Goal: Task Accomplishment & Management: Complete application form

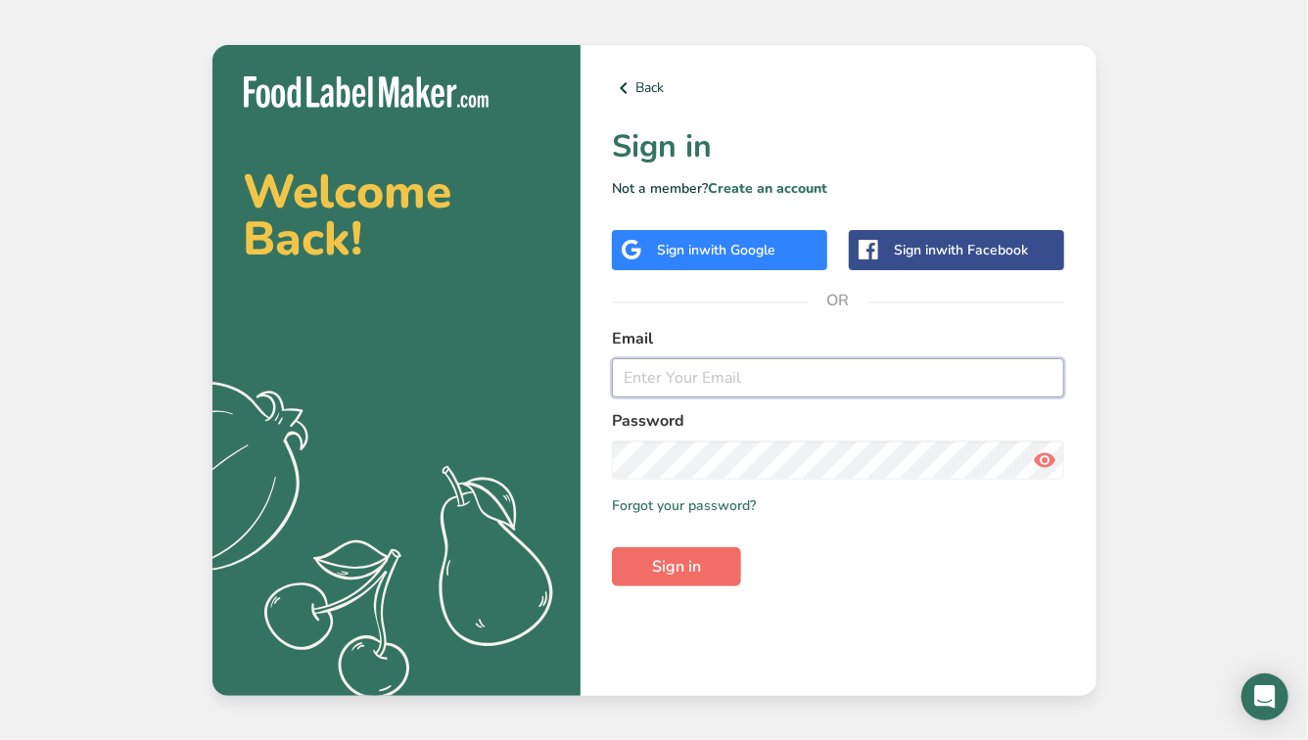
type input "[EMAIL_ADDRESS][DOMAIN_NAME]"
click at [707, 581] on button "Sign in" at bounding box center [676, 566] width 129 height 39
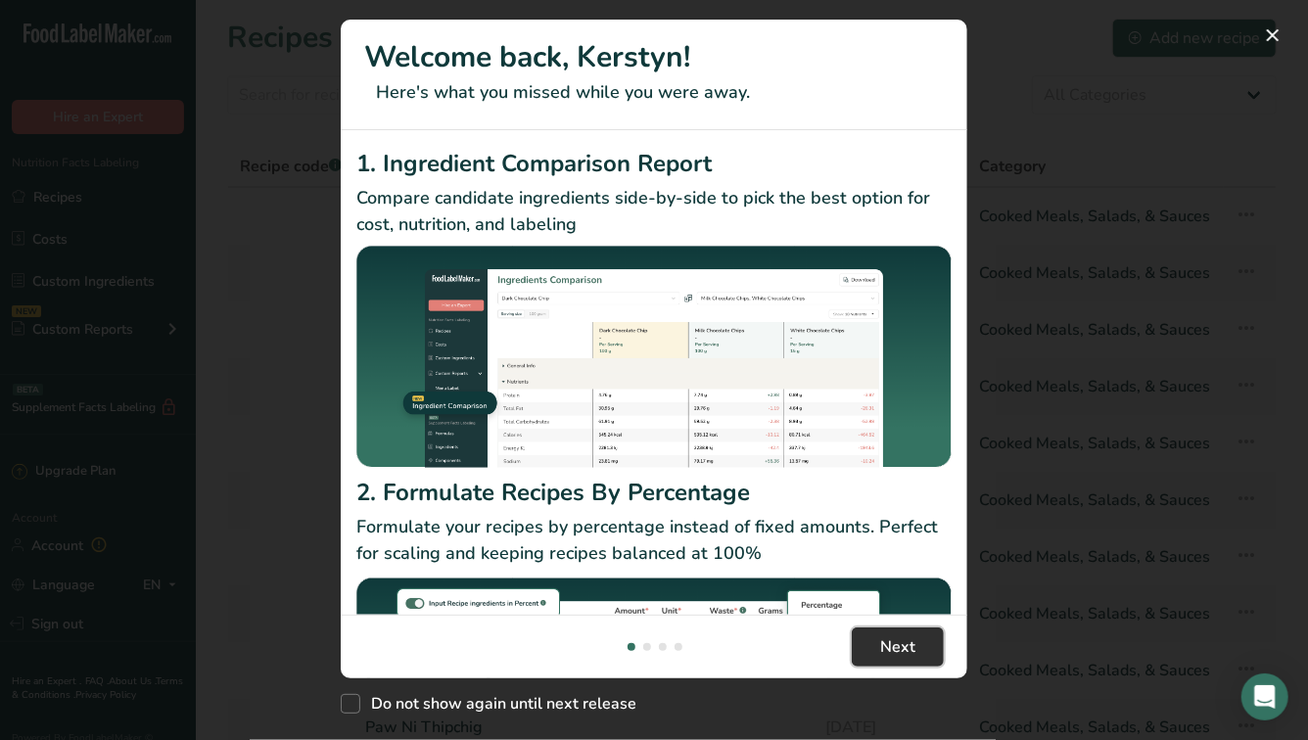
click at [859, 646] on button "Next" at bounding box center [898, 647] width 92 height 39
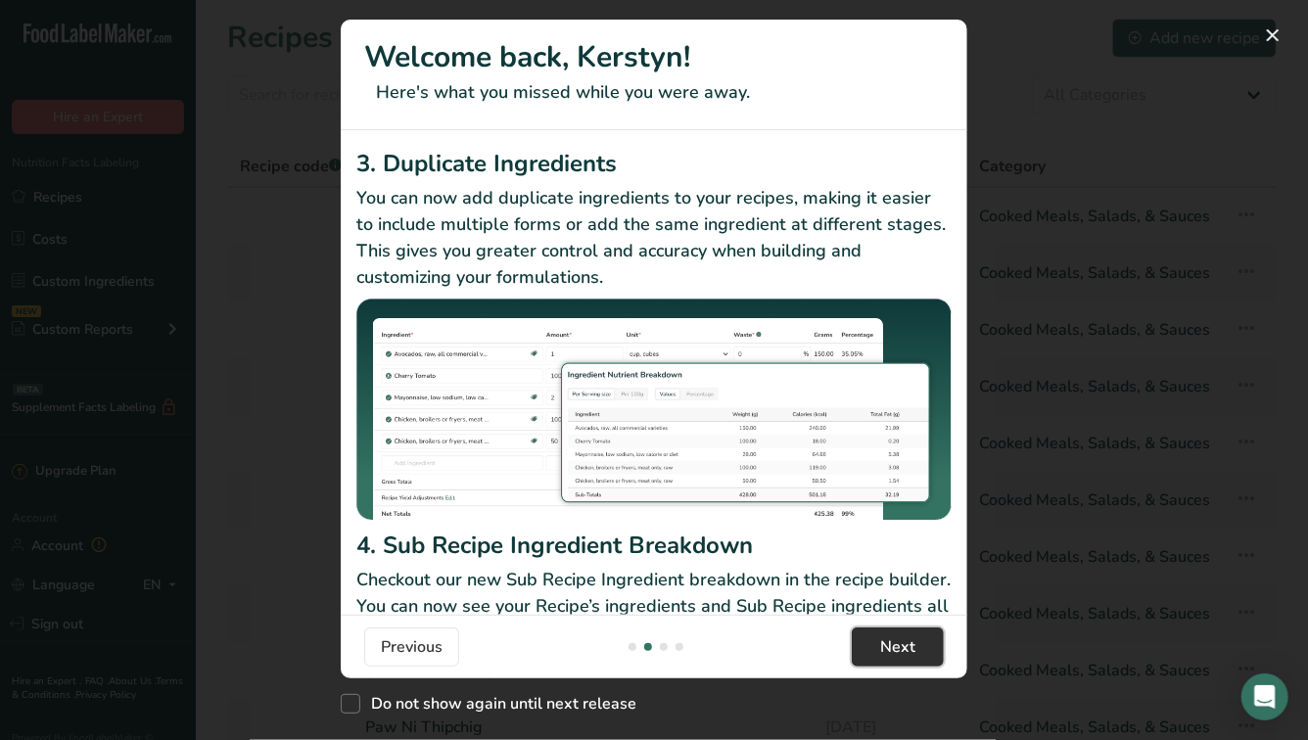
click at [859, 646] on button "Next" at bounding box center [898, 647] width 92 height 39
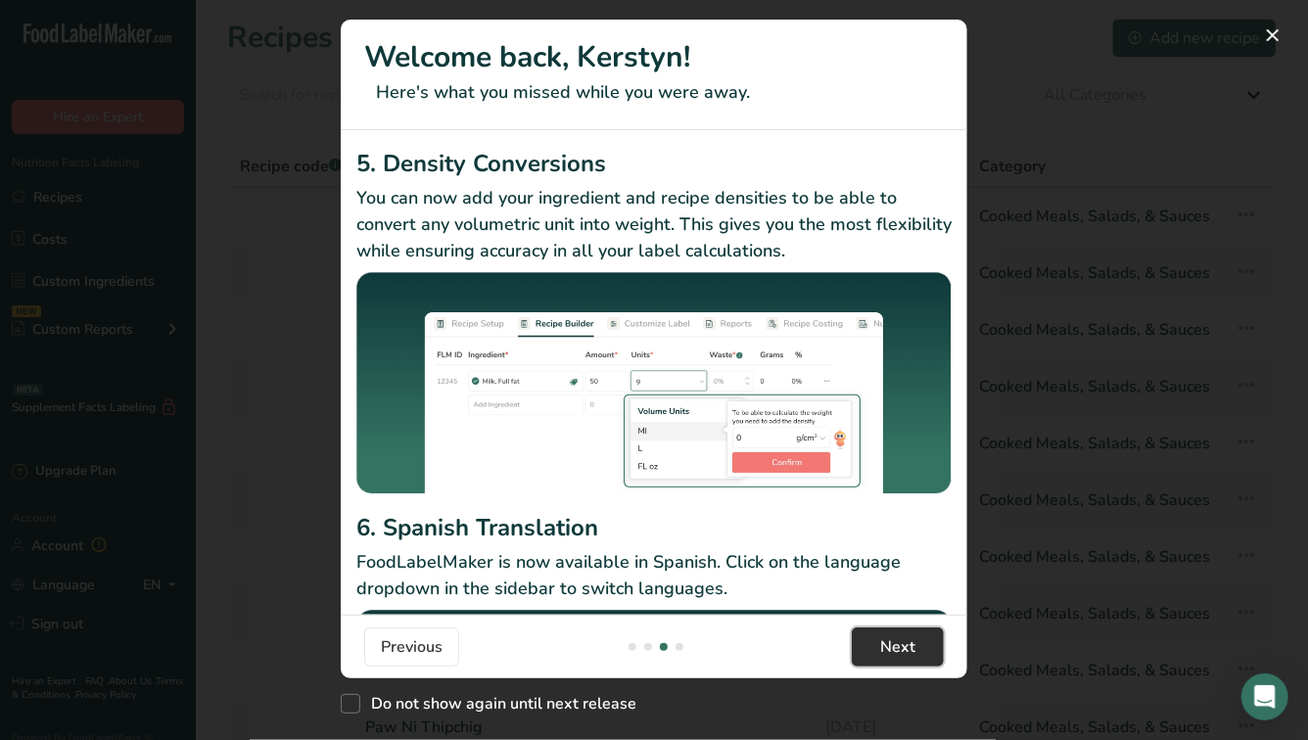
click at [859, 646] on button "Next" at bounding box center [898, 647] width 92 height 39
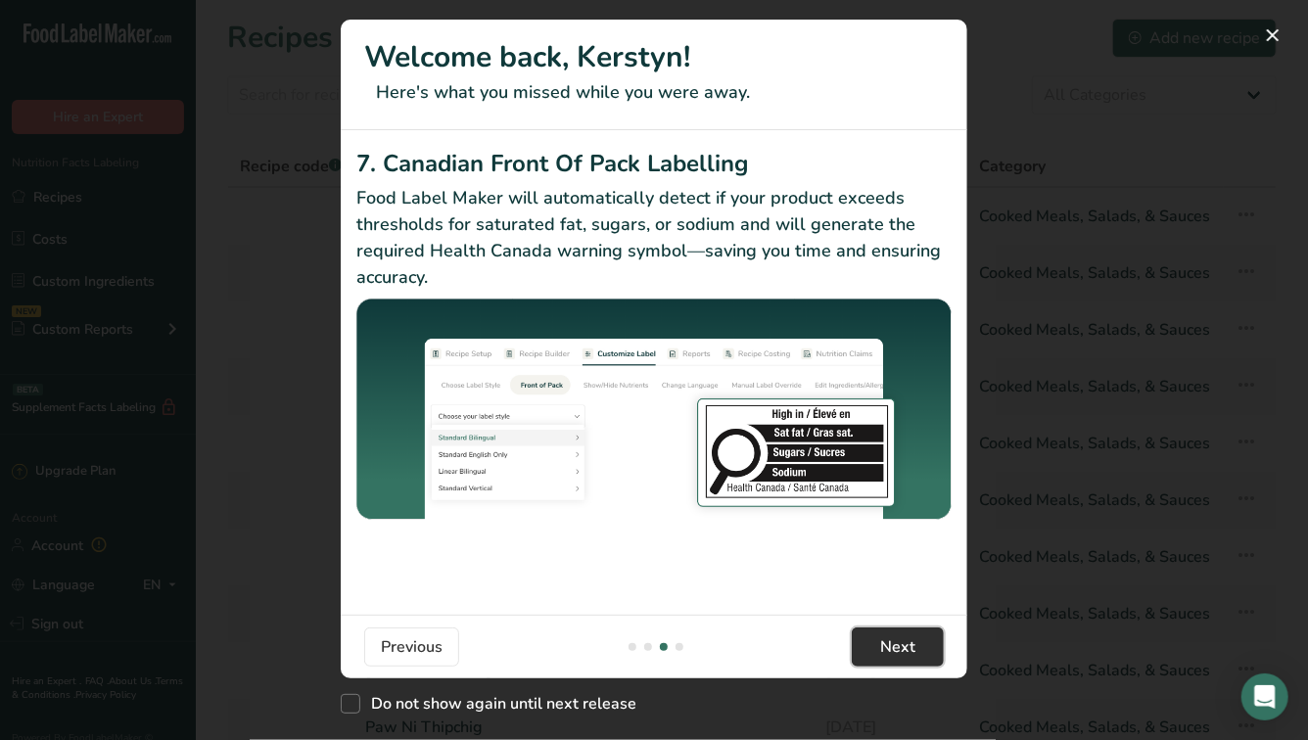
click at [859, 646] on button "Next" at bounding box center [898, 647] width 92 height 39
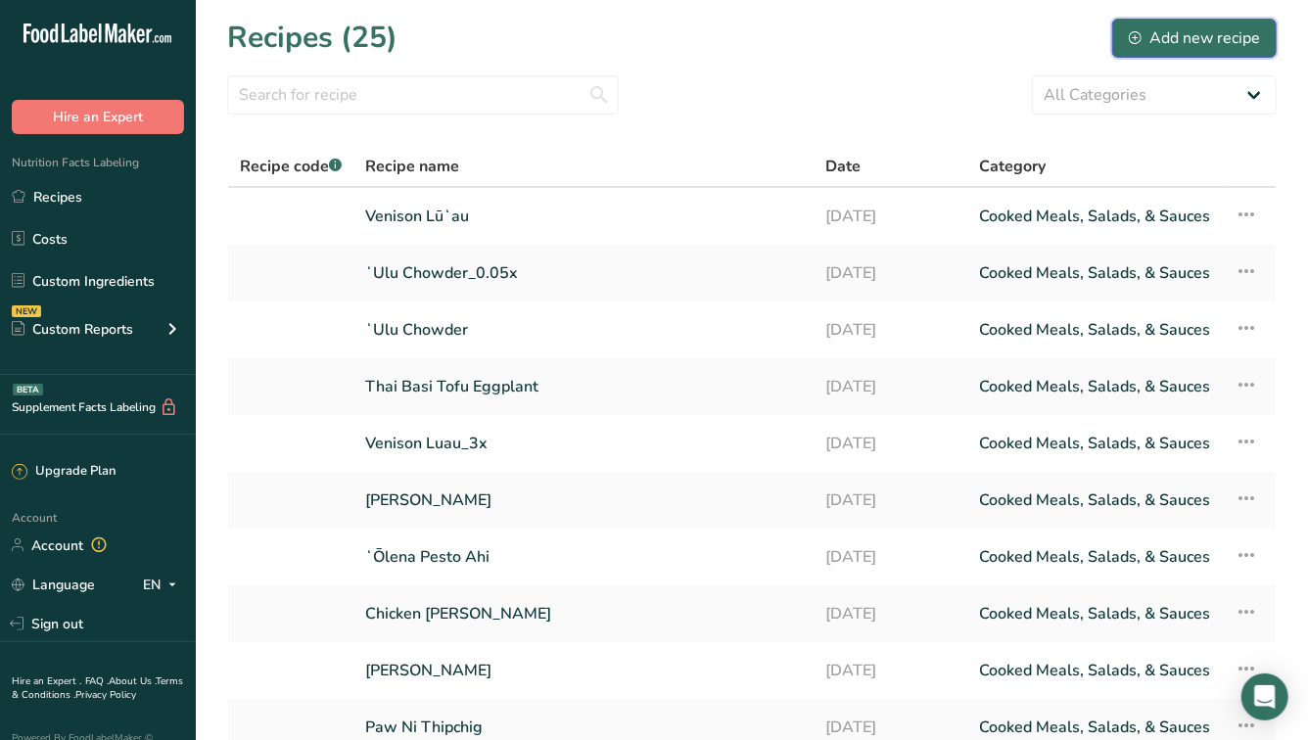
click at [1179, 40] on div "Add new recipe" at bounding box center [1194, 37] width 131 height 23
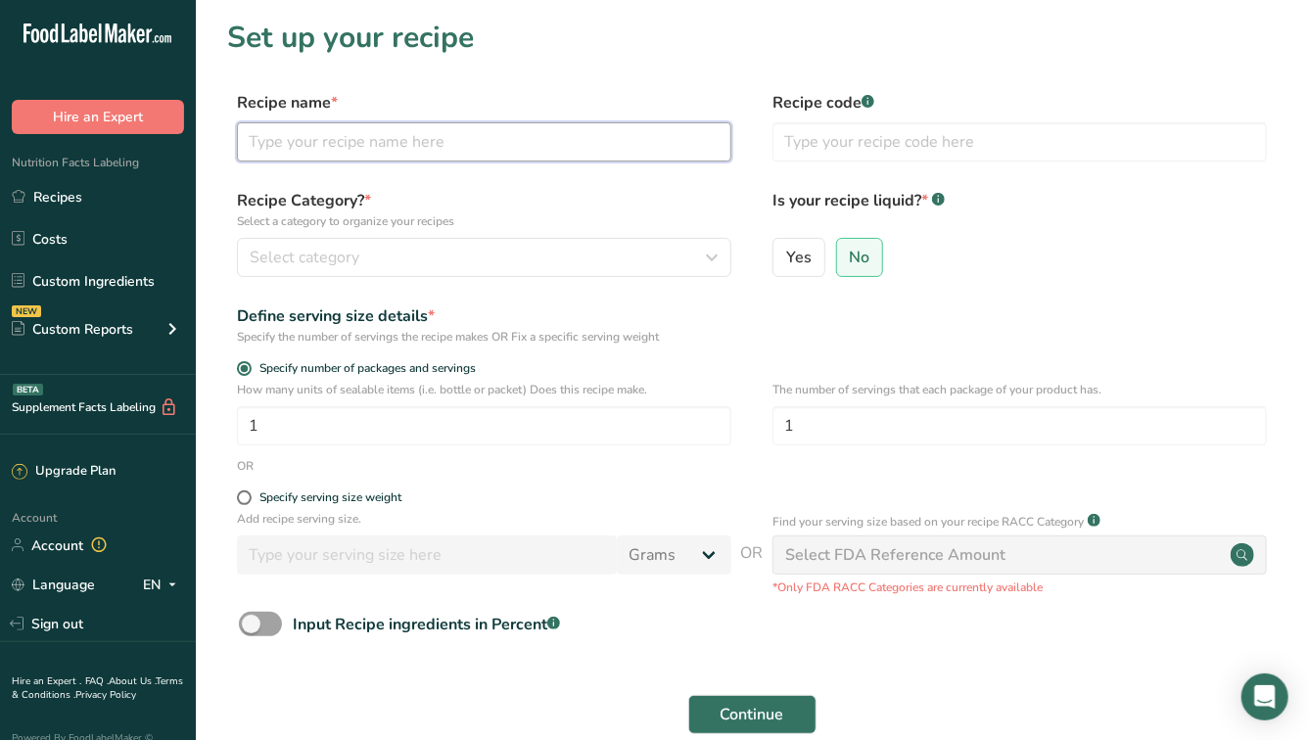
click at [585, 145] on input "text" at bounding box center [484, 141] width 494 height 39
type input "F"
type input "Mushroom Chicken"
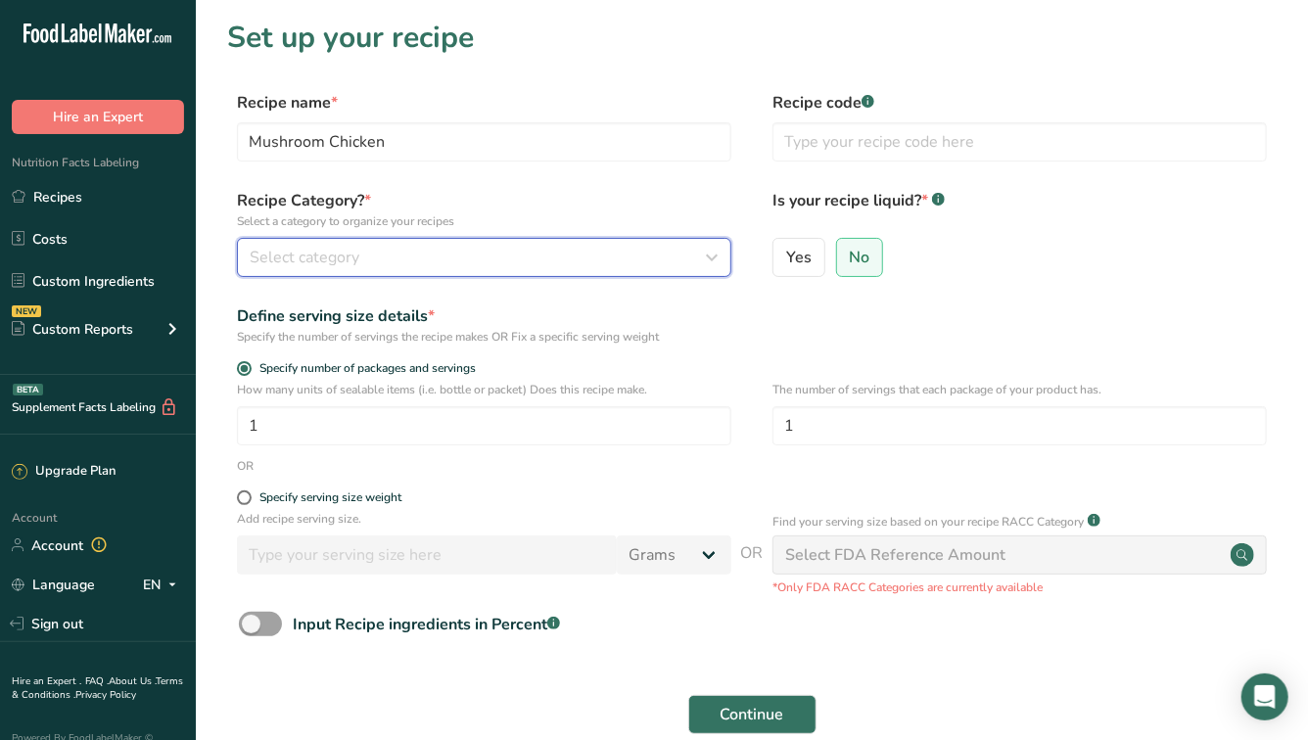
click at [481, 246] on div "Select category" at bounding box center [478, 257] width 457 height 23
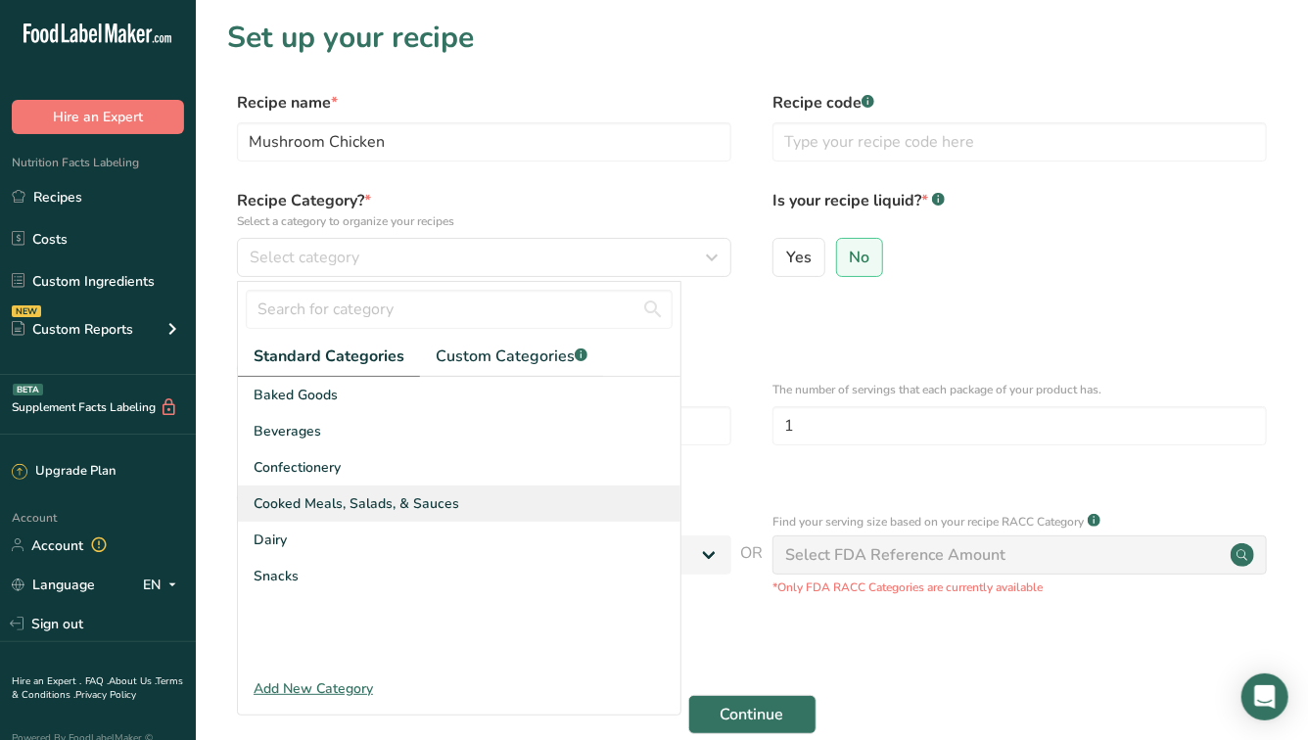
click at [349, 497] on span "Cooked Meals, Salads, & Sauces" at bounding box center [357, 503] width 206 height 21
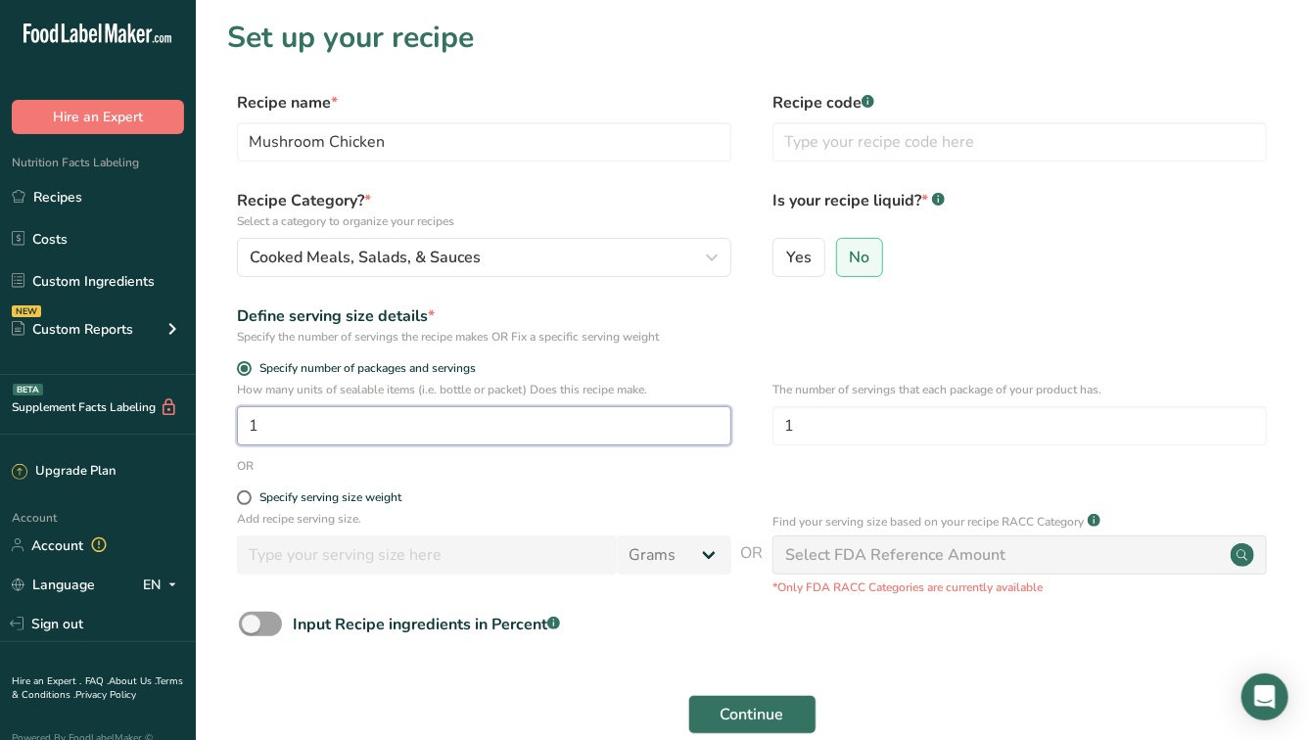
click at [607, 419] on input "1" at bounding box center [484, 425] width 494 height 39
type input "74"
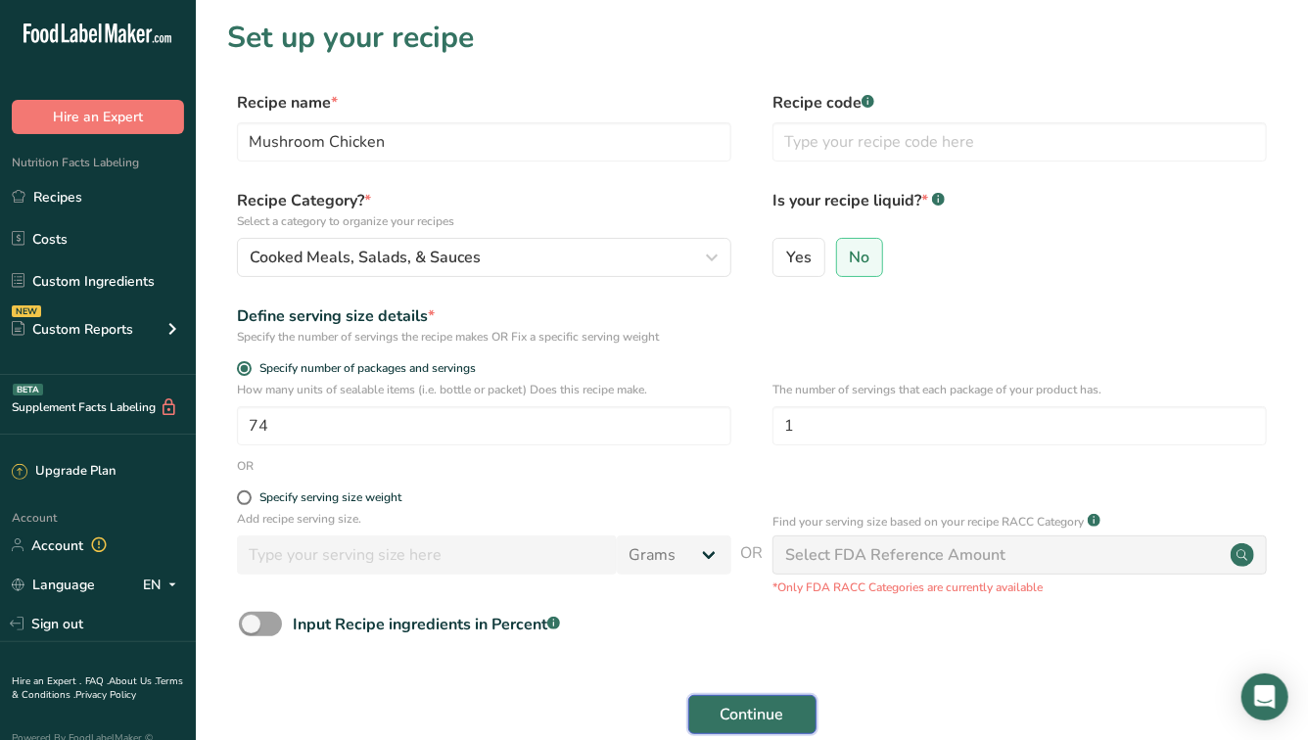
click at [748, 707] on span "Continue" at bounding box center [753, 714] width 64 height 23
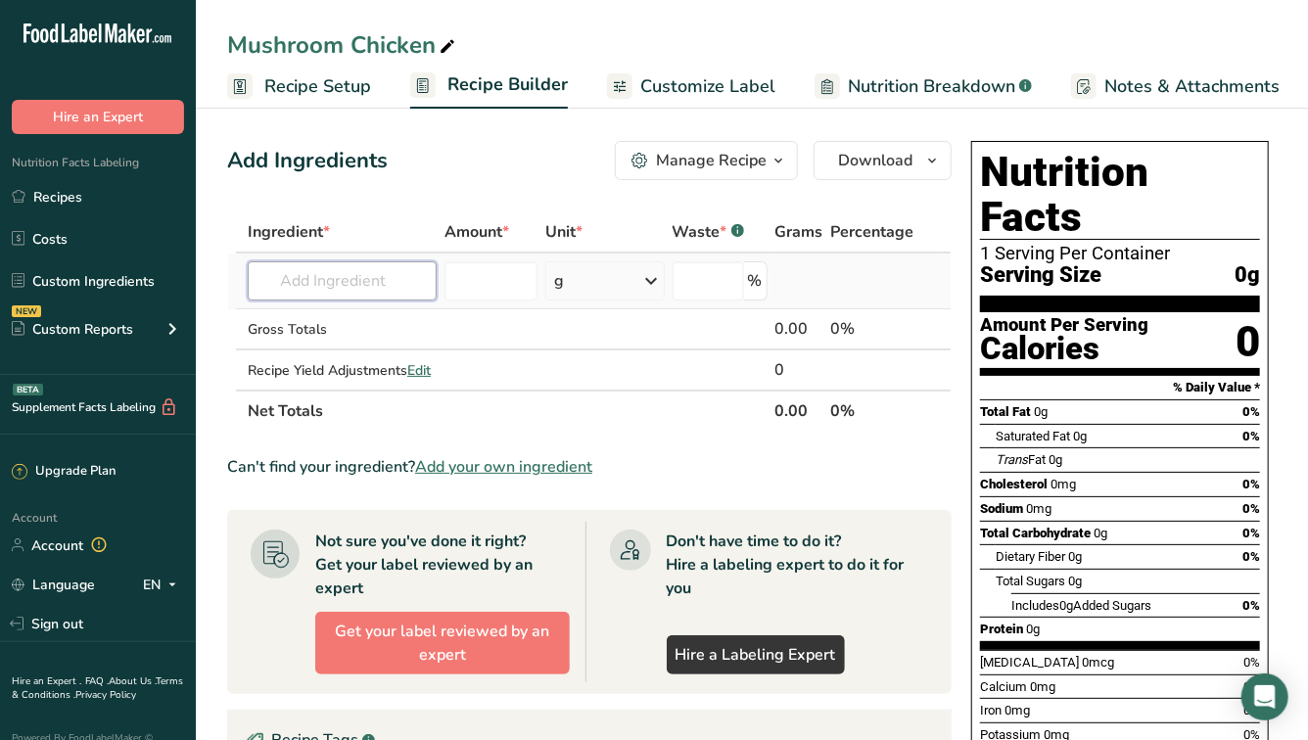
click at [351, 278] on input "text" at bounding box center [342, 280] width 189 height 39
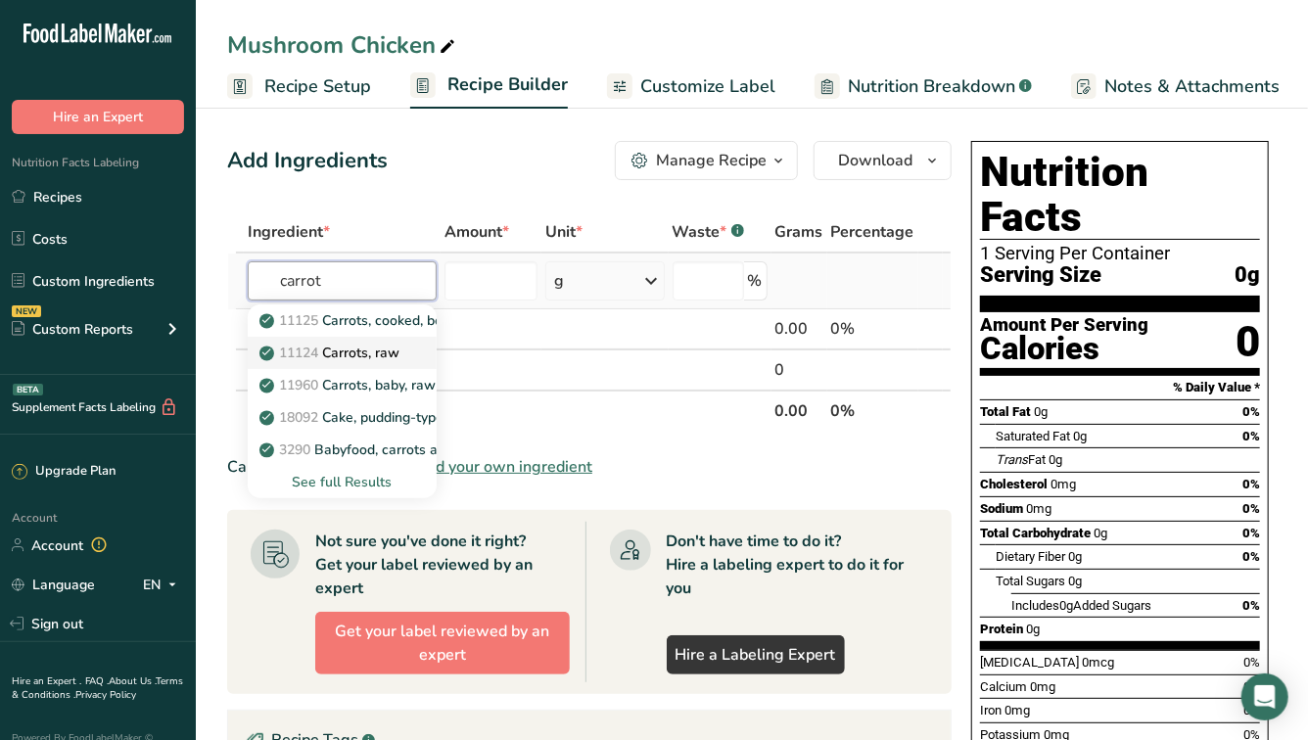
type input "carrot"
click at [393, 355] on p "11124 [GEOGRAPHIC_DATA], raw" at bounding box center [331, 353] width 136 height 21
type input "Carrots, raw"
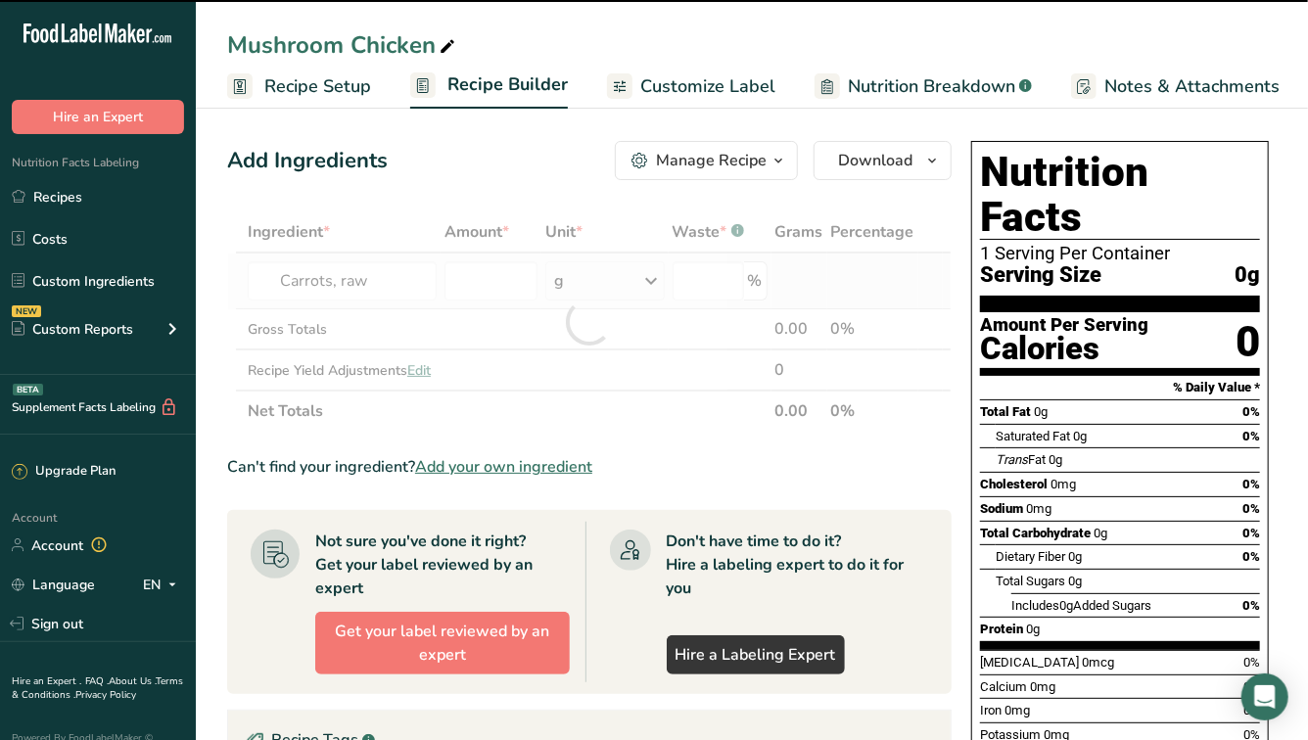
type input "0"
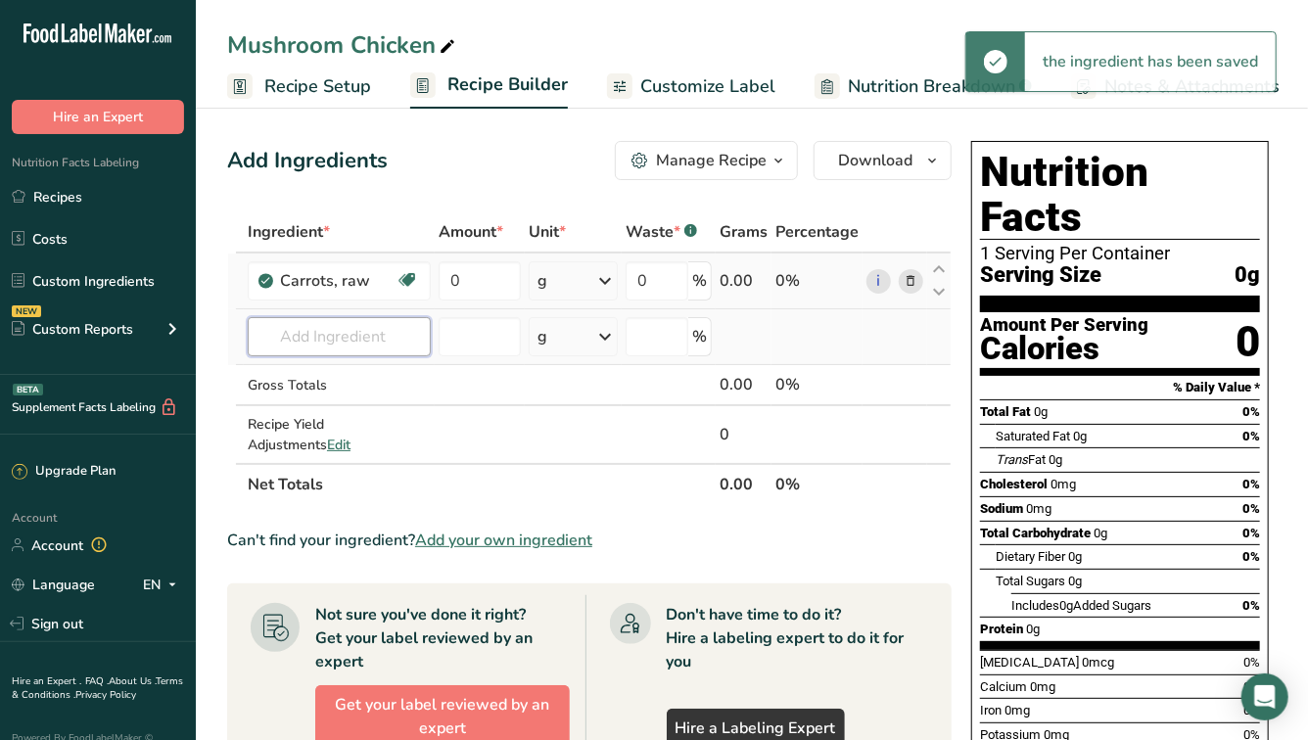
click at [368, 348] on input "text" at bounding box center [339, 336] width 183 height 39
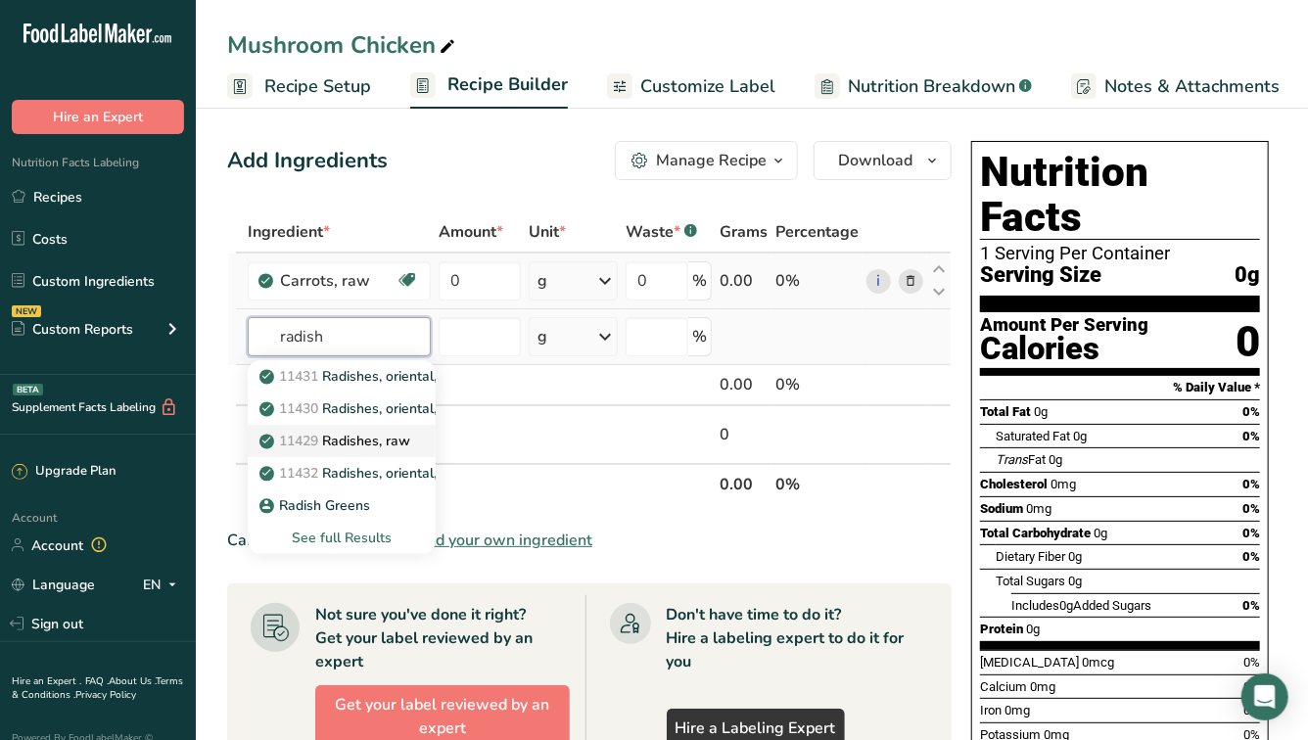
type input "radish"
click at [364, 442] on p "11429 Radishes, raw" at bounding box center [336, 441] width 147 height 21
type input "Radishes, raw"
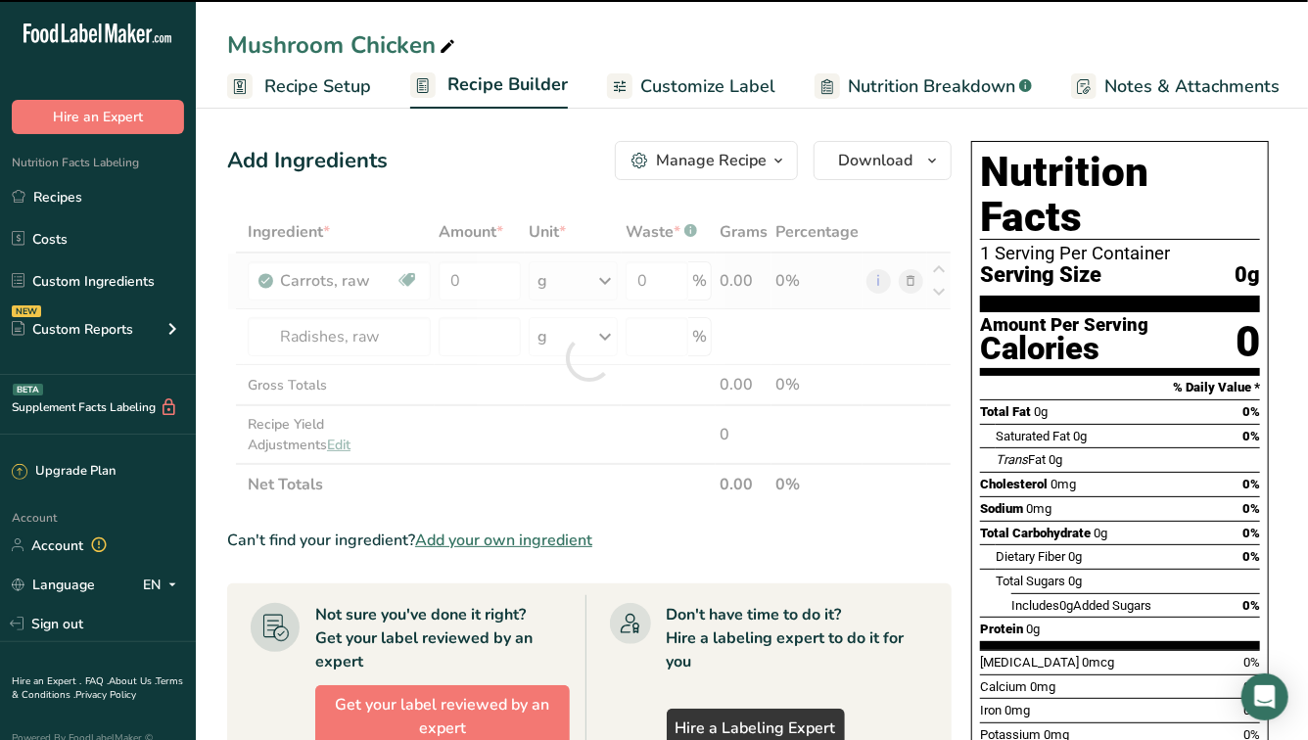
type input "0"
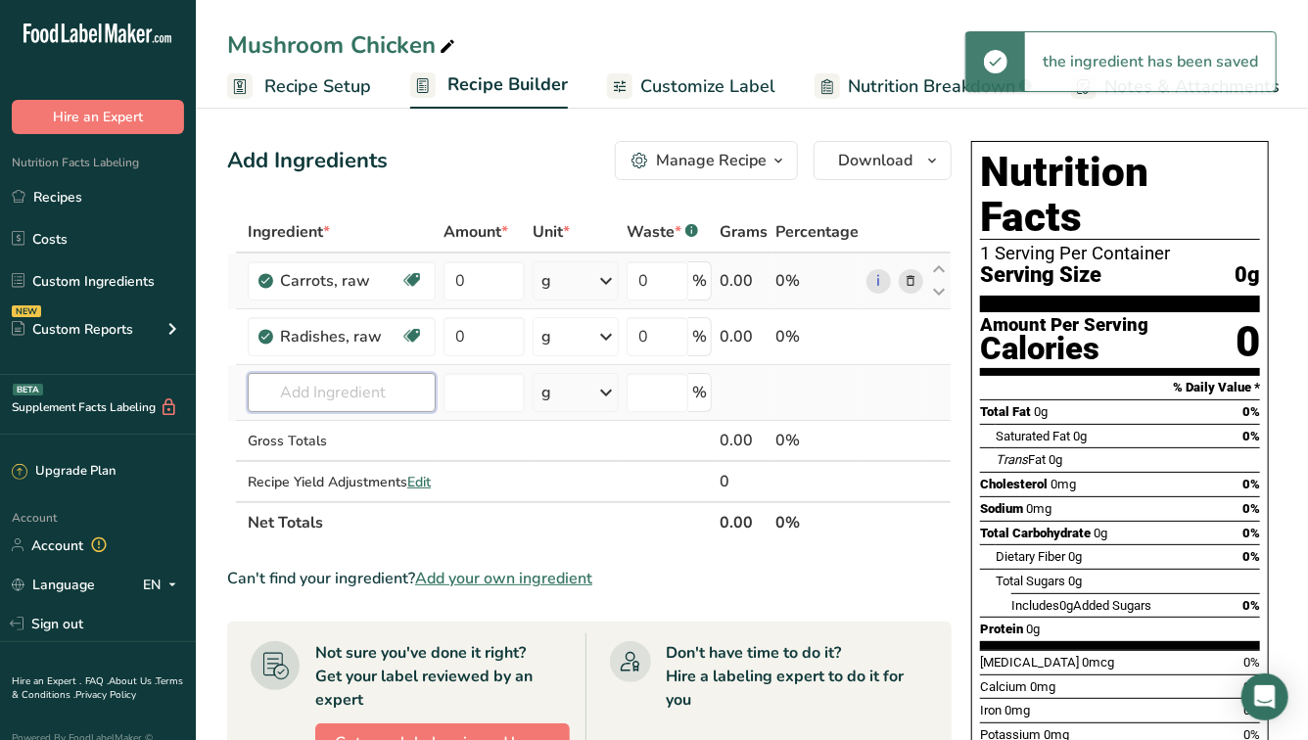
click at [317, 388] on input "text" at bounding box center [342, 392] width 188 height 39
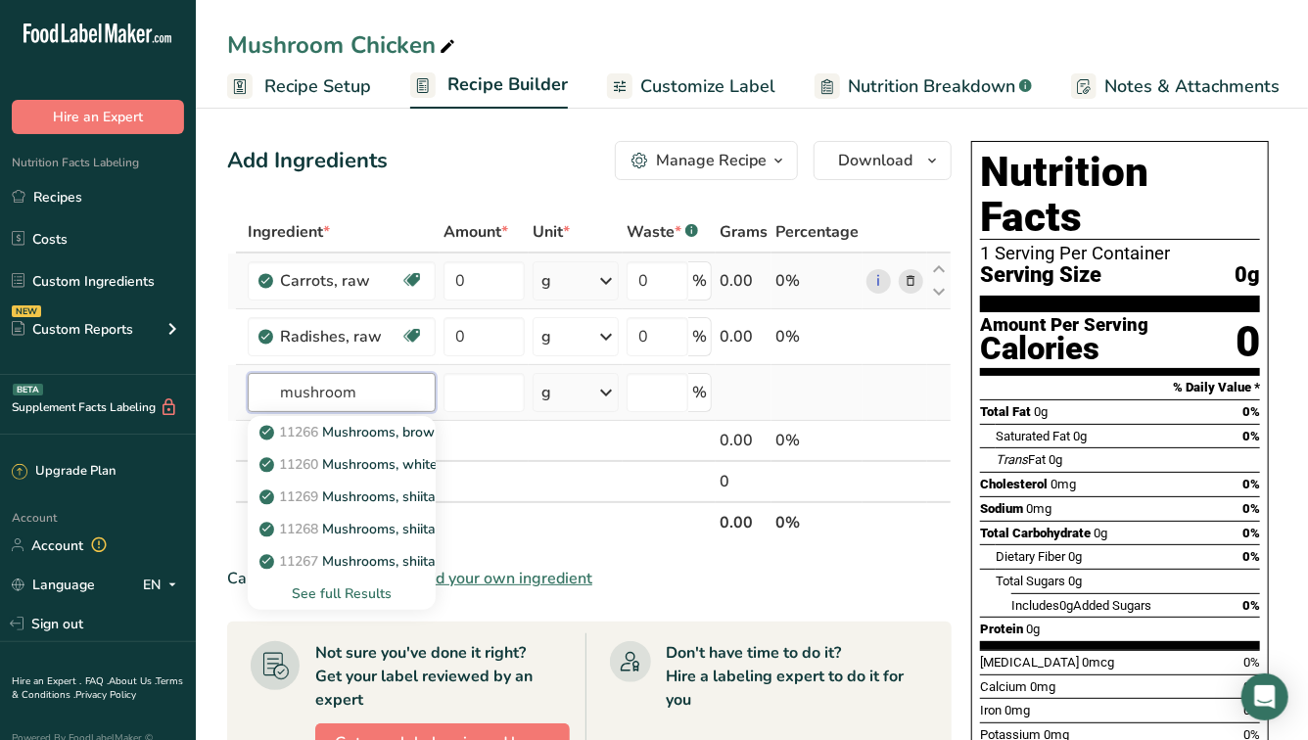
type input "mushroom"
click at [328, 593] on div "See full Results" at bounding box center [341, 594] width 157 height 21
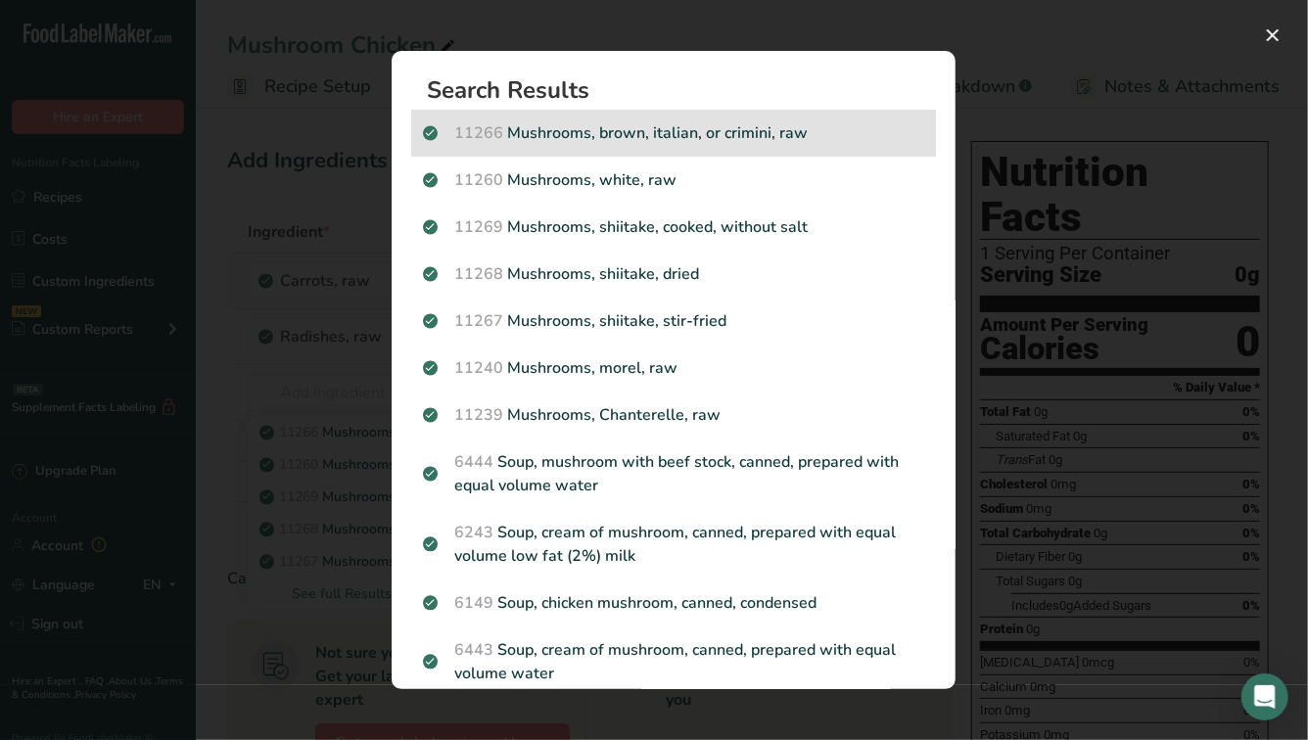
click at [581, 129] on p "11266 Mushrooms, brown, italian, or crimini, raw" at bounding box center [673, 132] width 501 height 23
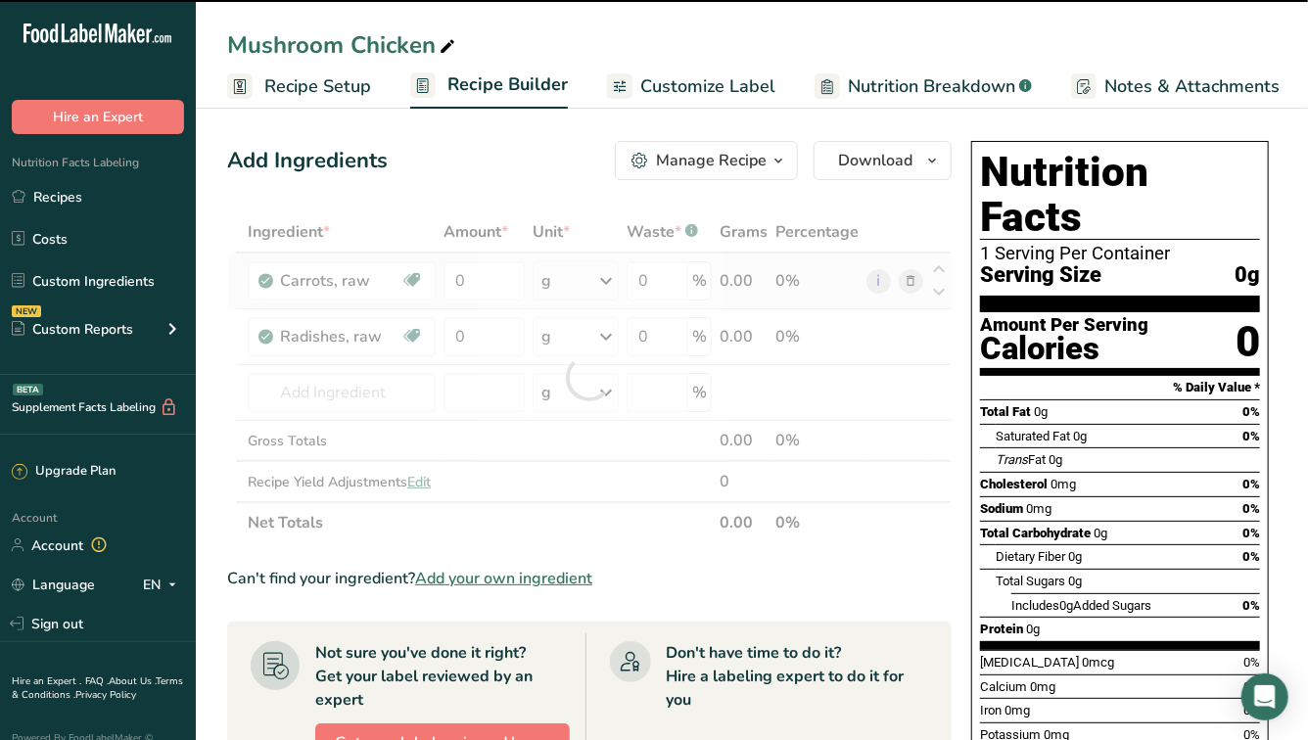
type input "0"
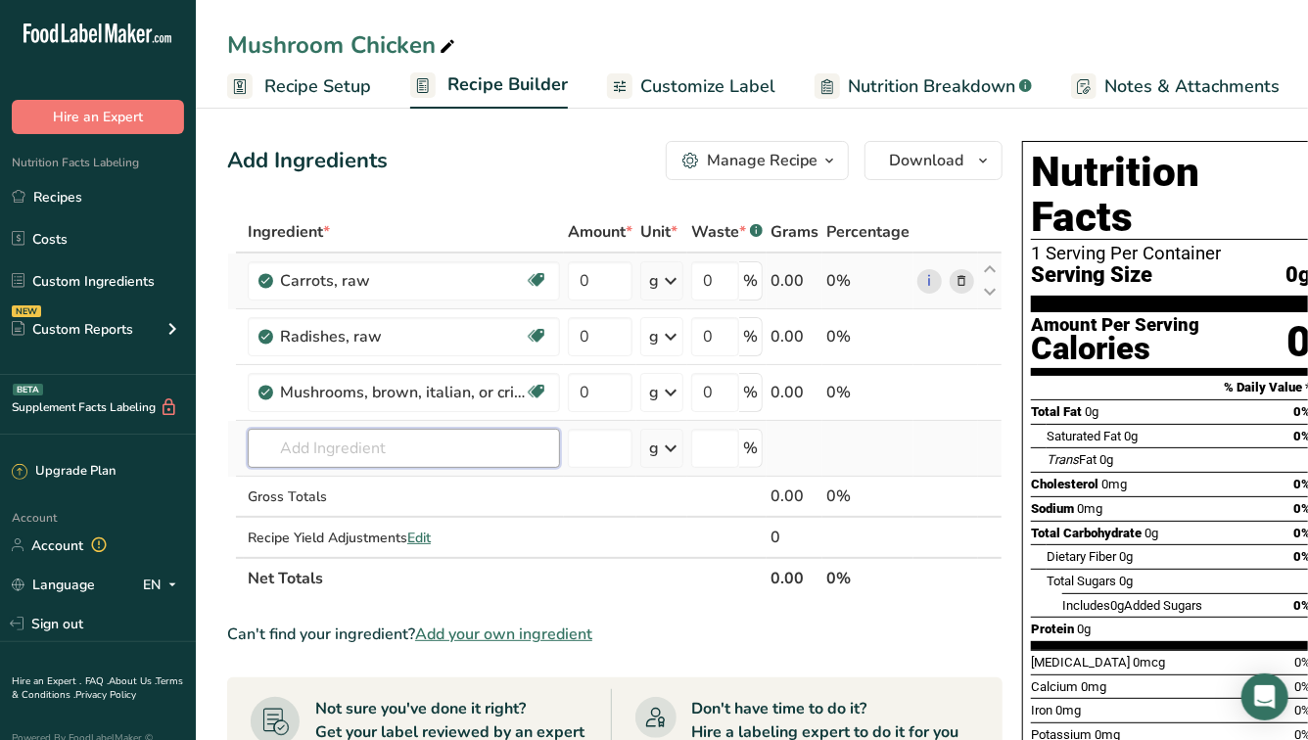
click at [324, 445] on input "text" at bounding box center [404, 448] width 312 height 39
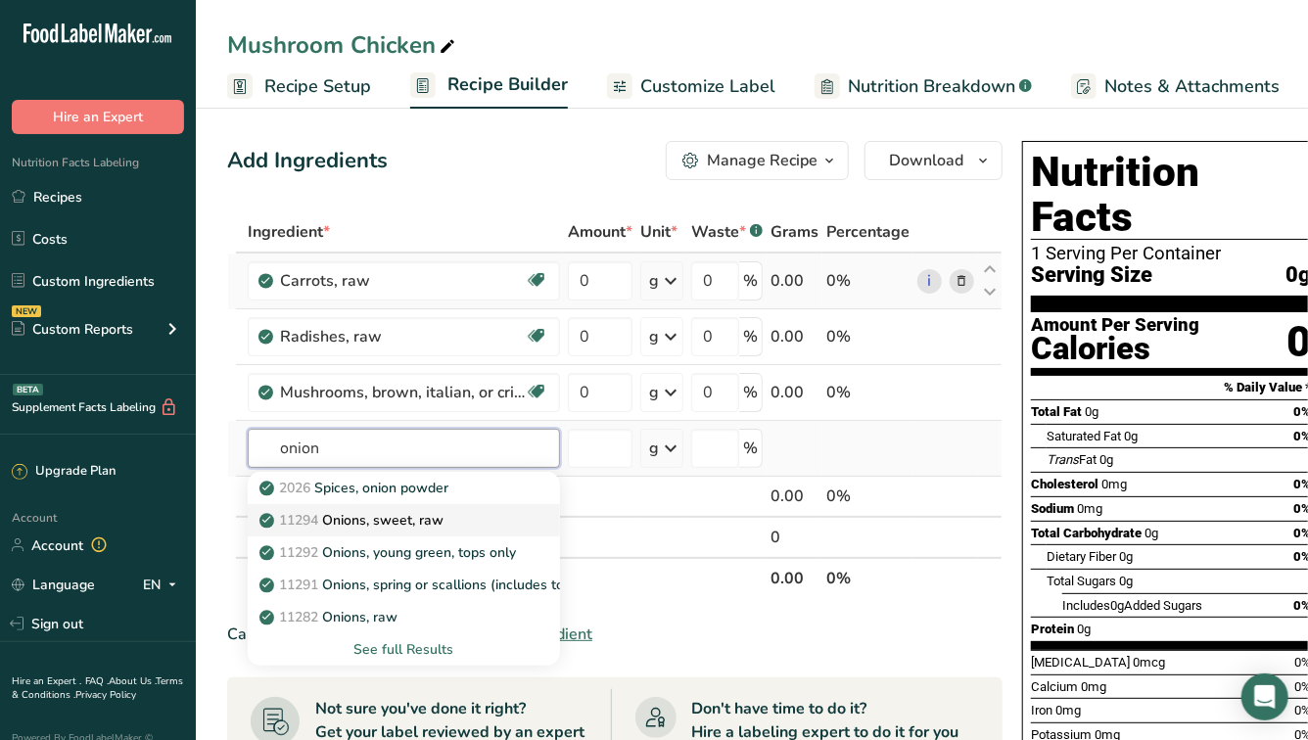
type input "onion"
click at [341, 508] on link "11294 Onions, sweet, raw" at bounding box center [404, 520] width 312 height 32
type input "Onions, sweet, raw"
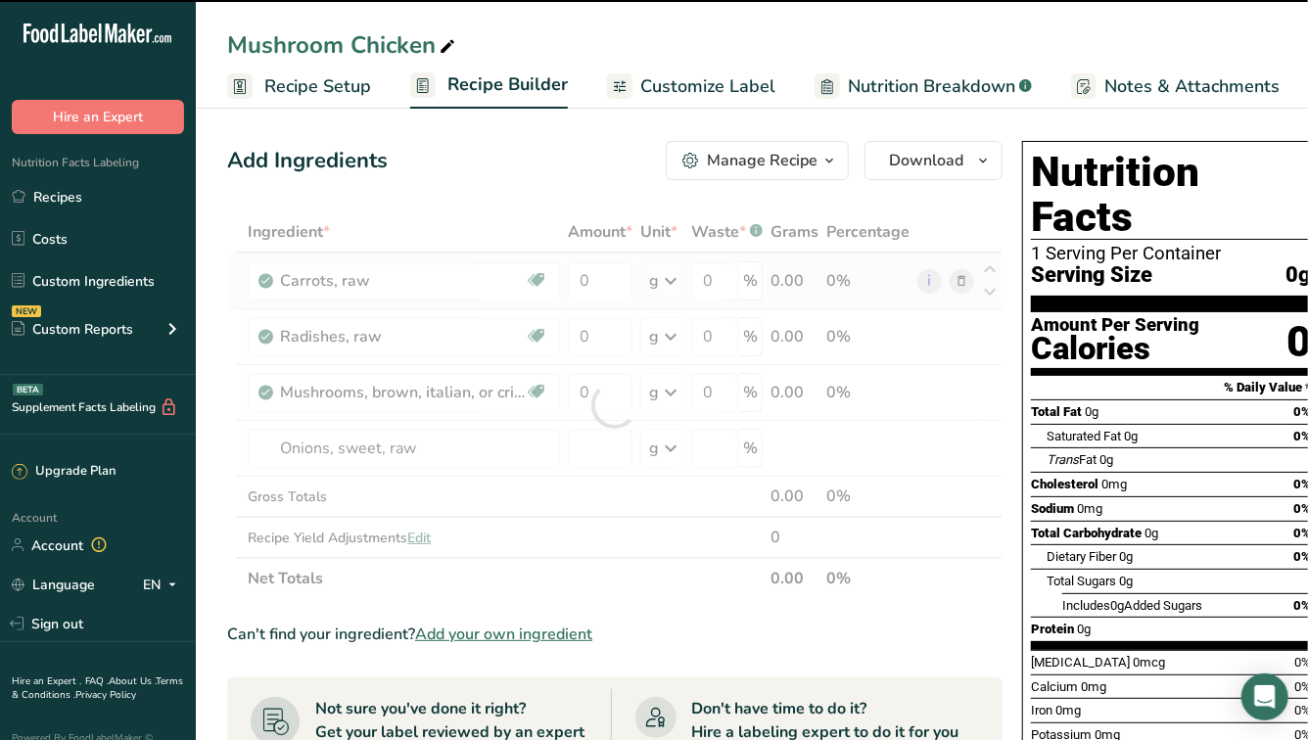
type input "0"
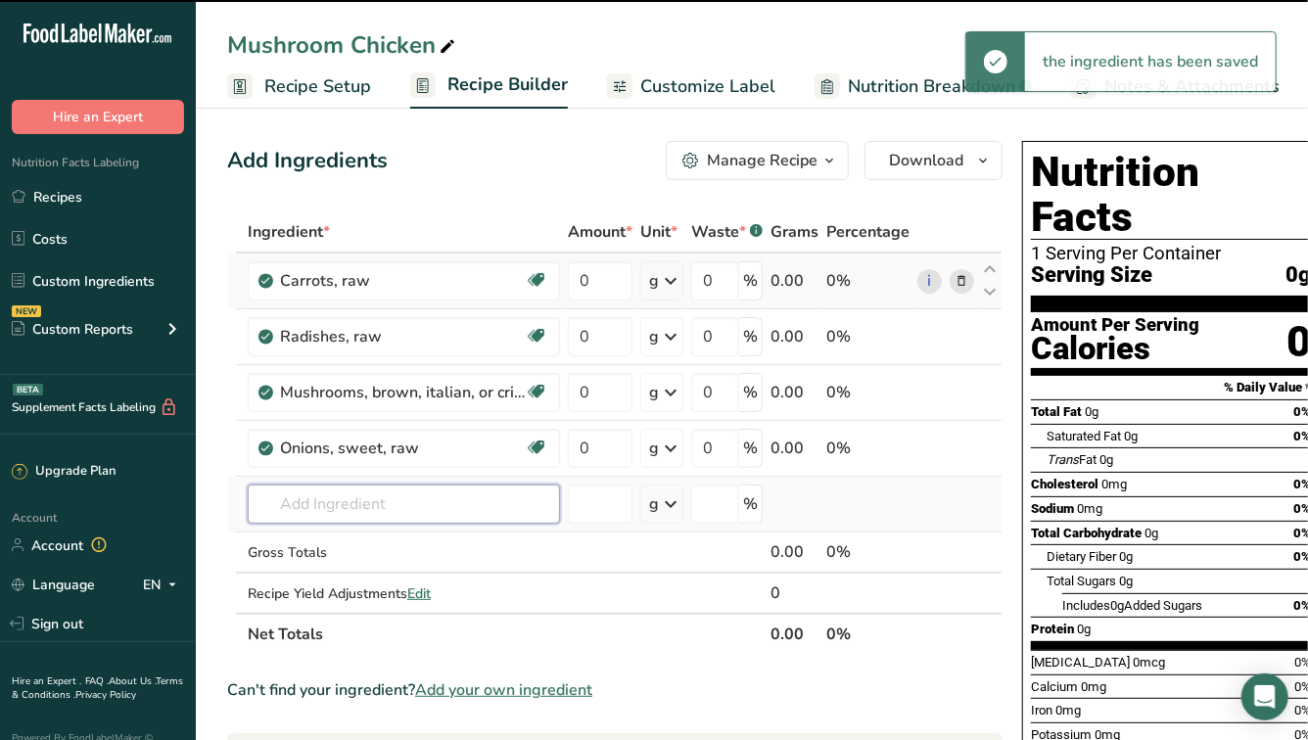
click at [315, 497] on input "text" at bounding box center [404, 504] width 312 height 39
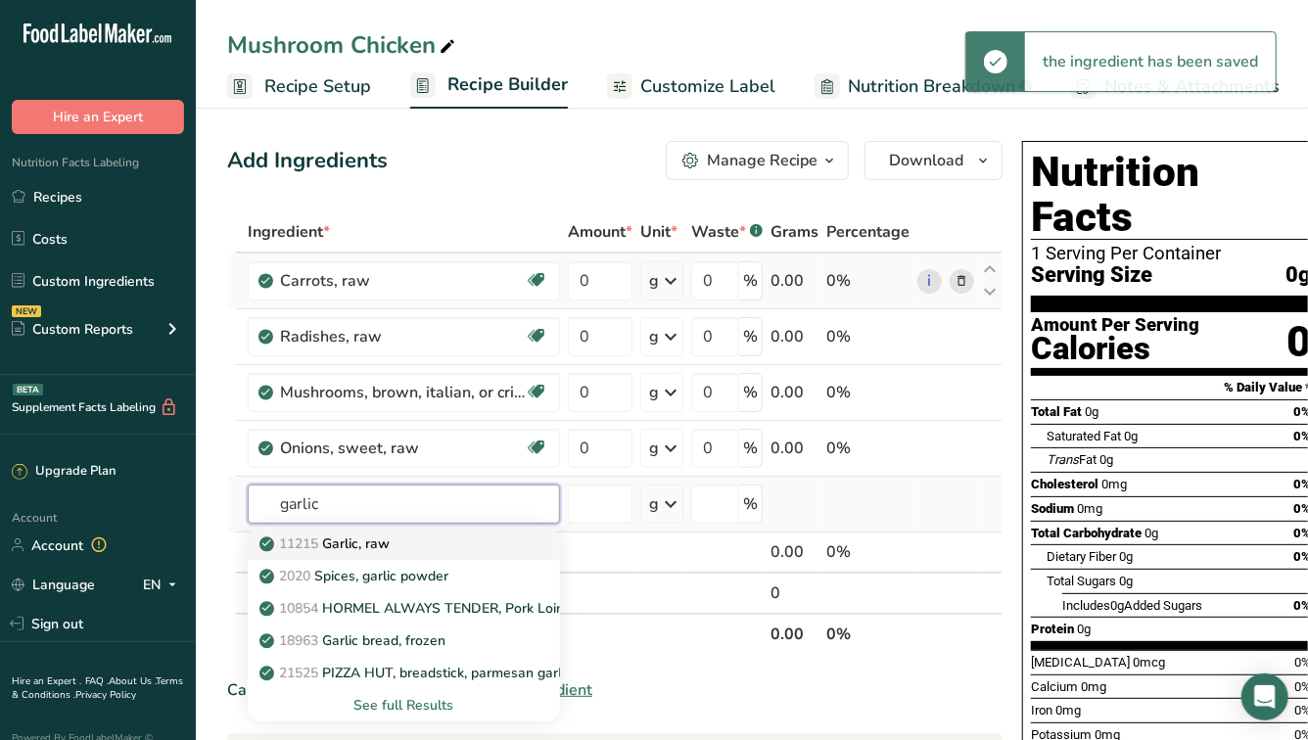
type input "garlic"
click at [344, 544] on p "11215 Garlic, raw" at bounding box center [326, 544] width 126 height 21
type input "Garlic, raw"
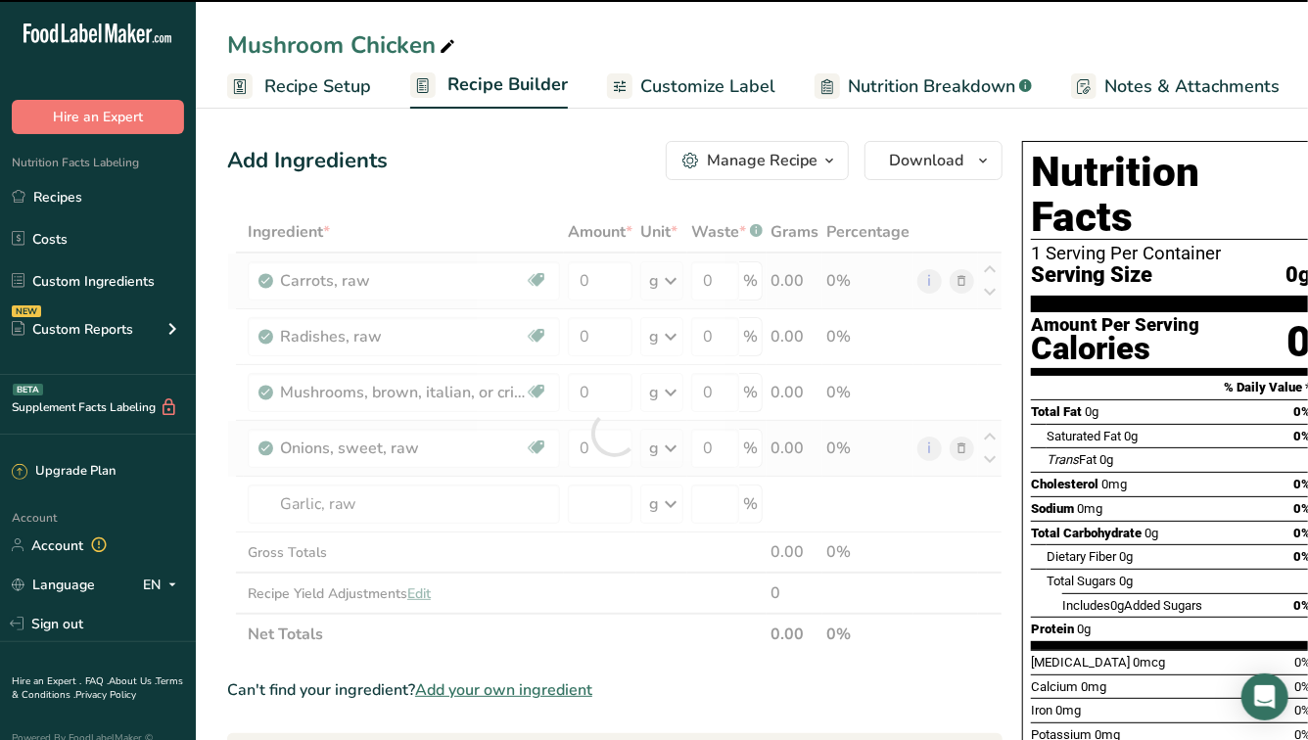
type input "0"
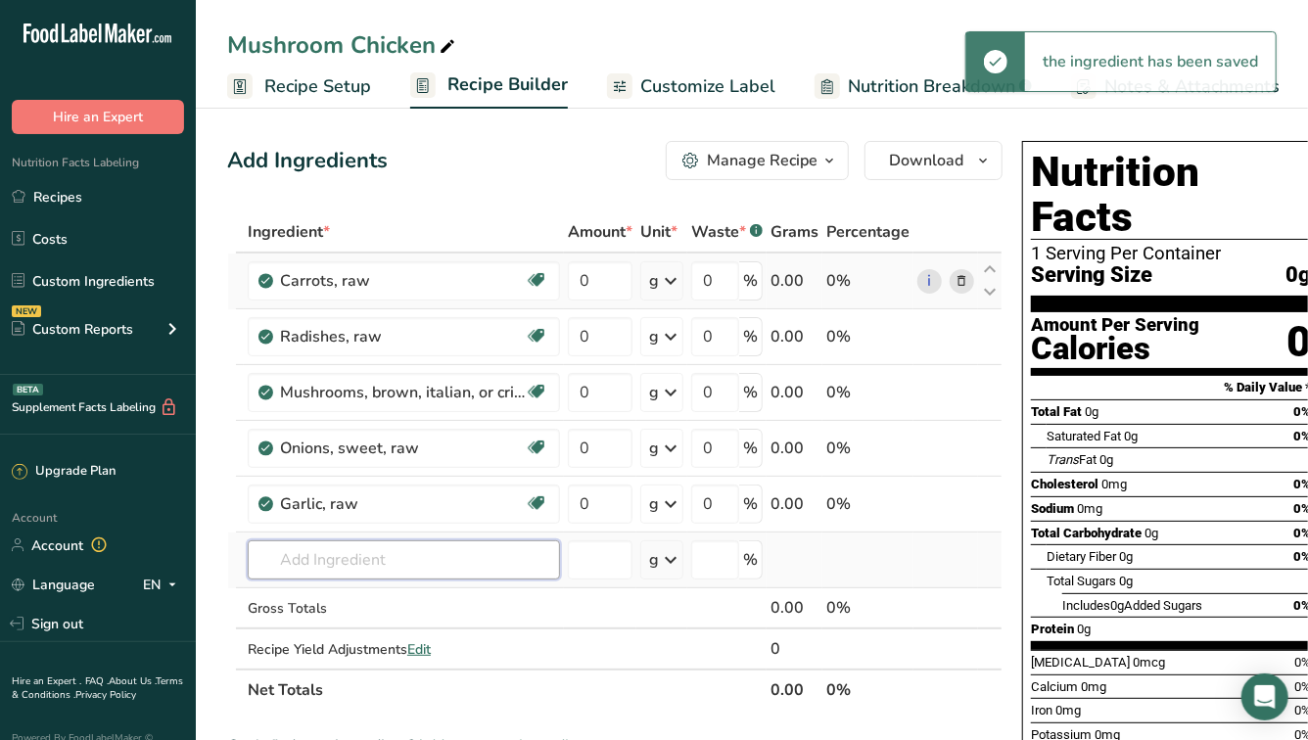
click at [349, 554] on input "text" at bounding box center [404, 559] width 312 height 39
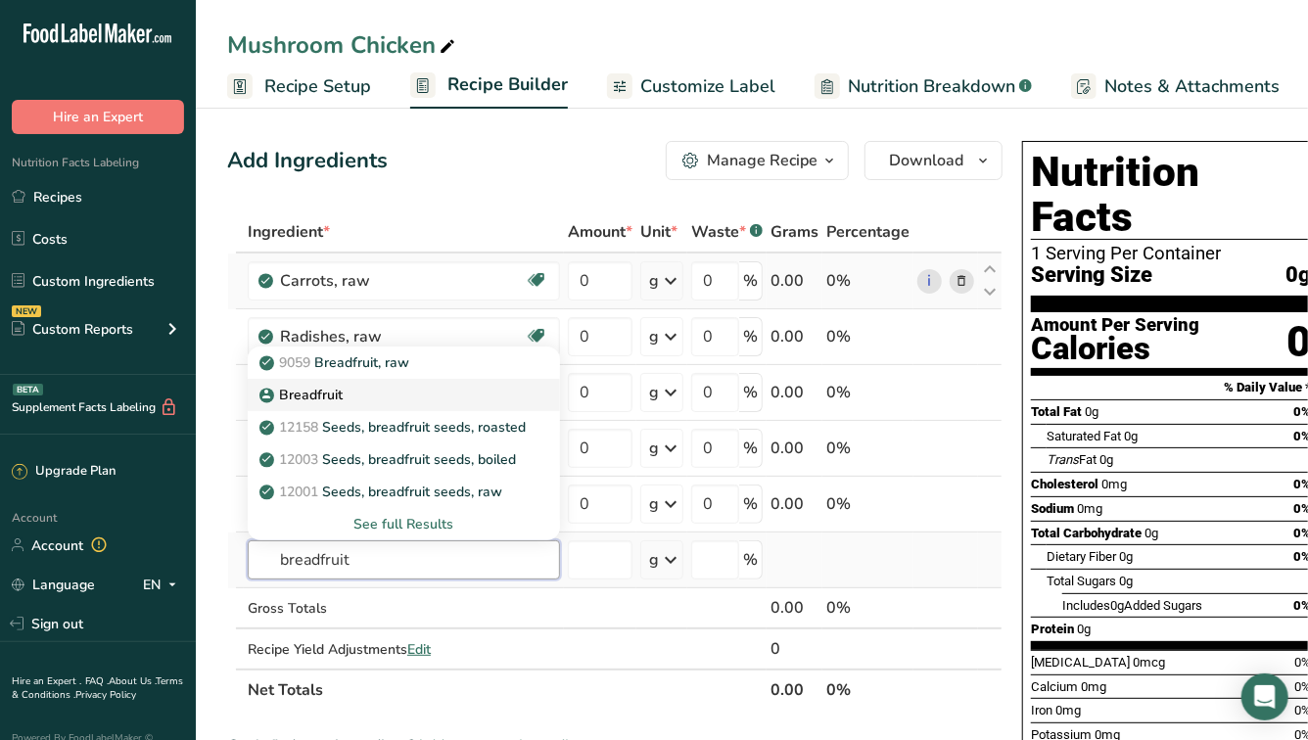
type input "breadfruit"
click at [341, 398] on p "Breadfruit" at bounding box center [302, 395] width 79 height 21
type input "Breadfruit"
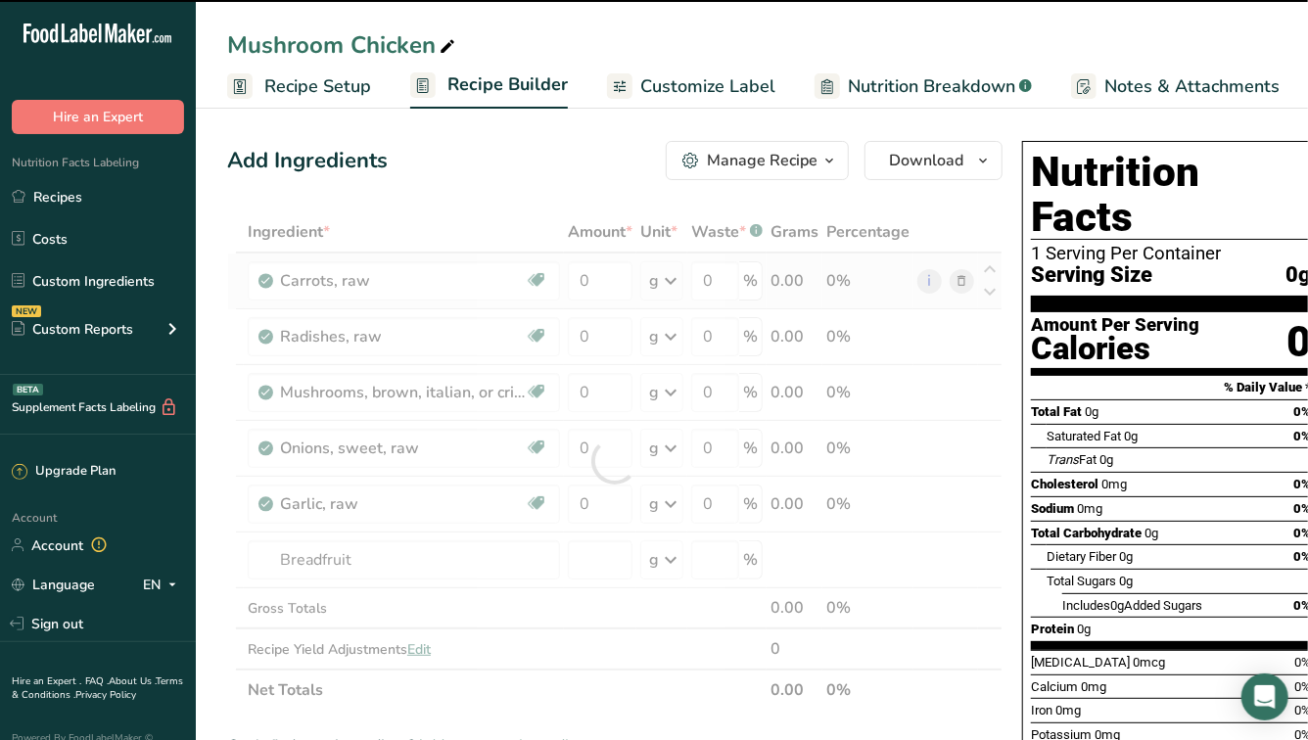
type input "0"
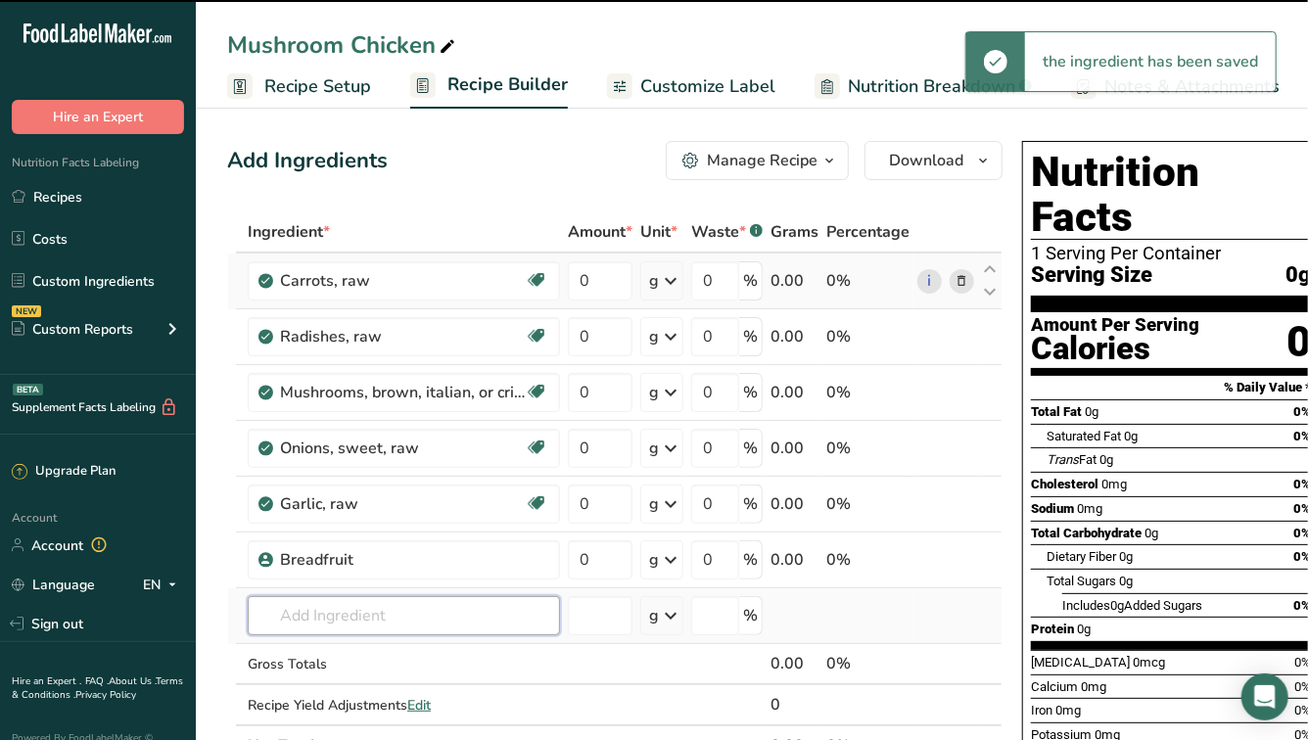
click at [317, 602] on input "text" at bounding box center [404, 615] width 312 height 39
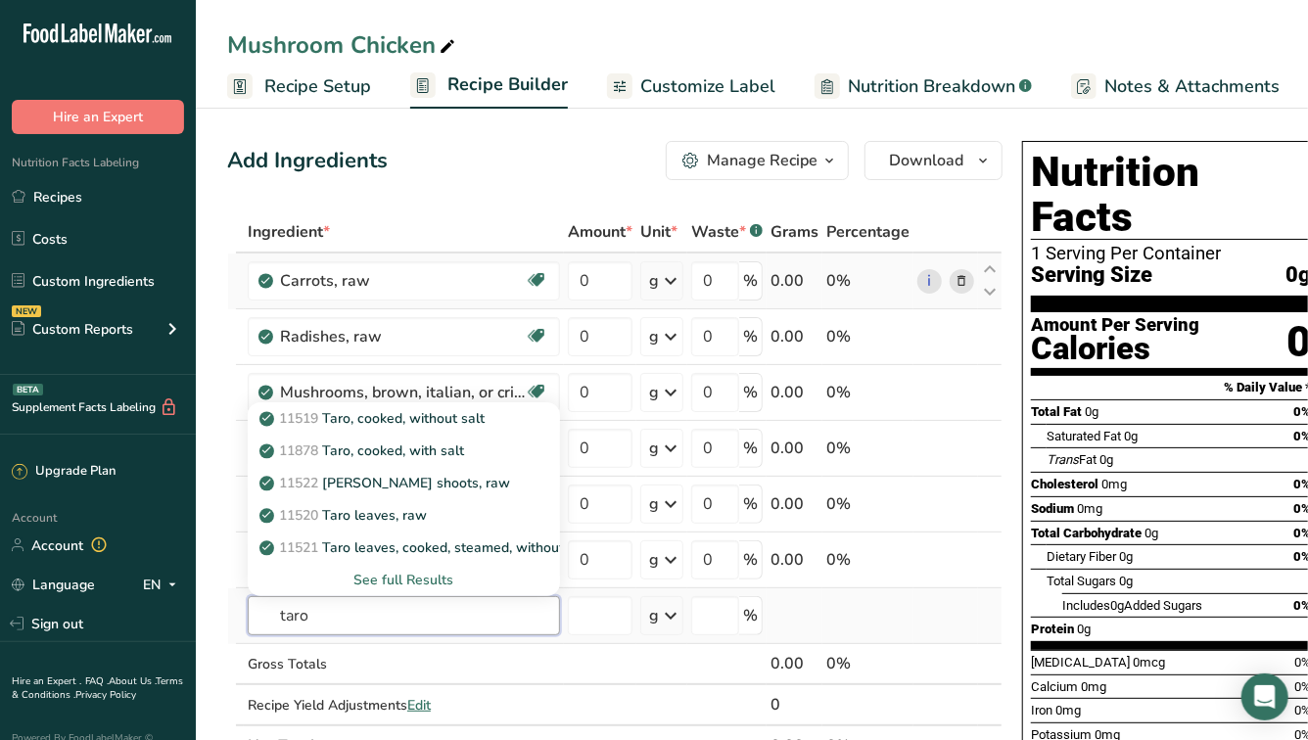
type input "taro"
click at [370, 577] on div "See full Results" at bounding box center [403, 580] width 281 height 21
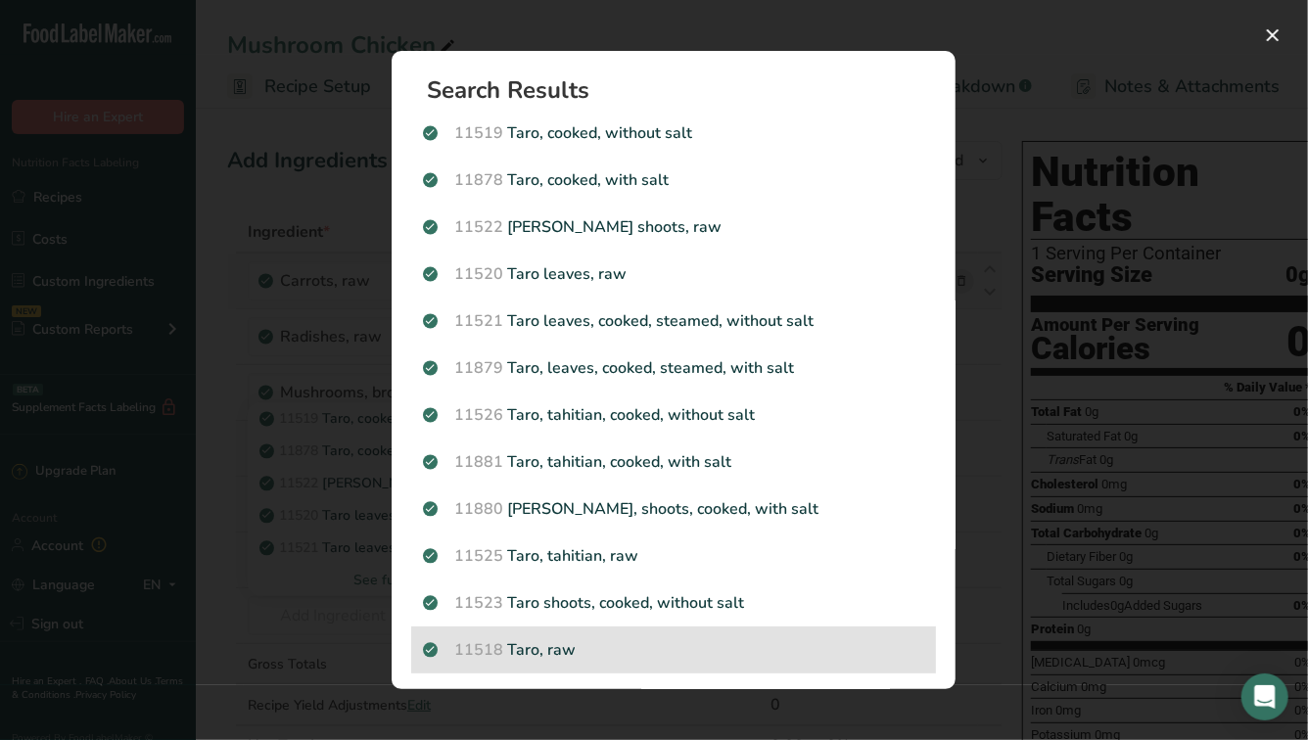
click at [529, 652] on p "11518 Taro, raw" at bounding box center [673, 649] width 501 height 23
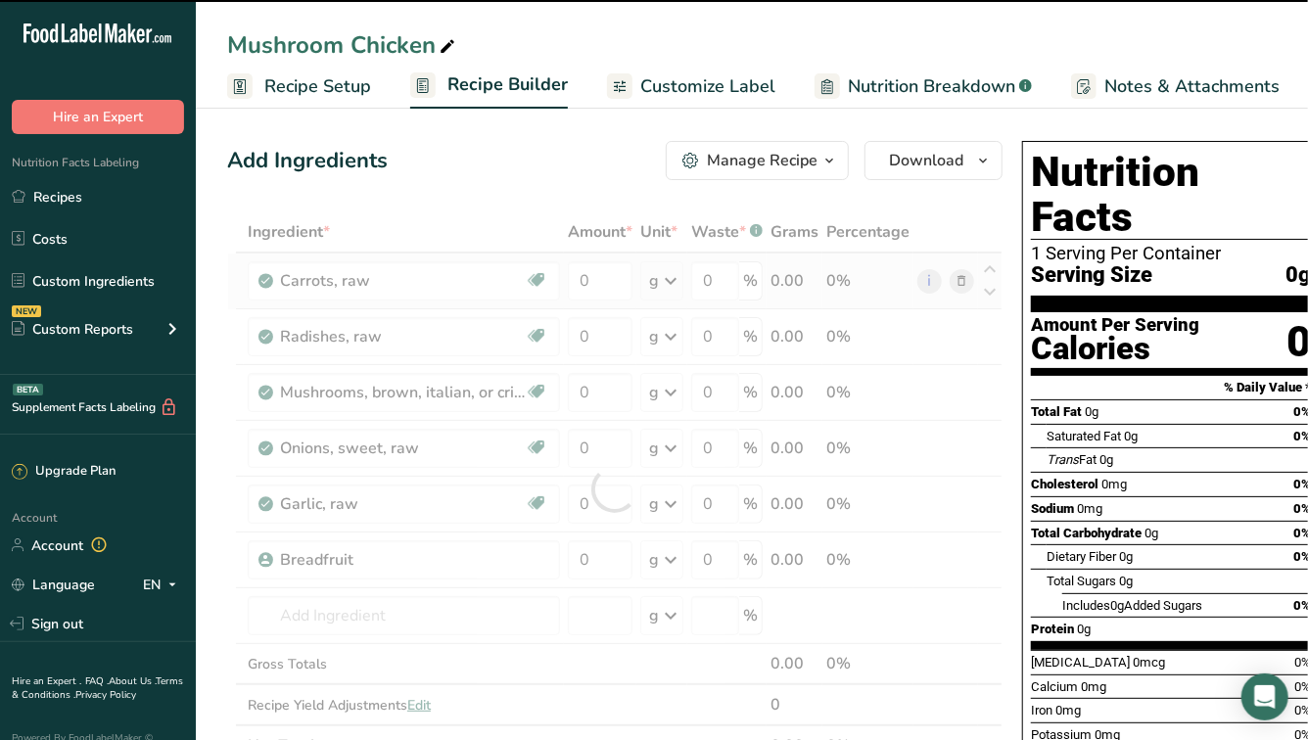
type input "0"
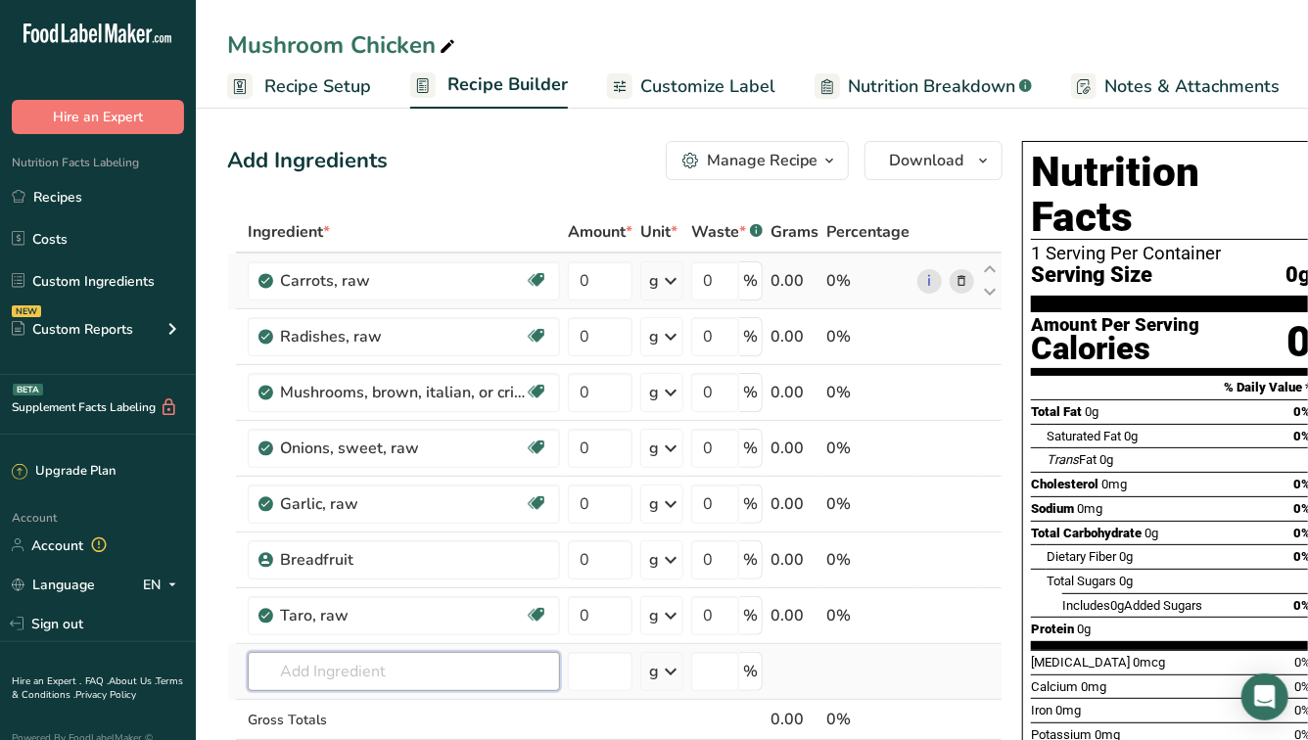
click at [400, 667] on input "text" at bounding box center [404, 671] width 312 height 39
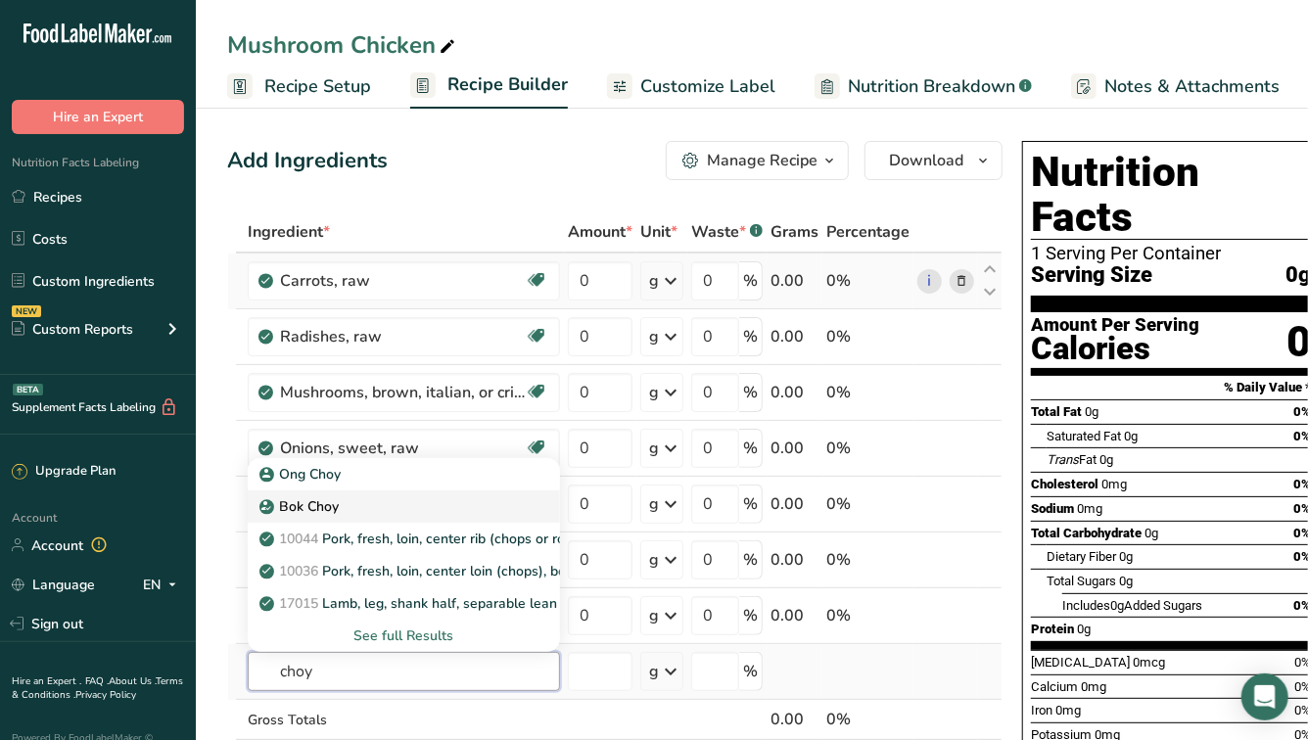
type input "choy"
click at [332, 501] on p "Bok Choy" at bounding box center [300, 506] width 75 height 21
type input "Bok Choy"
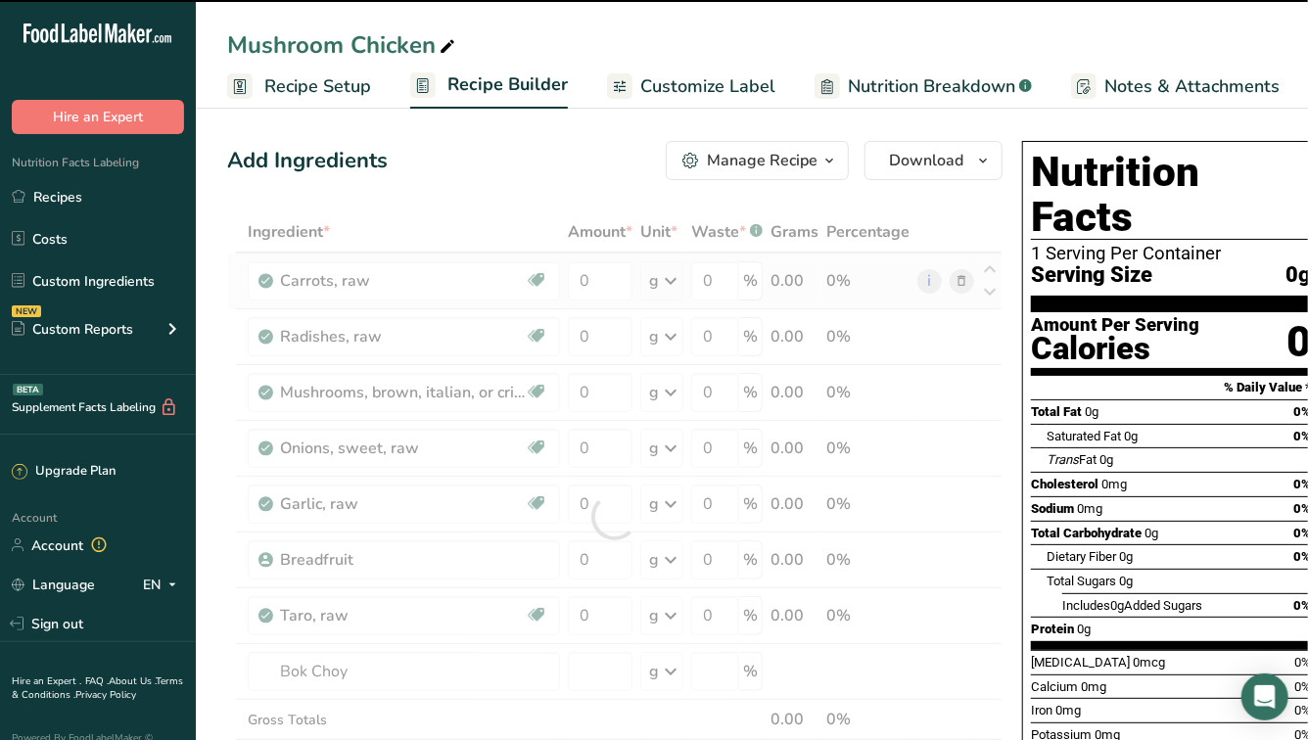
type input "0"
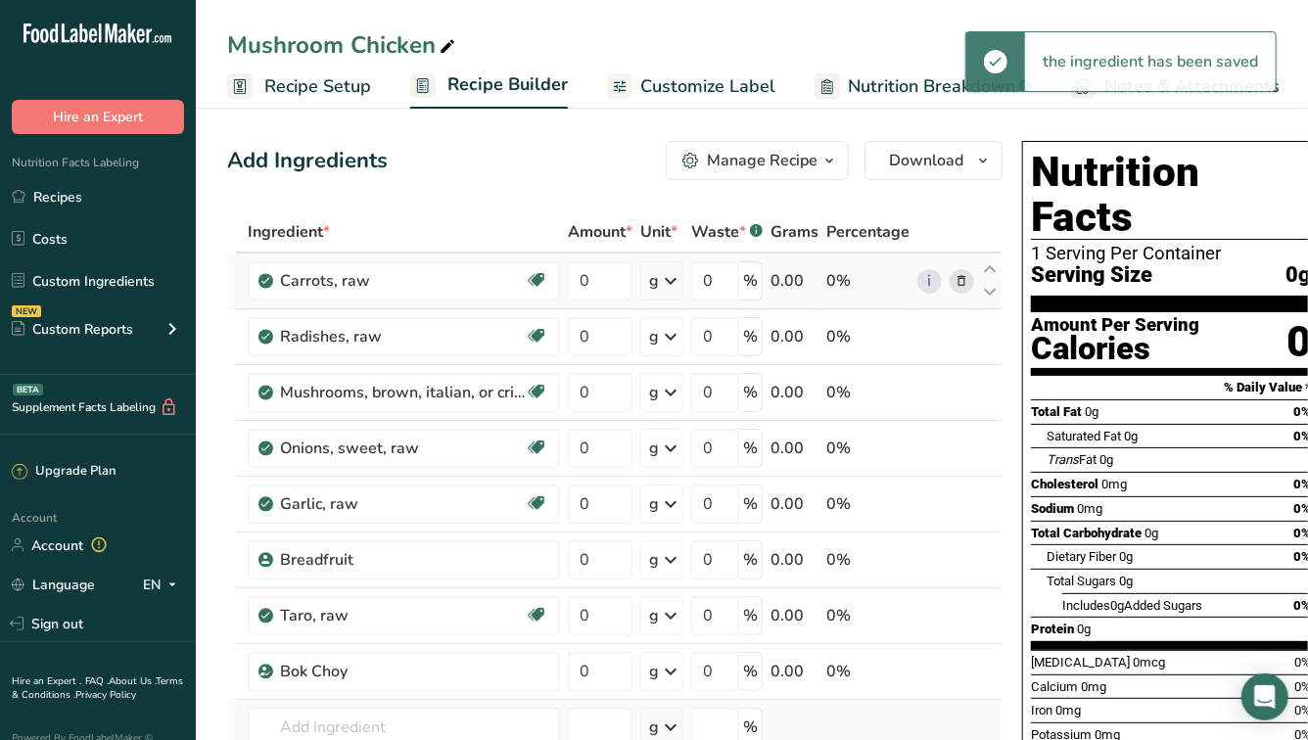
scroll to position [59, 0]
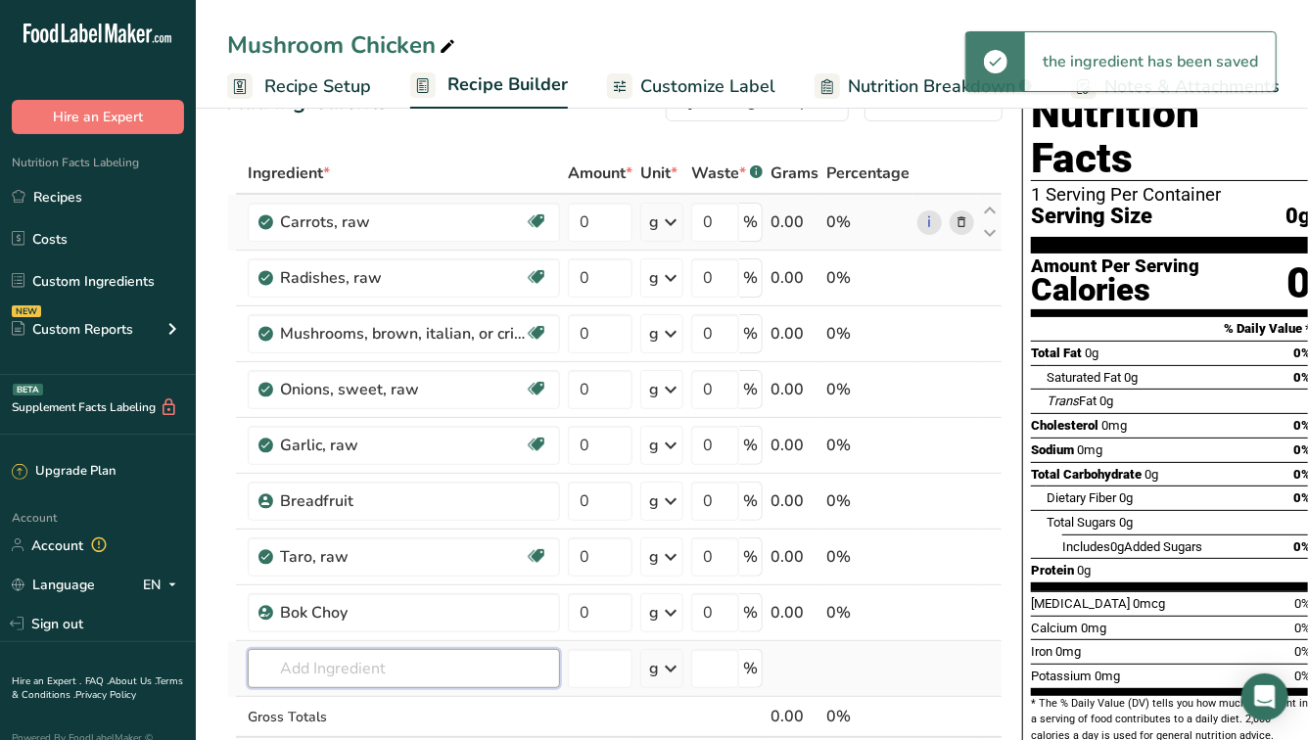
click at [319, 650] on input "text" at bounding box center [404, 668] width 312 height 39
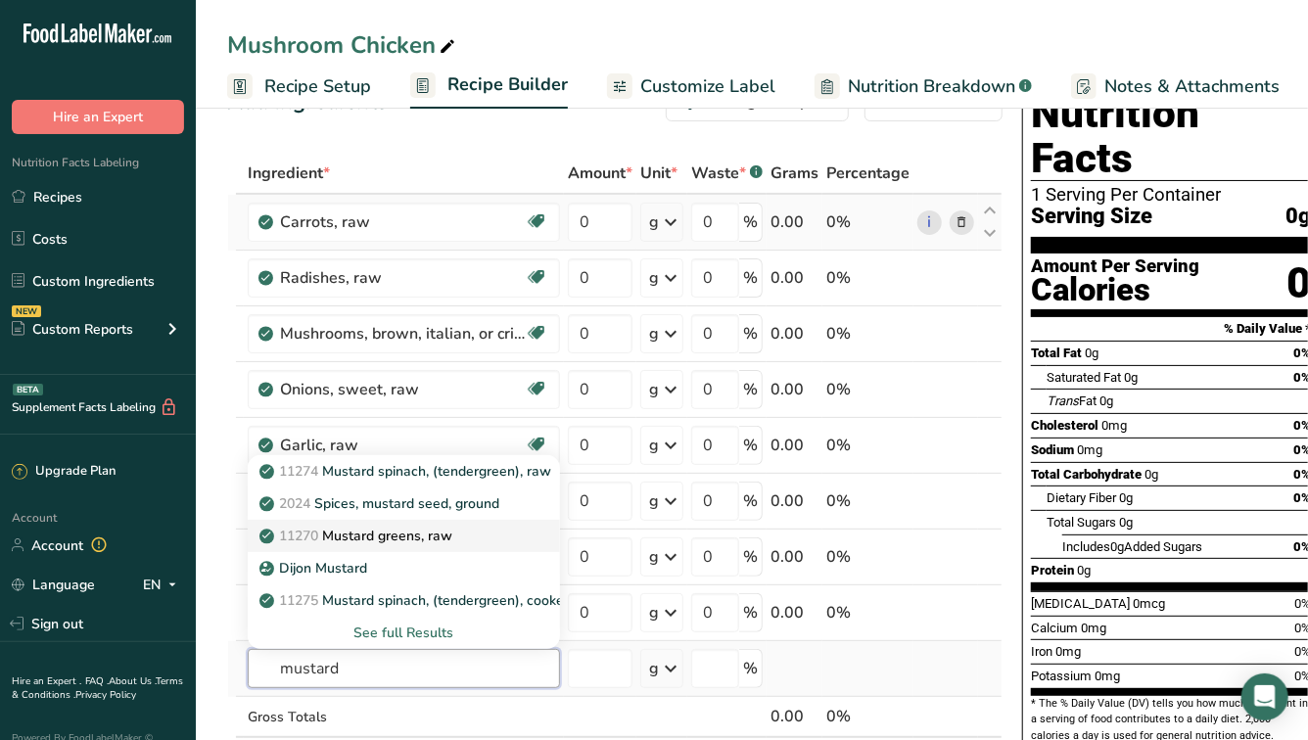
type input "mustard"
click at [406, 541] on p "11270 Mustard greens, raw" at bounding box center [357, 536] width 189 height 21
type input "Mustard greens, raw"
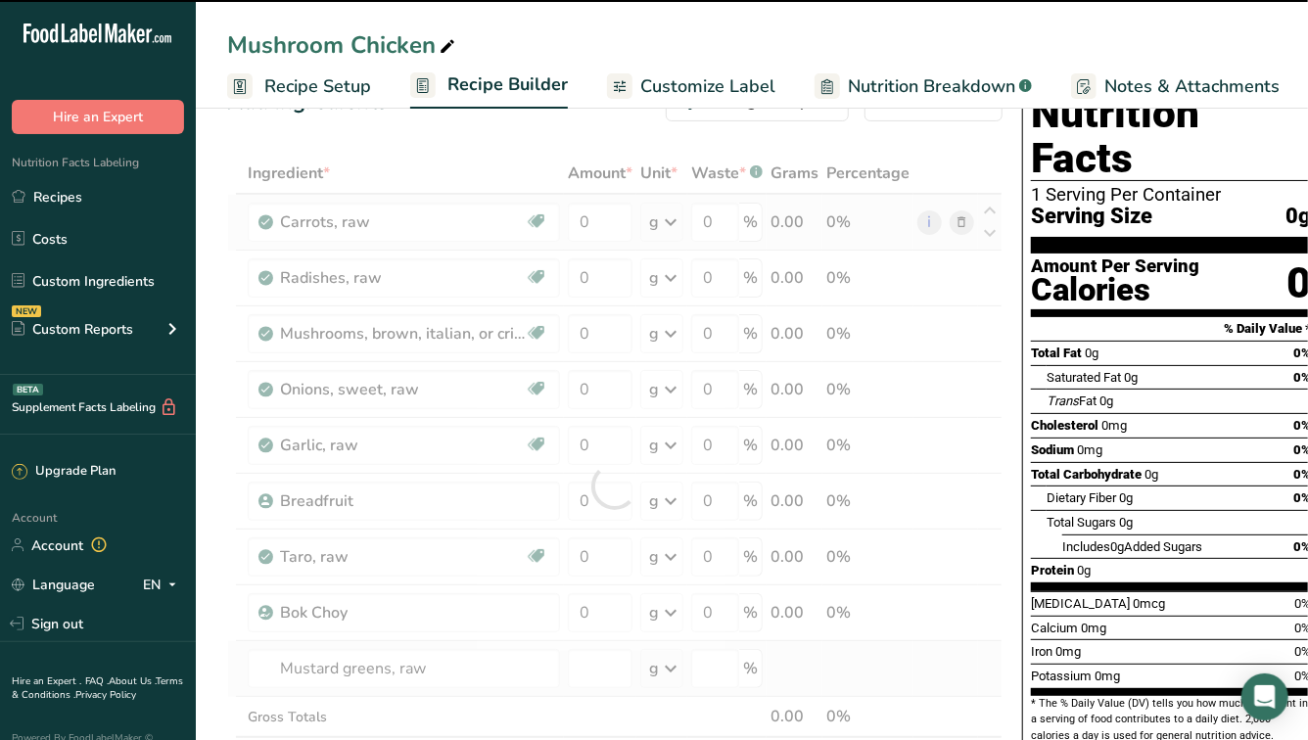
type input "0"
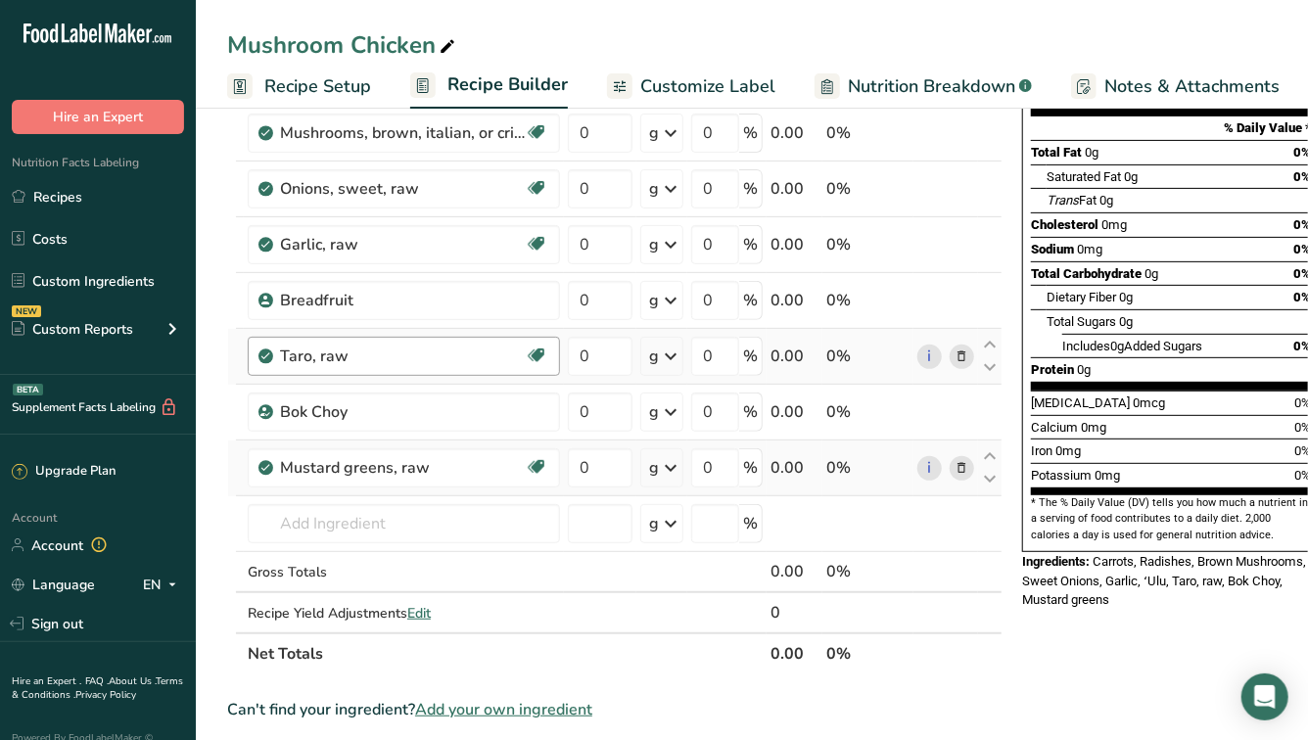
scroll to position [288, 0]
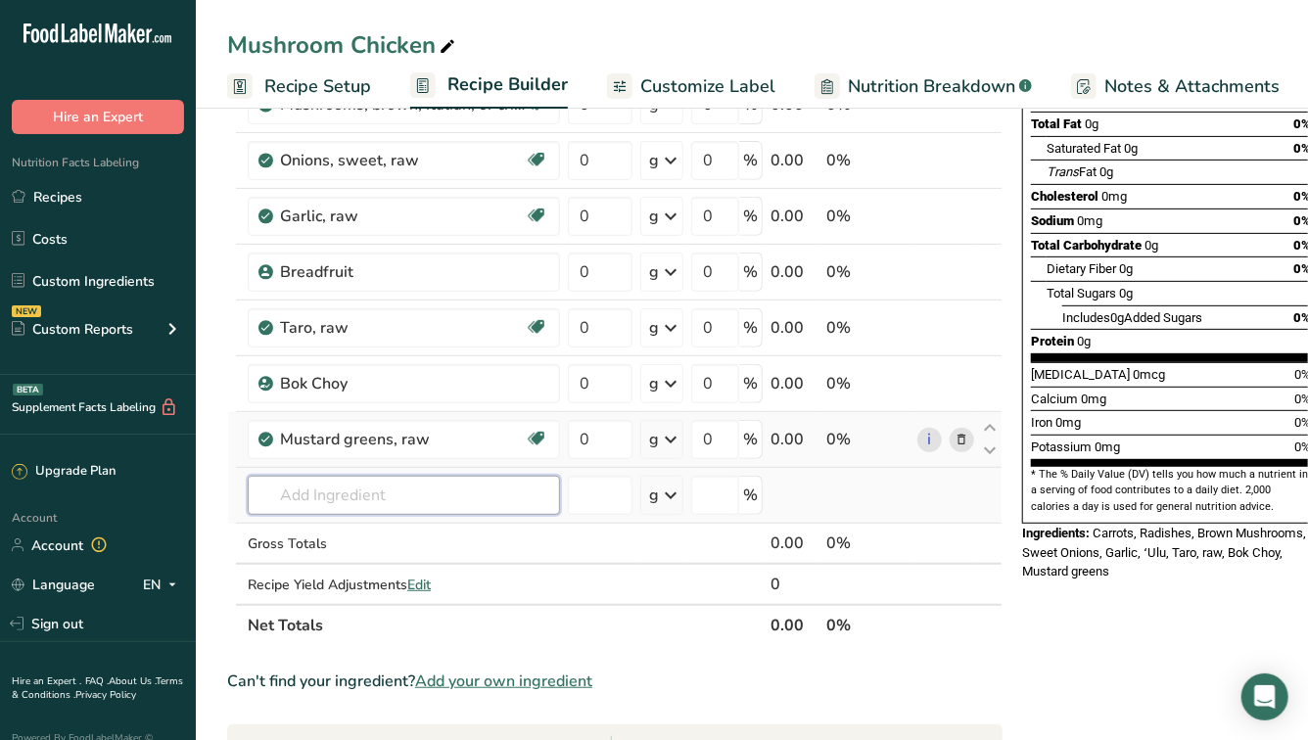
click at [338, 502] on input "text" at bounding box center [404, 495] width 312 height 39
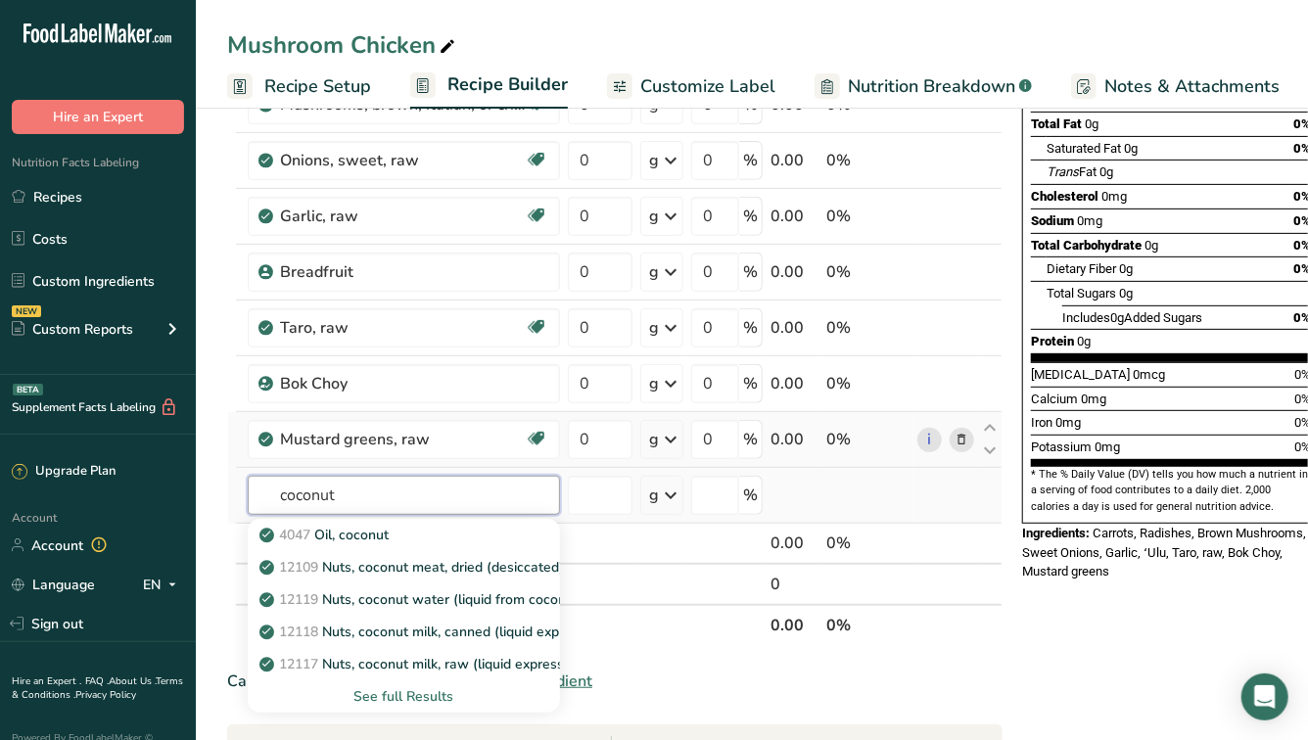
type input "coconut"
click at [372, 696] on div "See full Results" at bounding box center [403, 696] width 281 height 21
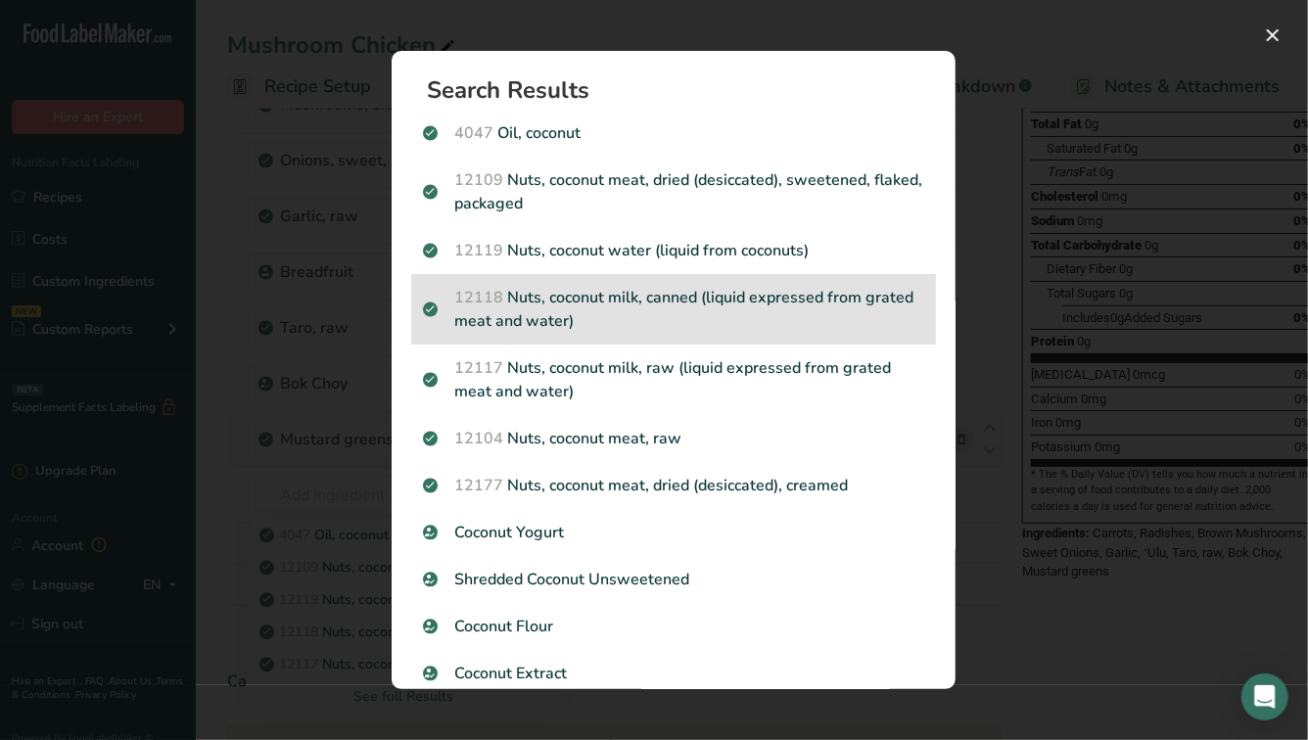
click at [576, 311] on p "12118 Nuts, coconut milk, canned (liquid expressed from grated meat and water)" at bounding box center [673, 309] width 501 height 47
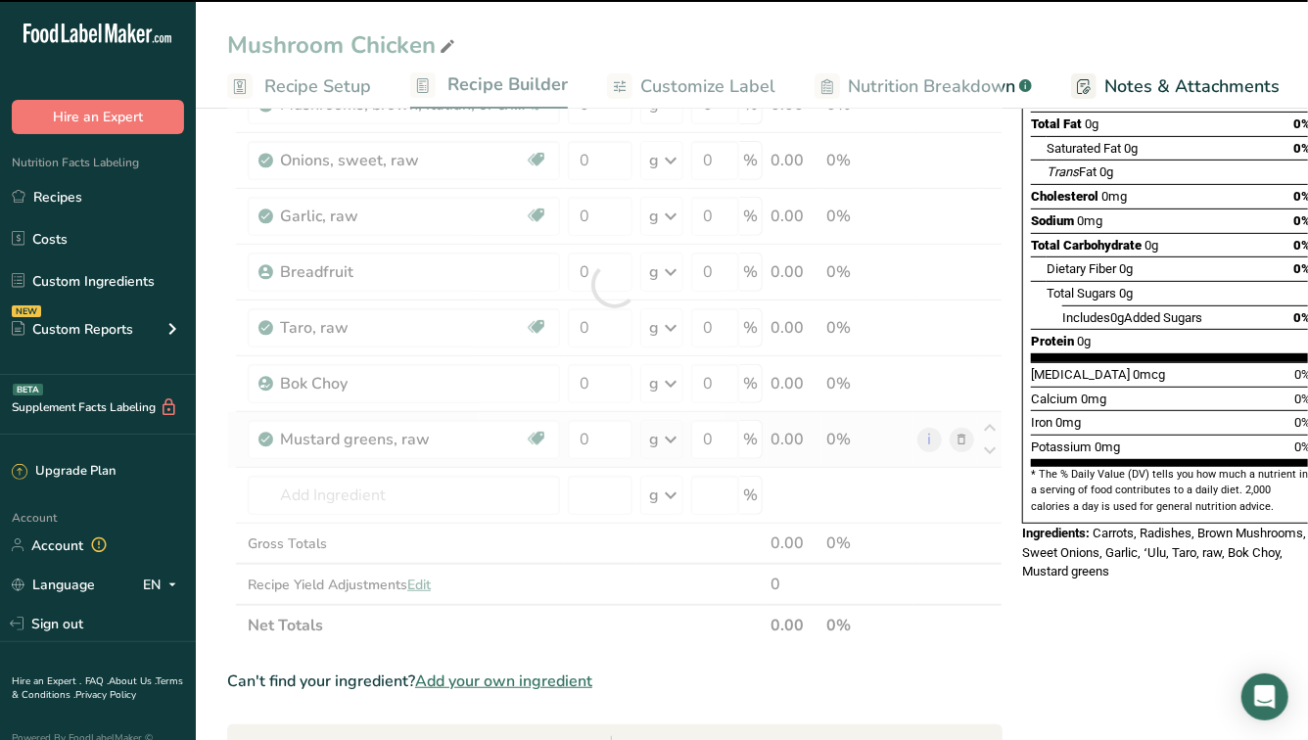
type input "0"
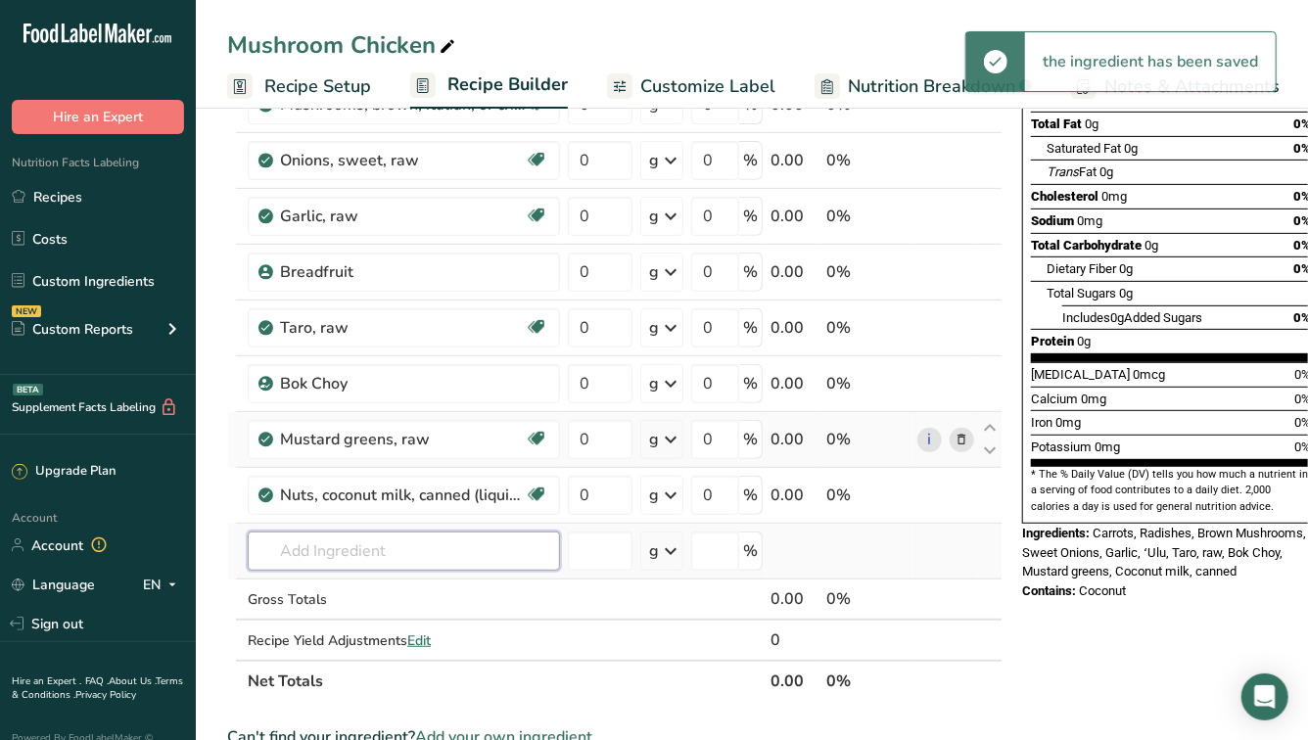
click at [313, 558] on input "text" at bounding box center [404, 551] width 312 height 39
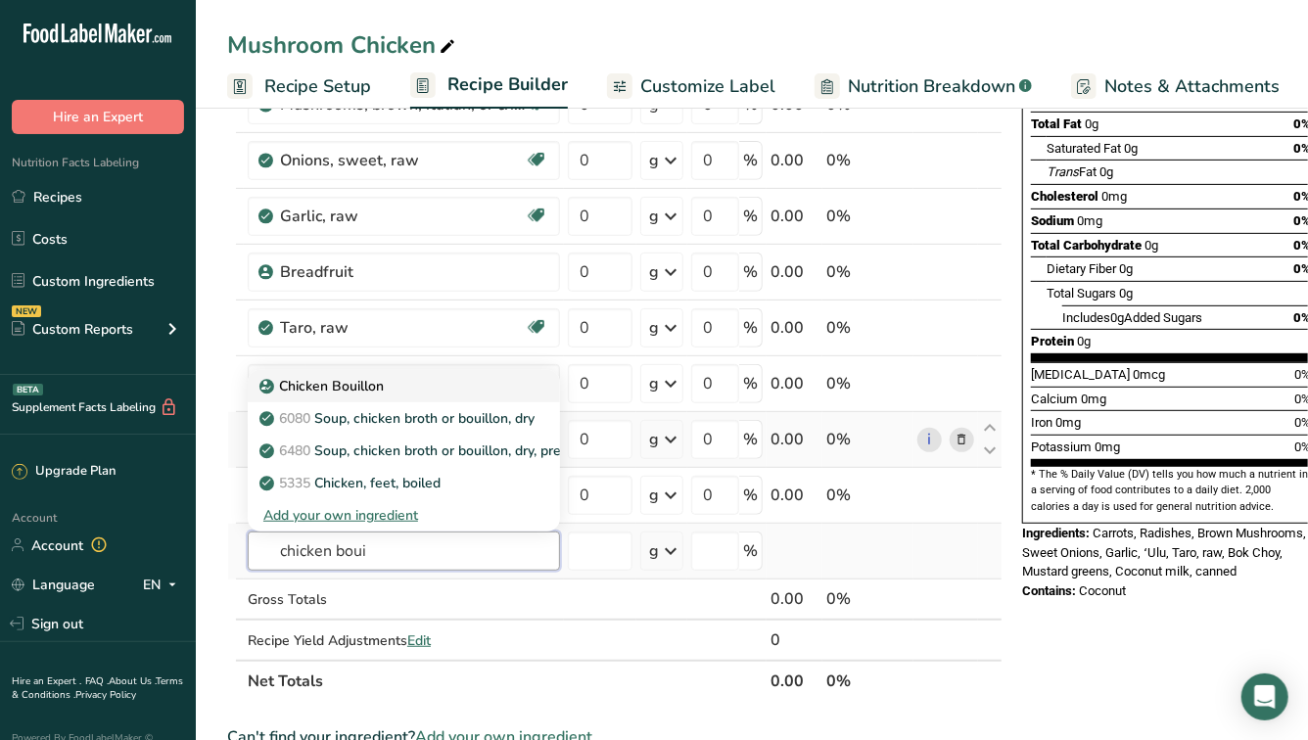
type input "chicken boui"
click at [330, 380] on p "Chicken Bouillon" at bounding box center [323, 386] width 120 height 21
type input "Chicken Bouillon"
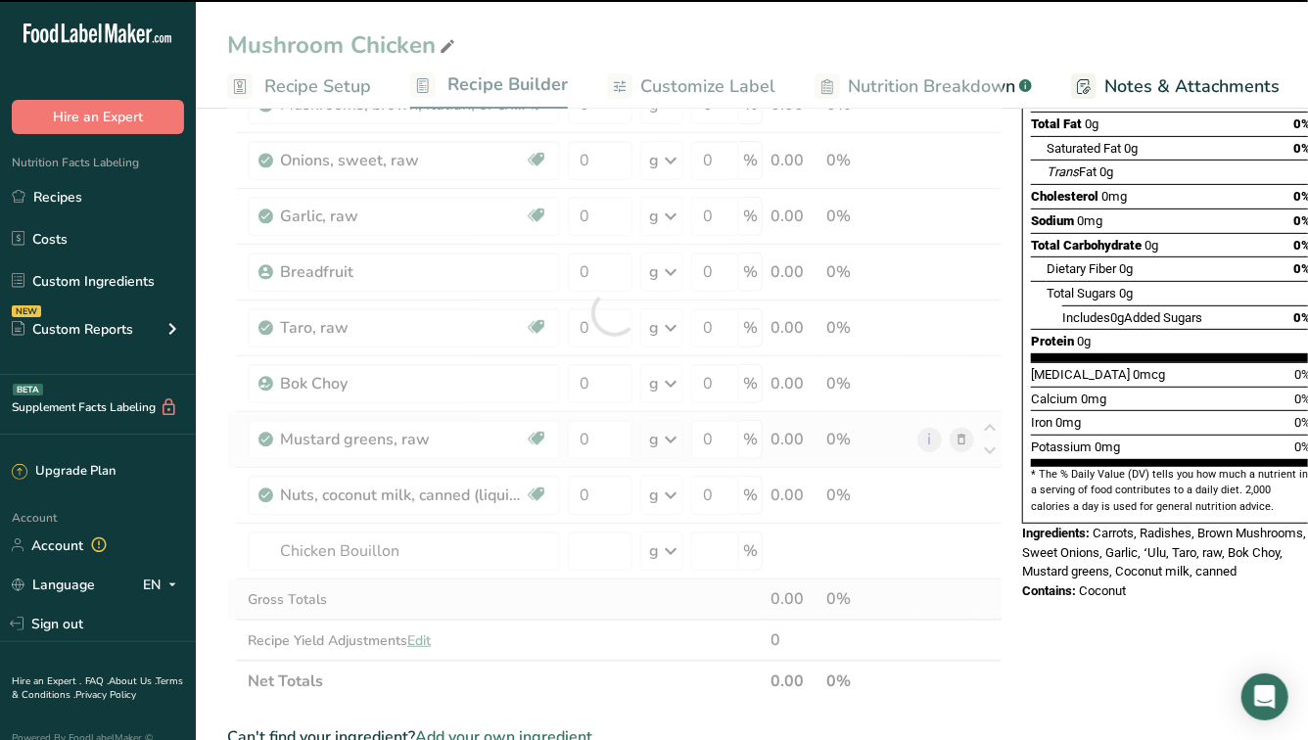
type input "0"
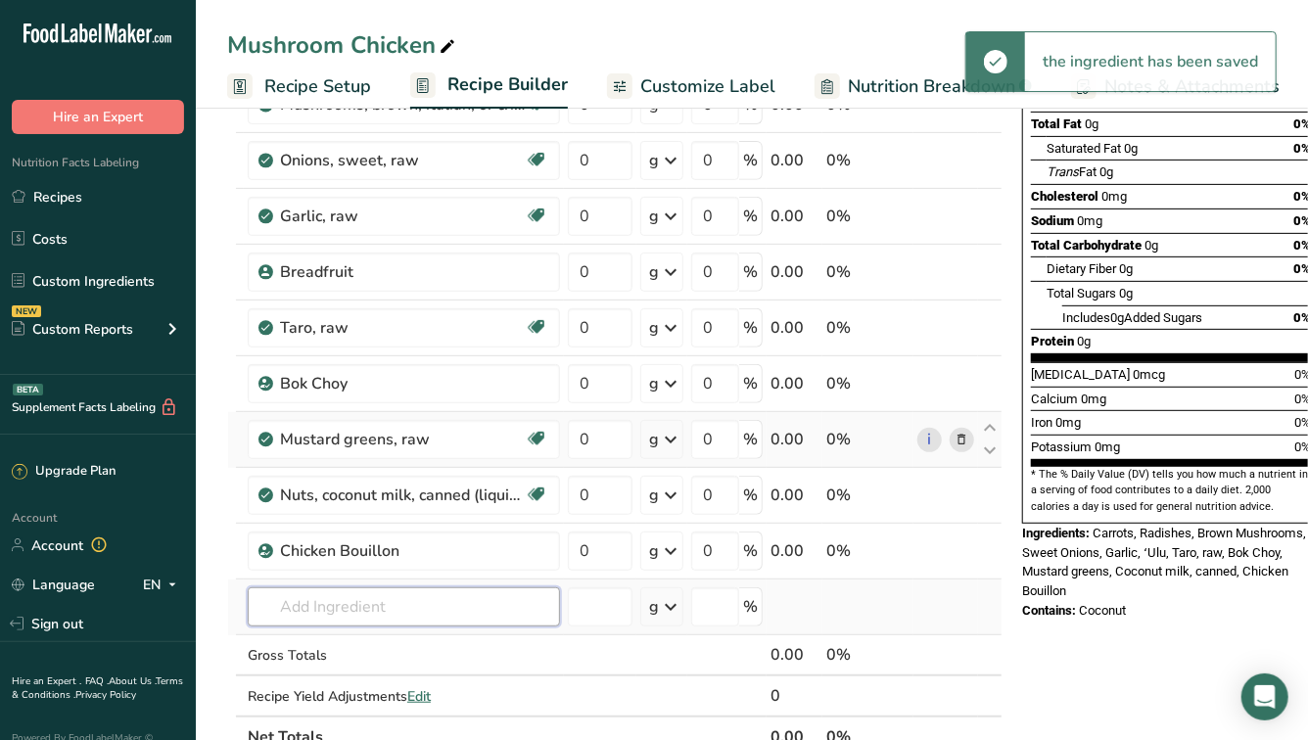
click at [329, 608] on input "text" at bounding box center [404, 606] width 312 height 39
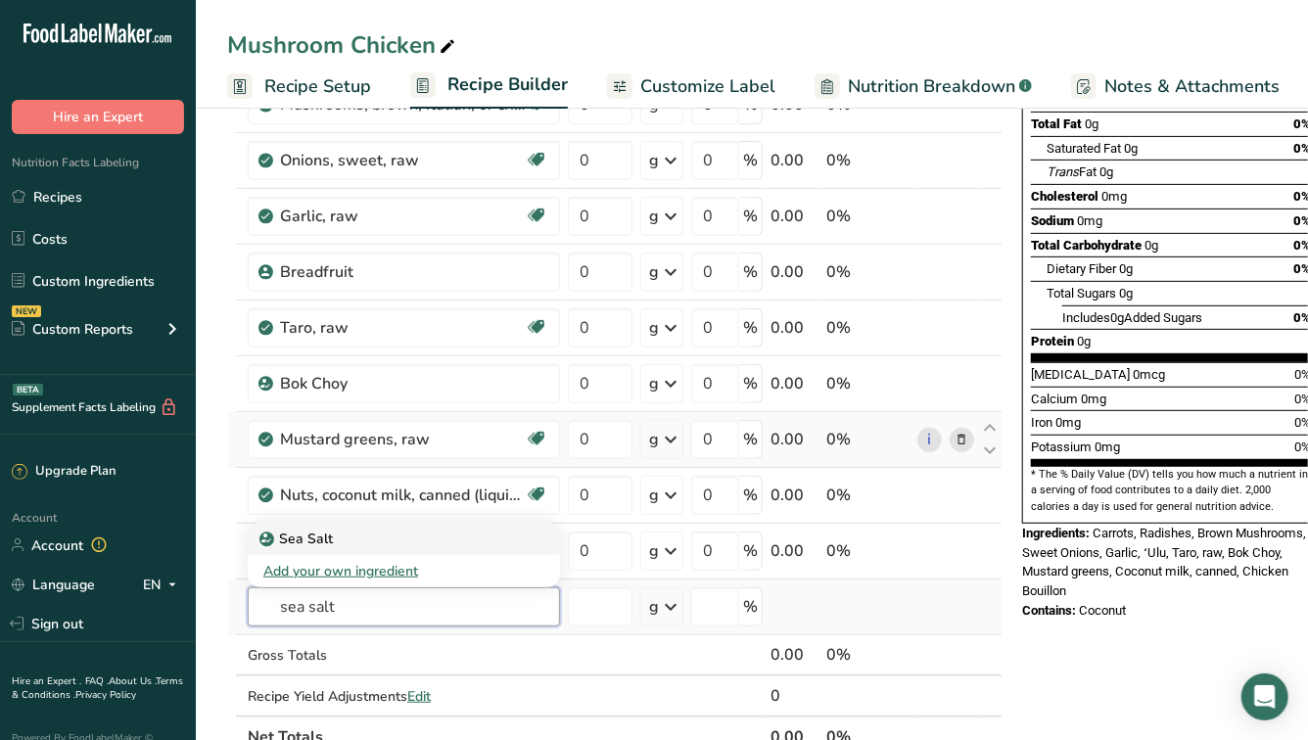
type input "sea salt"
click at [304, 542] on p "Sea Salt" at bounding box center [298, 539] width 70 height 21
type input "Sea Salt"
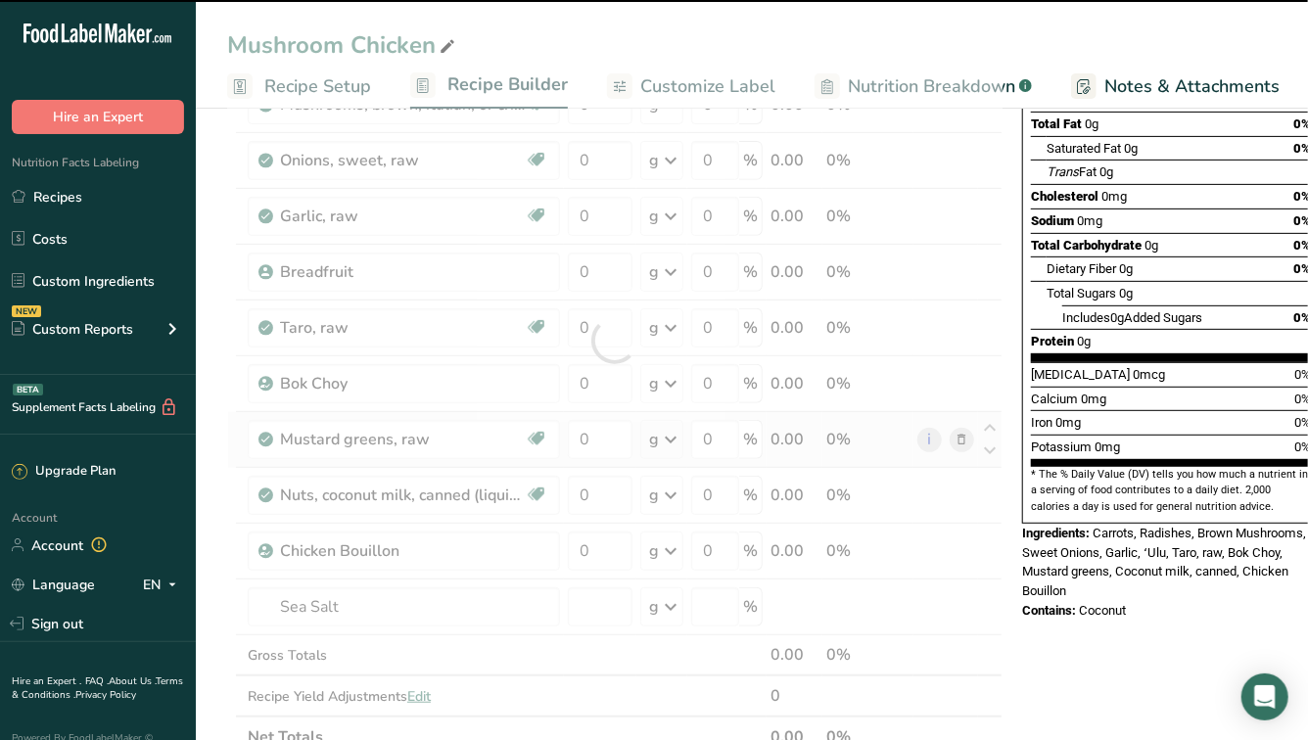
type input "0"
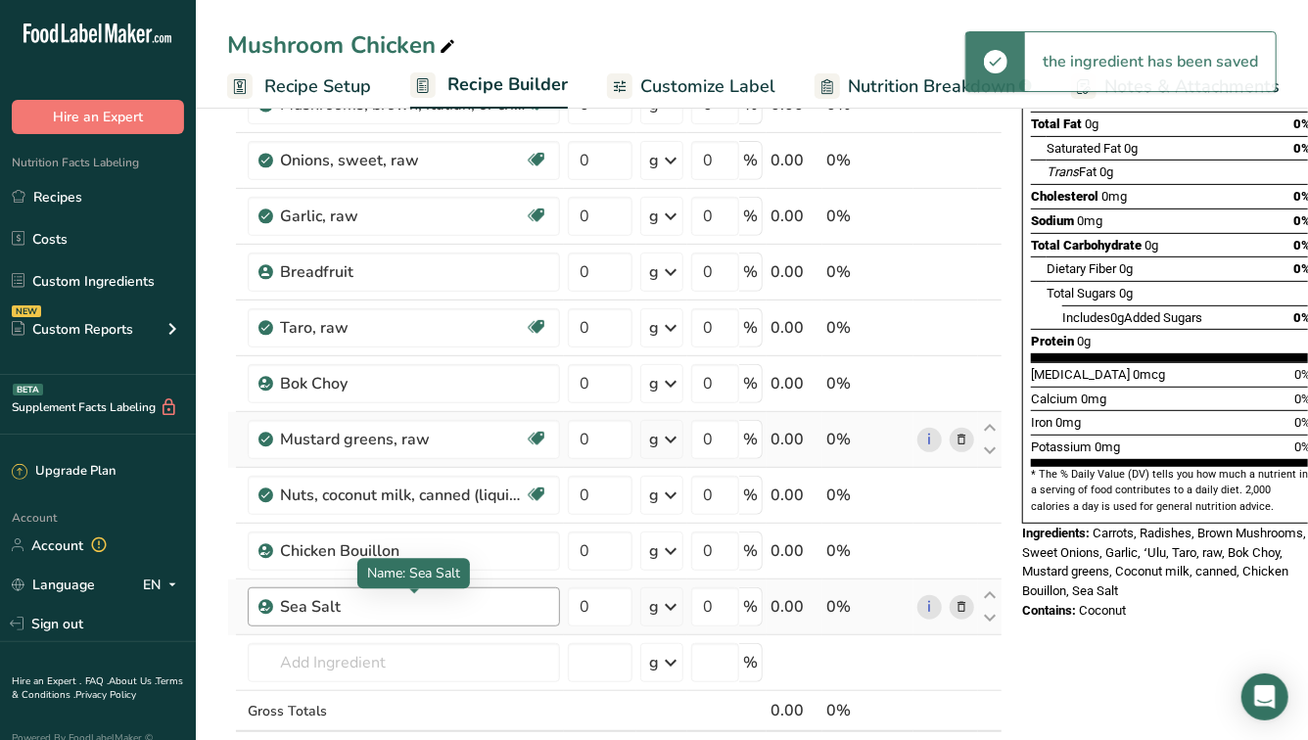
click at [330, 608] on div "Sea Salt" at bounding box center [402, 606] width 245 height 23
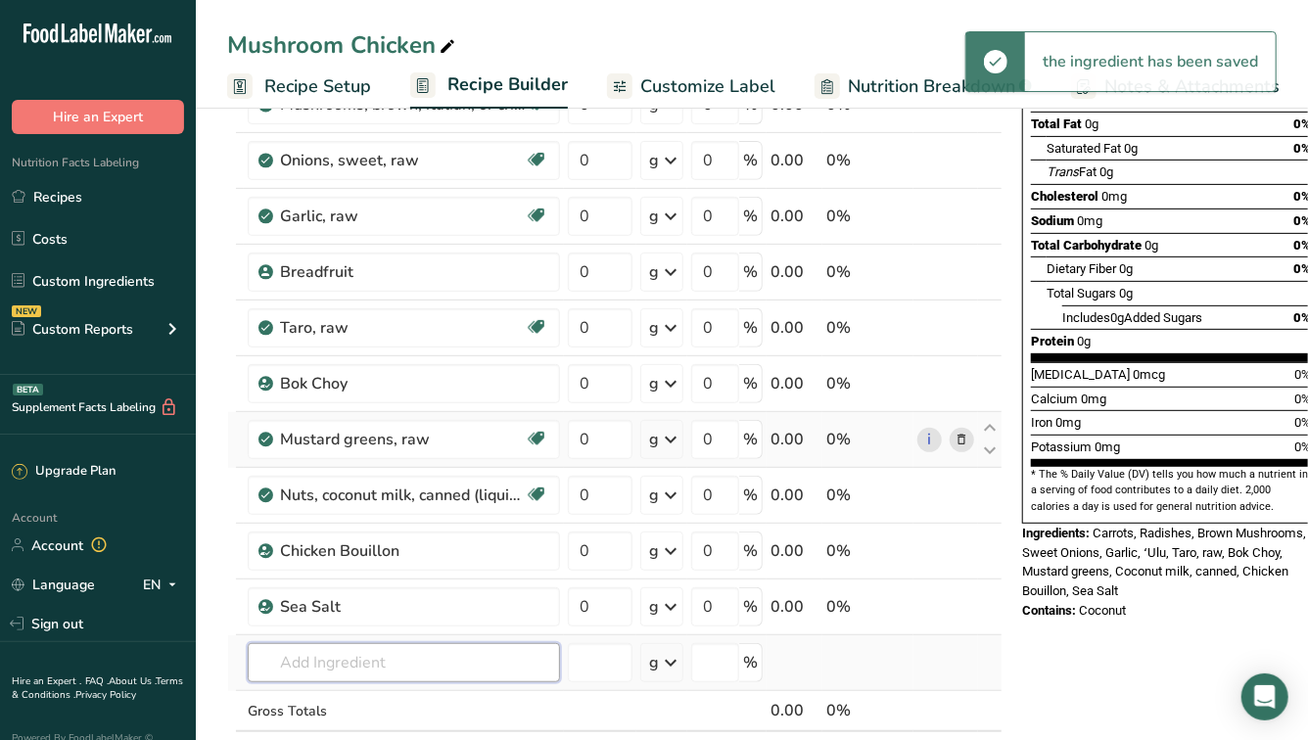
click at [330, 654] on input "text" at bounding box center [404, 662] width 312 height 39
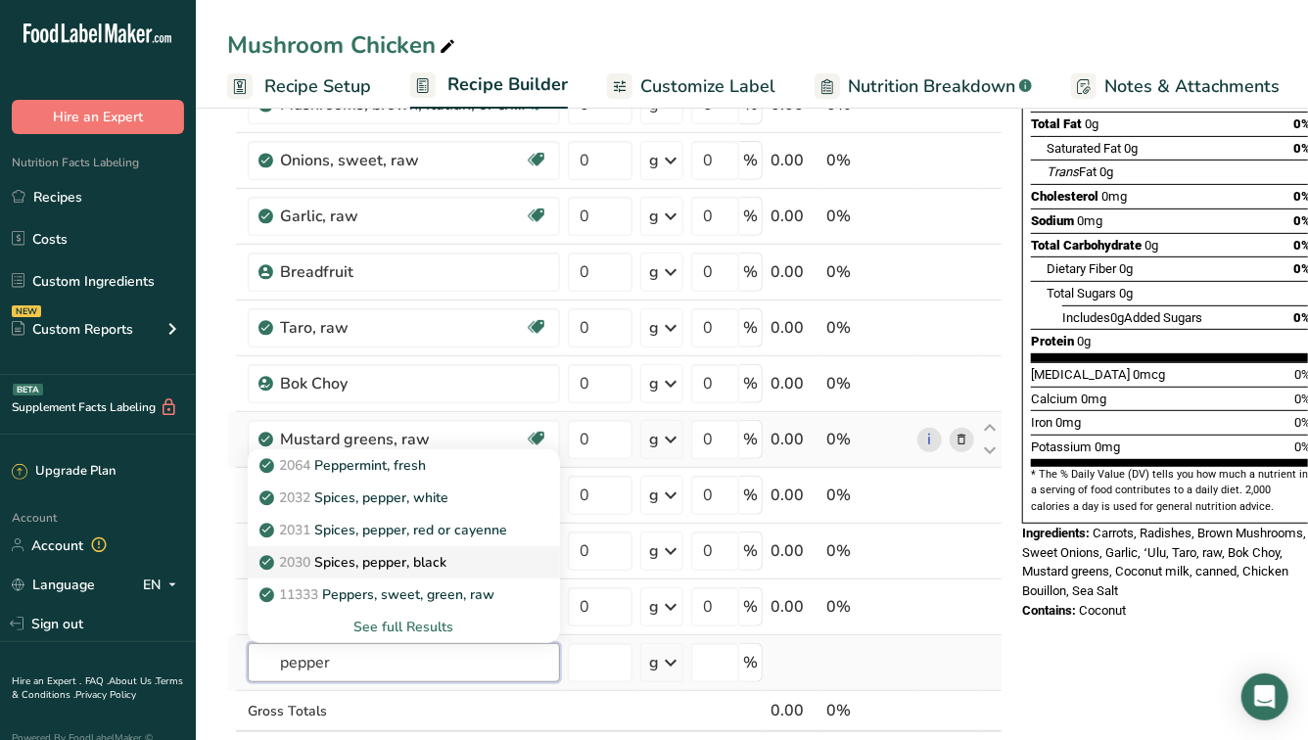
type input "pepper"
click at [383, 570] on p "2030 Spices, pepper, black" at bounding box center [354, 562] width 183 height 21
type input "Spices, pepper, black"
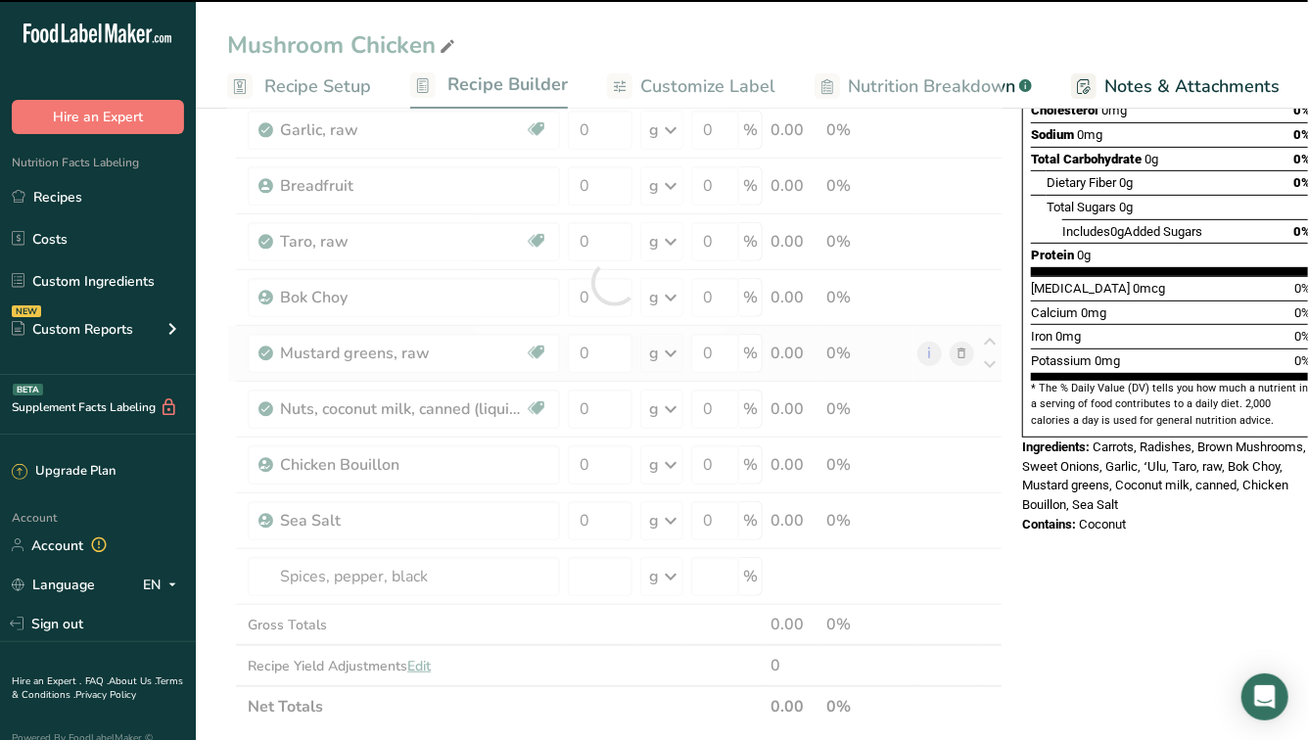
scroll to position [377, 0]
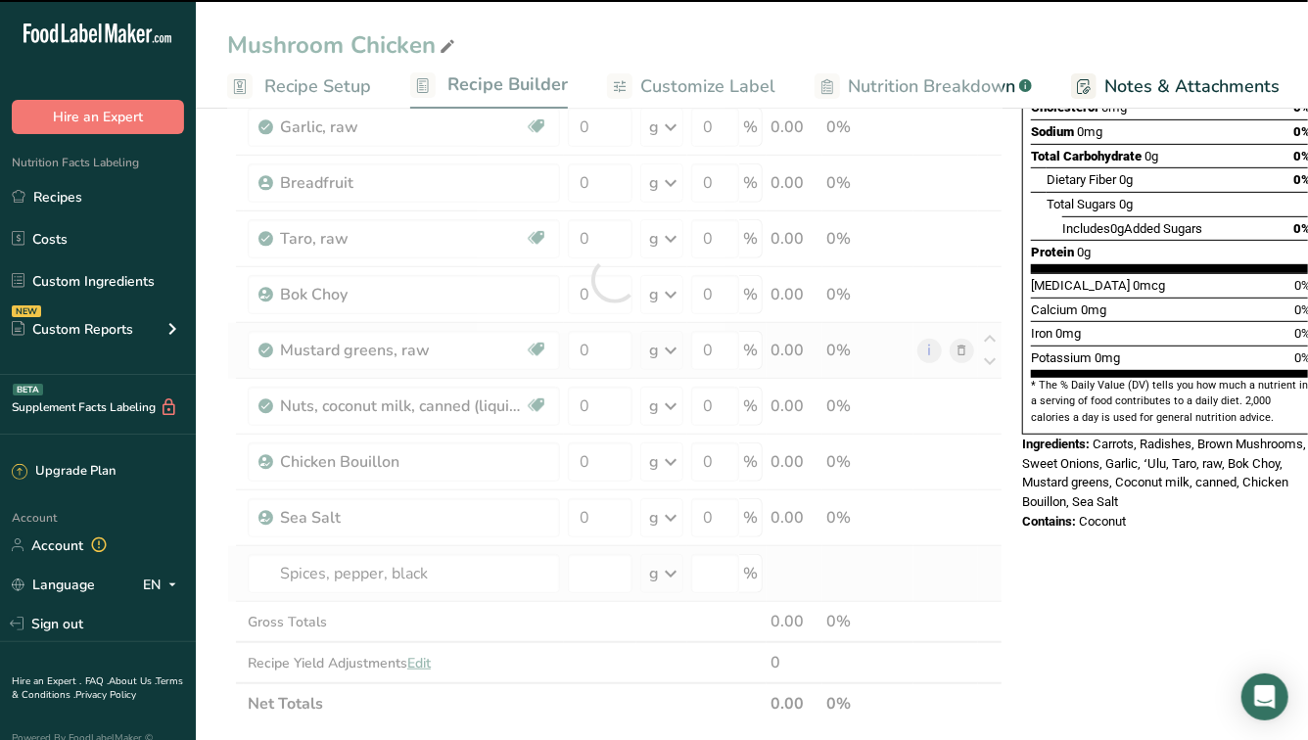
type input "0"
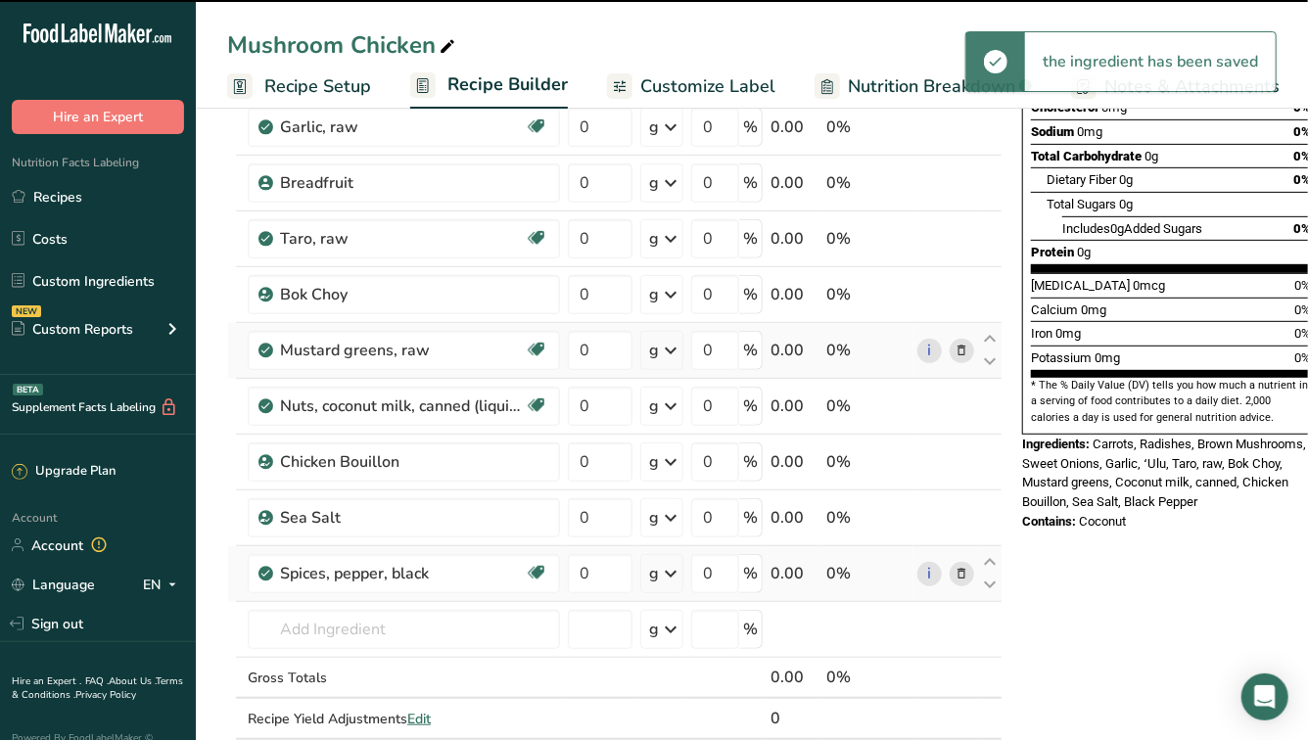
scroll to position [426, 0]
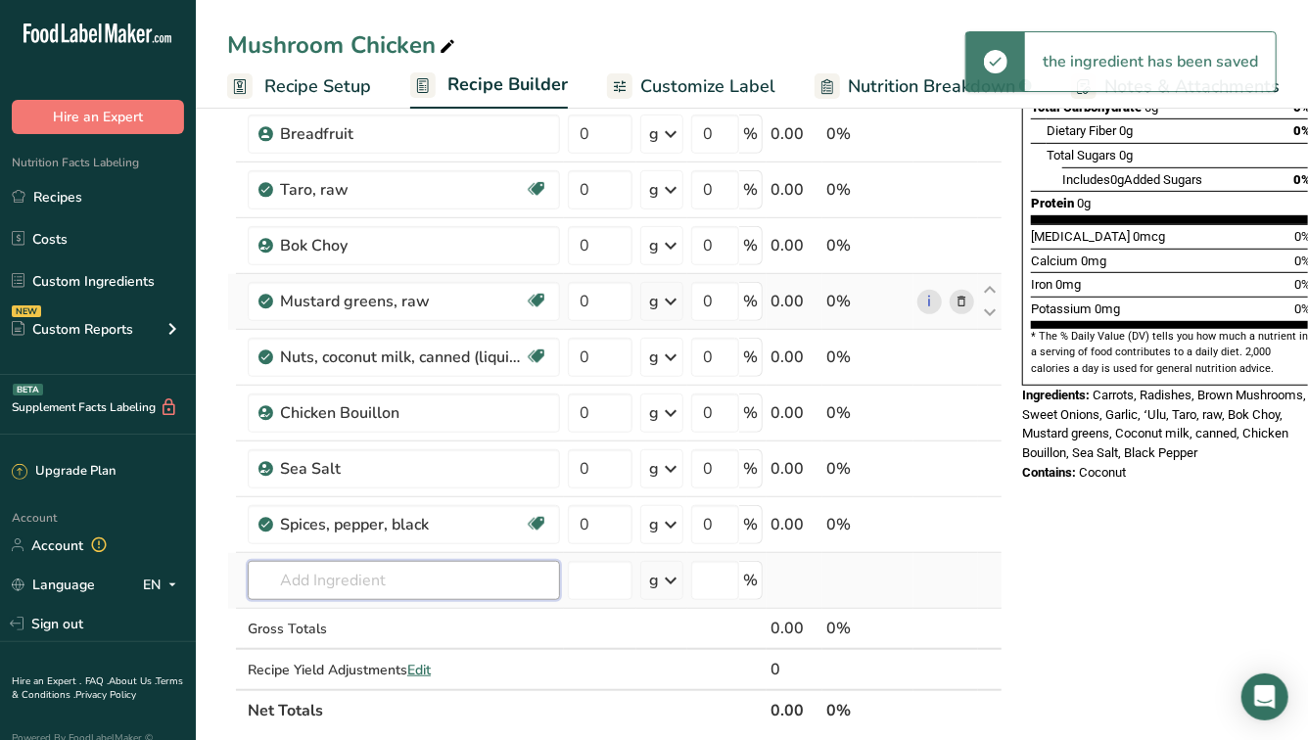
click at [320, 579] on input "text" at bounding box center [404, 580] width 312 height 39
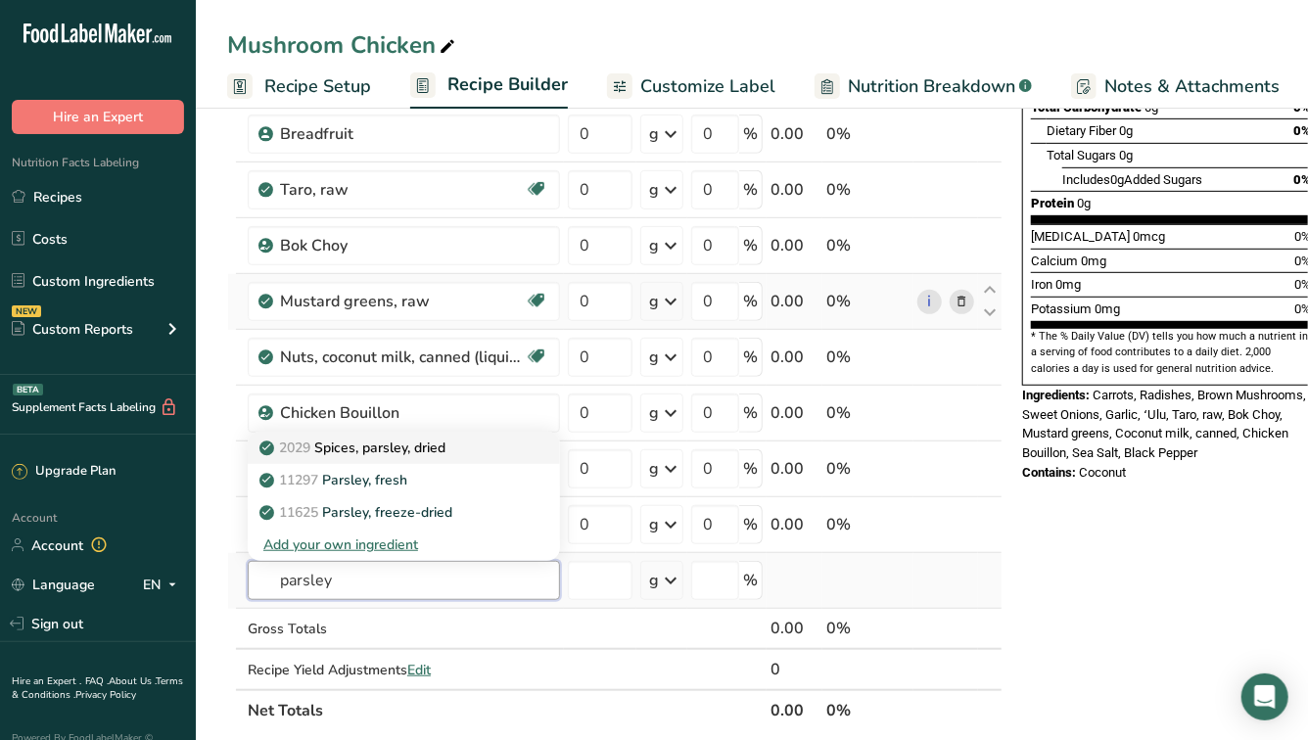
type input "parsley"
click at [359, 453] on p "2029 Spices, parsley, dried" at bounding box center [354, 448] width 182 height 21
type input "Spices, parsley, dried"
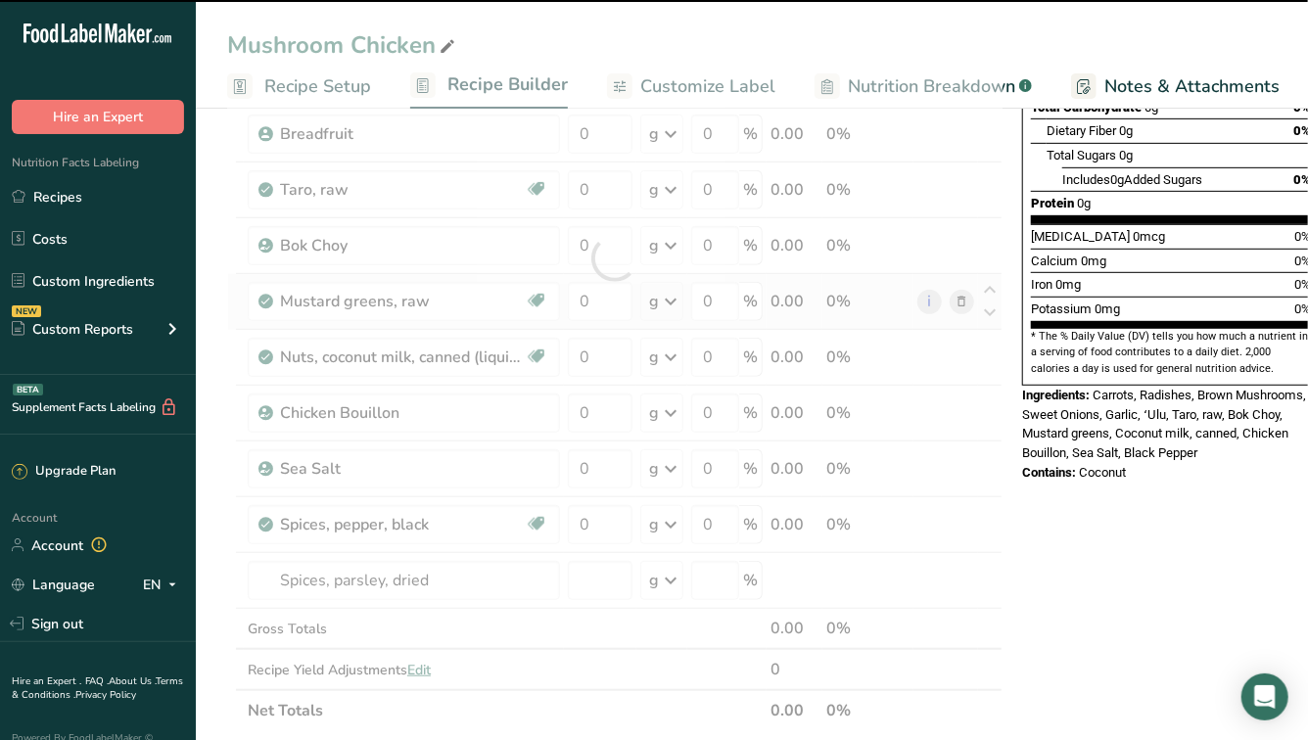
type input "0"
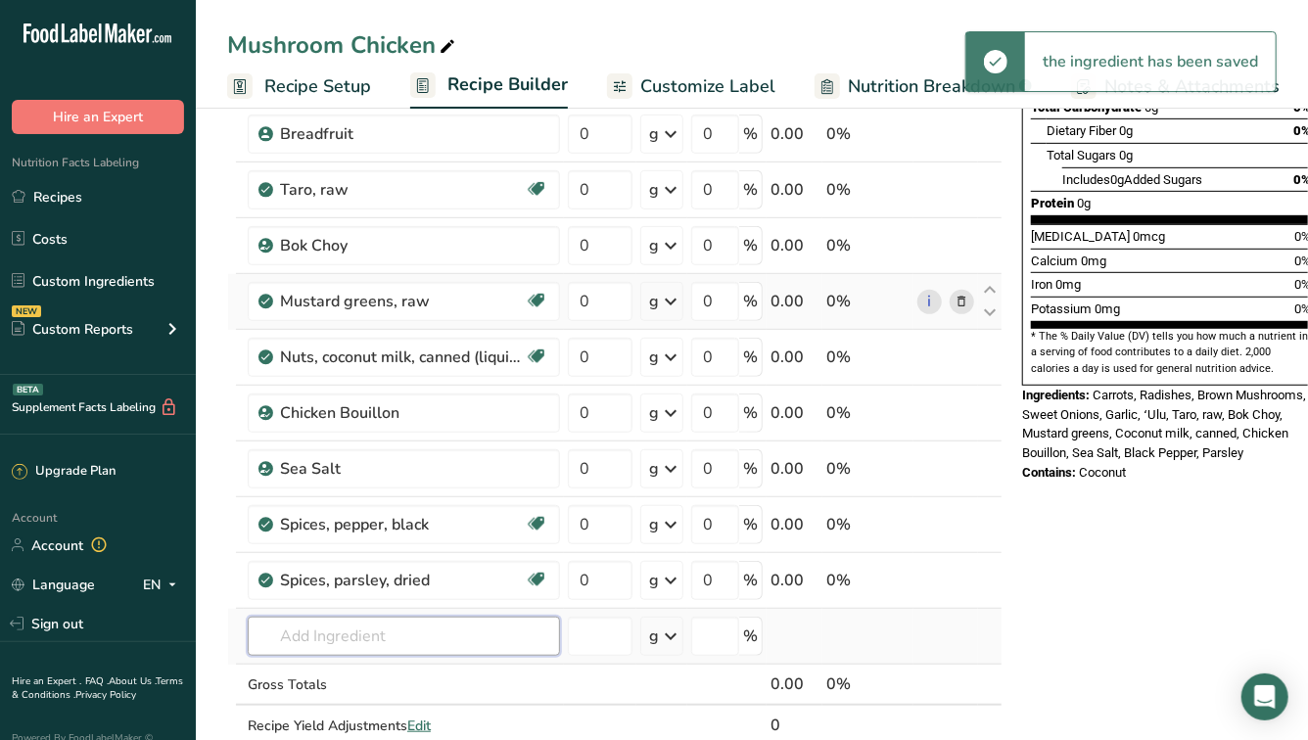
click at [328, 639] on input "text" at bounding box center [404, 636] width 312 height 39
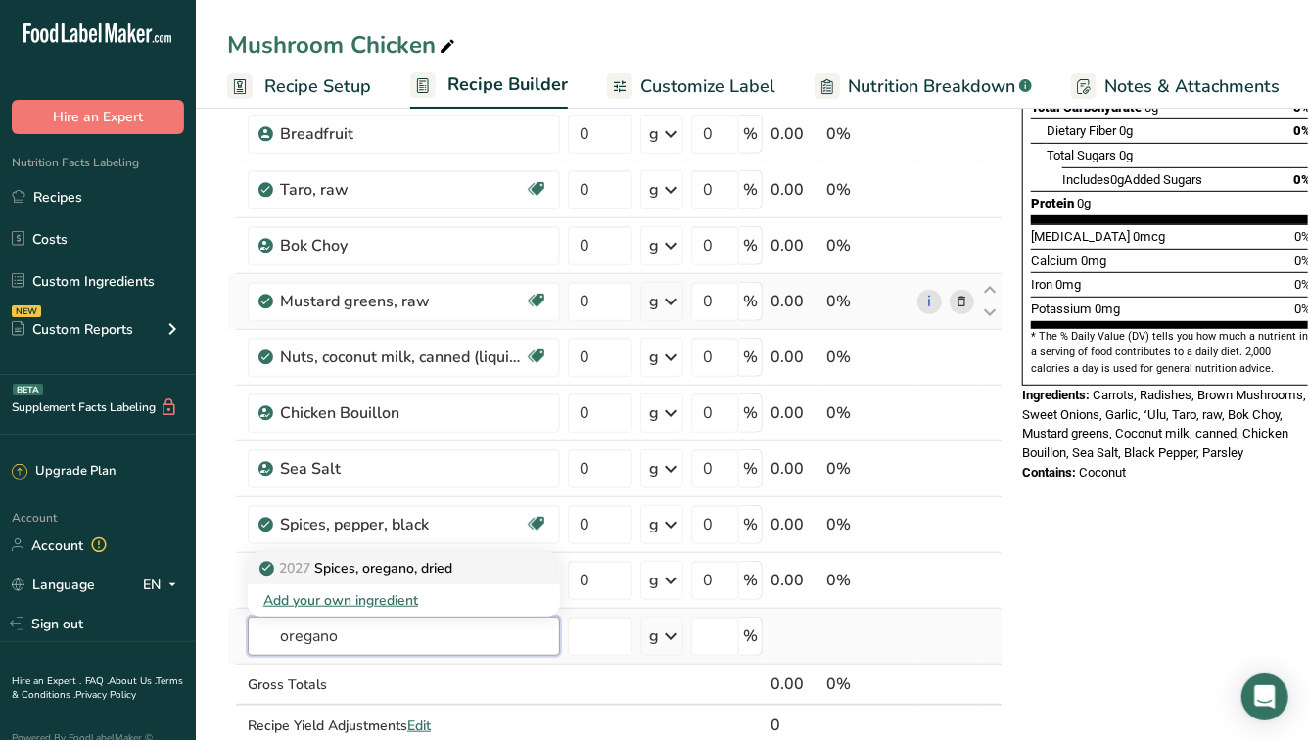
type input "oregano"
click at [341, 565] on p "2027 Spices, oregano, dried" at bounding box center [357, 568] width 189 height 21
type input "Spices, oregano, dried"
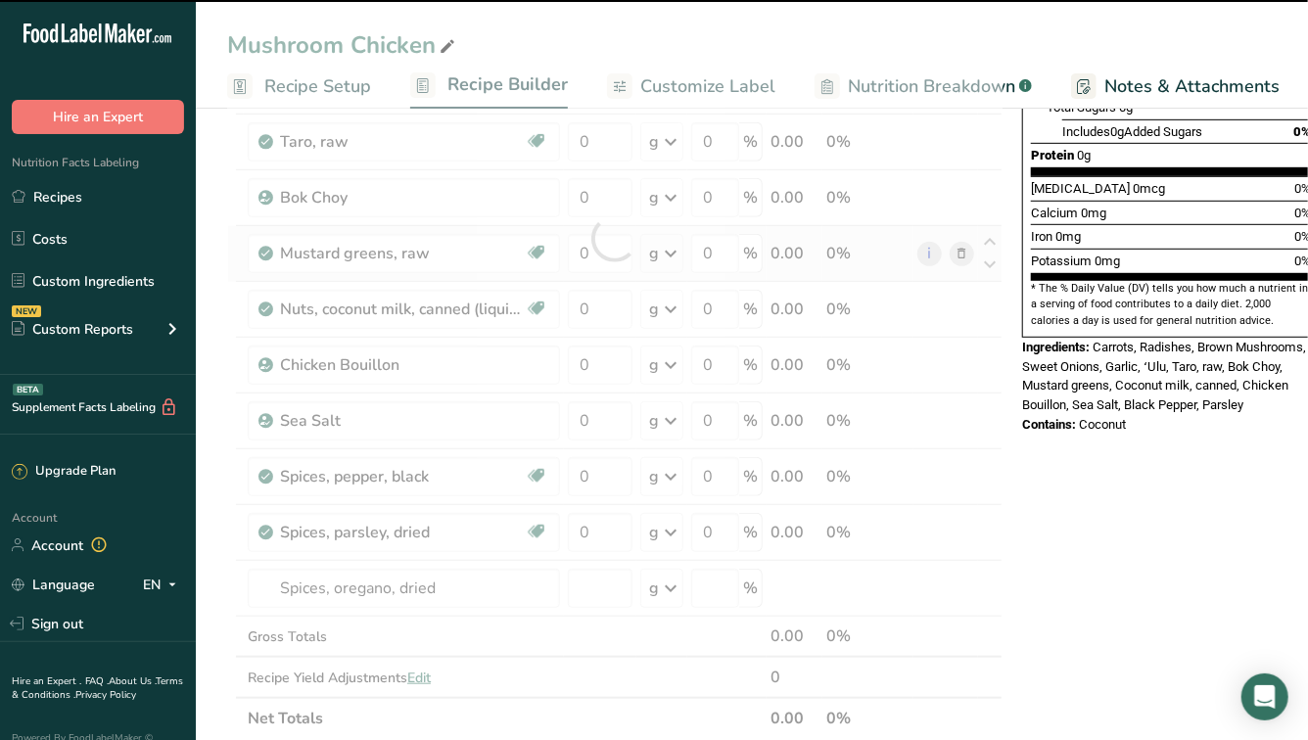
type input "0"
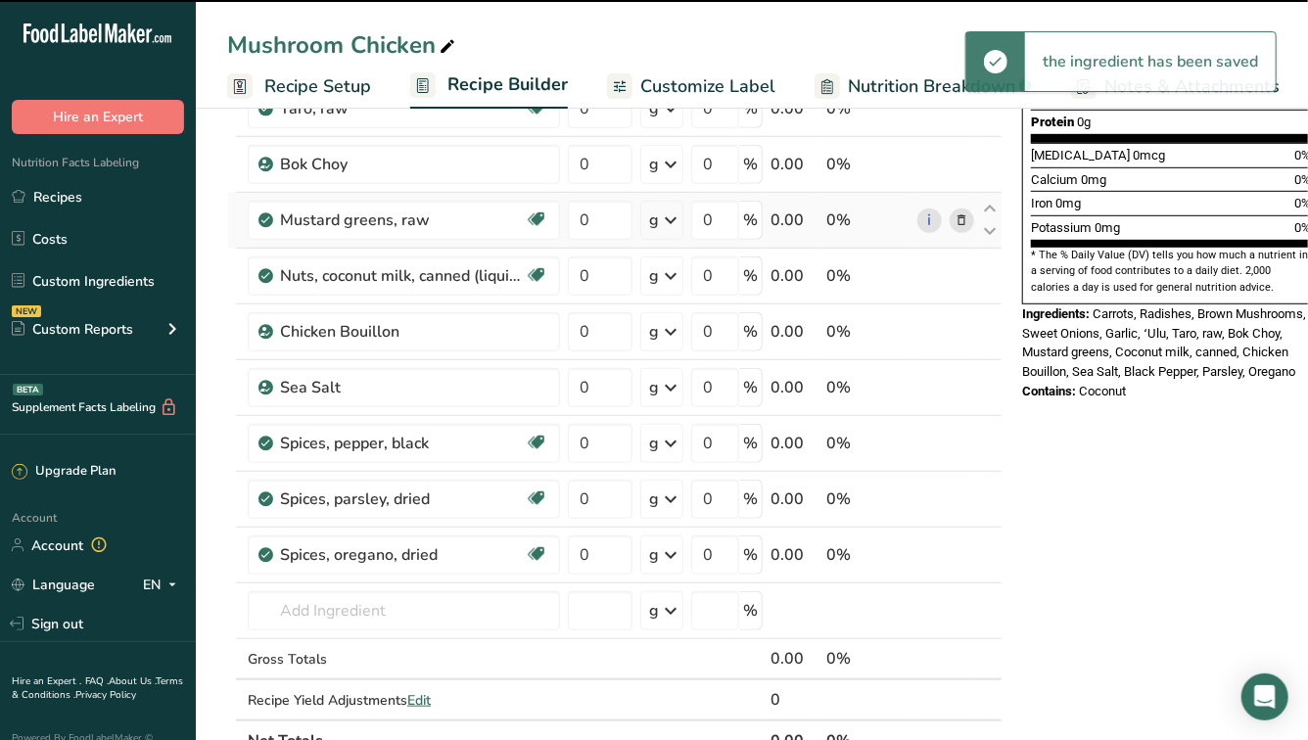
scroll to position [553, 0]
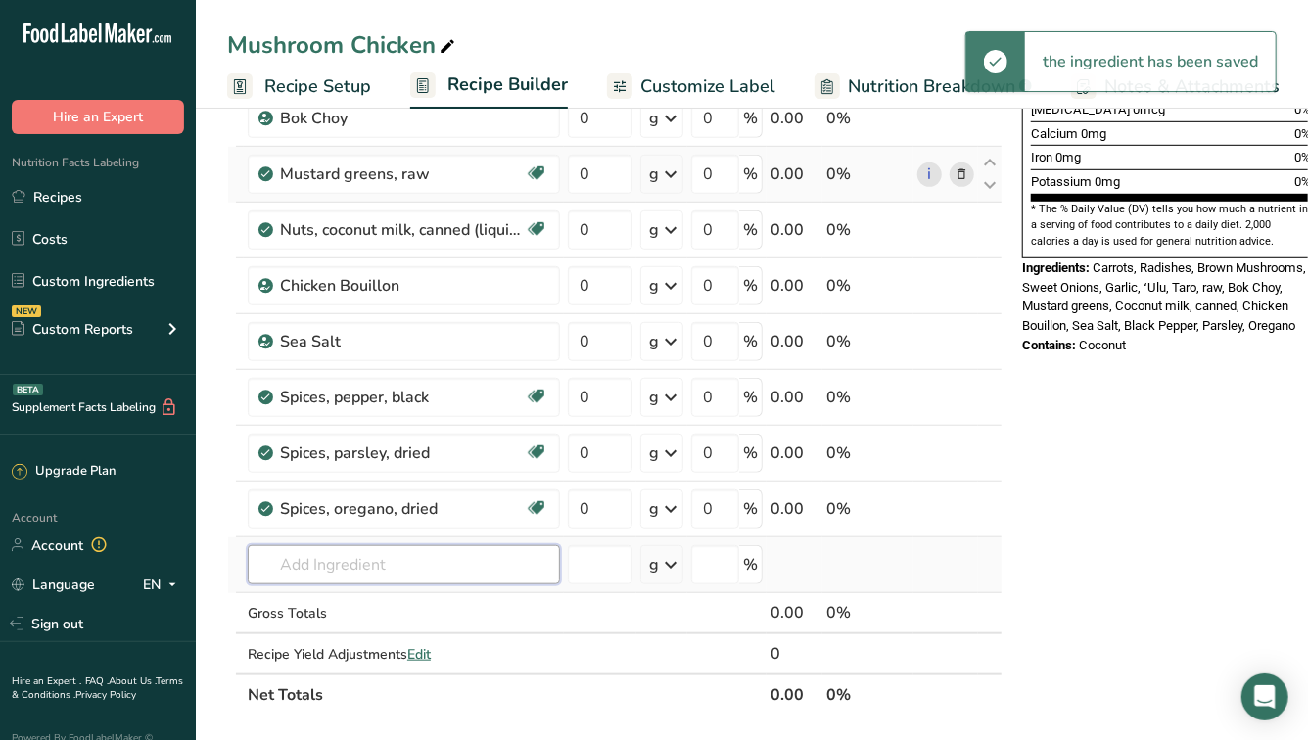
click at [312, 571] on input "text" at bounding box center [404, 564] width 312 height 39
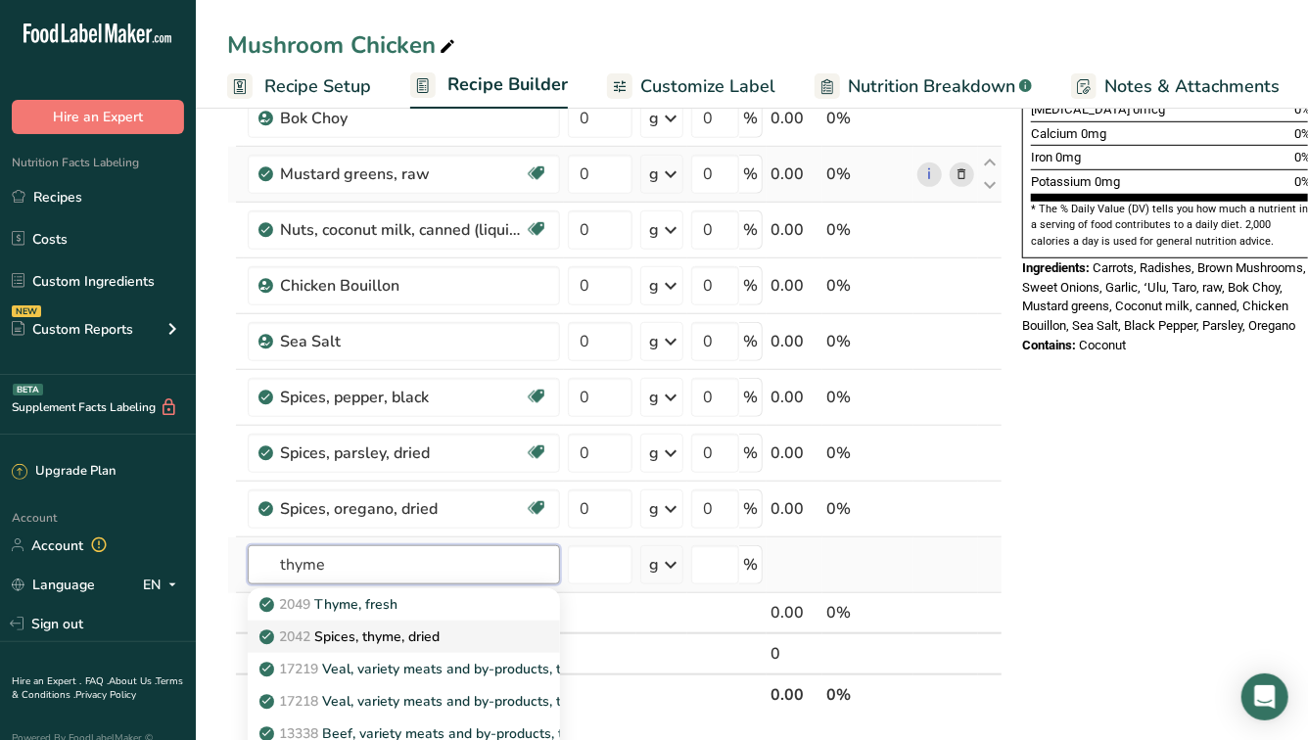
type input "thyme"
click at [343, 634] on p "2042 Spices, thyme, dried" at bounding box center [351, 637] width 176 height 21
type input "Spices, thyme, dried"
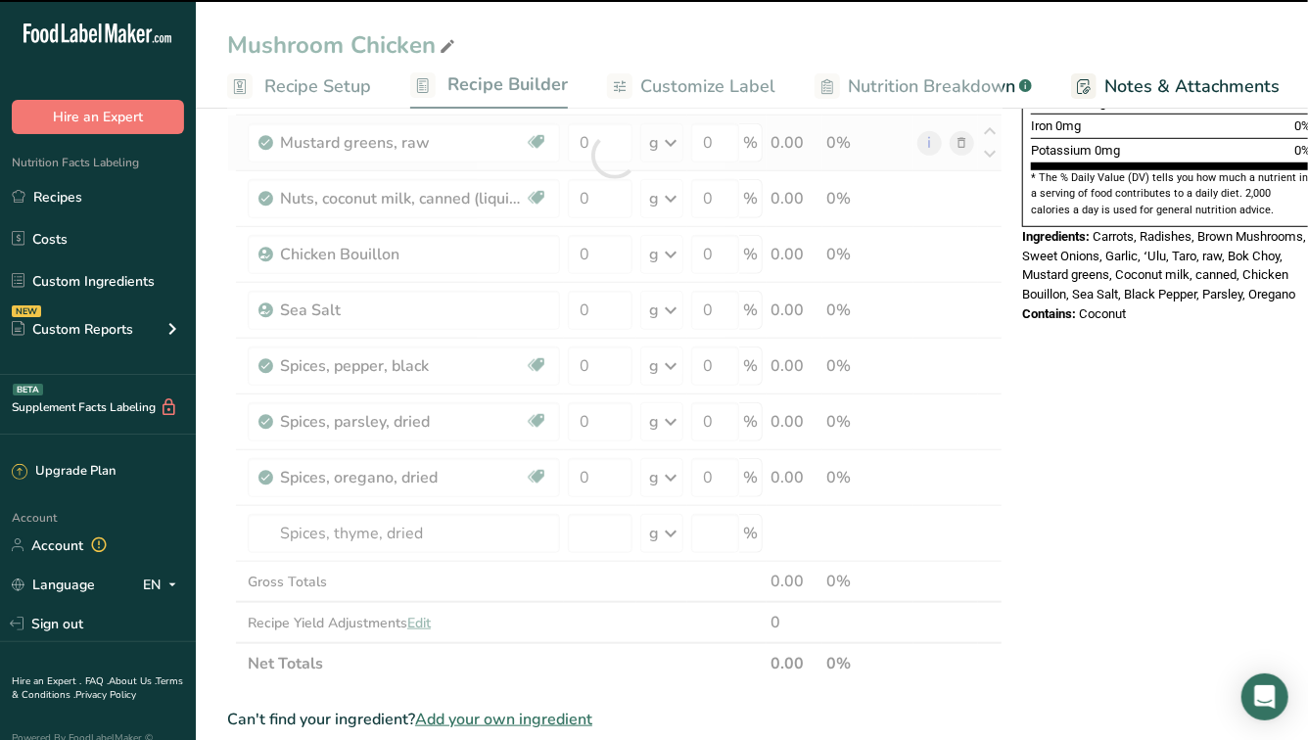
scroll to position [678, 0]
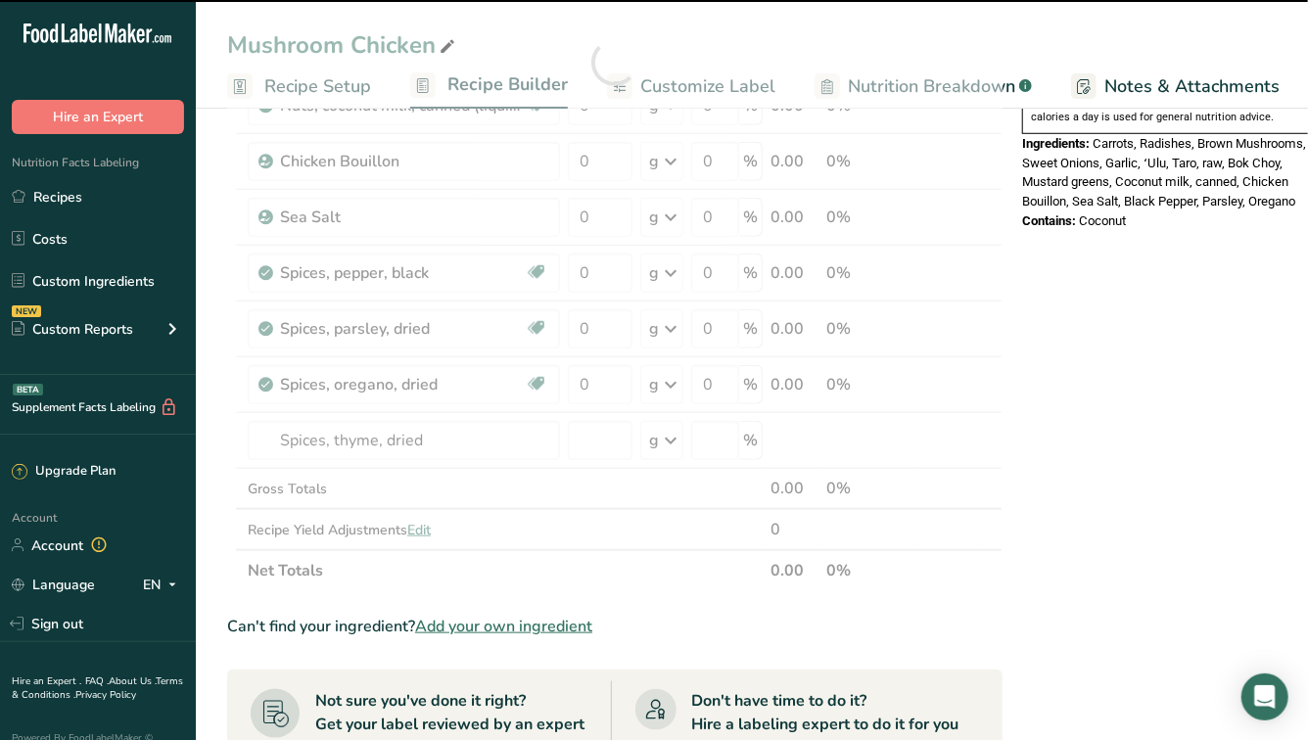
type input "0"
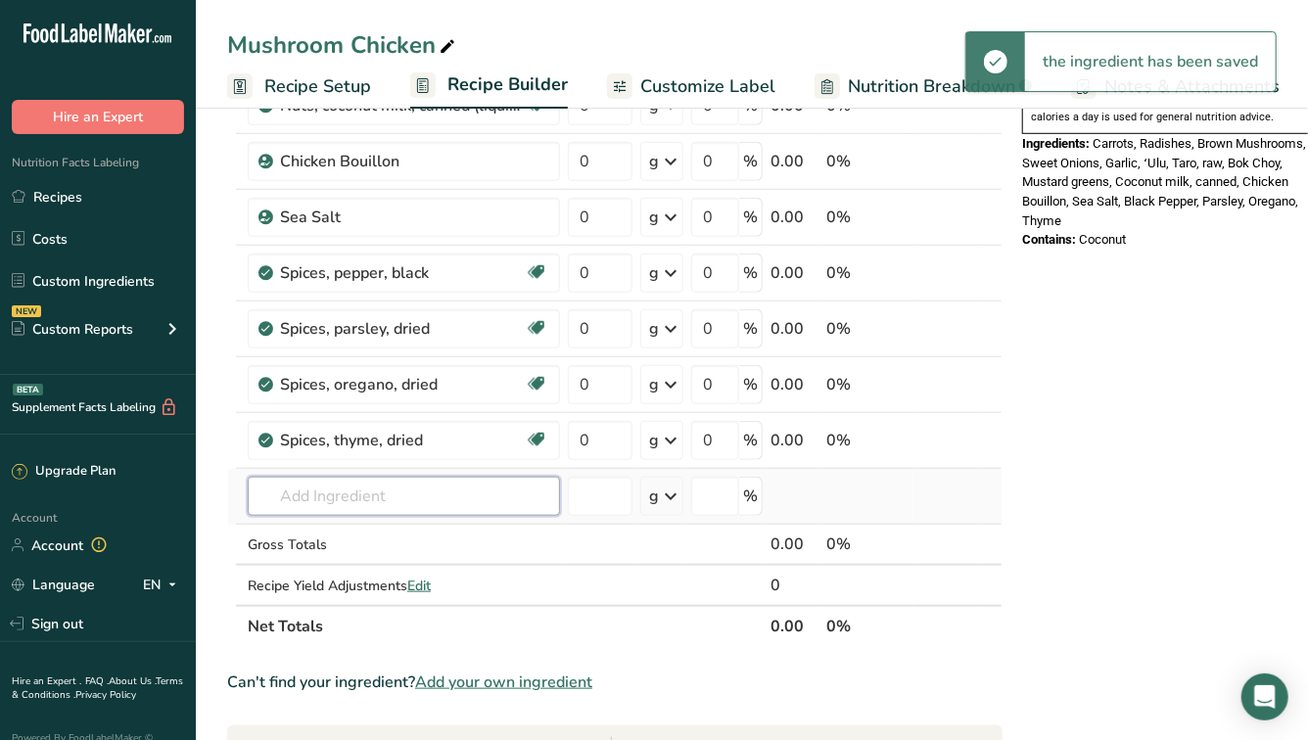
click at [324, 494] on input "text" at bounding box center [404, 496] width 312 height 39
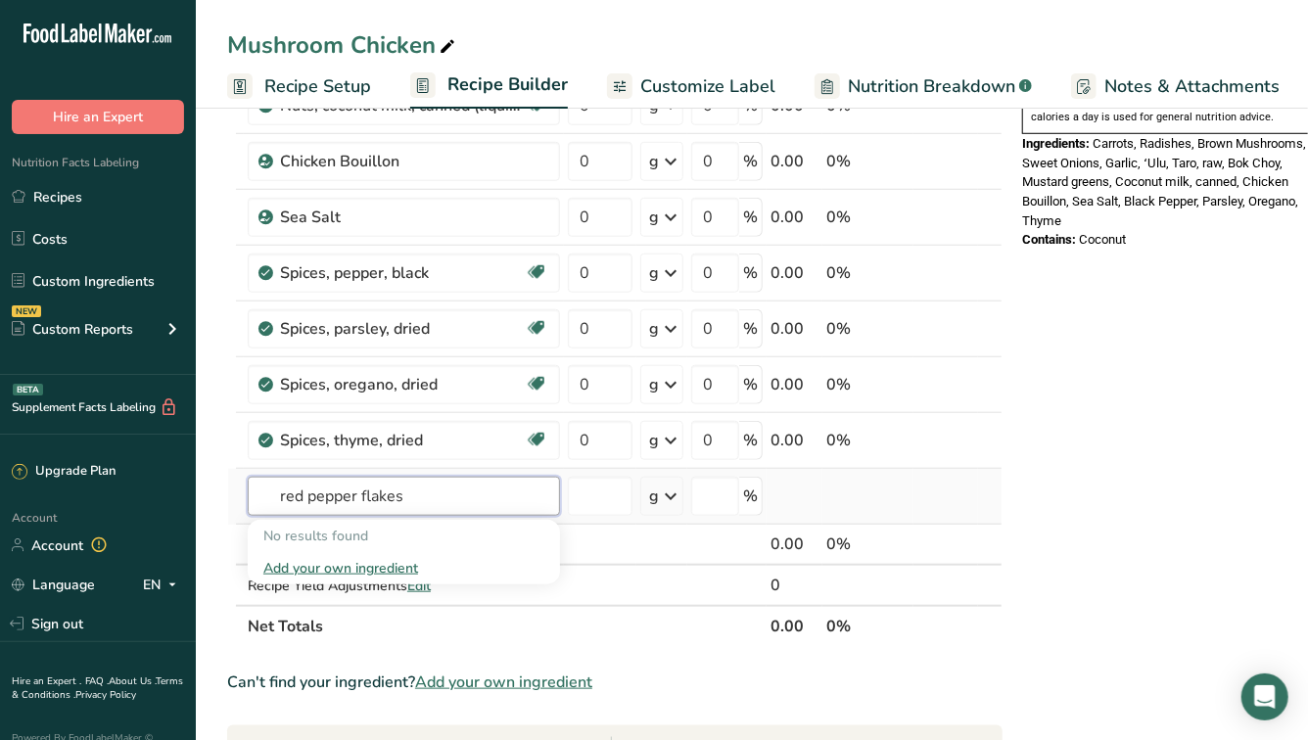
type input "red pepper flake"
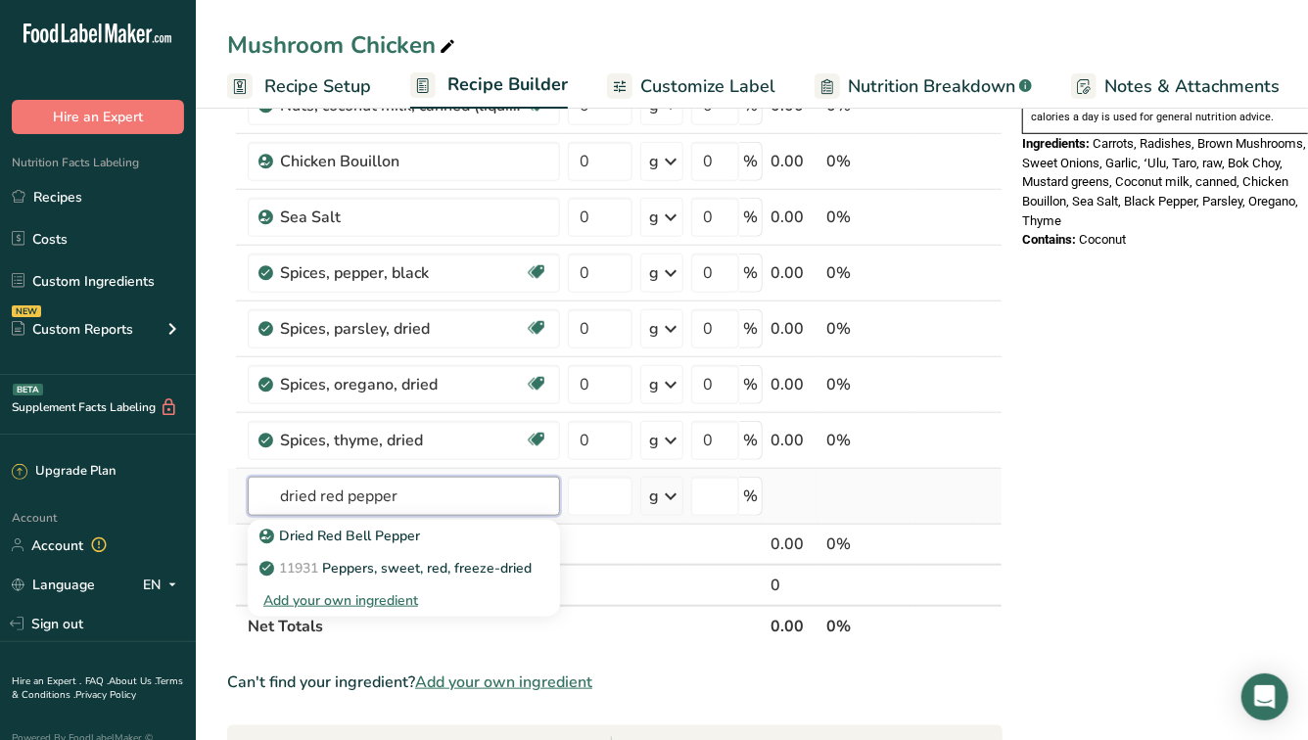
click at [331, 500] on input "dried red pepper" at bounding box center [404, 496] width 312 height 39
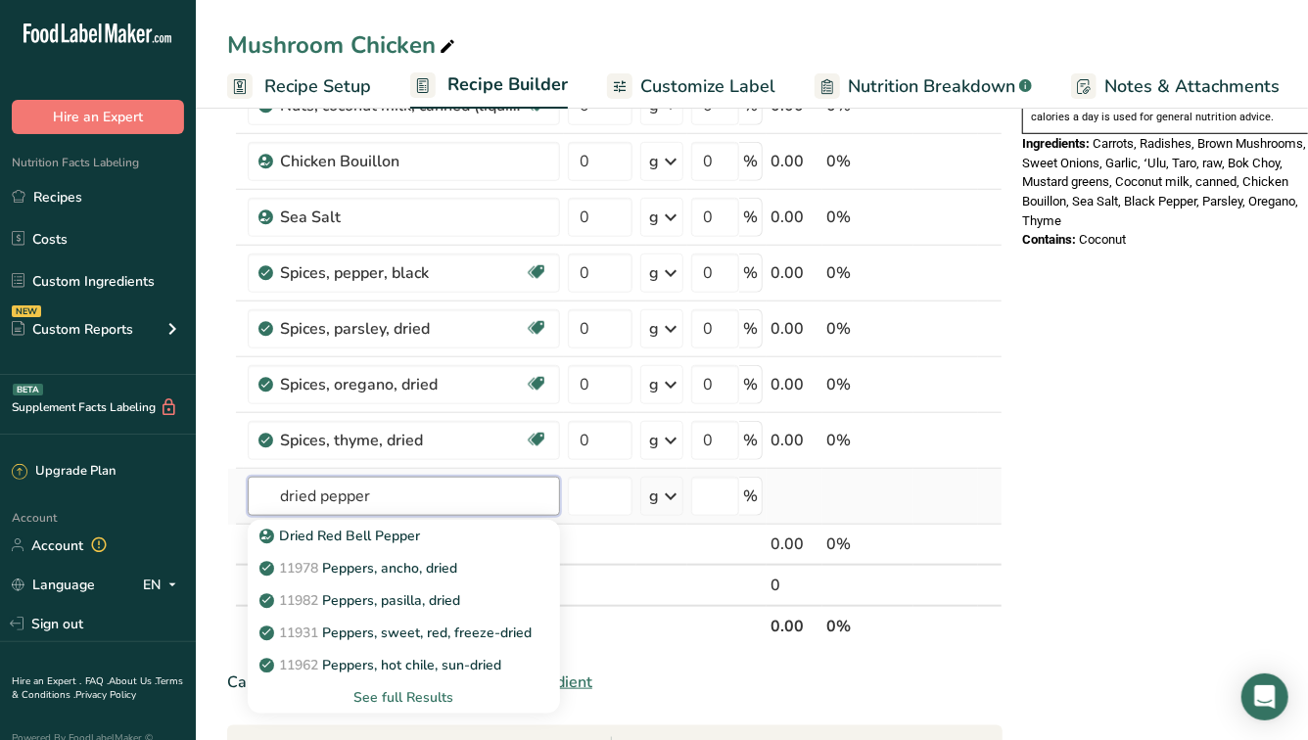
click at [415, 494] on input "dried pepper" at bounding box center [404, 496] width 312 height 39
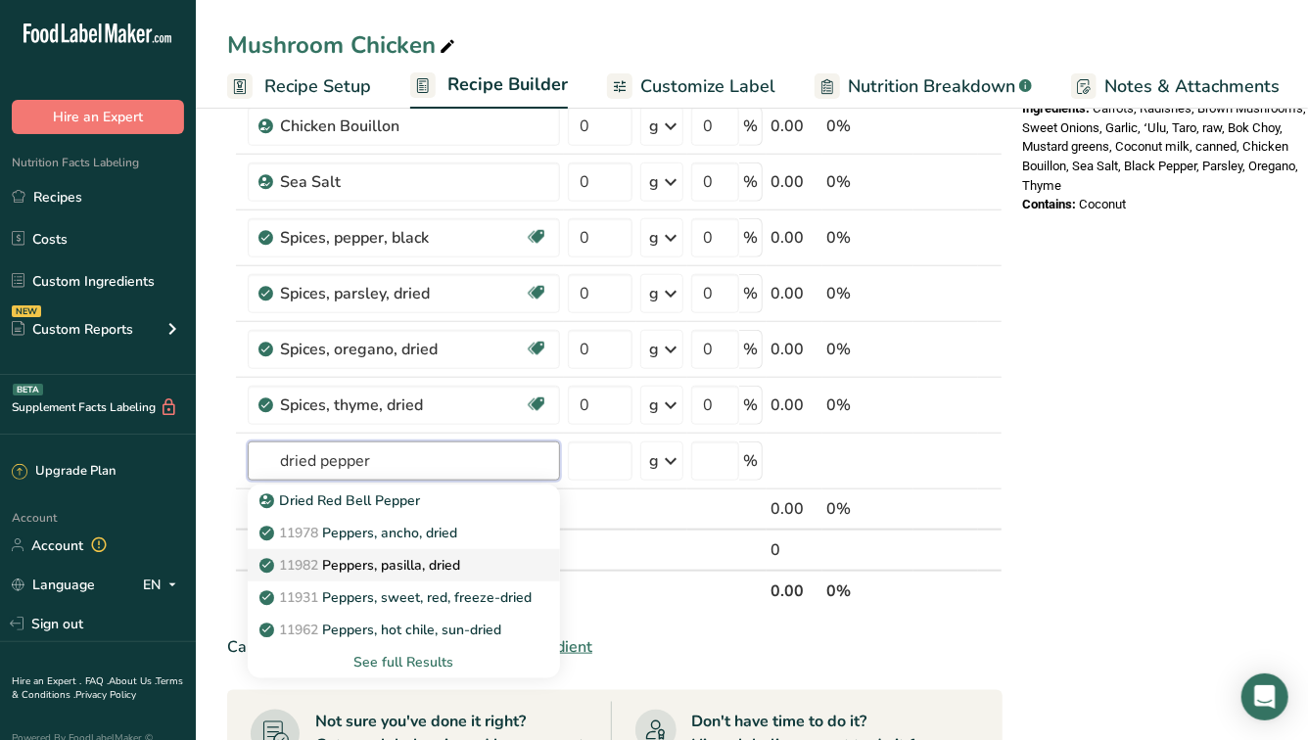
scroll to position [720, 0]
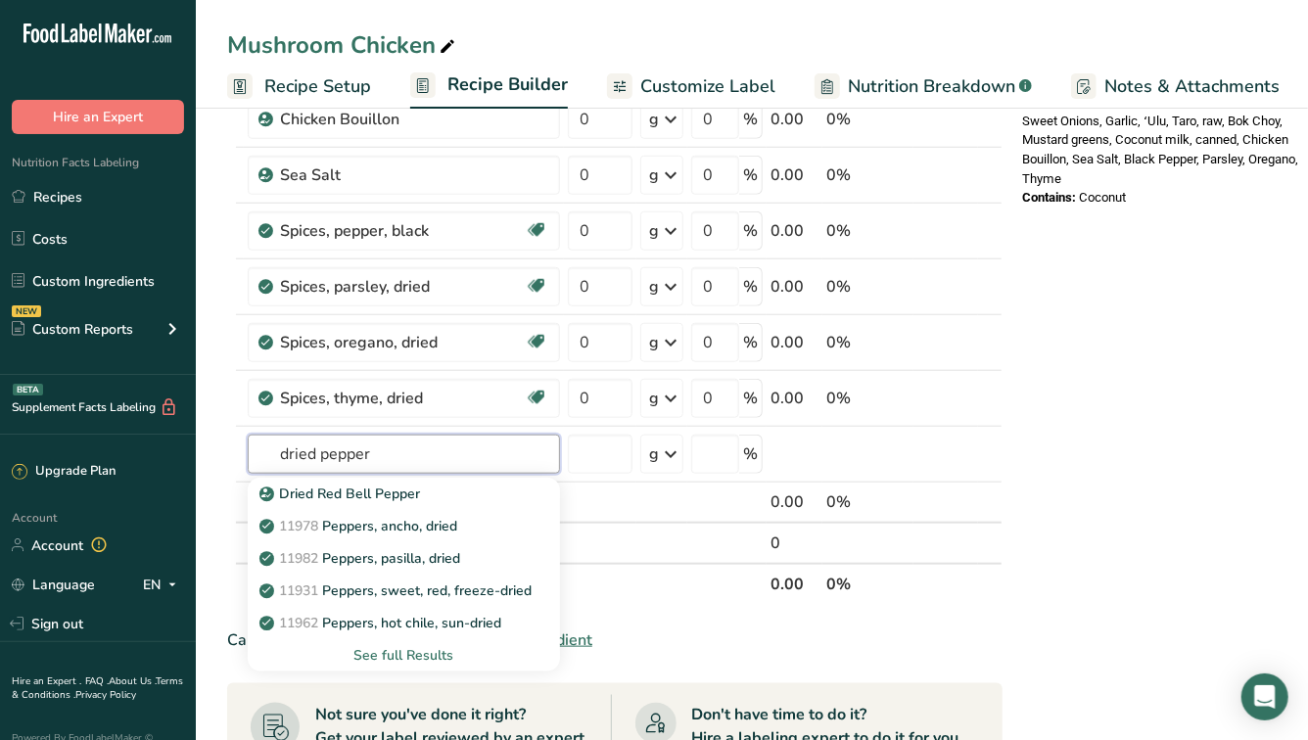
type input "dried pepper"
click at [395, 652] on div "See full Results" at bounding box center [403, 655] width 281 height 21
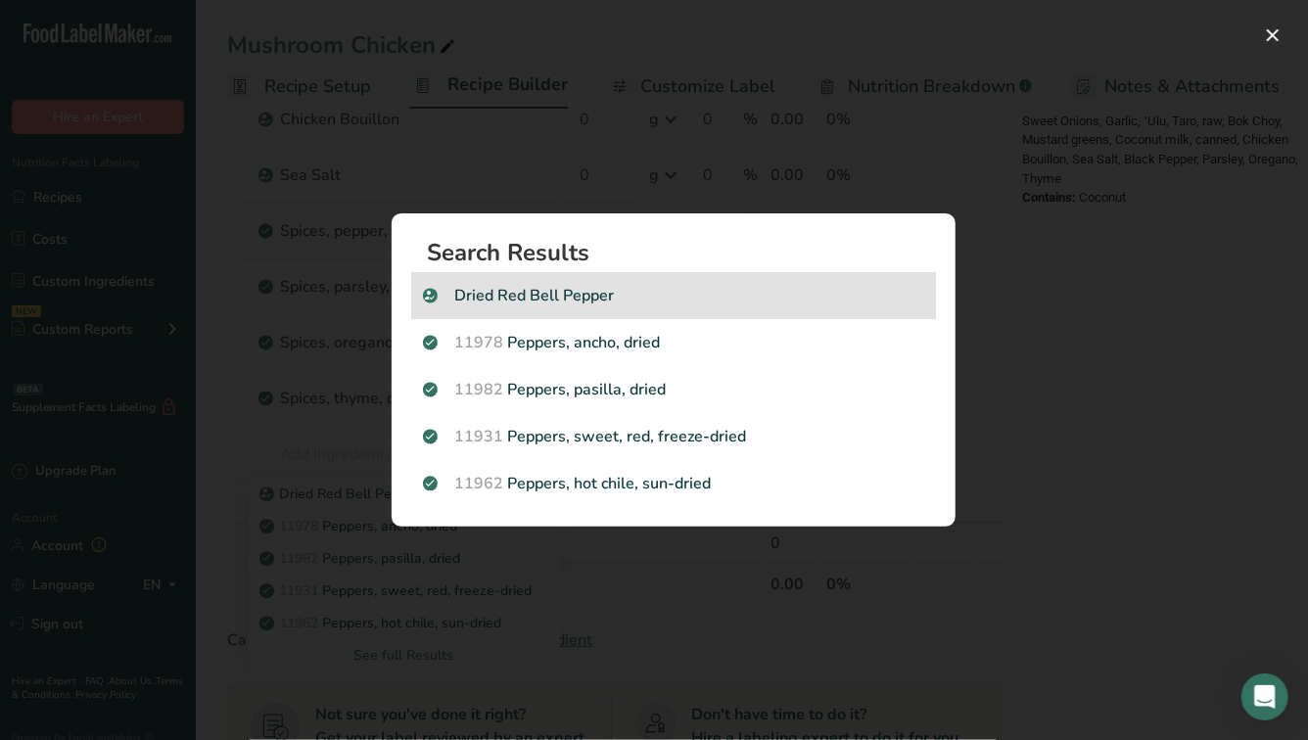
click at [549, 303] on p "Dried Red Bell Pepper" at bounding box center [673, 295] width 501 height 23
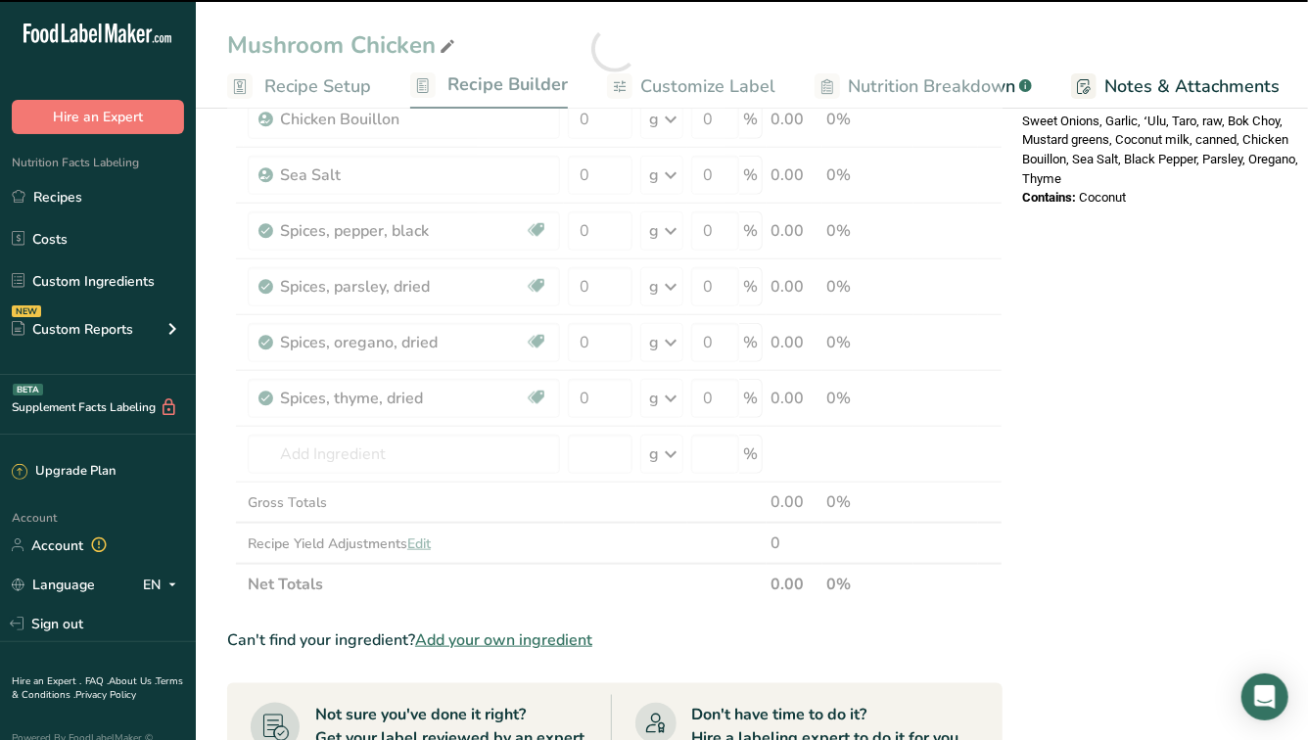
type input "0"
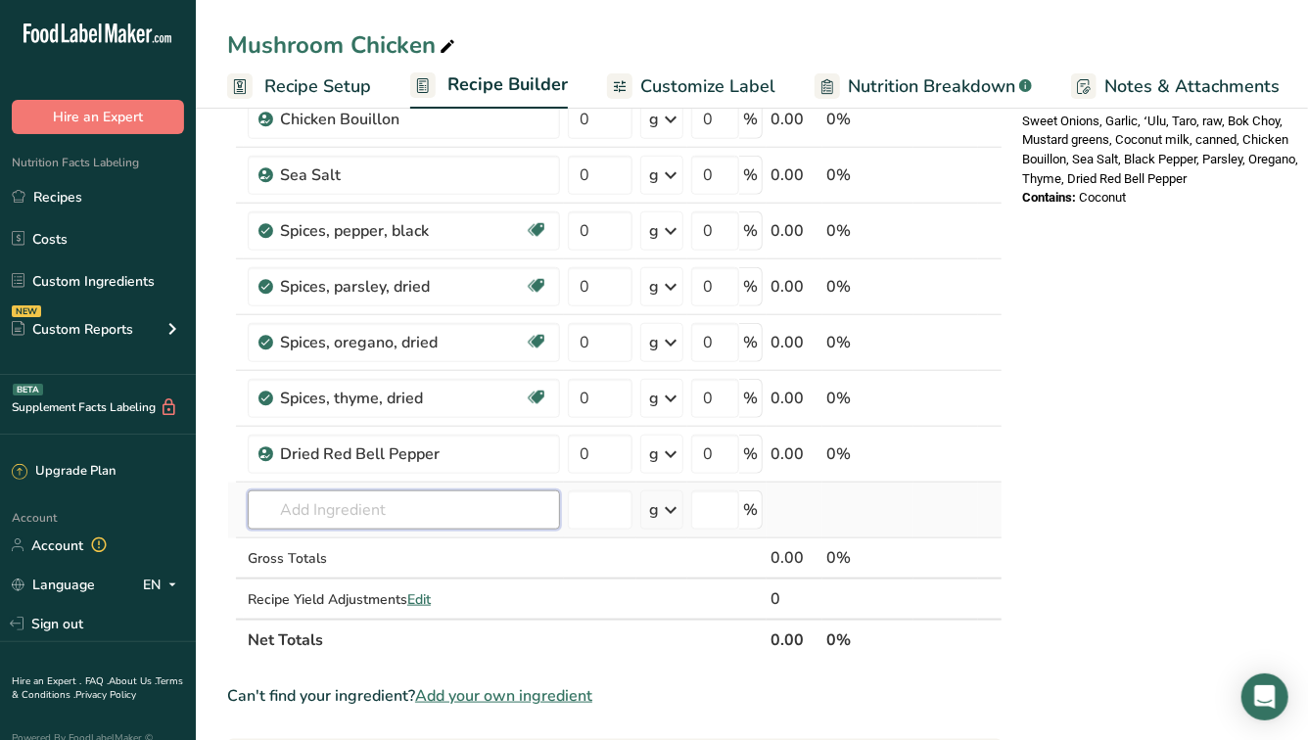
click at [297, 510] on input "text" at bounding box center [404, 510] width 312 height 39
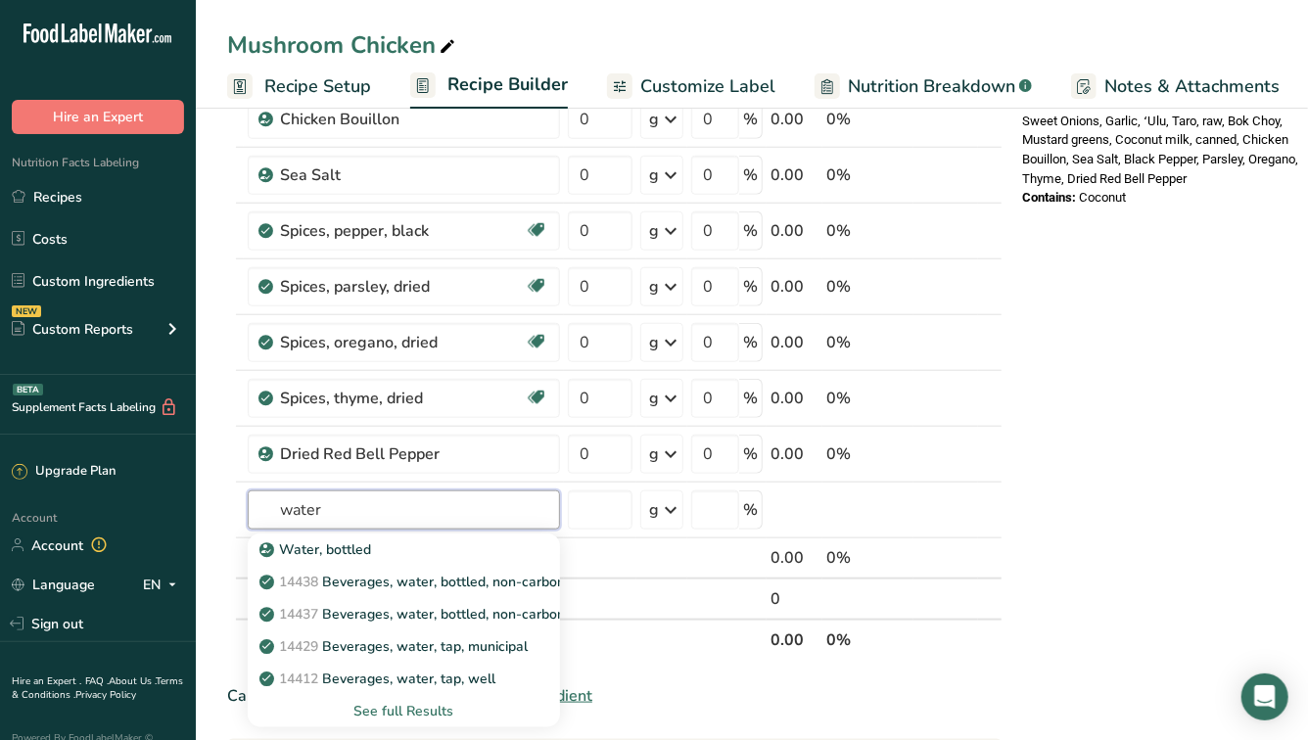
type input "water"
click at [693, 660] on section "Ingredient * Amount * Unit * Waste * .a-a{fill:#347362;}.b-a{fill:#fff;} Grams …" at bounding box center [614, 403] width 775 height 1822
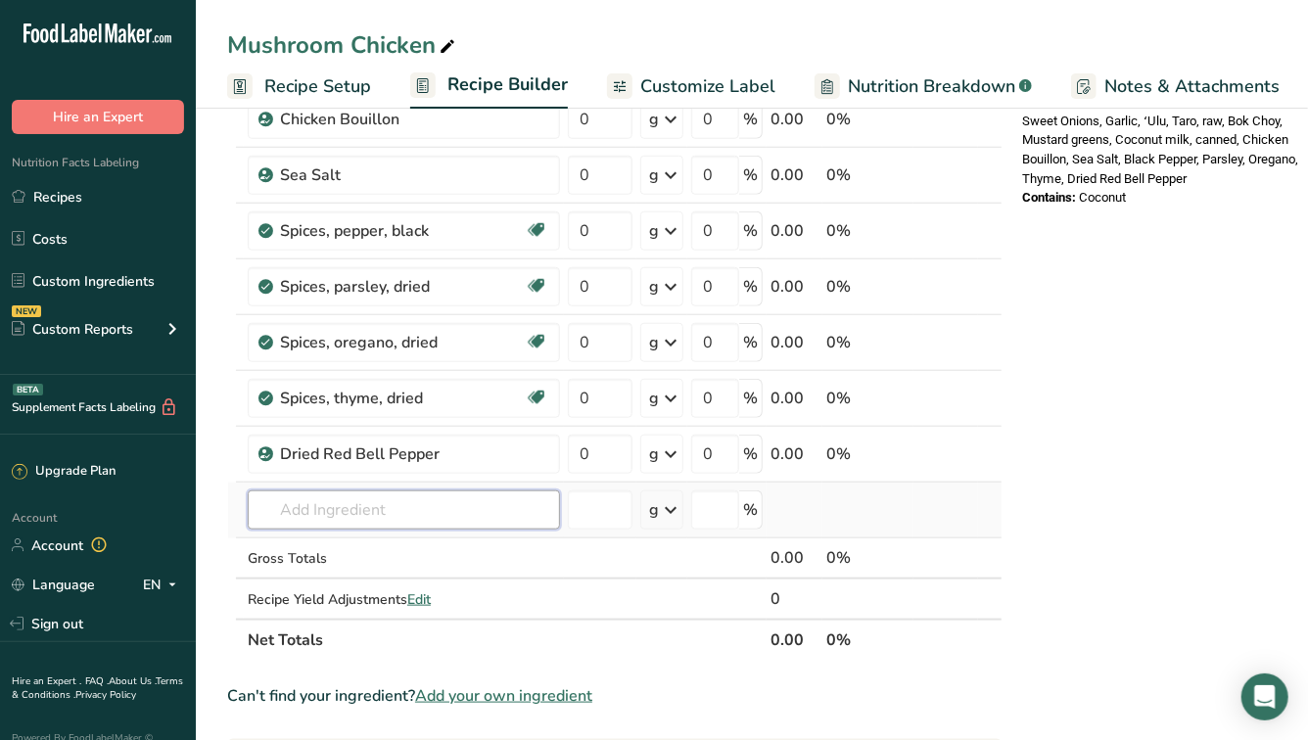
click at [466, 497] on input "text" at bounding box center [404, 510] width 312 height 39
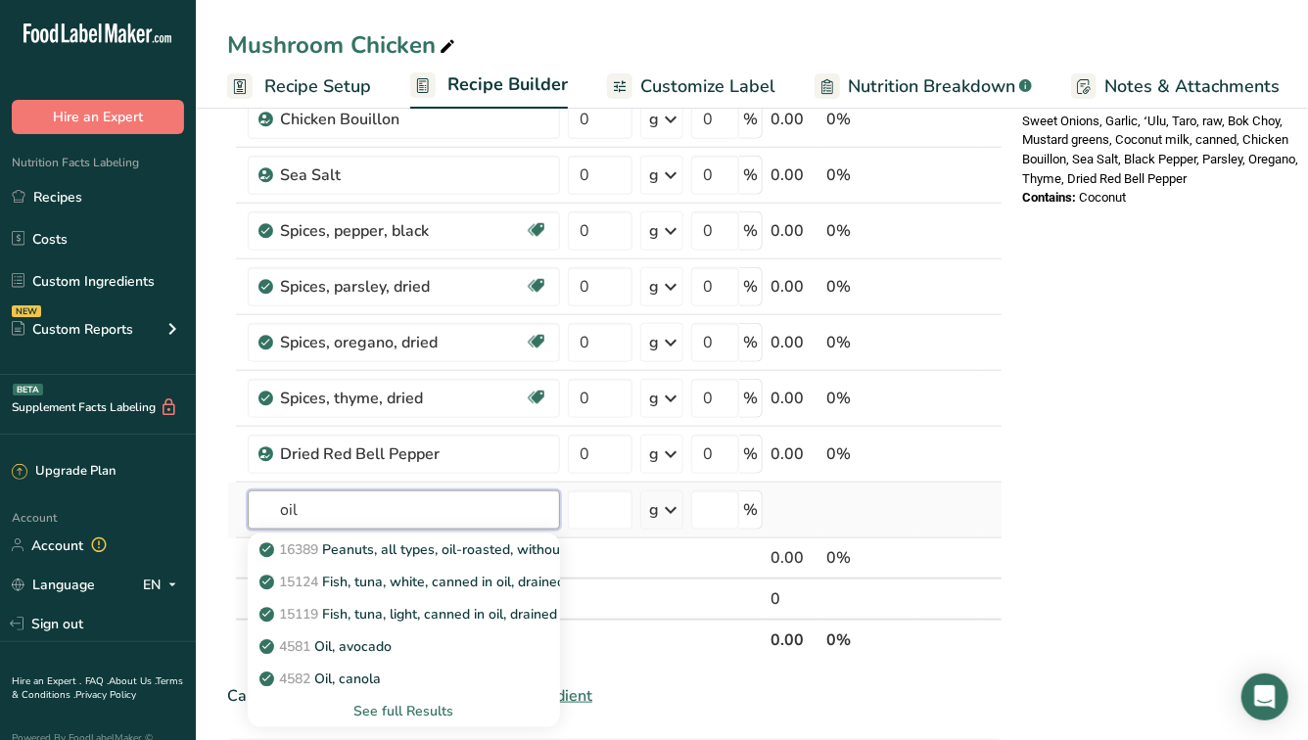
type input "oil"
click at [400, 707] on div "See full Results" at bounding box center [403, 711] width 281 height 21
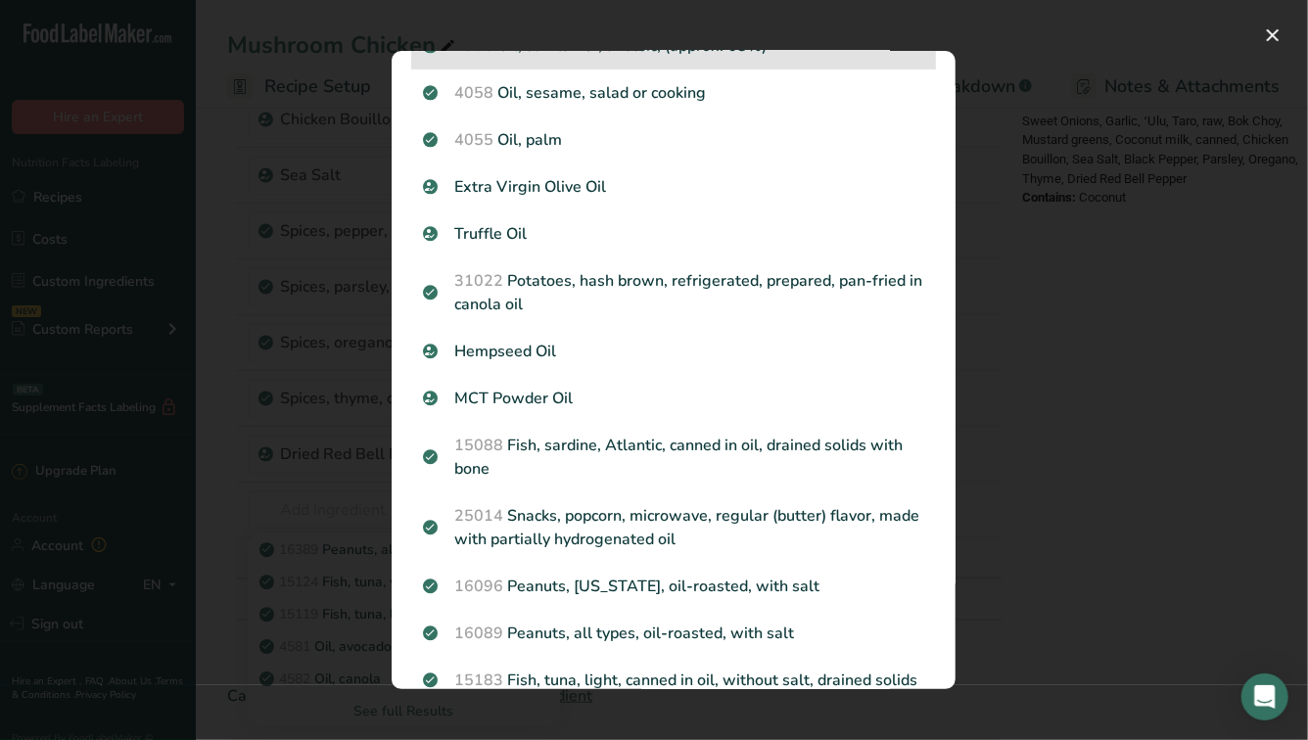
scroll to position [464, 0]
click at [353, 591] on div "Search results modal" at bounding box center [654, 370] width 1308 height 740
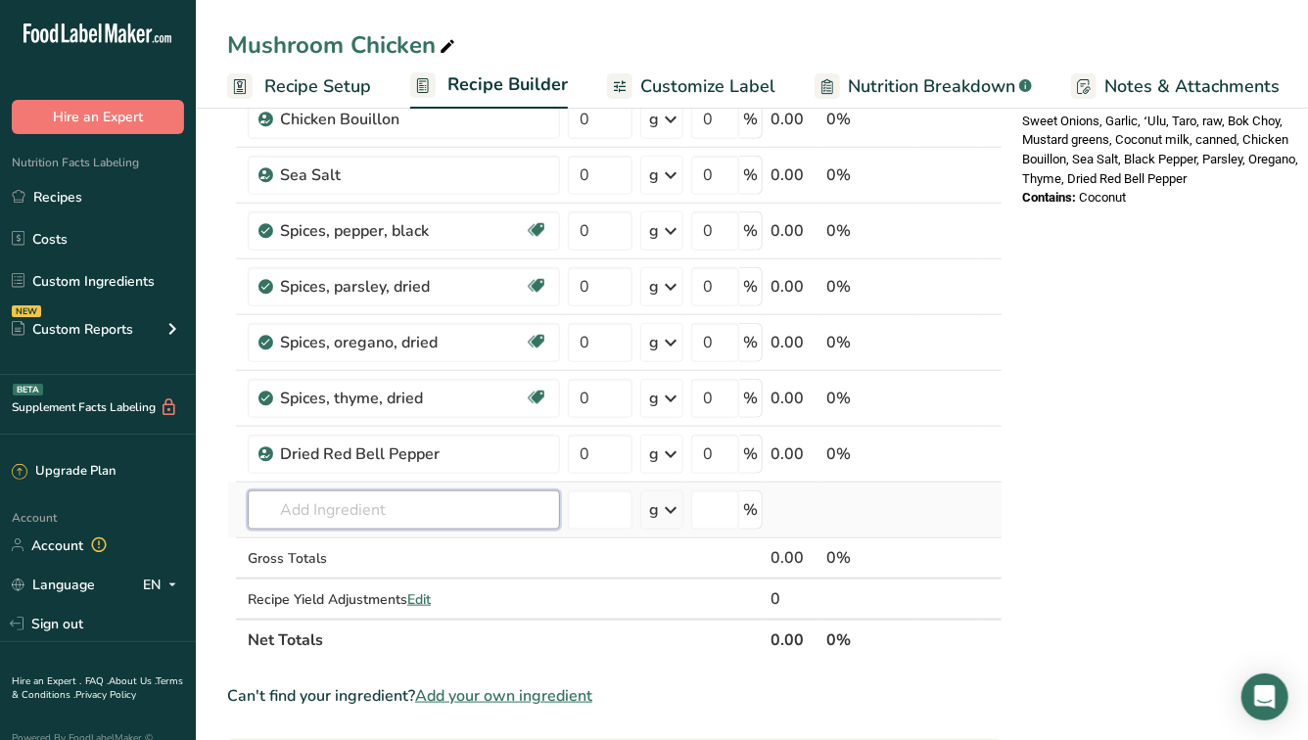
click at [346, 521] on input "text" at bounding box center [404, 510] width 312 height 39
type input "grapeseed"
click at [358, 543] on p "4517 Oil, grapeseed" at bounding box center [334, 549] width 142 height 21
type input "Oil, grapeseed"
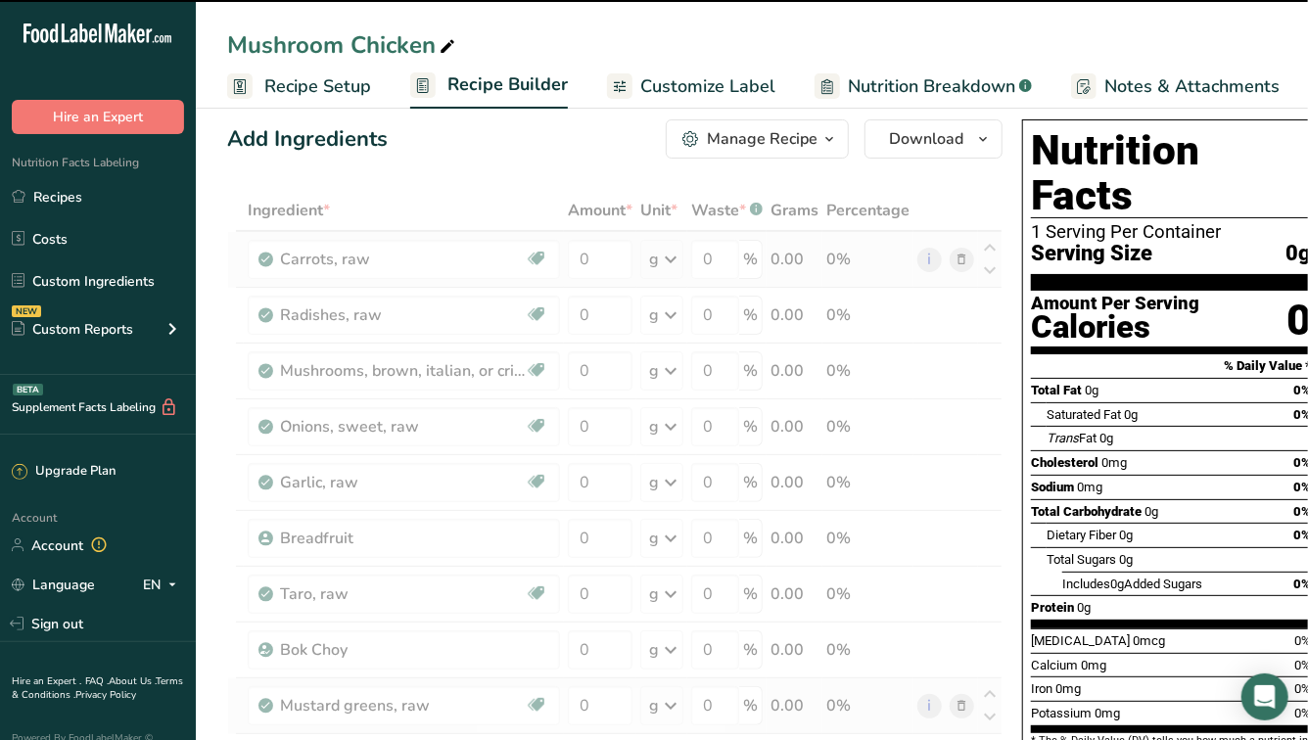
scroll to position [0, 0]
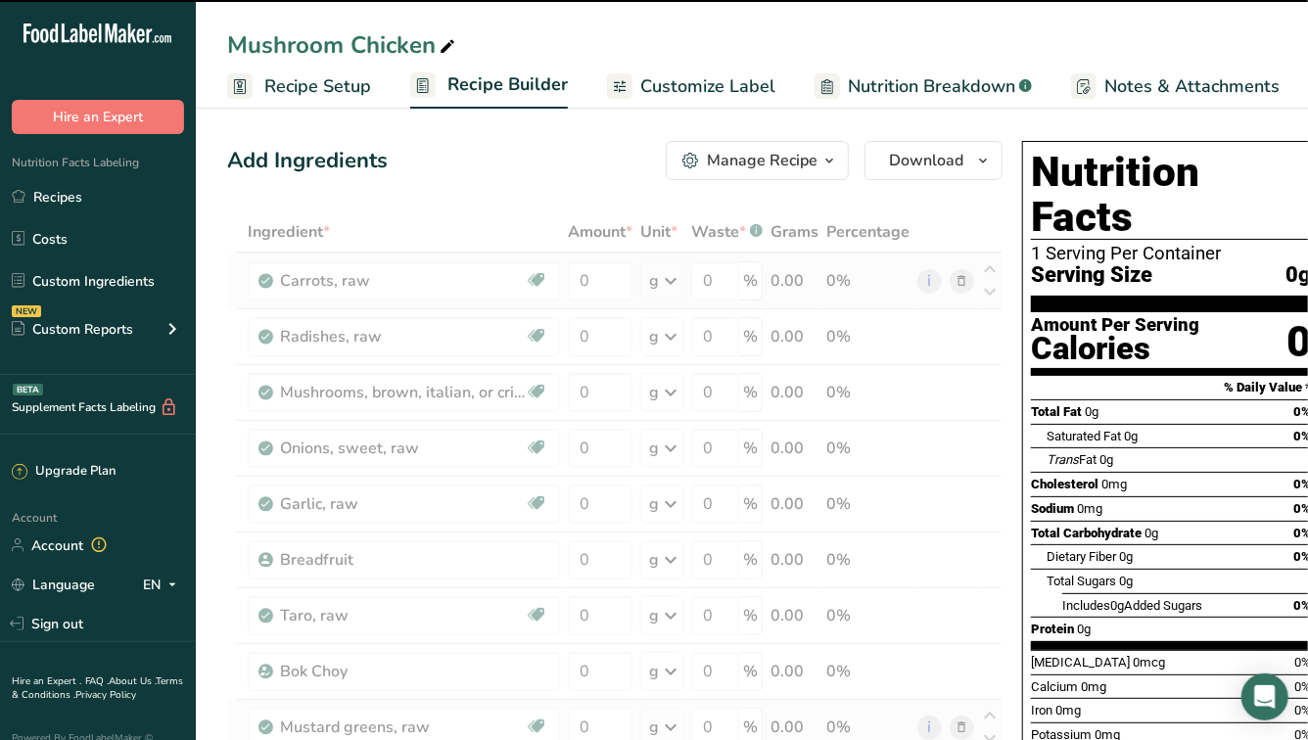
type input "0"
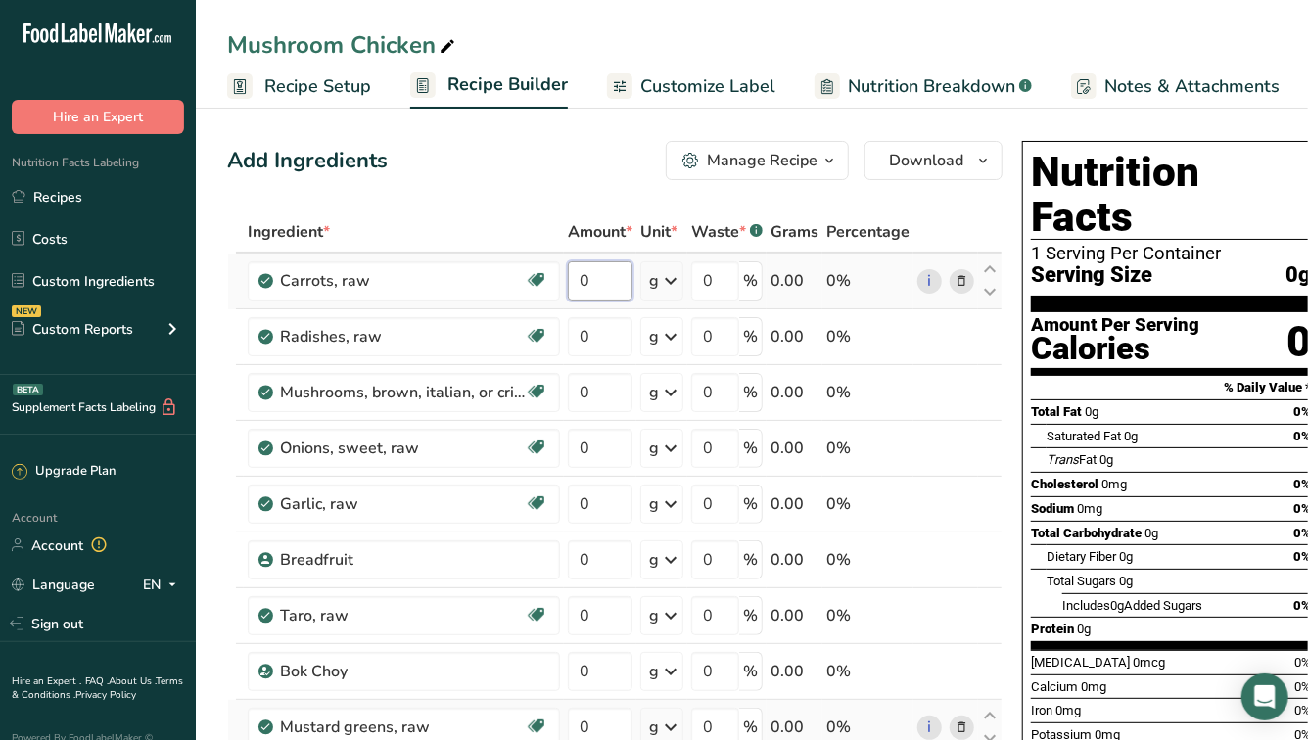
click at [585, 296] on input "0" at bounding box center [600, 280] width 65 height 39
type input "3"
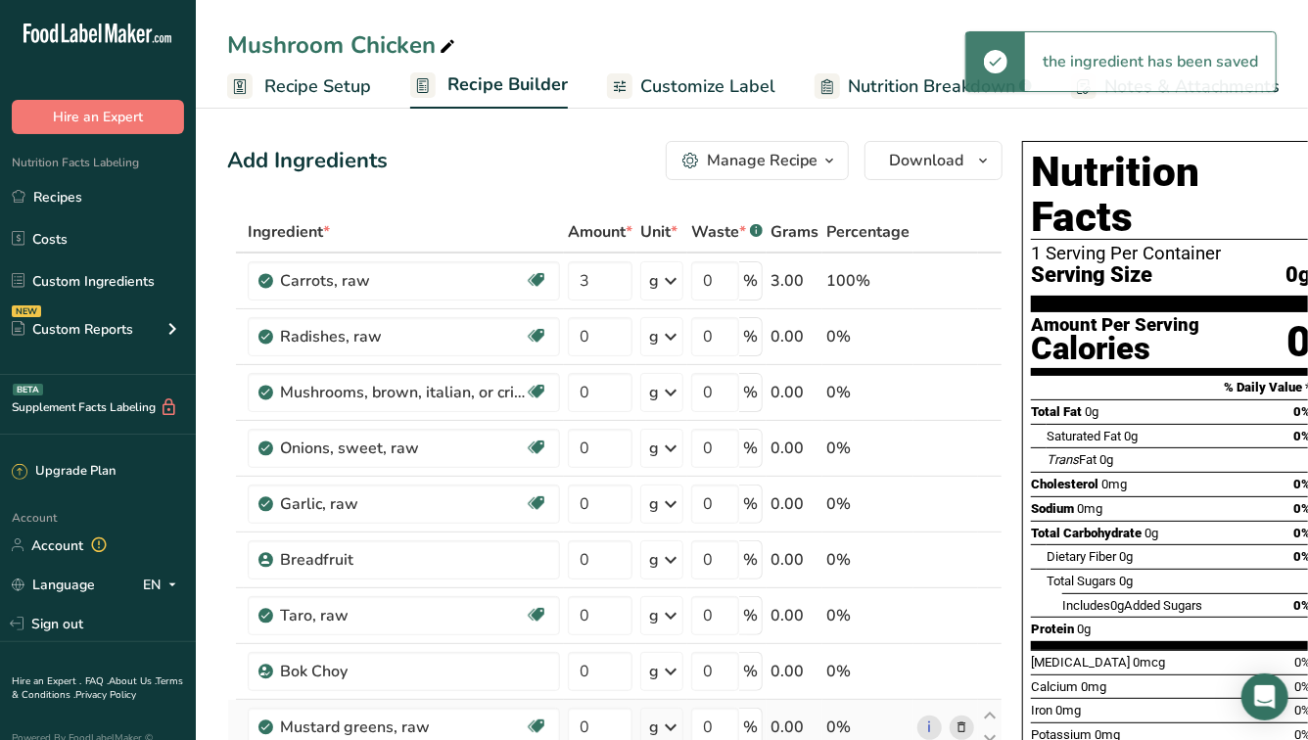
click at [681, 296] on icon at bounding box center [670, 280] width 23 height 35
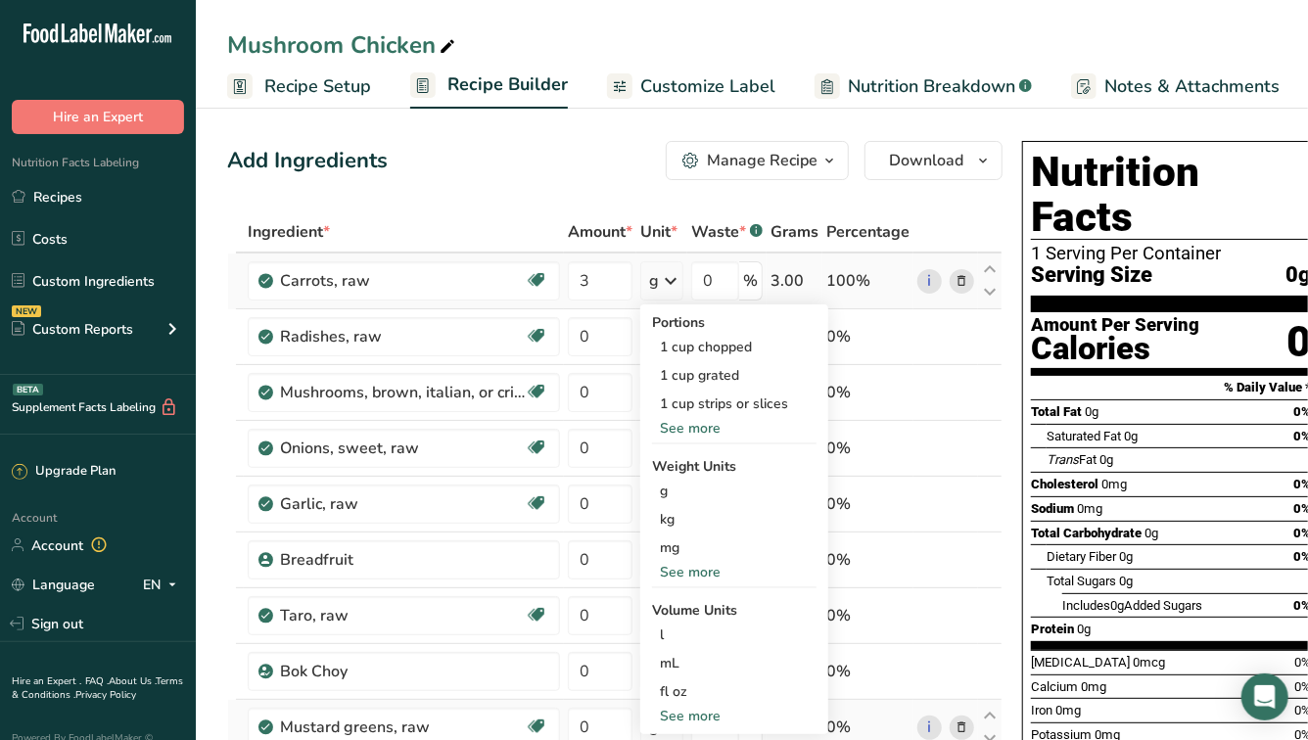
click at [699, 568] on div "See more" at bounding box center [734, 572] width 164 height 21
click at [682, 606] on div "lb" at bounding box center [734, 604] width 164 height 28
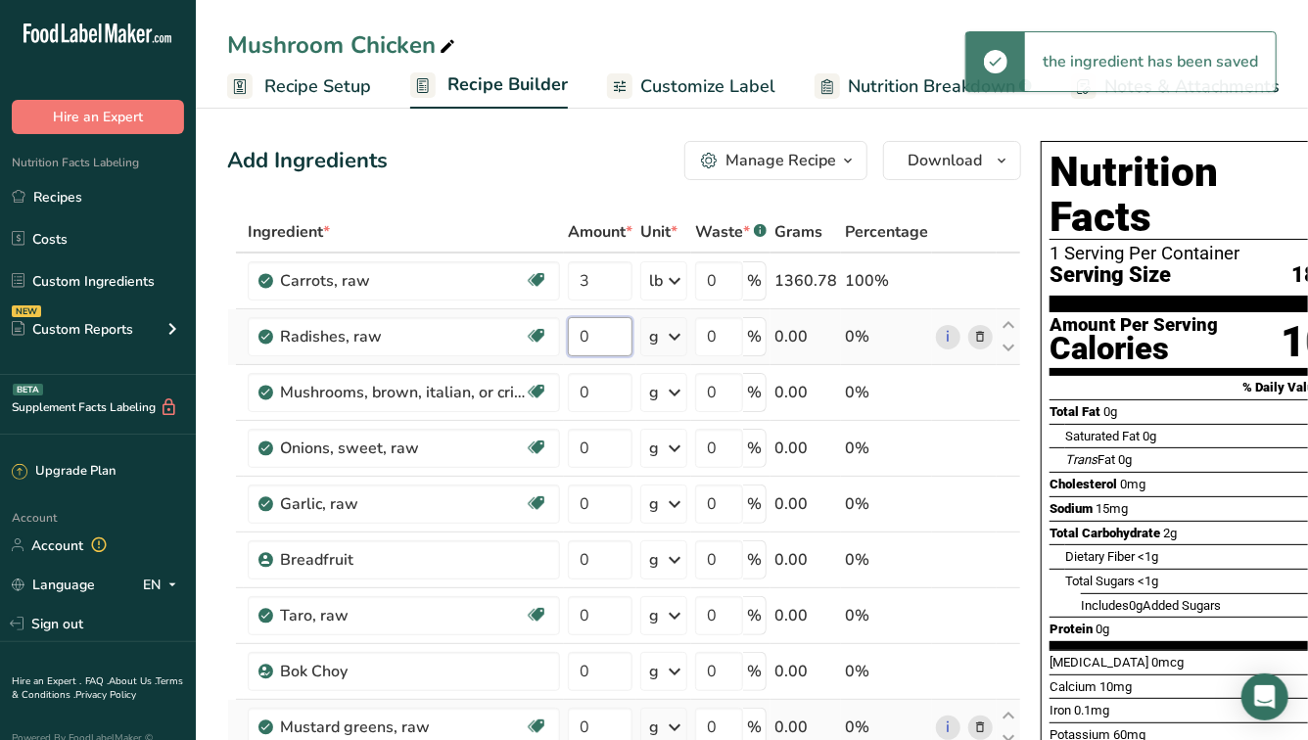
click at [612, 326] on input "0" at bounding box center [600, 336] width 65 height 39
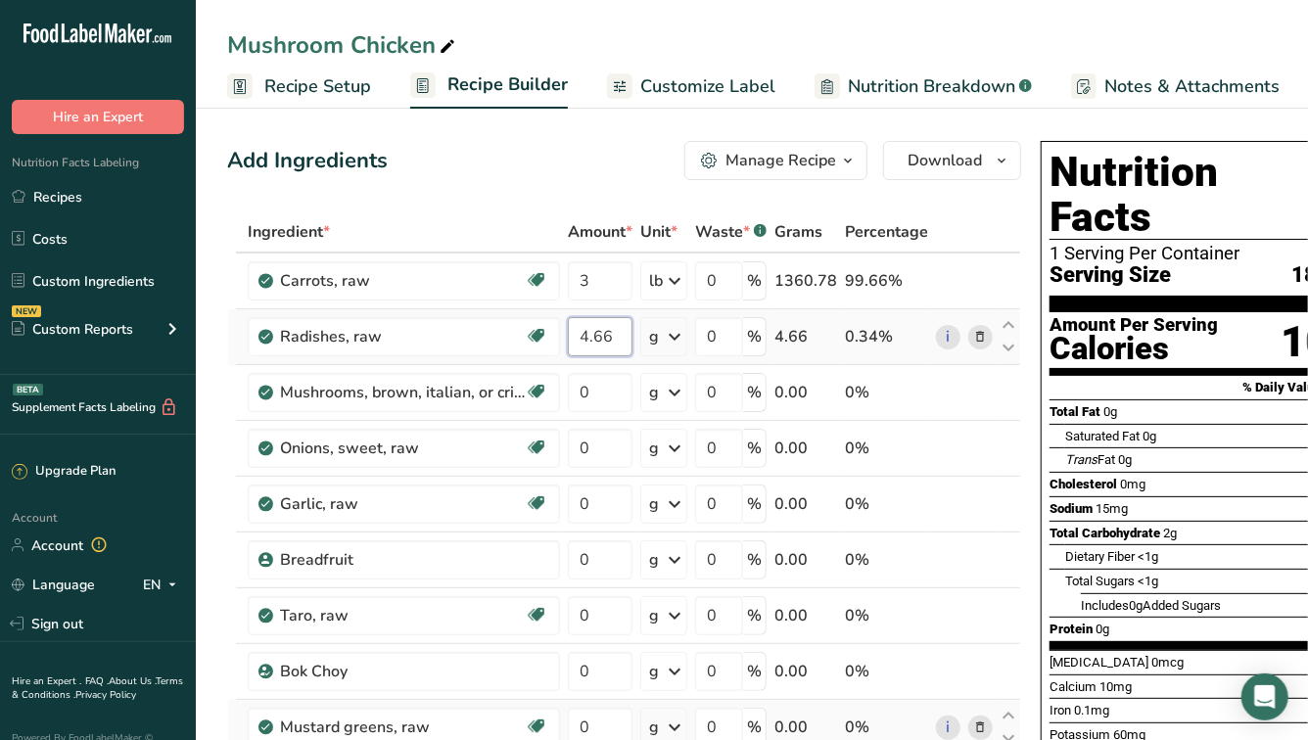
type input "4.66"
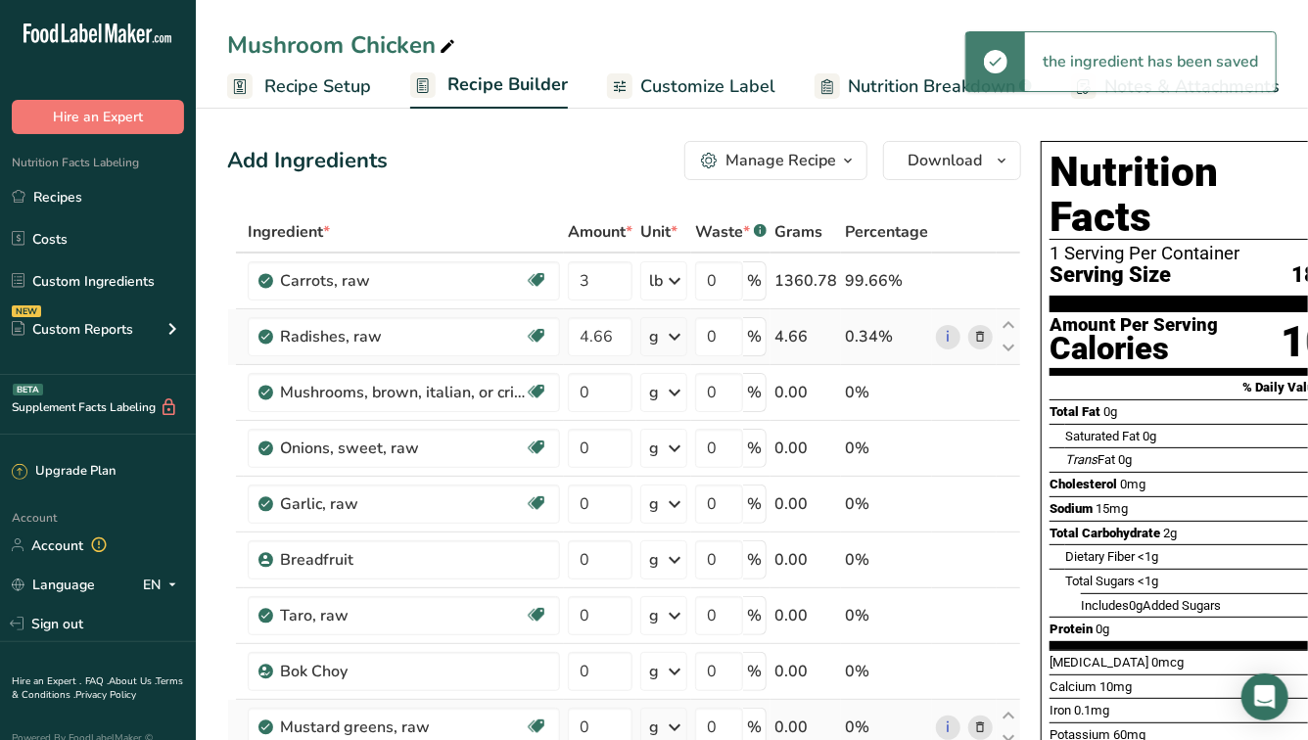
click at [673, 341] on icon at bounding box center [674, 336] width 23 height 35
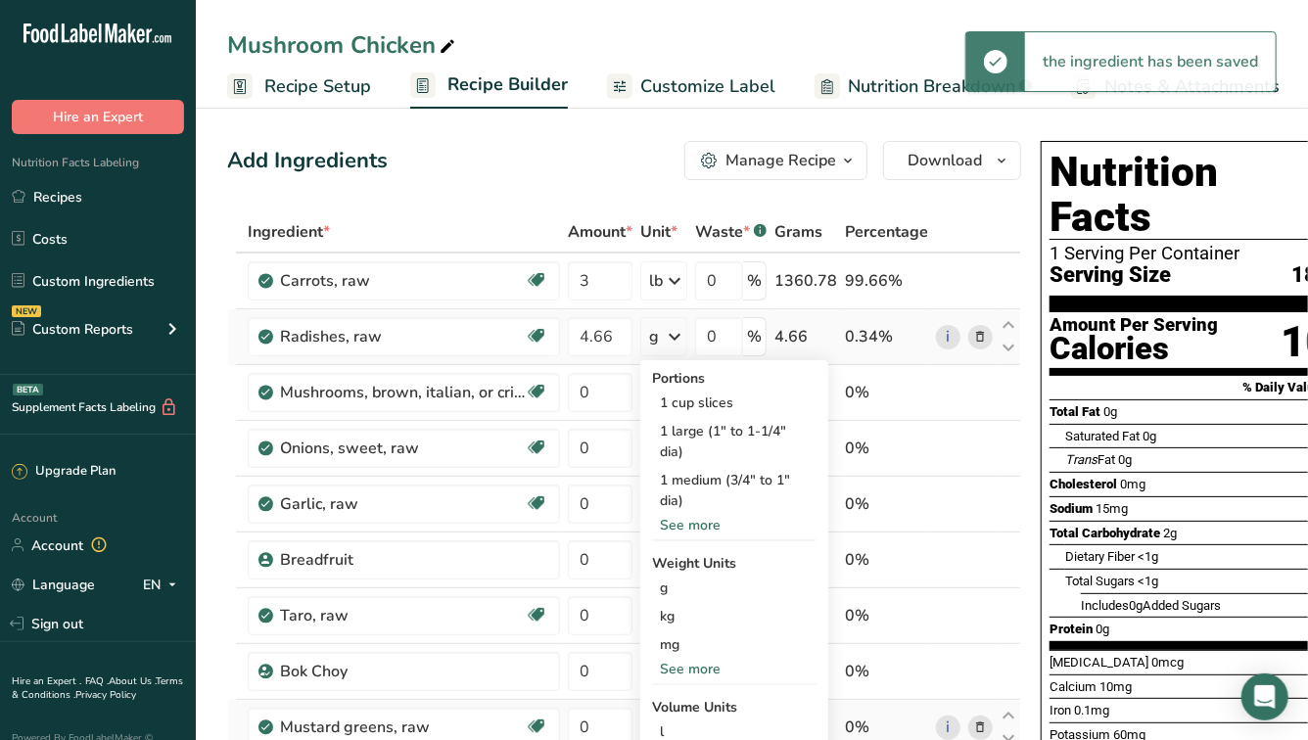
click at [680, 665] on div "See more" at bounding box center [734, 669] width 164 height 21
click at [682, 702] on div "lb" at bounding box center [734, 701] width 164 height 28
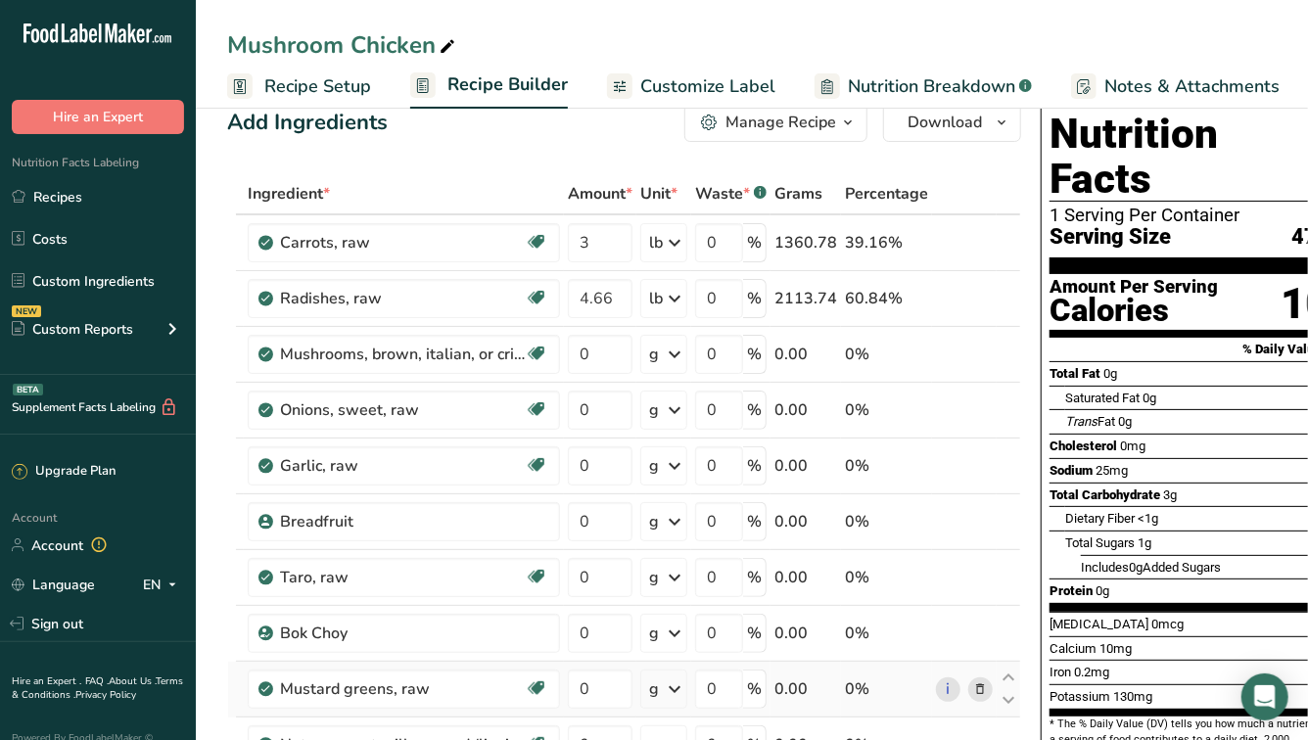
scroll to position [43, 0]
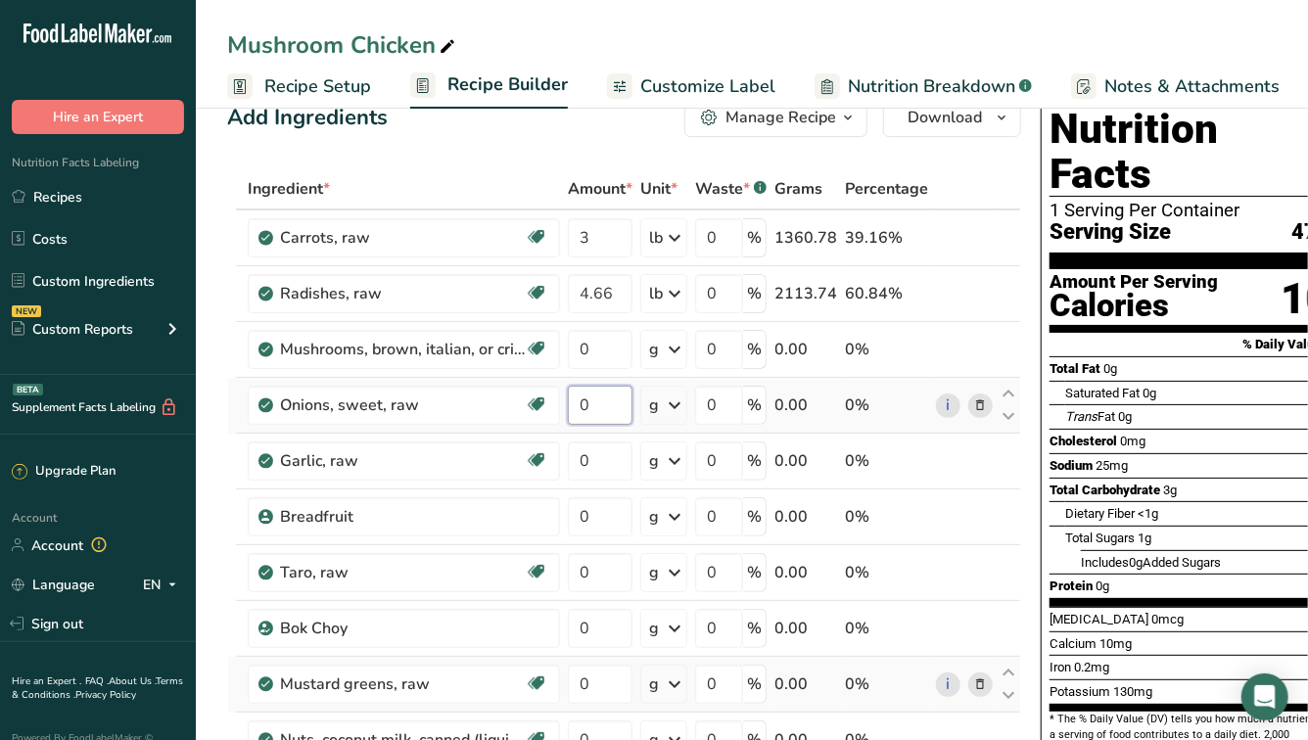
click at [621, 386] on input "0" at bounding box center [600, 405] width 65 height 39
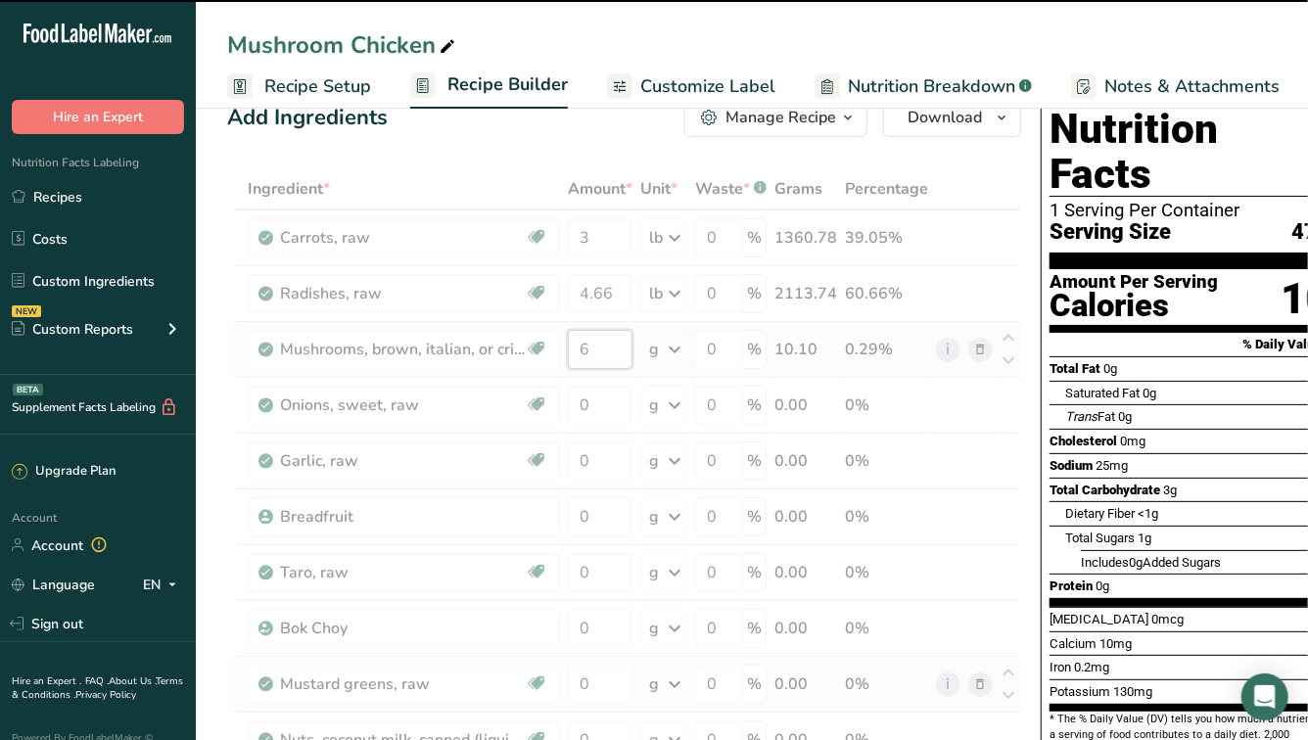
type input "6"
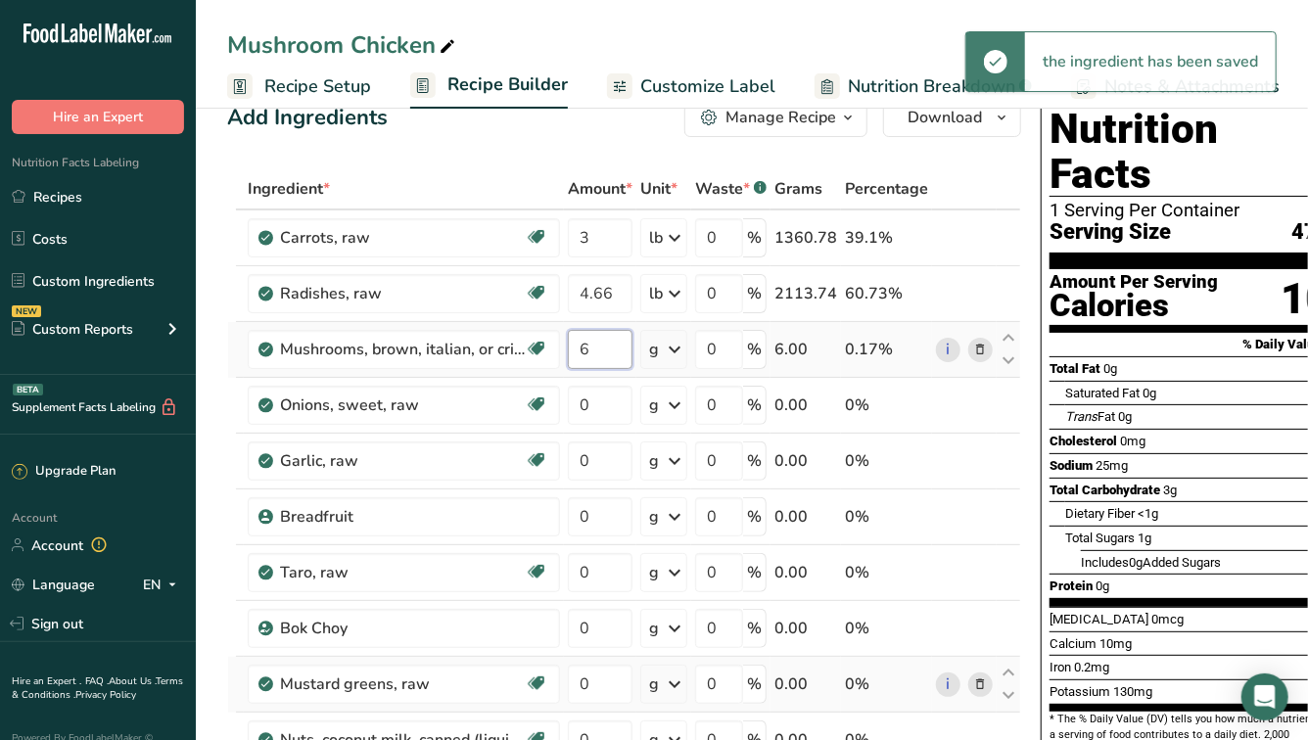
click at [614, 362] on input "6" at bounding box center [600, 349] width 65 height 39
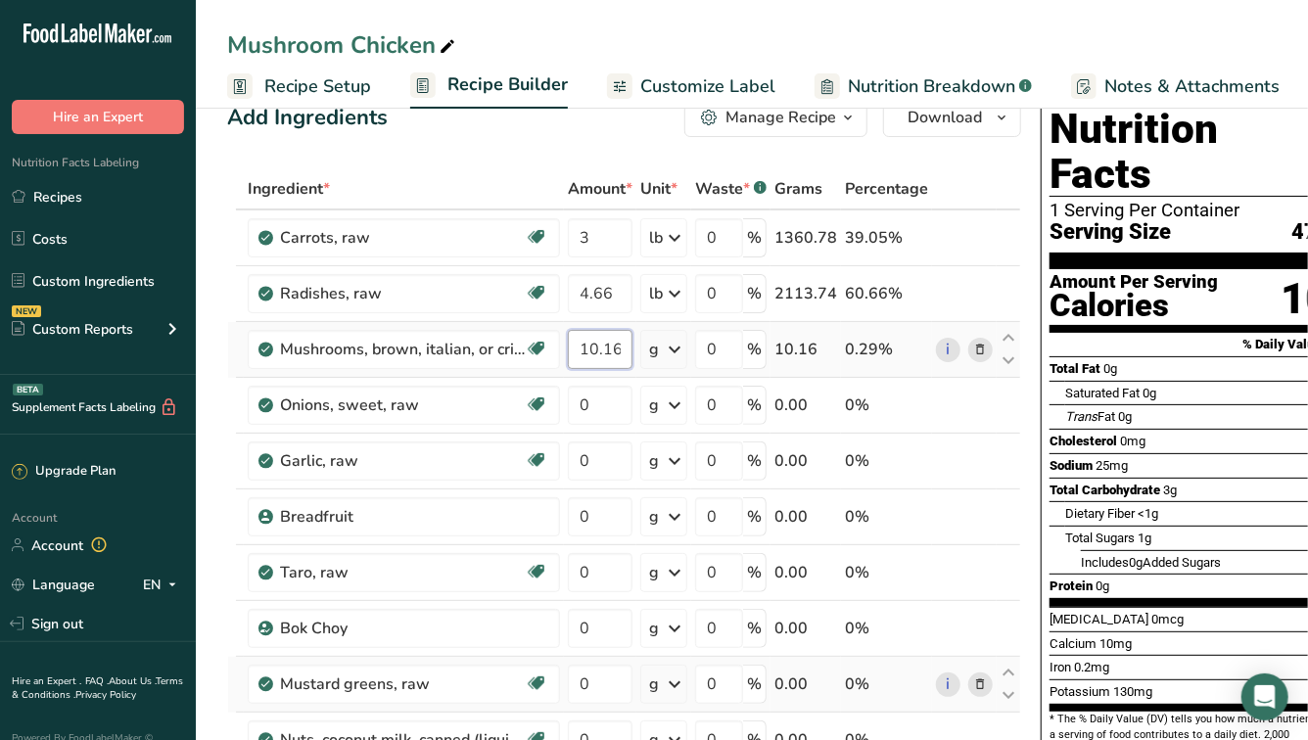
type input "10.16"
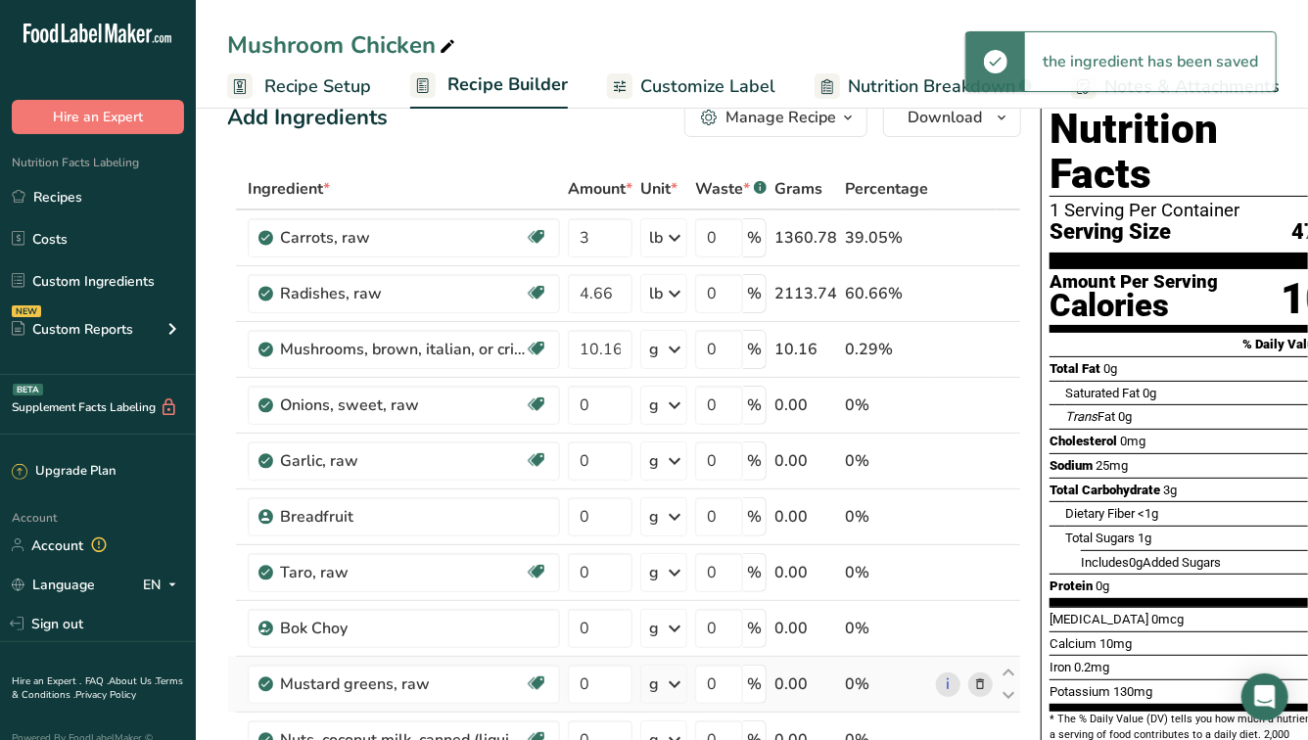
click at [681, 340] on icon at bounding box center [674, 349] width 23 height 35
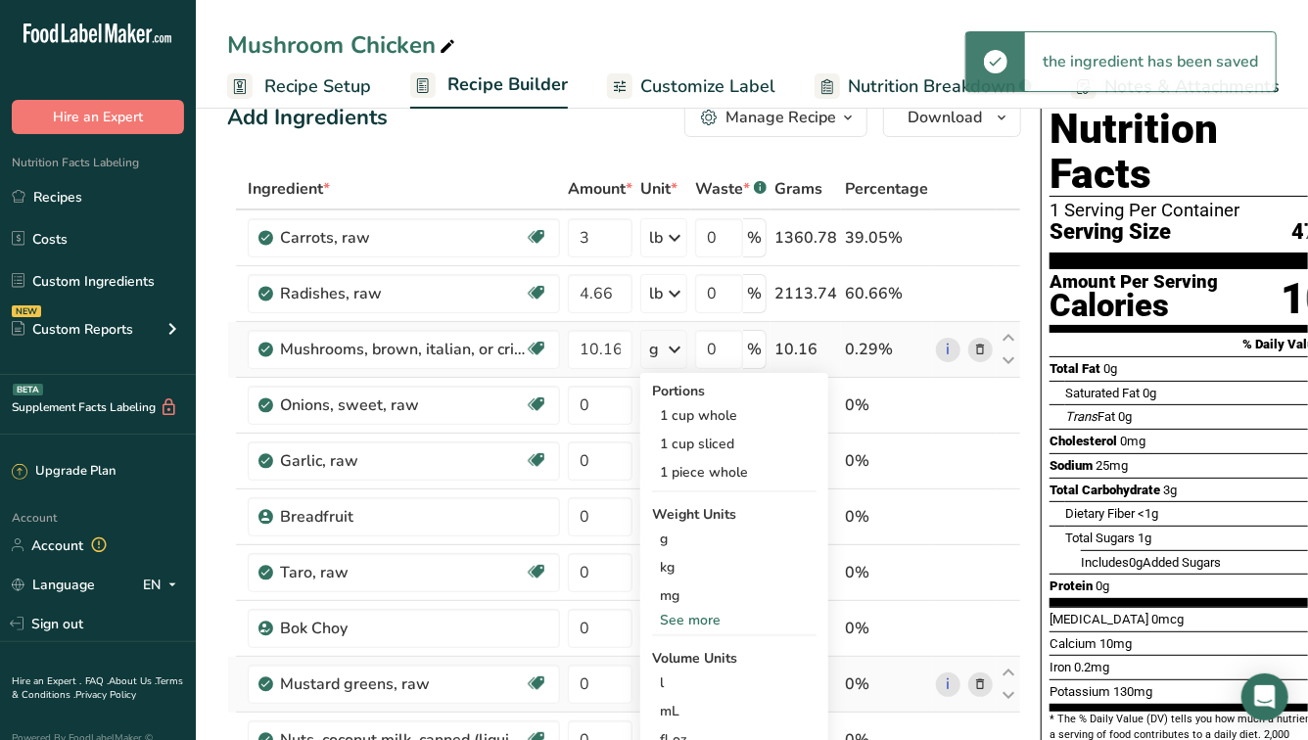
click at [687, 618] on div "See more" at bounding box center [734, 620] width 164 height 21
click at [681, 658] on div "lb" at bounding box center [734, 652] width 164 height 28
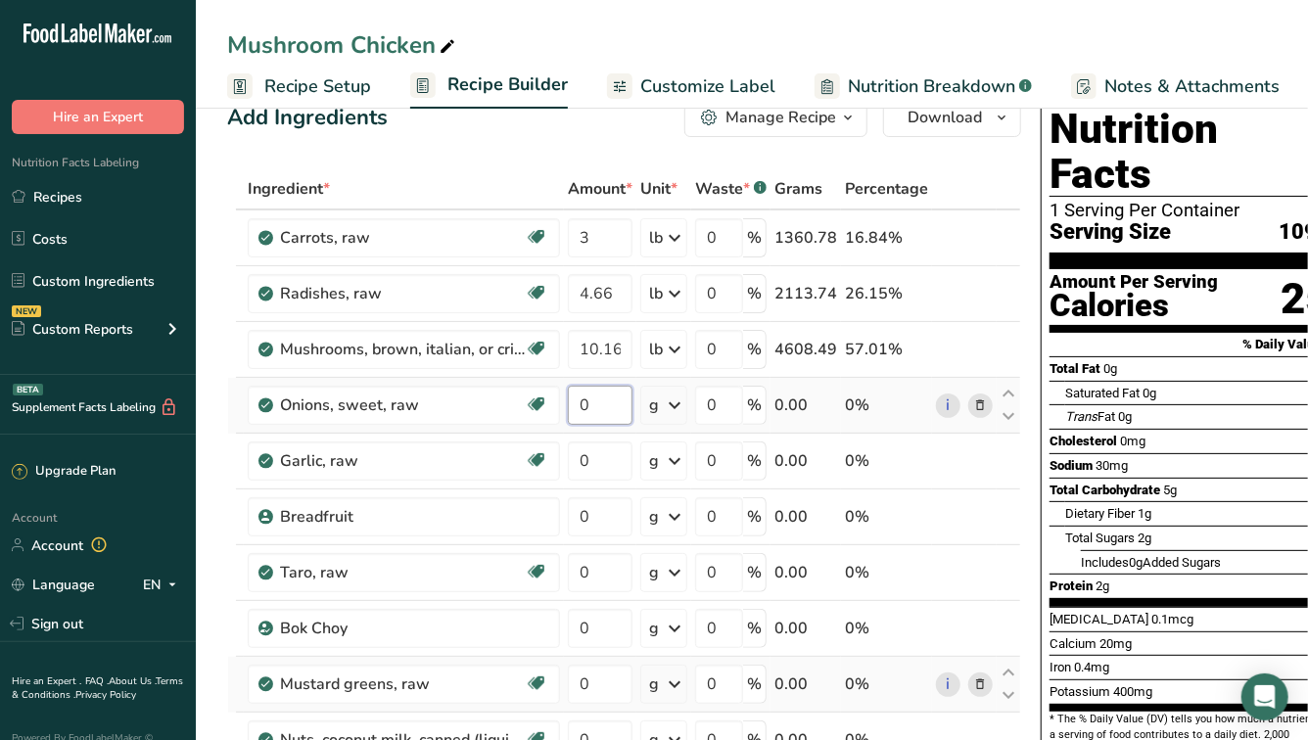
click at [597, 412] on input "0" at bounding box center [600, 405] width 65 height 39
type input "3"
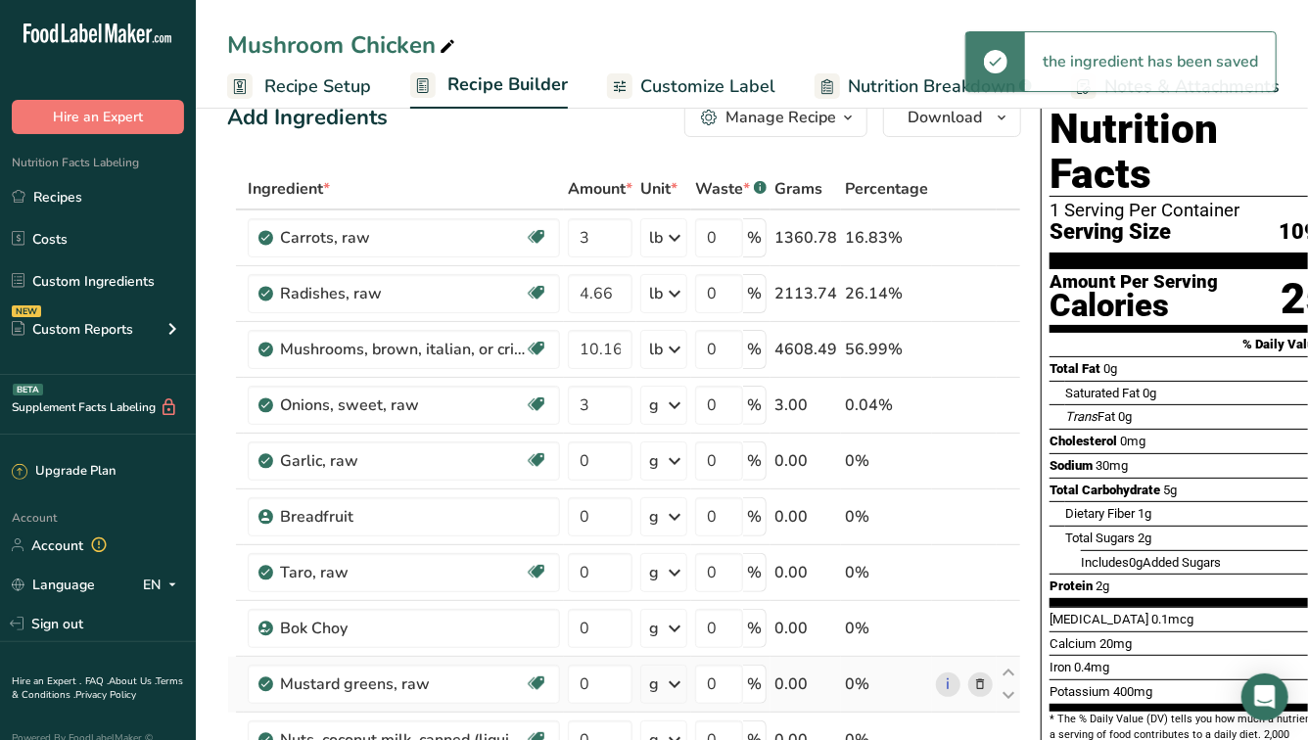
click at [673, 408] on icon at bounding box center [674, 405] width 23 height 35
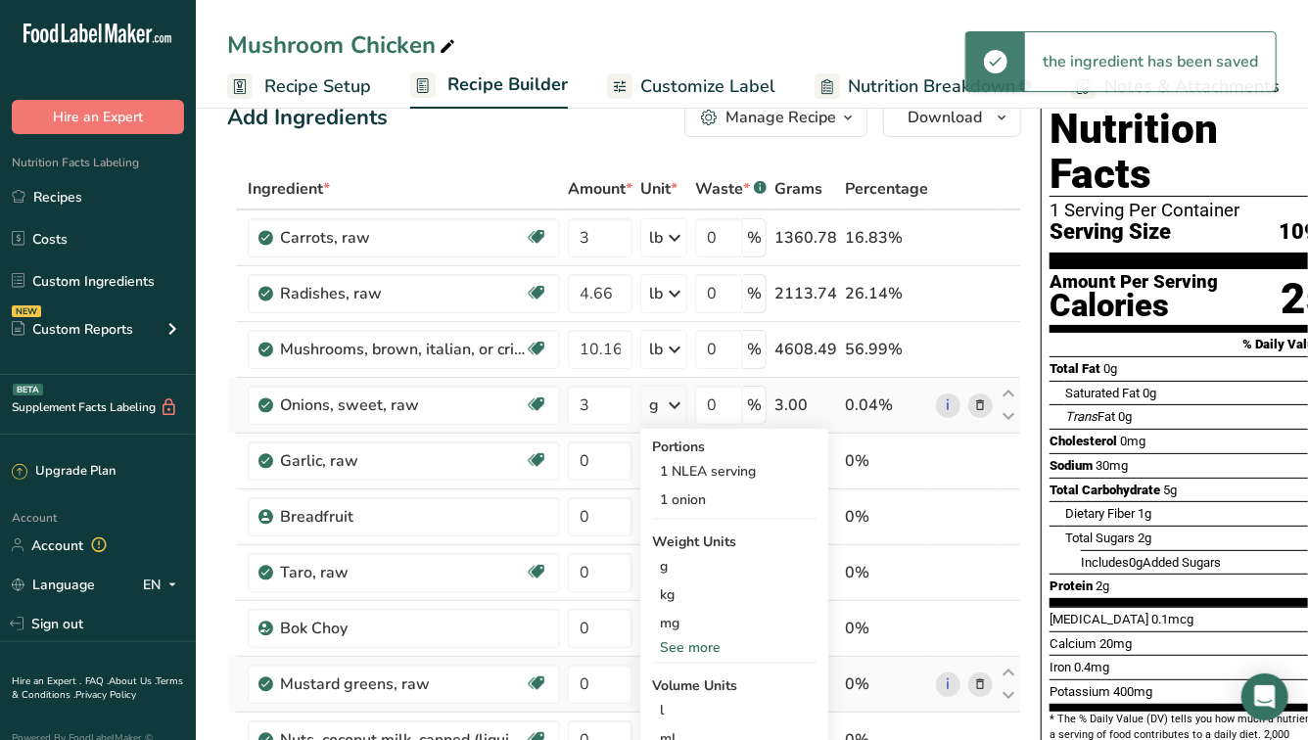
click at [692, 650] on div "See more" at bounding box center [734, 647] width 164 height 21
click at [691, 685] on div "lb" at bounding box center [734, 680] width 164 height 28
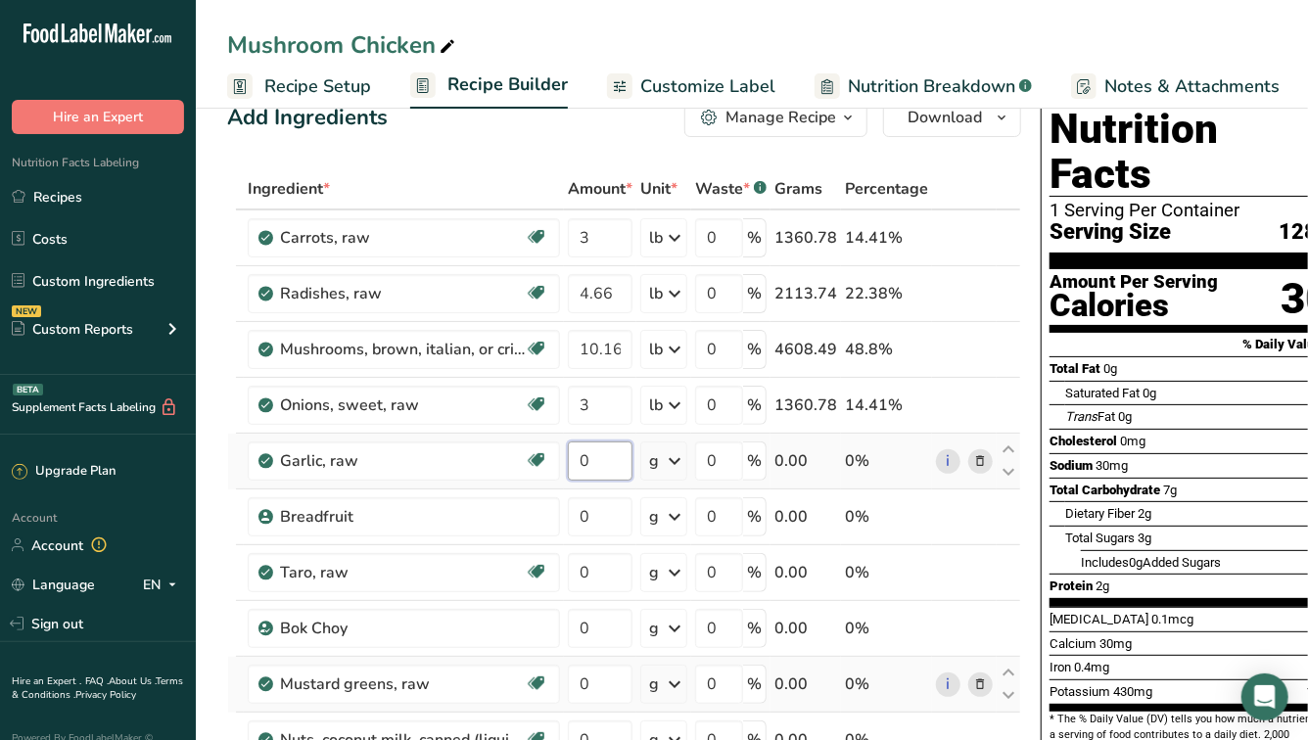
click at [602, 471] on input "0" at bounding box center [600, 461] width 65 height 39
type input "0.5"
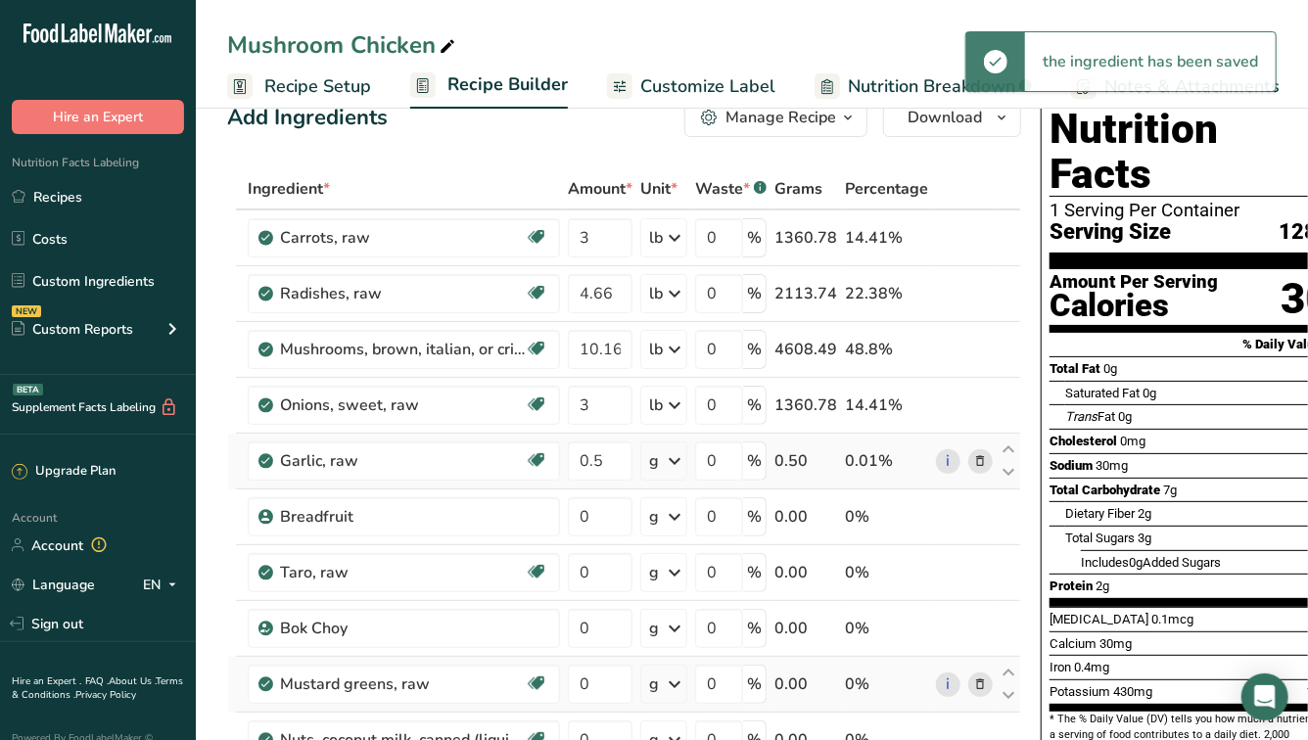
click at [672, 465] on icon at bounding box center [674, 461] width 23 height 35
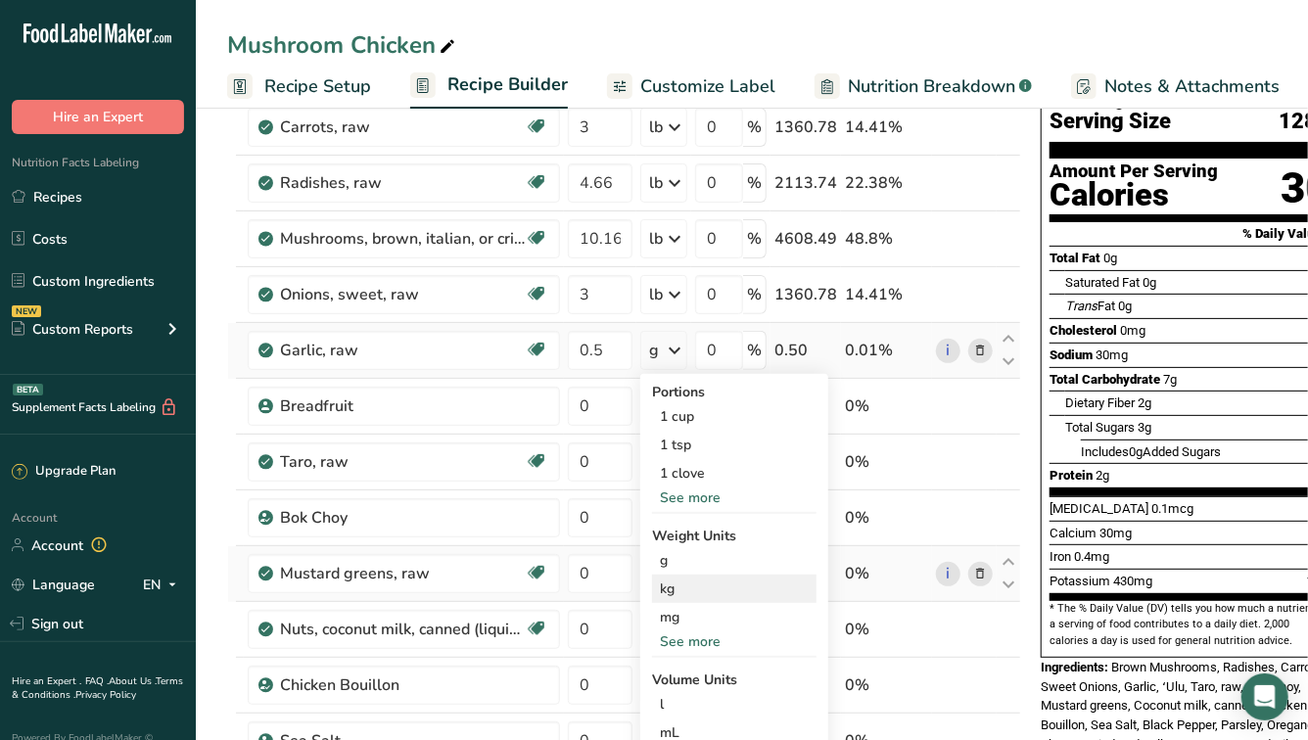
scroll to position [157, 0]
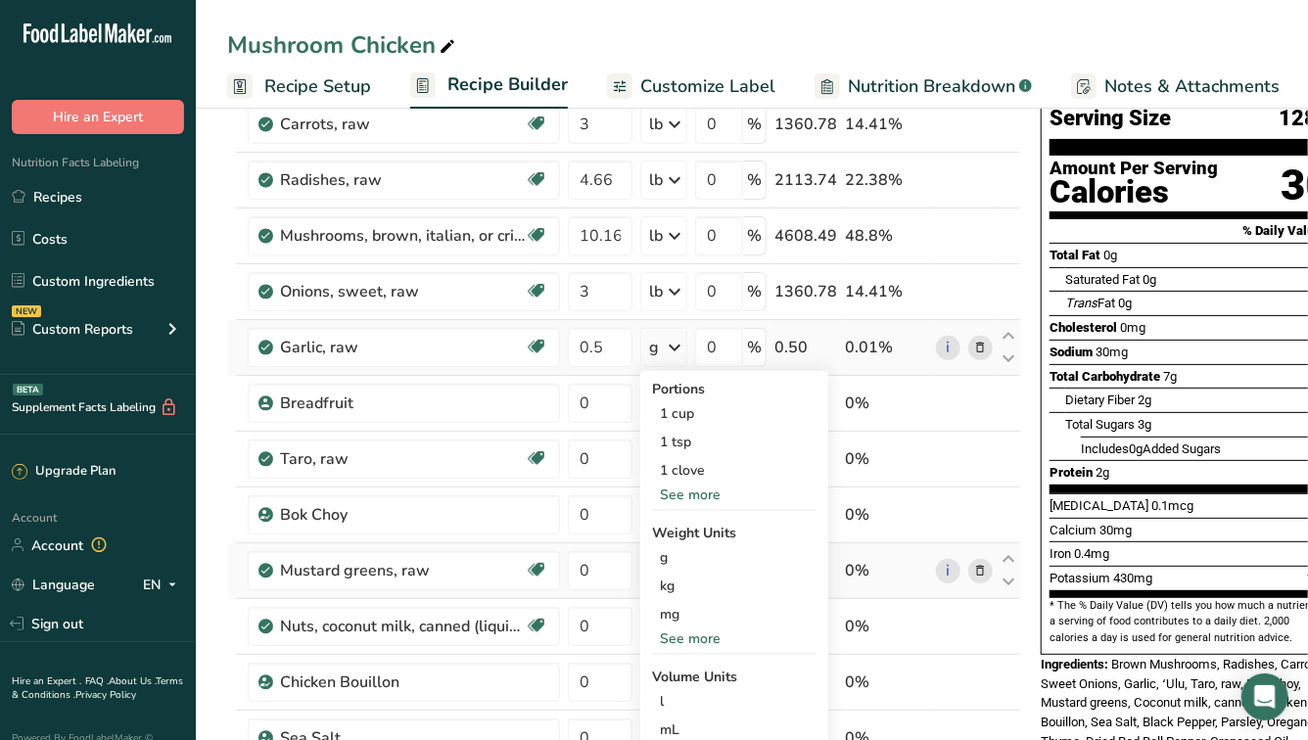
click at [681, 637] on div "See more" at bounding box center [734, 639] width 164 height 21
click at [683, 678] on div "lb" at bounding box center [734, 671] width 164 height 28
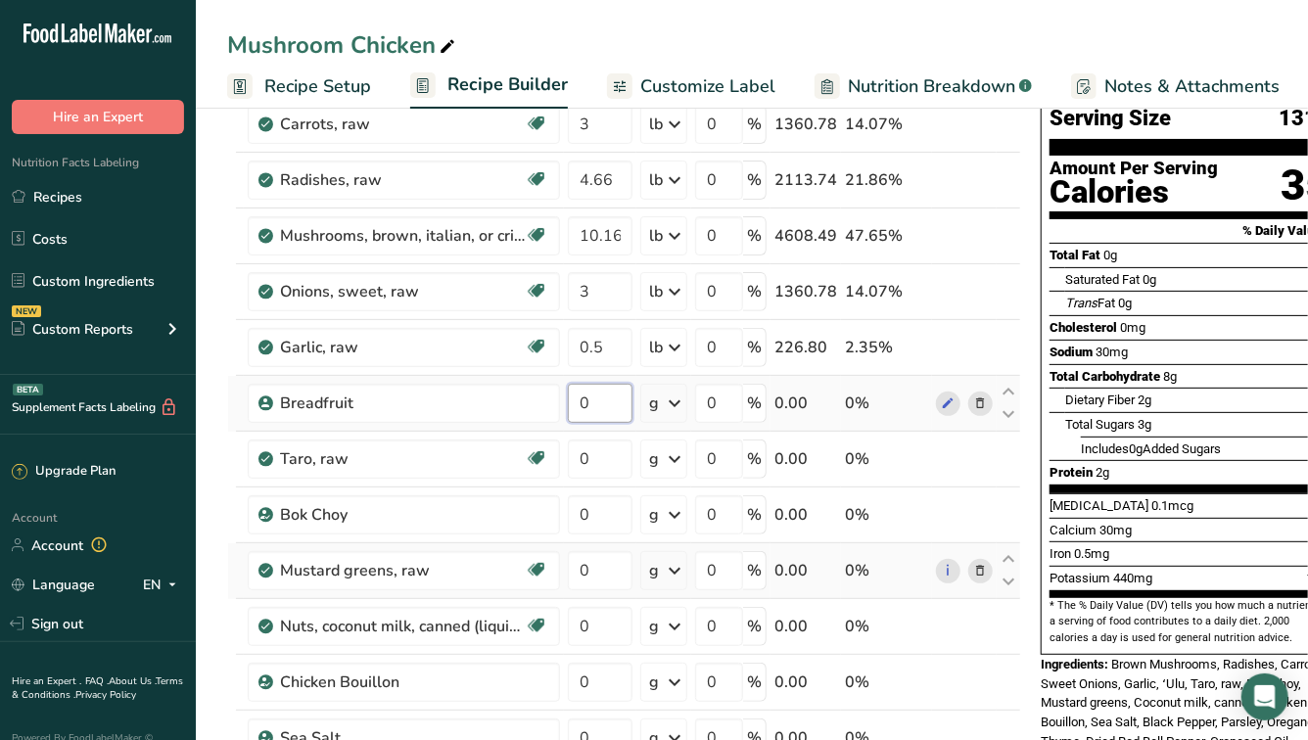
click at [602, 415] on input "0" at bounding box center [600, 403] width 65 height 39
type input "10.4"
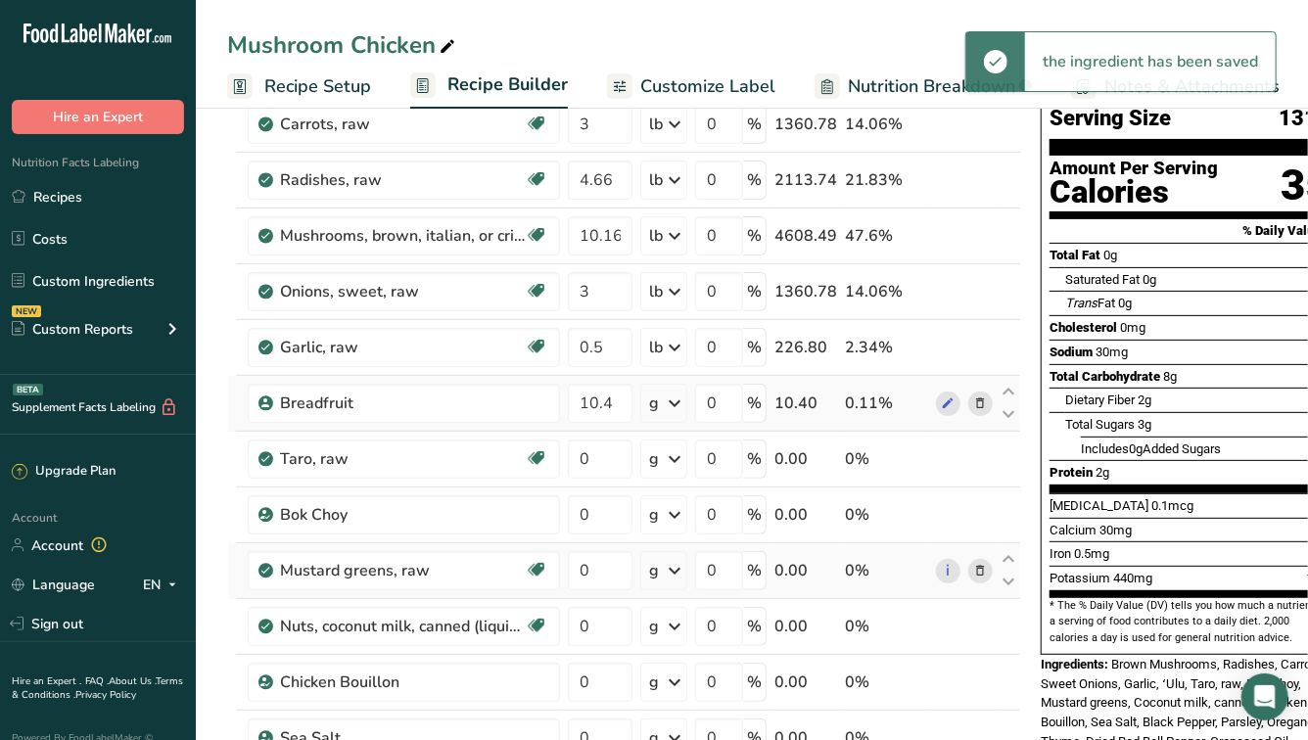
click at [677, 410] on icon at bounding box center [674, 403] width 23 height 35
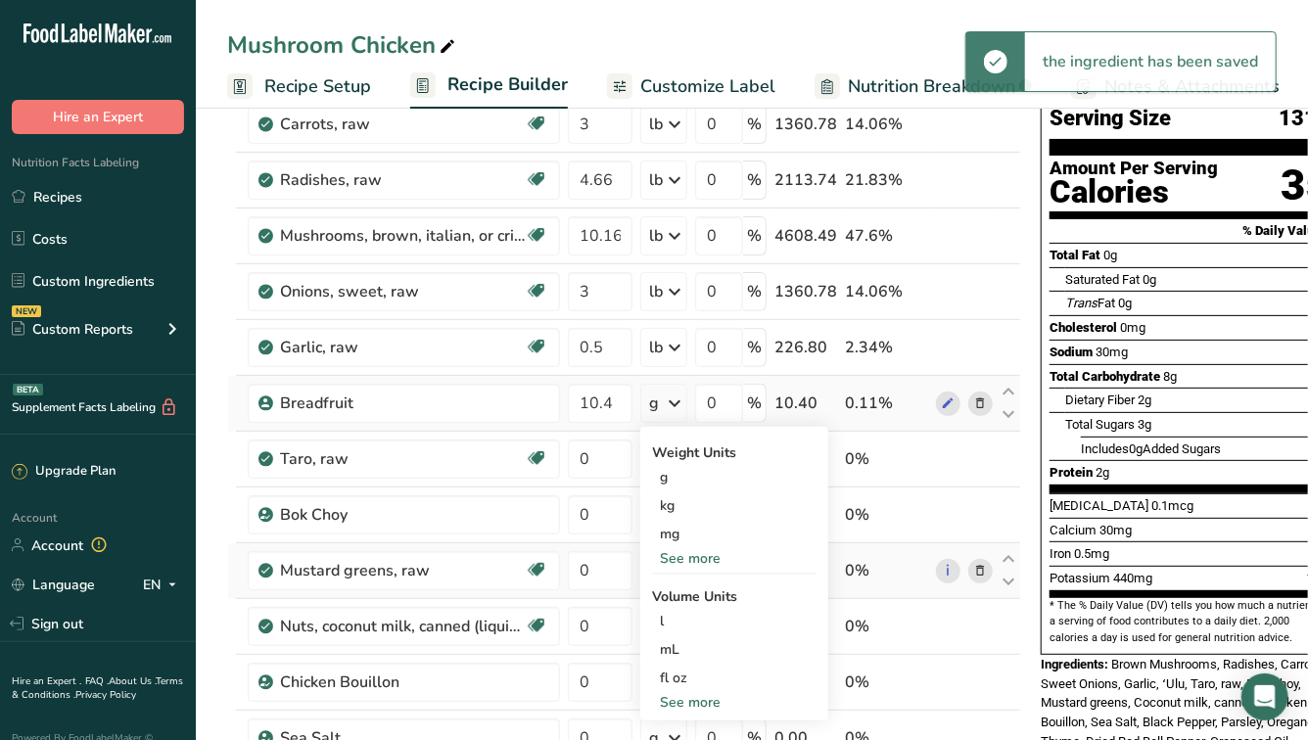
click at [686, 701] on div "See more" at bounding box center [734, 702] width 164 height 21
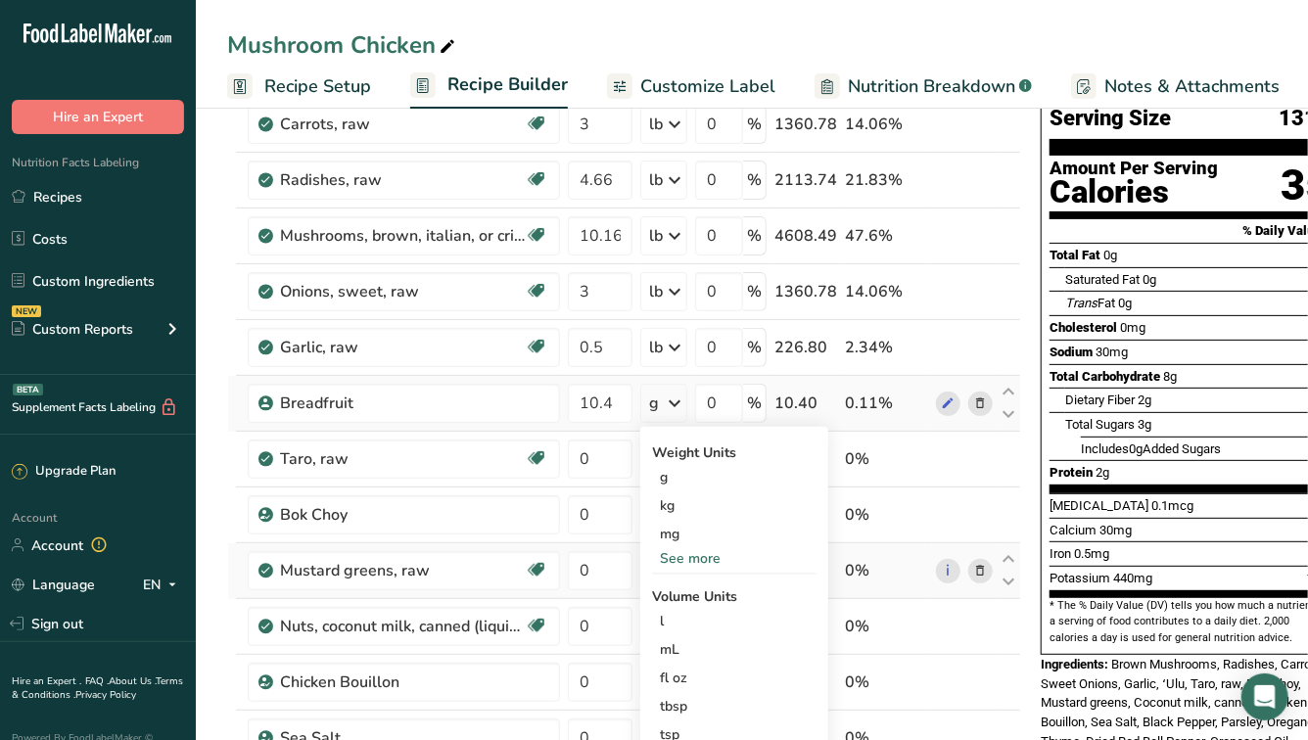
drag, startPoint x: 680, startPoint y: 737, endPoint x: 725, endPoint y: 553, distance: 189.5
click at [725, 553] on div "Weight Units g kg mg See more Volume Units l Volume units require a density con…" at bounding box center [734, 645] width 188 height 436
click at [702, 548] on div "See more" at bounding box center [734, 558] width 164 height 21
click at [671, 590] on div "lb" at bounding box center [734, 591] width 164 height 28
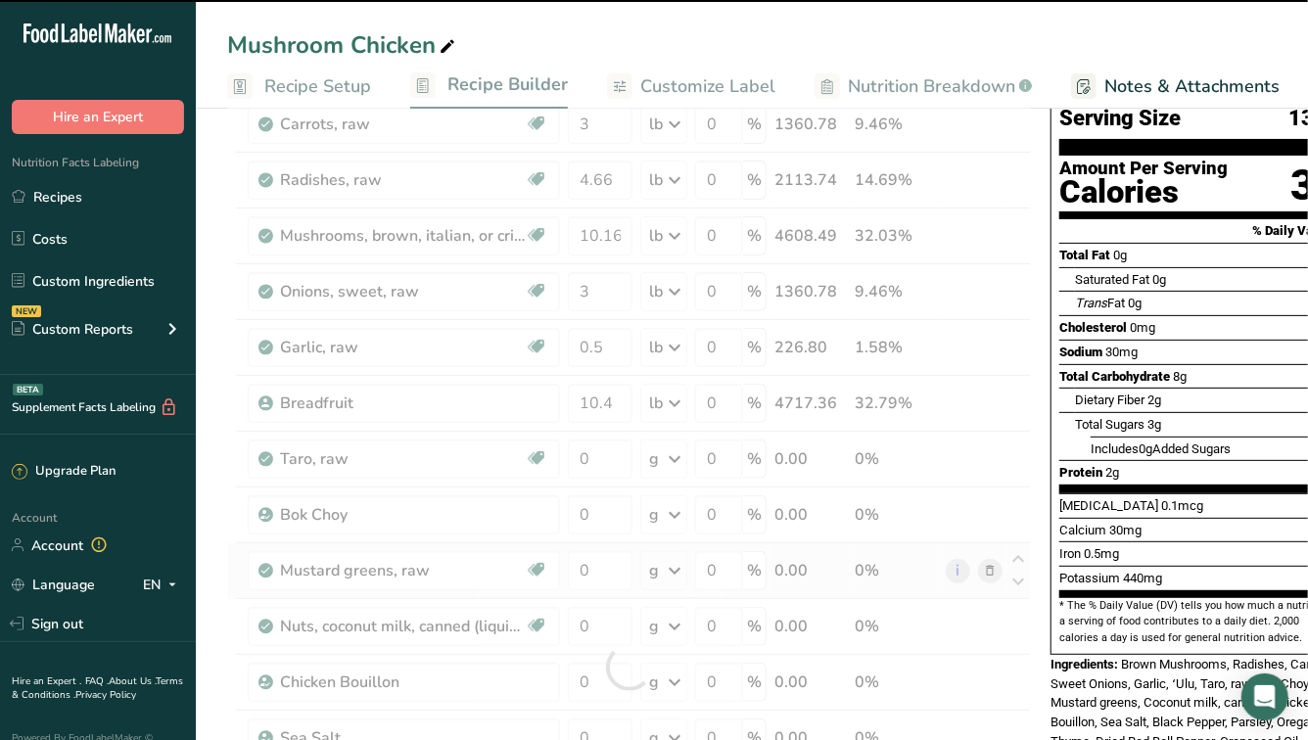
scroll to position [304, 0]
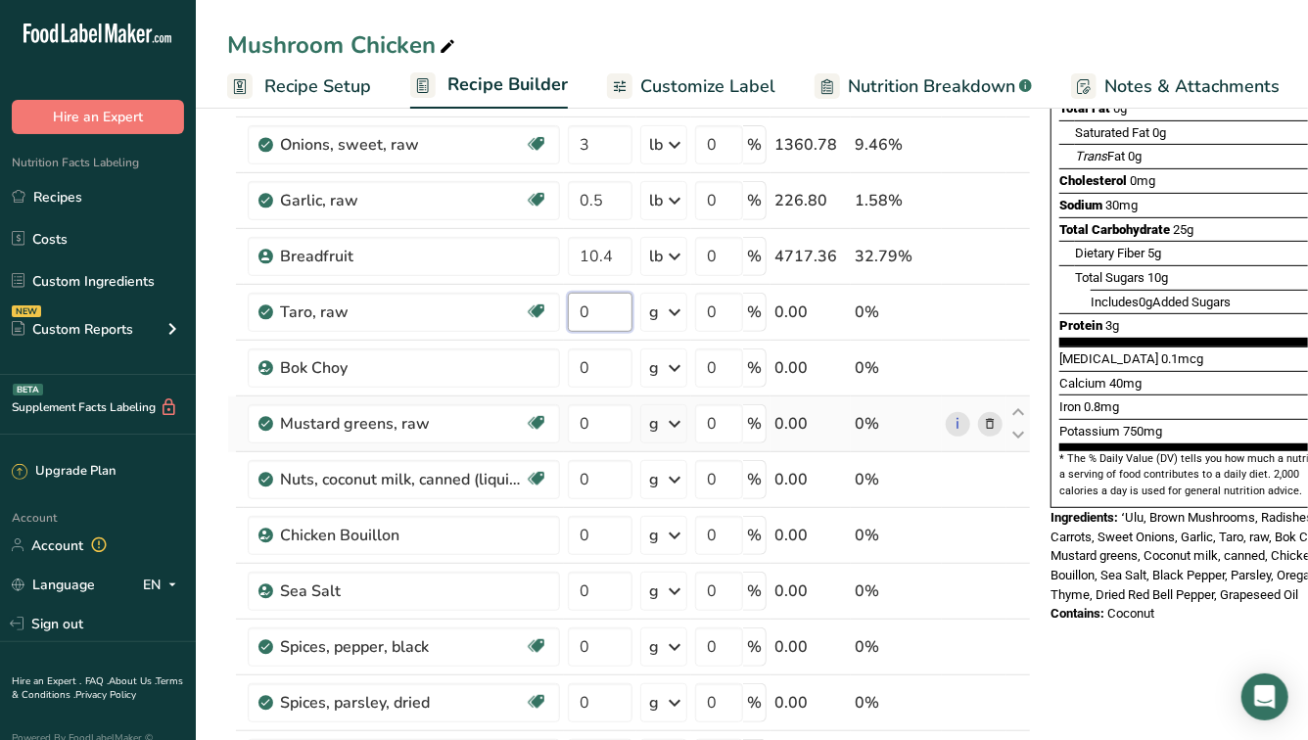
click at [612, 297] on input "0" at bounding box center [600, 312] width 65 height 39
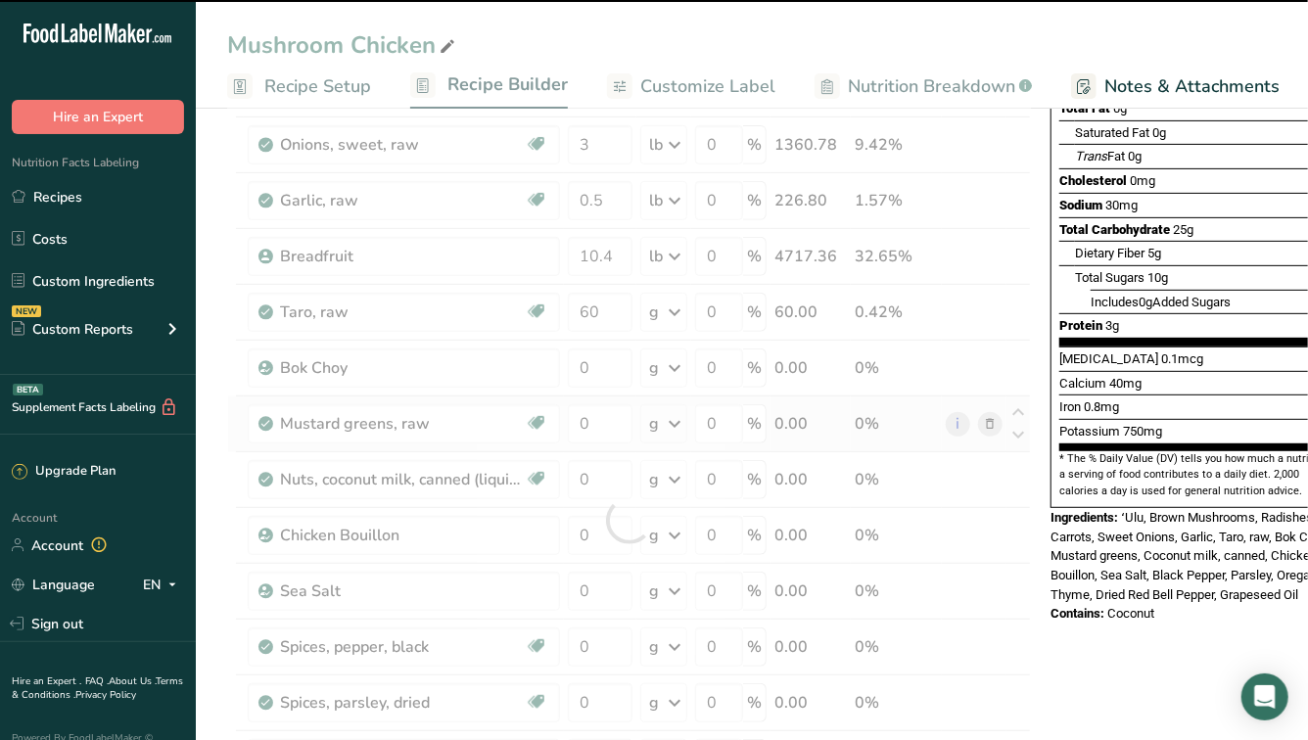
click at [612, 313] on div at bounding box center [629, 520] width 804 height 1225
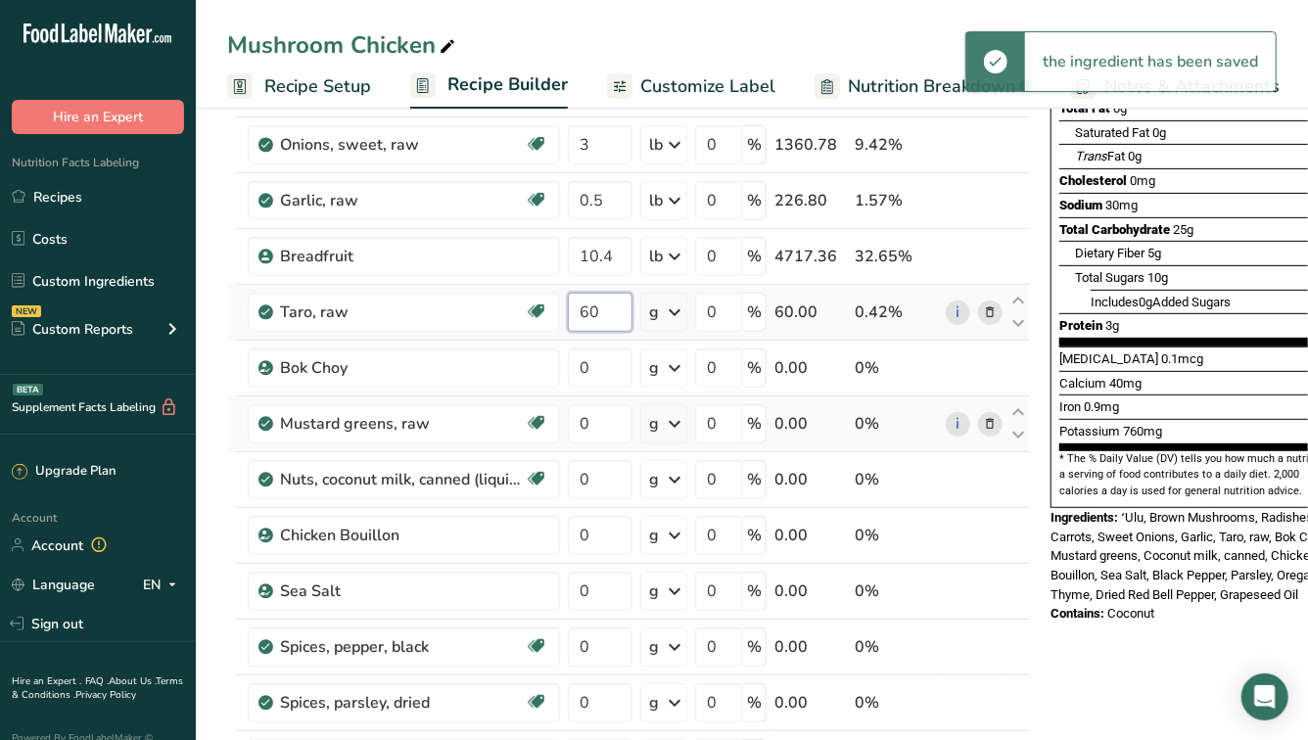
click at [612, 313] on input "60" at bounding box center [600, 312] width 65 height 39
type input "6"
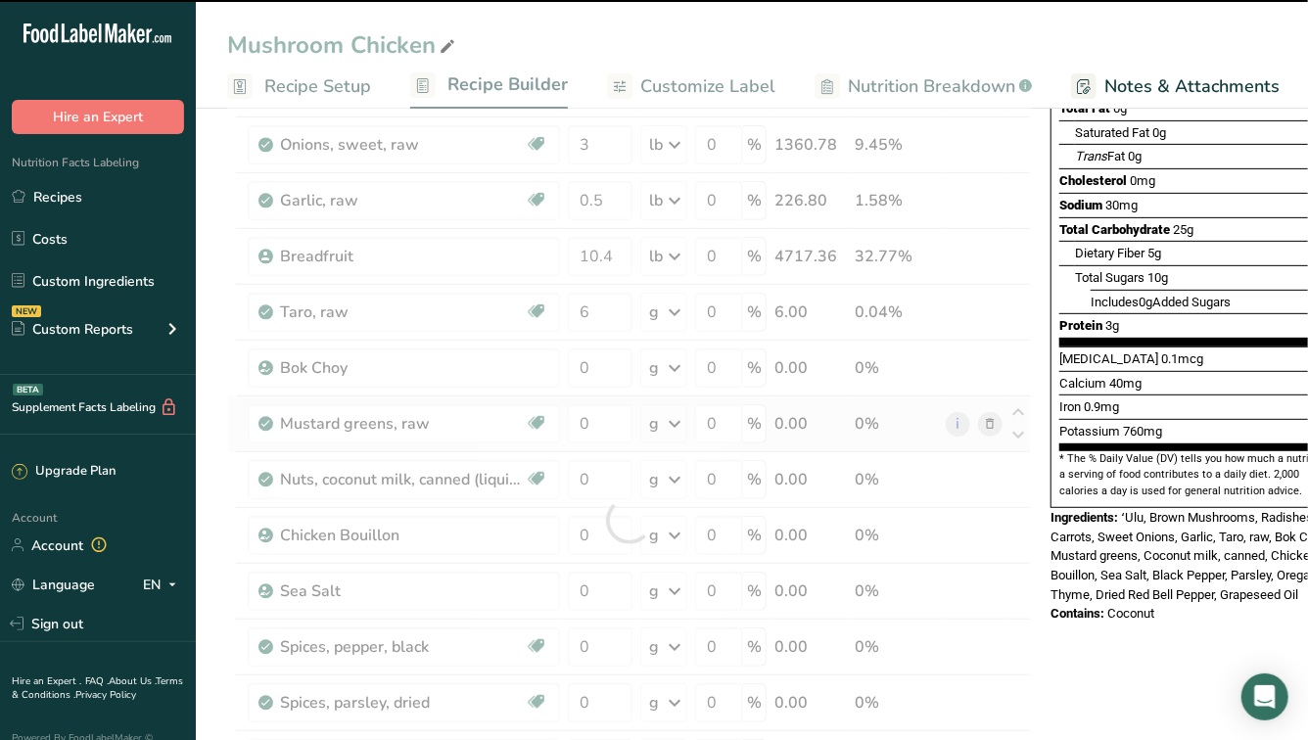
click at [672, 306] on div at bounding box center [629, 520] width 804 height 1225
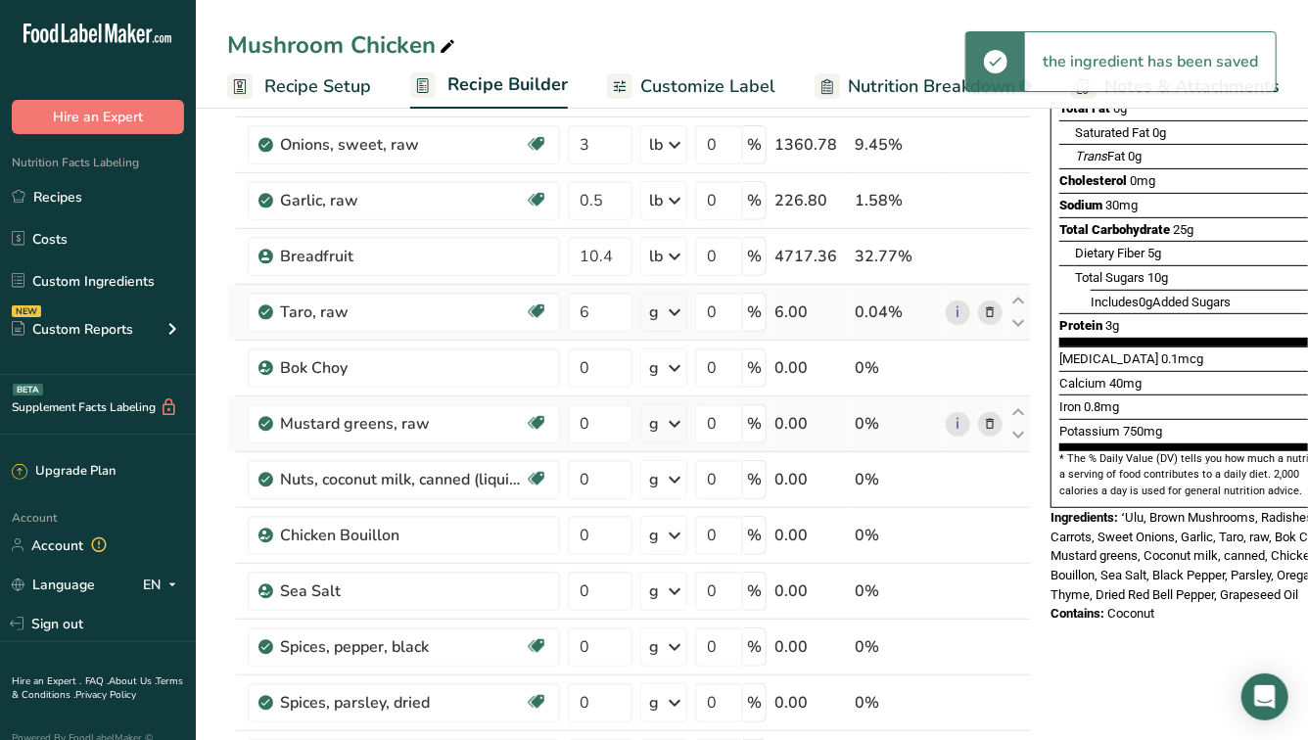
click at [674, 317] on icon at bounding box center [674, 312] width 23 height 35
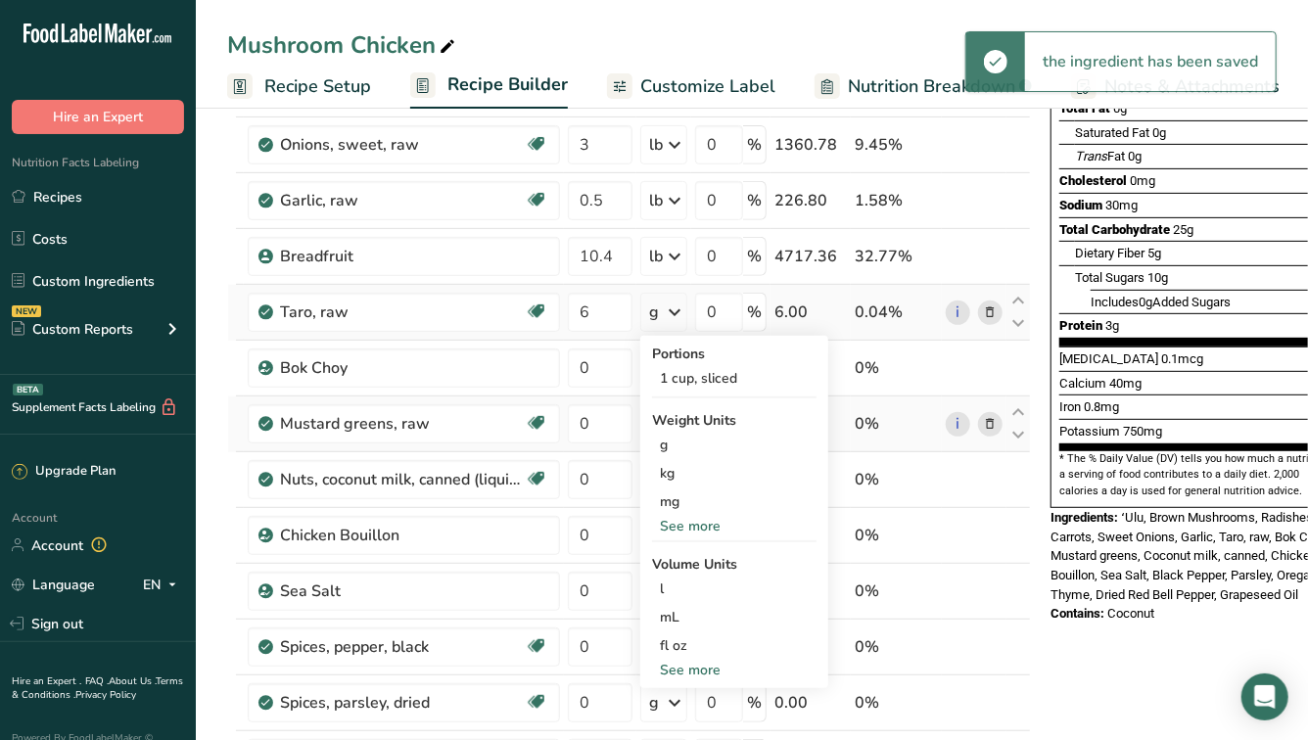
click at [686, 528] on div "See more" at bounding box center [734, 526] width 164 height 21
click at [676, 564] on div "lb" at bounding box center [734, 558] width 164 height 28
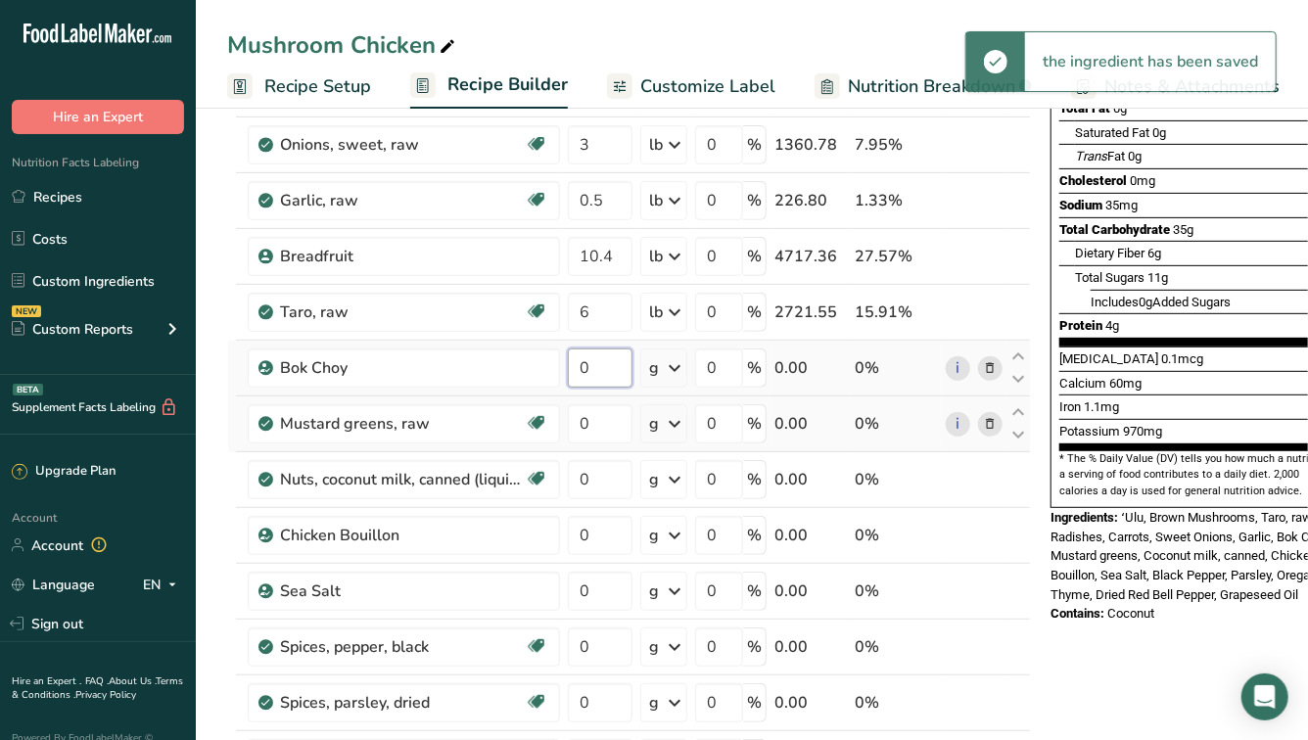
click at [607, 377] on input "0" at bounding box center [600, 368] width 65 height 39
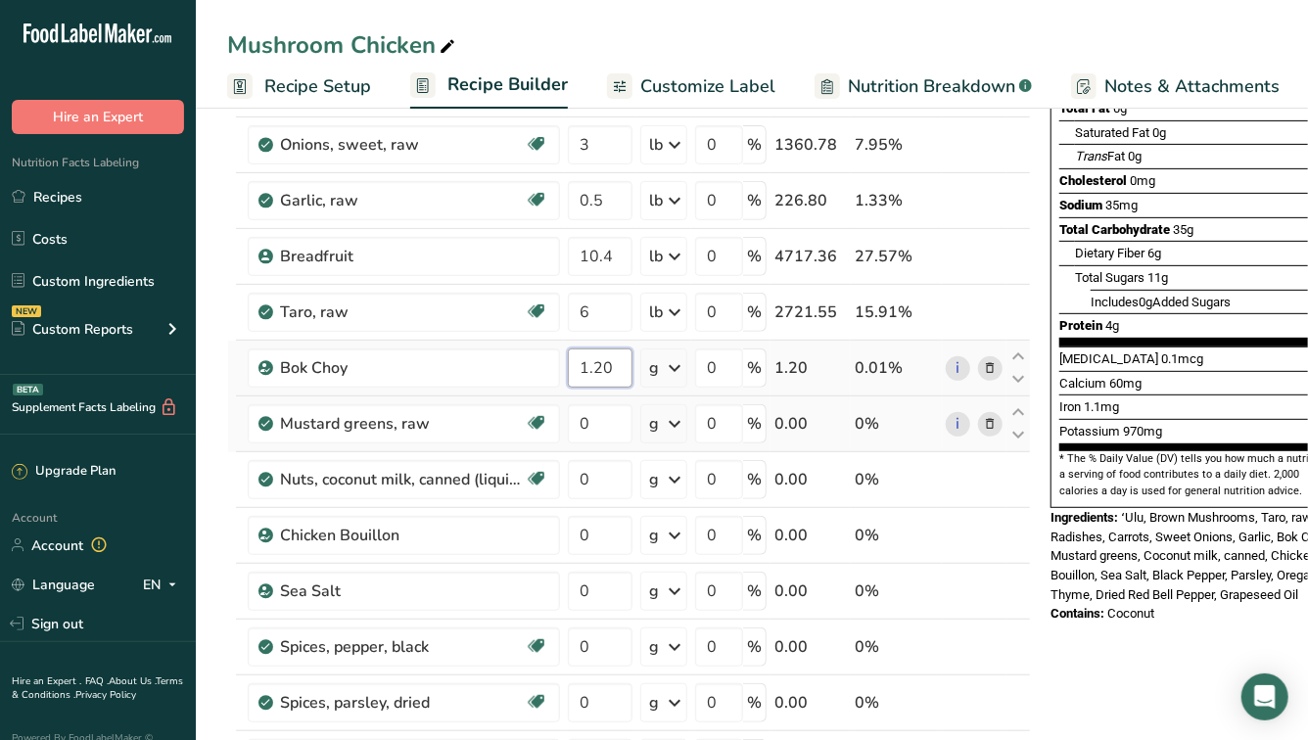
type input "1.20"
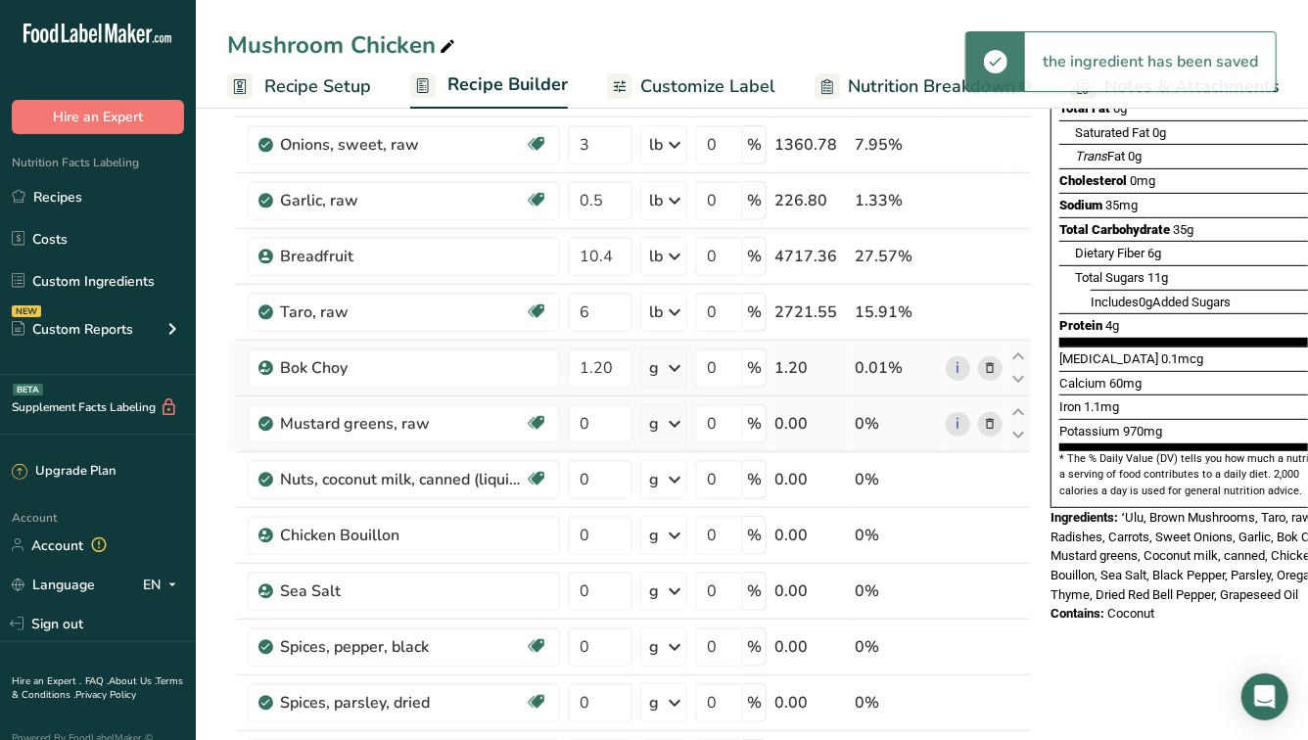
click at [674, 369] on icon at bounding box center [674, 368] width 23 height 35
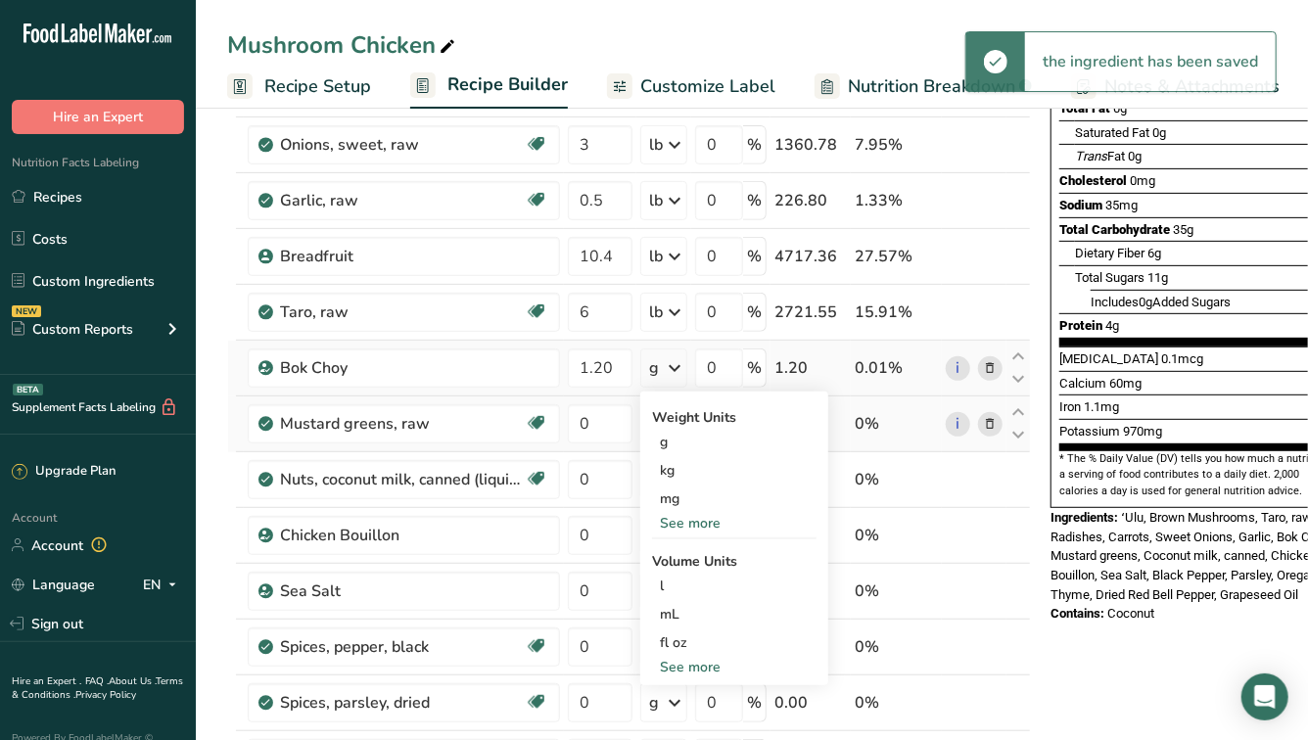
click at [676, 515] on div "See more" at bounding box center [734, 523] width 164 height 21
click at [674, 558] on div "lb" at bounding box center [734, 555] width 164 height 28
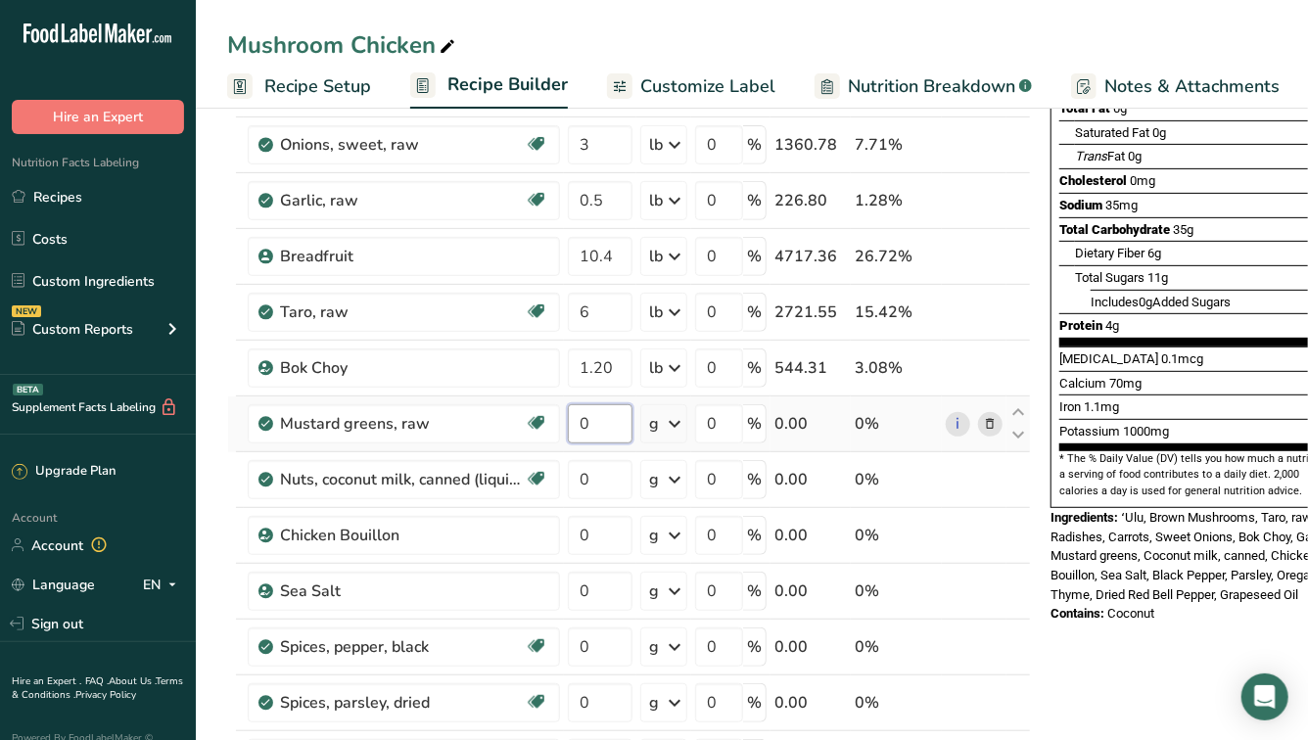
click at [582, 441] on input "0" at bounding box center [600, 423] width 65 height 39
type input "2.13"
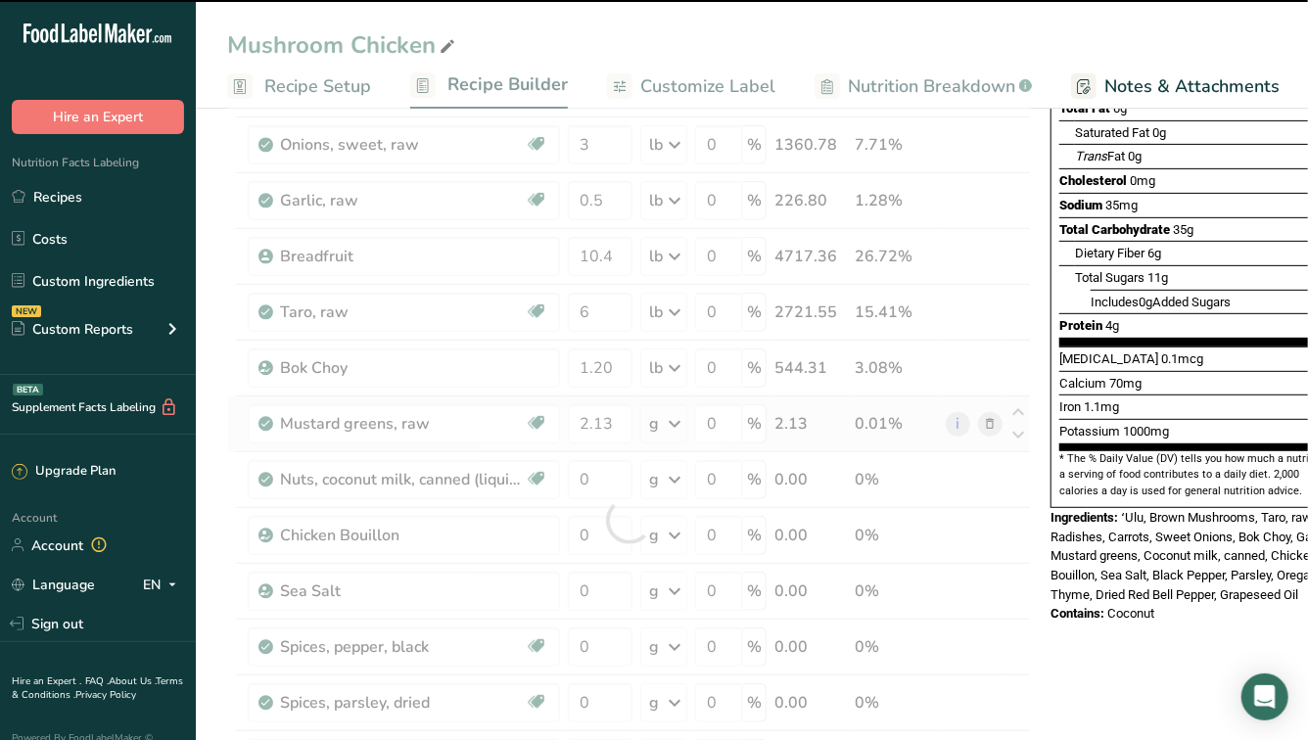
click at [674, 429] on div at bounding box center [629, 520] width 804 height 1225
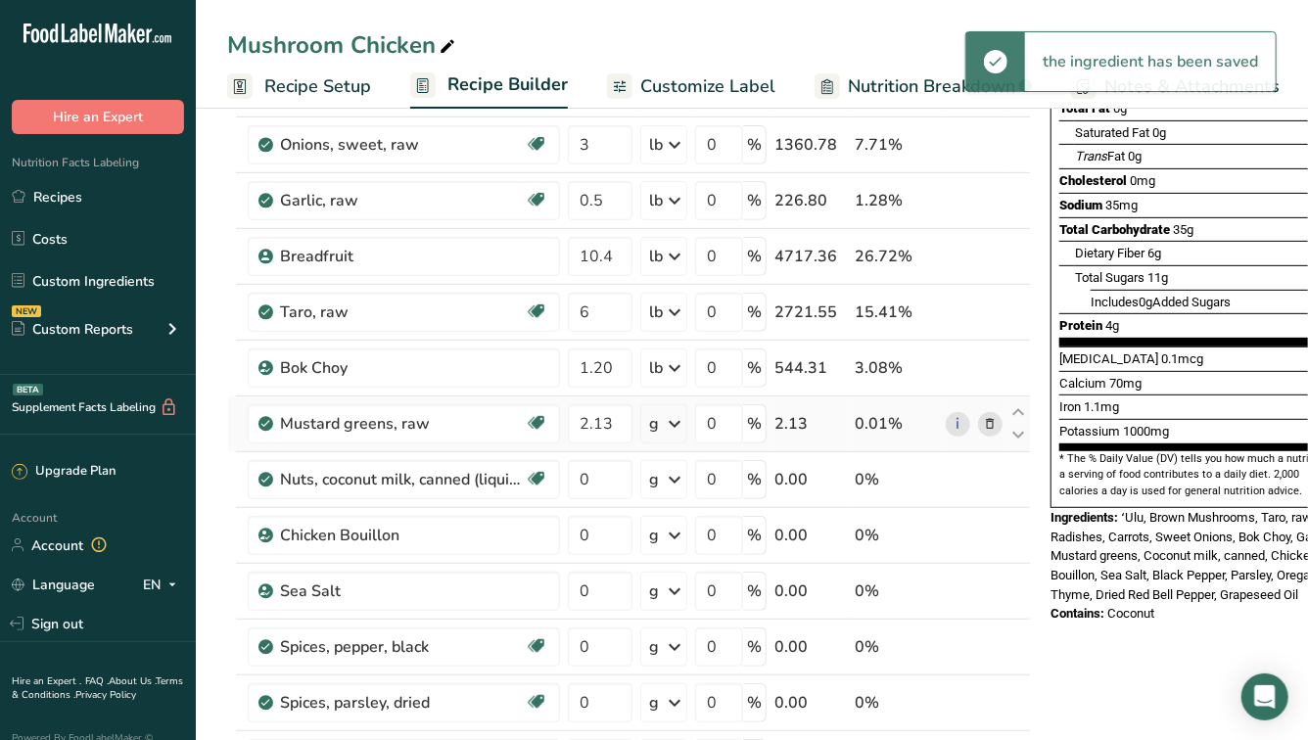
click at [673, 426] on icon at bounding box center [674, 423] width 23 height 35
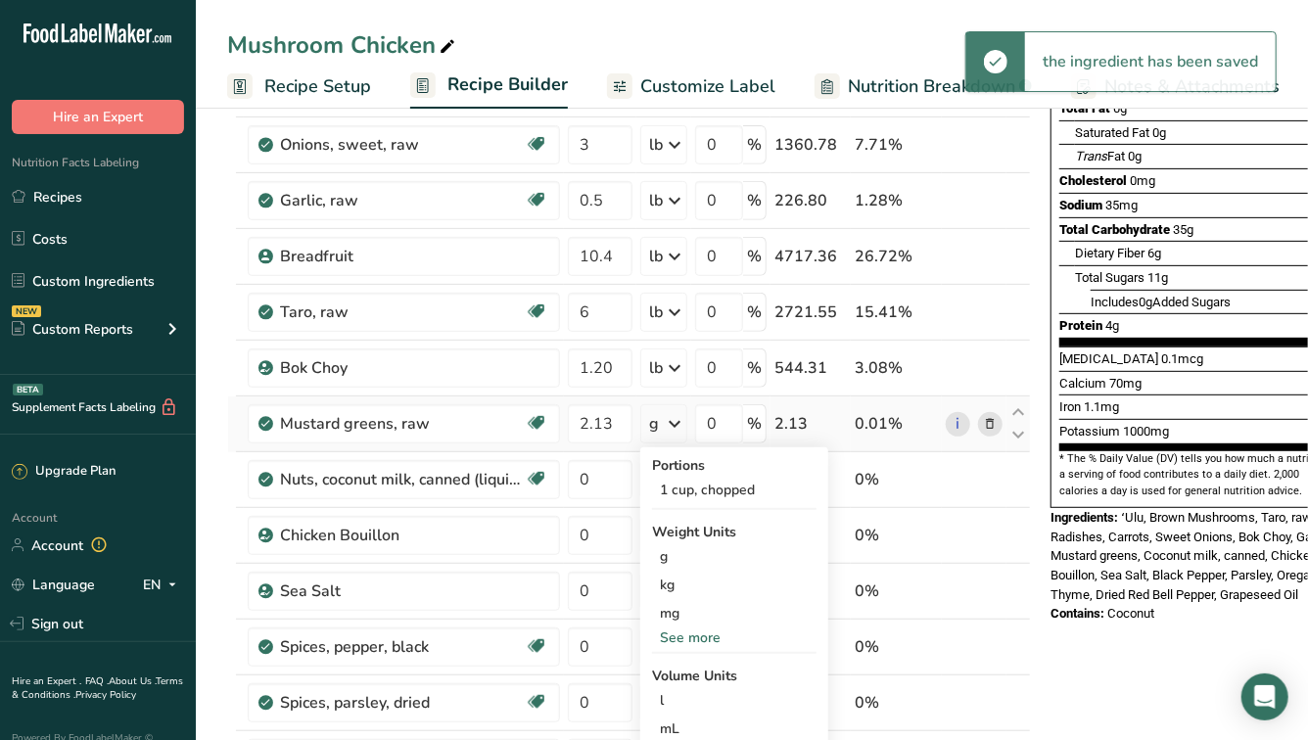
click at [682, 633] on div "See more" at bounding box center [734, 638] width 164 height 21
click at [686, 680] on div "lb" at bounding box center [734, 670] width 164 height 28
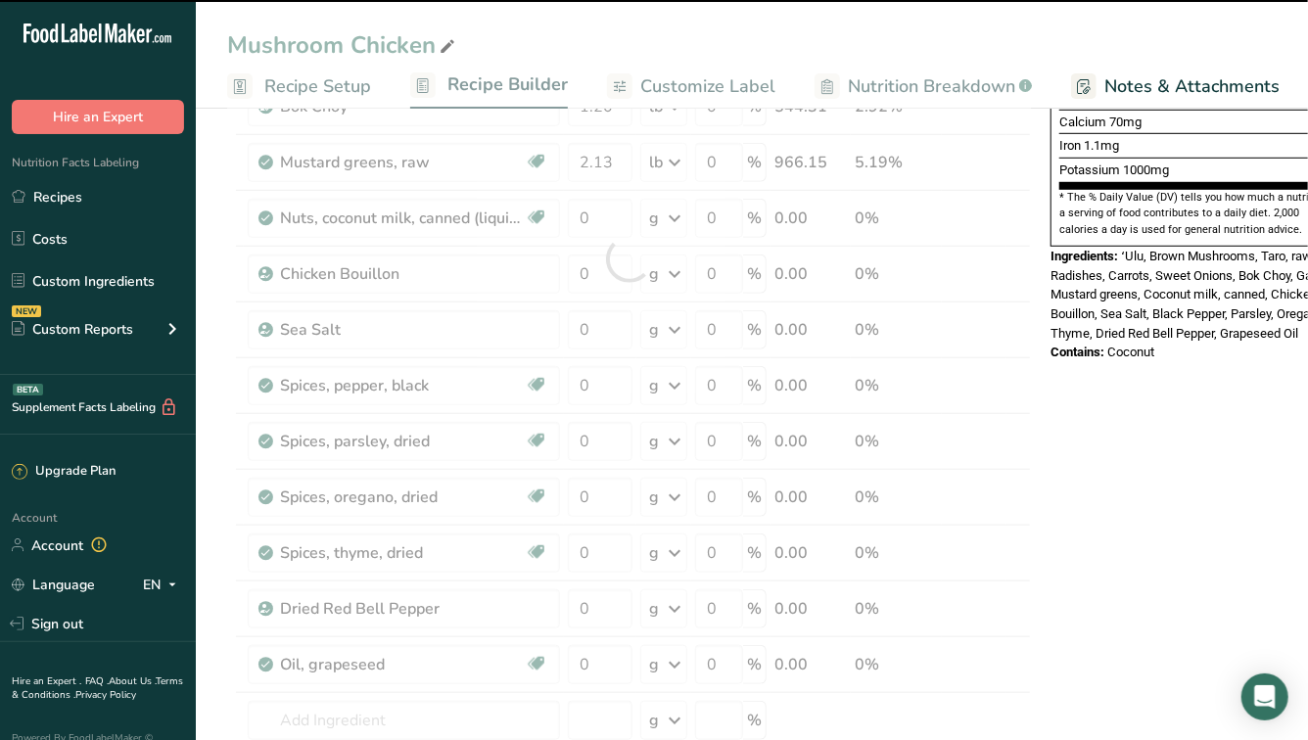
scroll to position [571, 0]
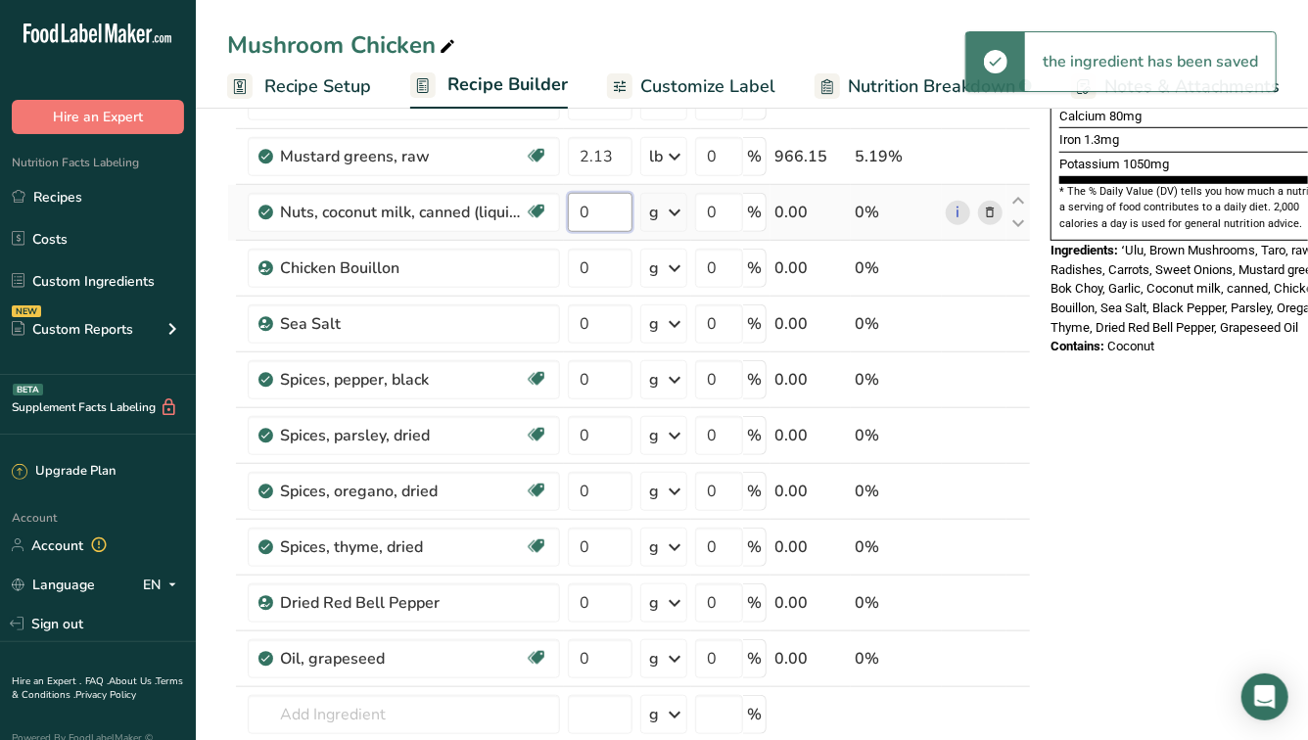
click at [609, 220] on input "0" at bounding box center [600, 212] width 65 height 39
type input "3"
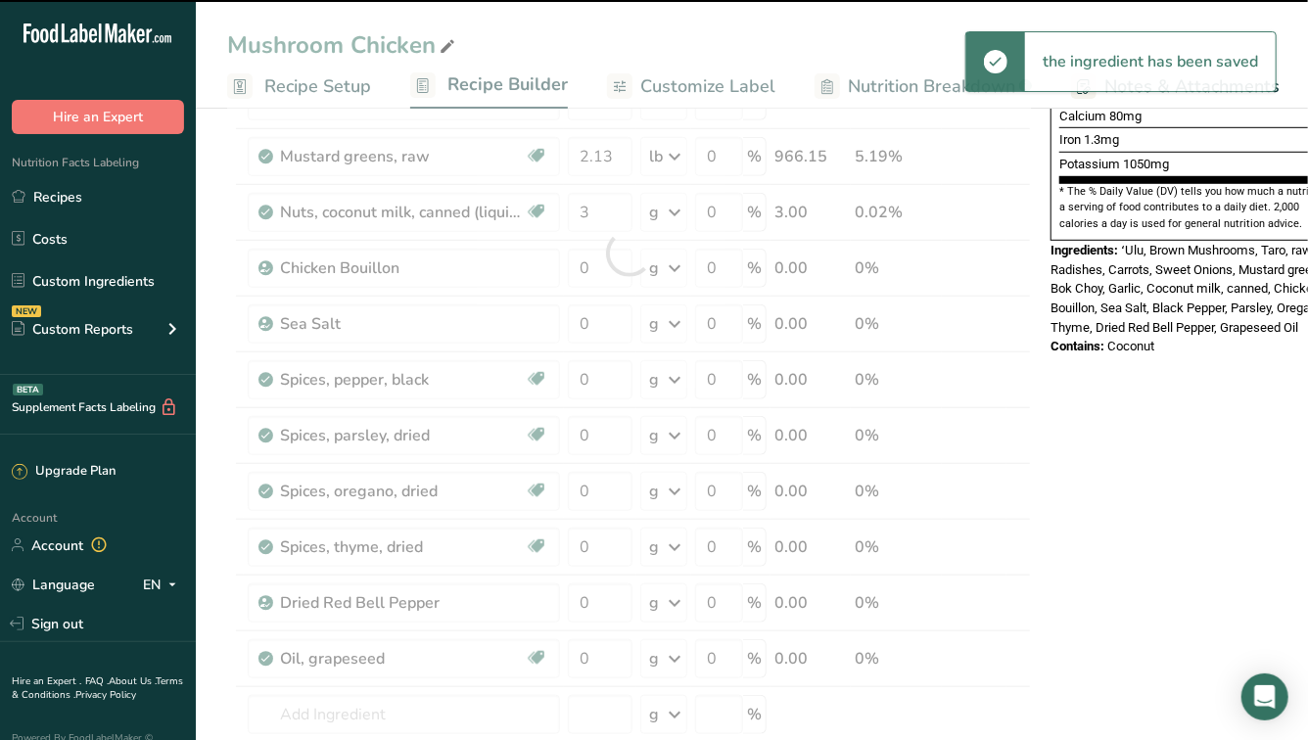
click at [679, 214] on div at bounding box center [629, 253] width 804 height 1225
click at [666, 218] on div at bounding box center [629, 253] width 804 height 1225
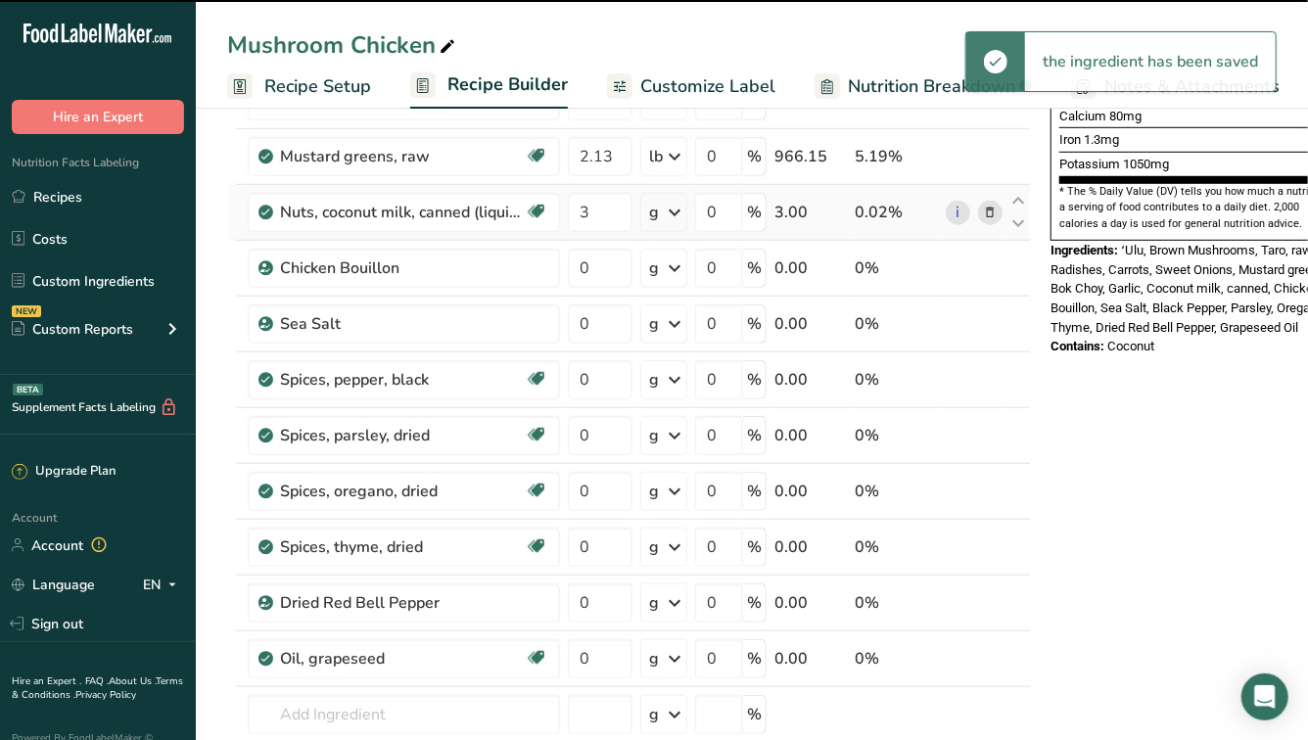
click at [672, 216] on icon at bounding box center [674, 212] width 23 height 35
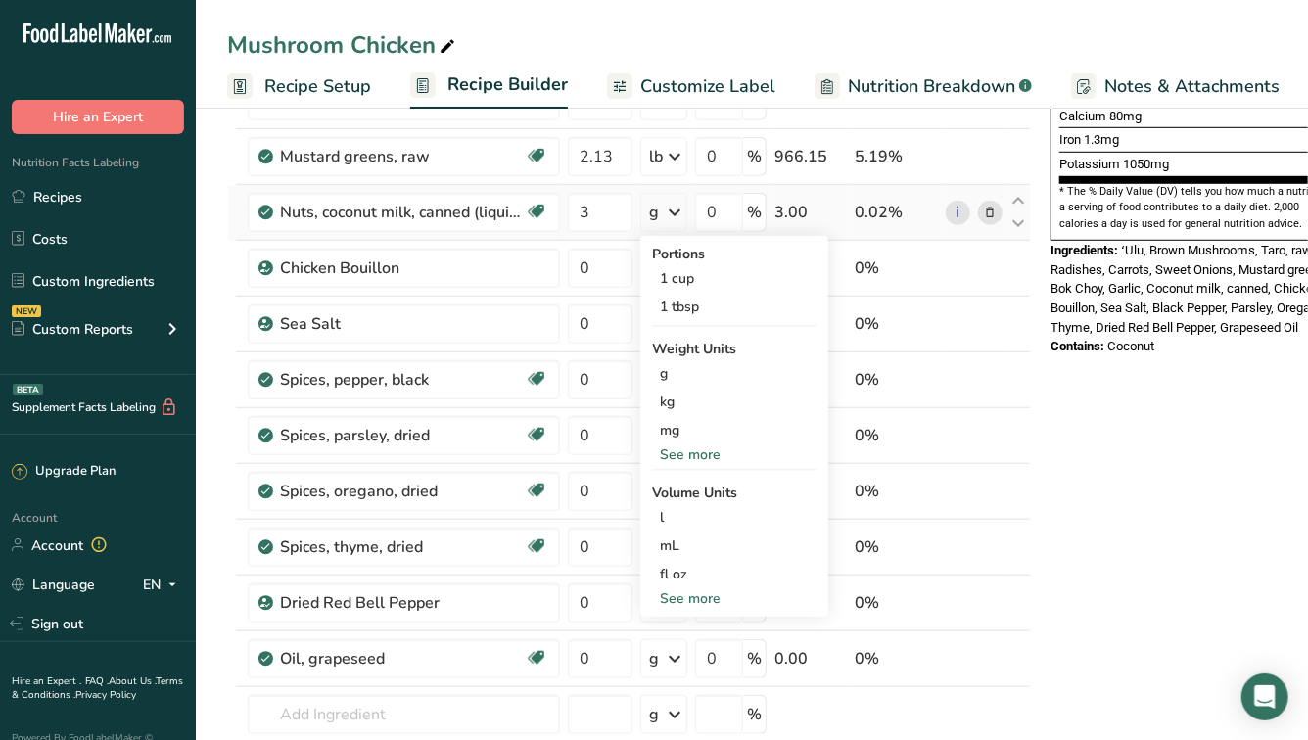
click at [686, 601] on div "See more" at bounding box center [734, 598] width 164 height 21
select select "22"
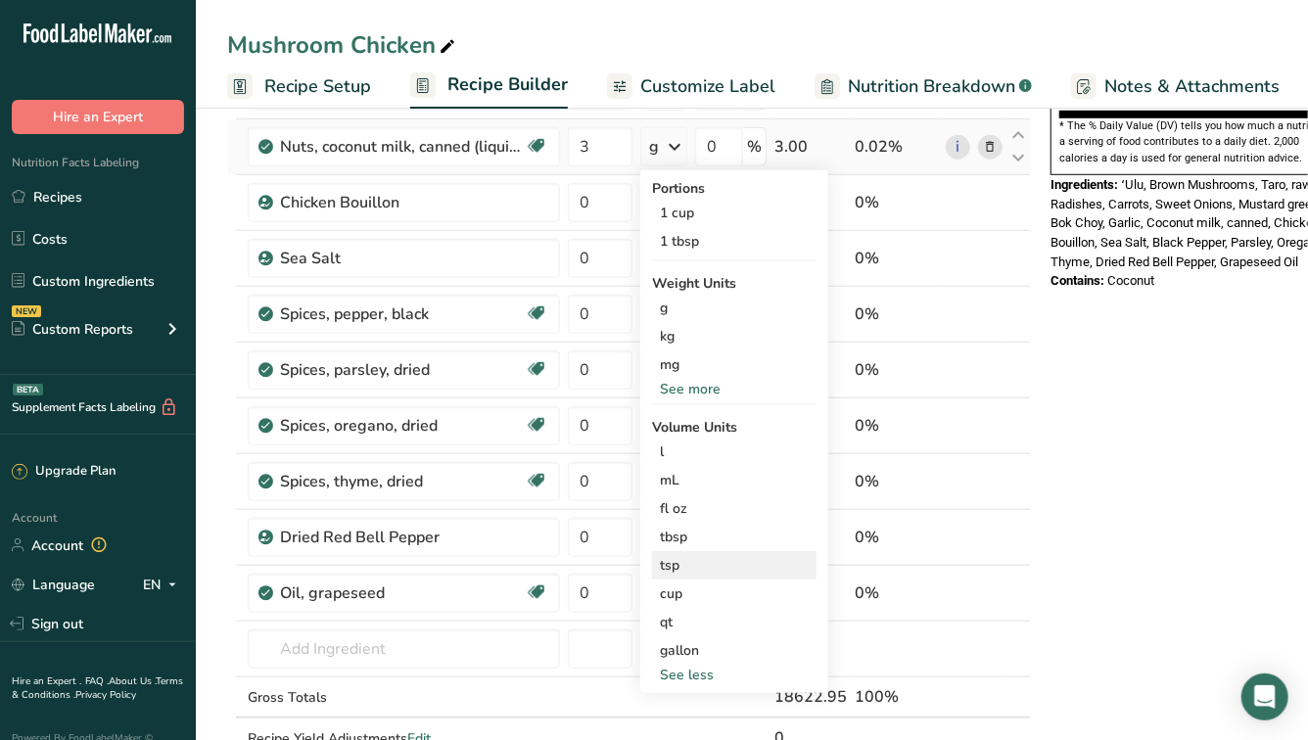
scroll to position [637, 0]
click at [677, 628] on div "qt" at bounding box center [734, 621] width 149 height 21
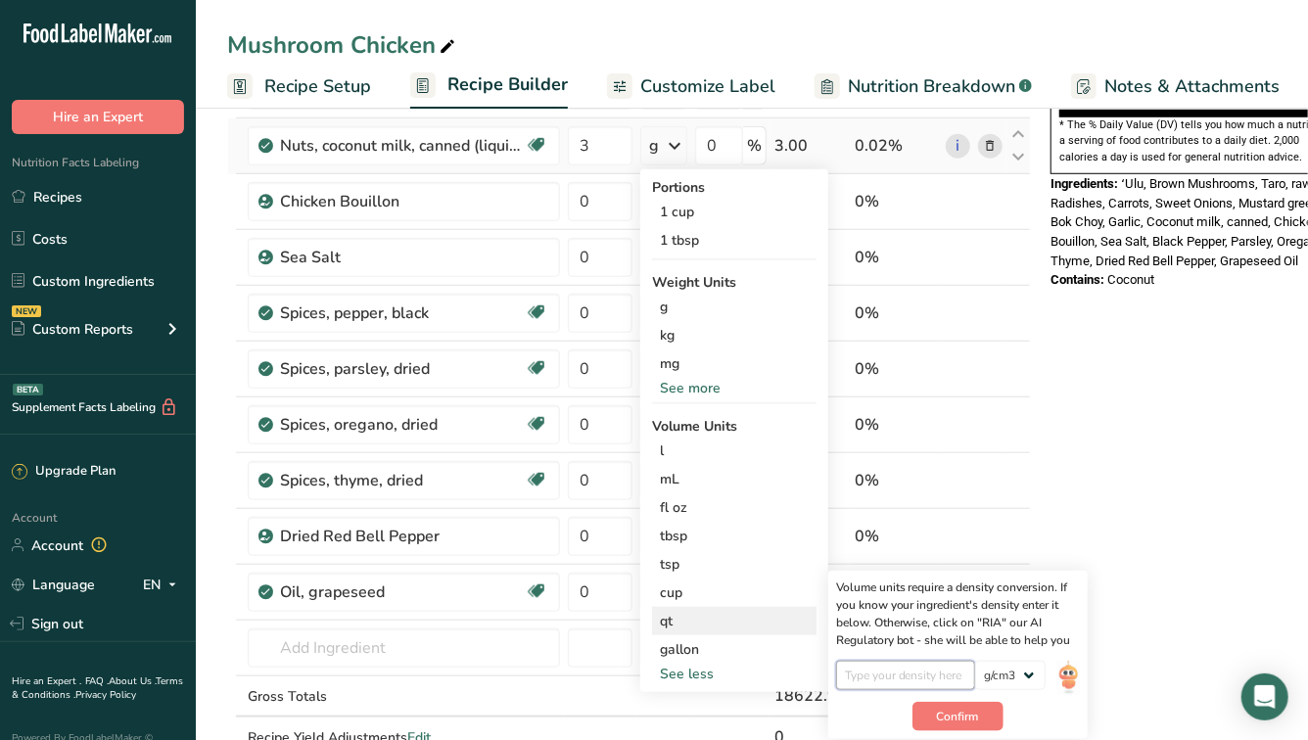
click at [931, 683] on input "number" at bounding box center [906, 675] width 140 height 29
click at [981, 715] on button "Confirm" at bounding box center [957, 716] width 91 height 29
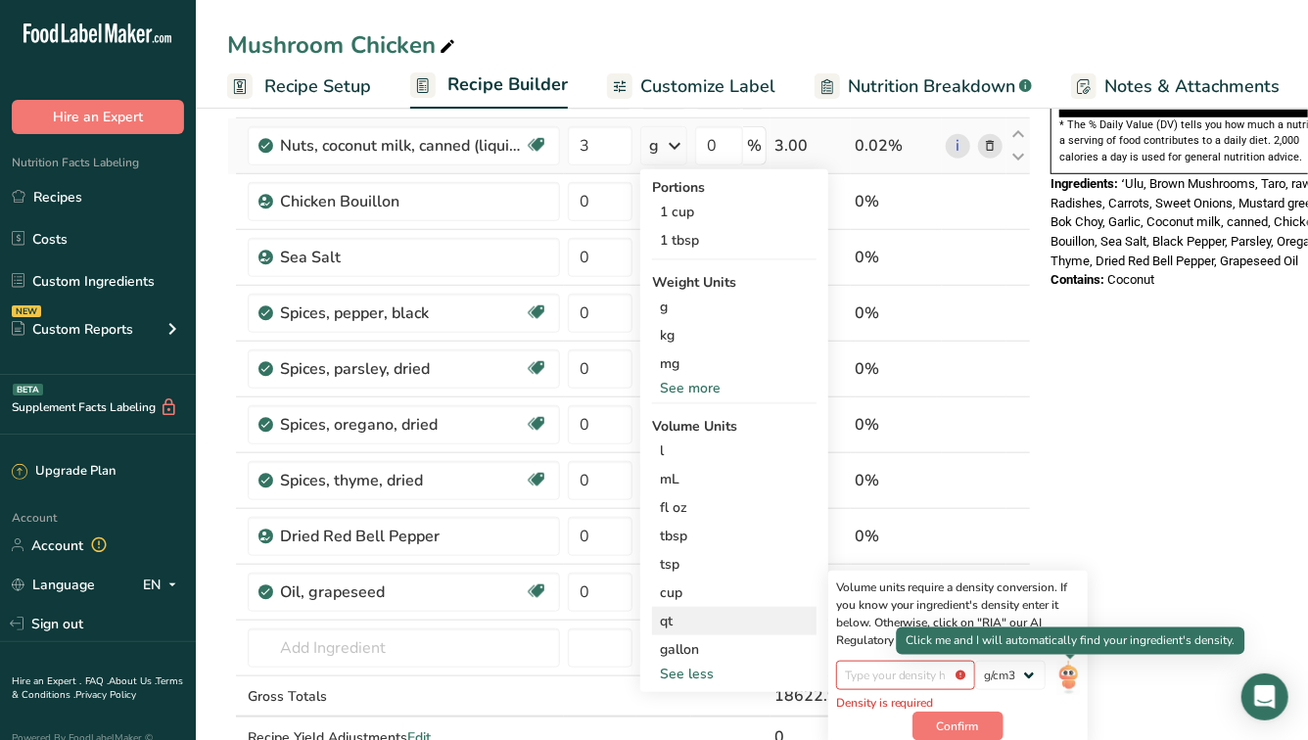
click at [1067, 674] on img at bounding box center [1068, 678] width 22 height 34
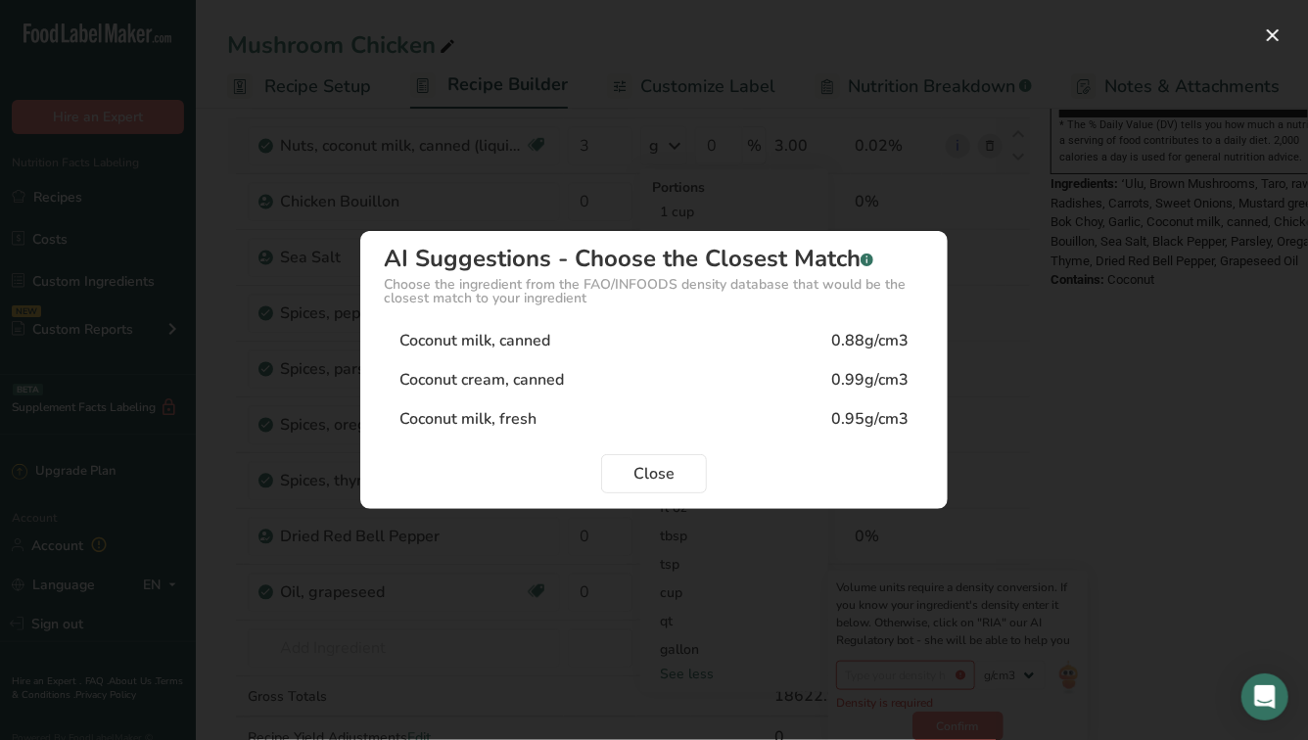
click at [622, 345] on div "Coconut milk, canned 0.88g/cm3" at bounding box center [654, 340] width 540 height 39
type input "0.88"
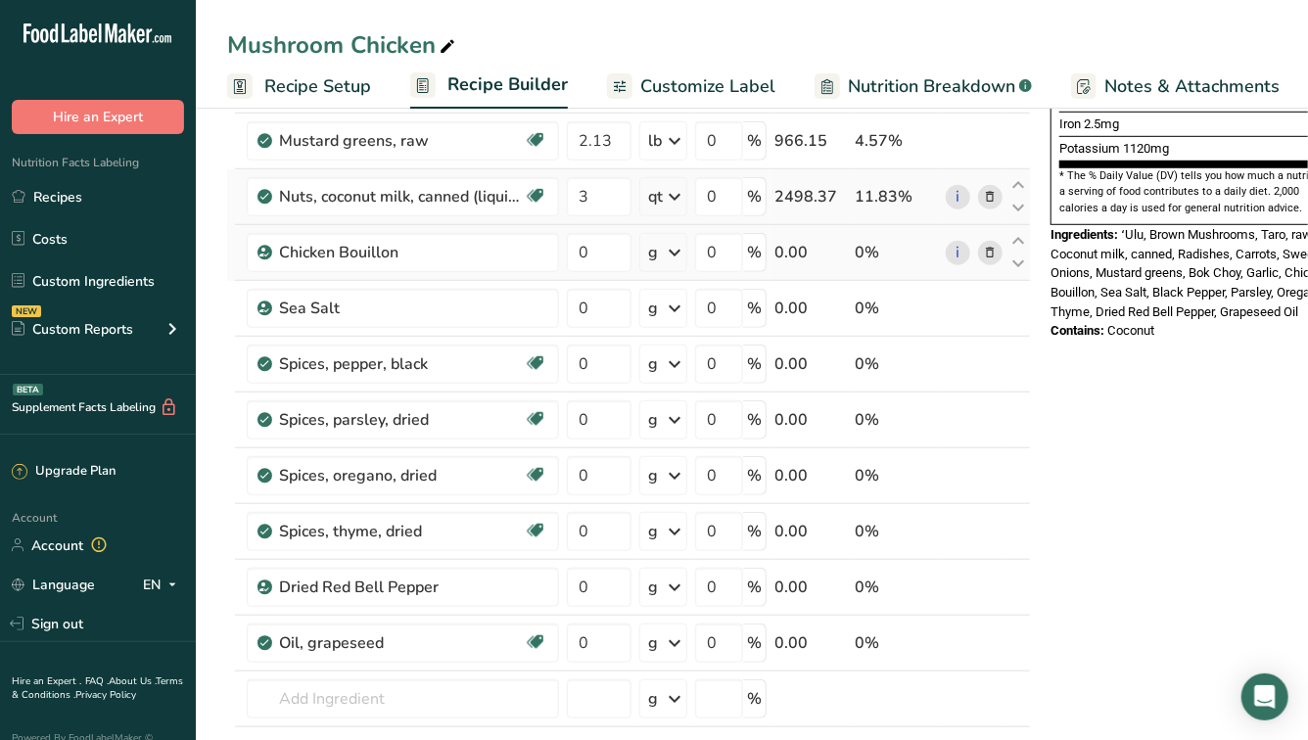
scroll to position [0, 0]
click at [603, 257] on input "0" at bounding box center [600, 252] width 65 height 39
type input "2"
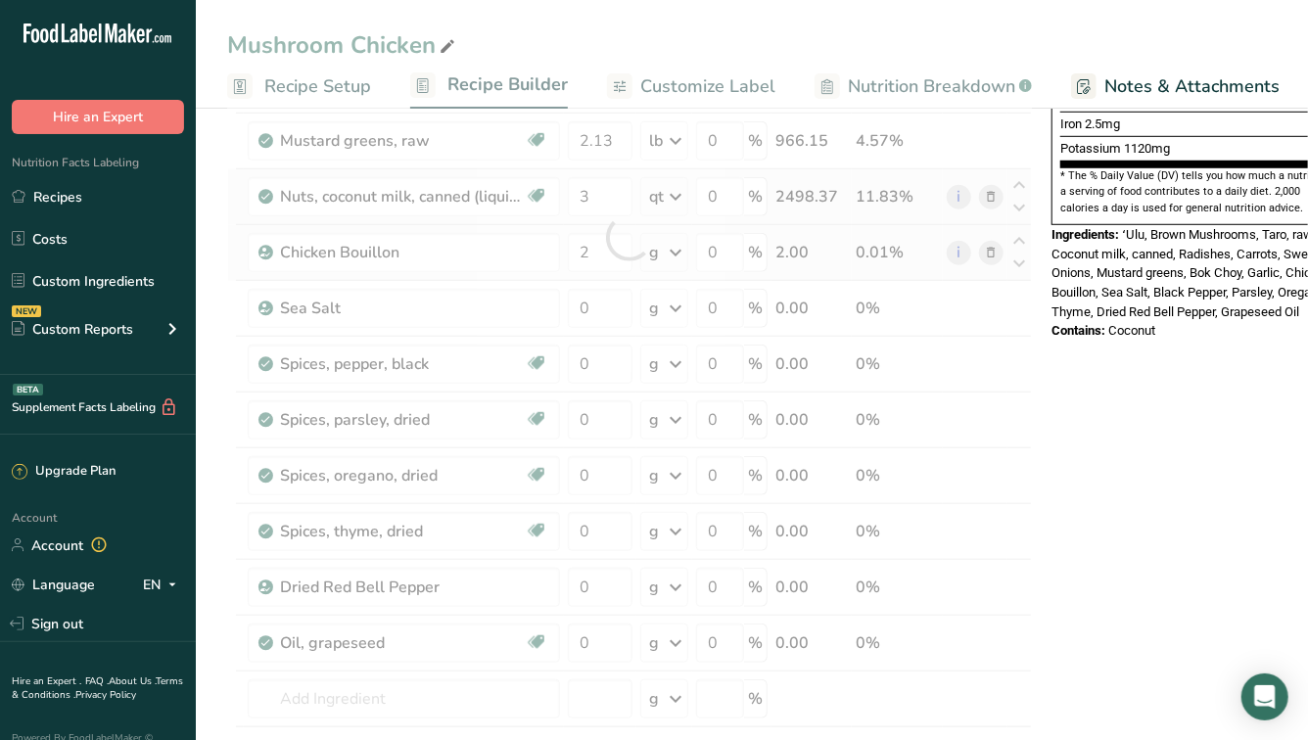
click at [685, 253] on div "Ingredient * Amount * Unit * Waste * .a-a{fill:#347362;}.b-a{fill:#fff;} Grams …" at bounding box center [629, 237] width 805 height 1225
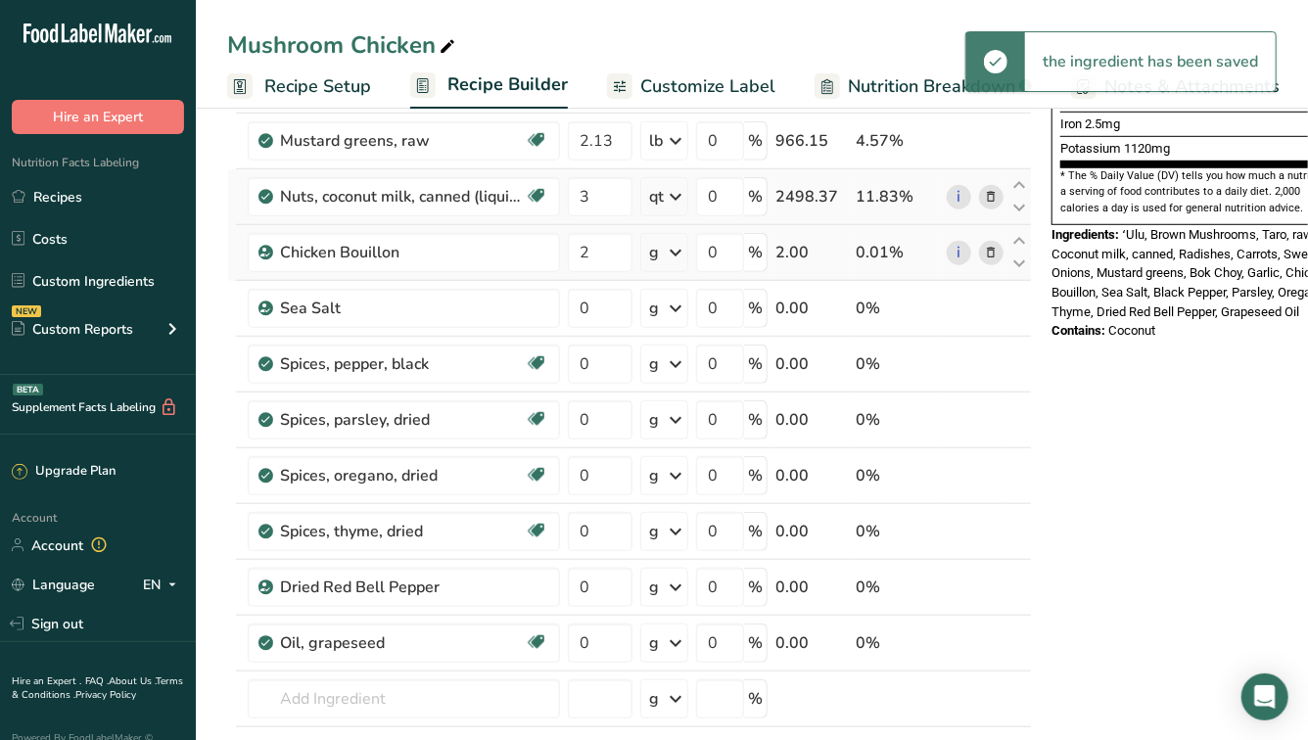
click at [671, 256] on icon at bounding box center [675, 252] width 23 height 35
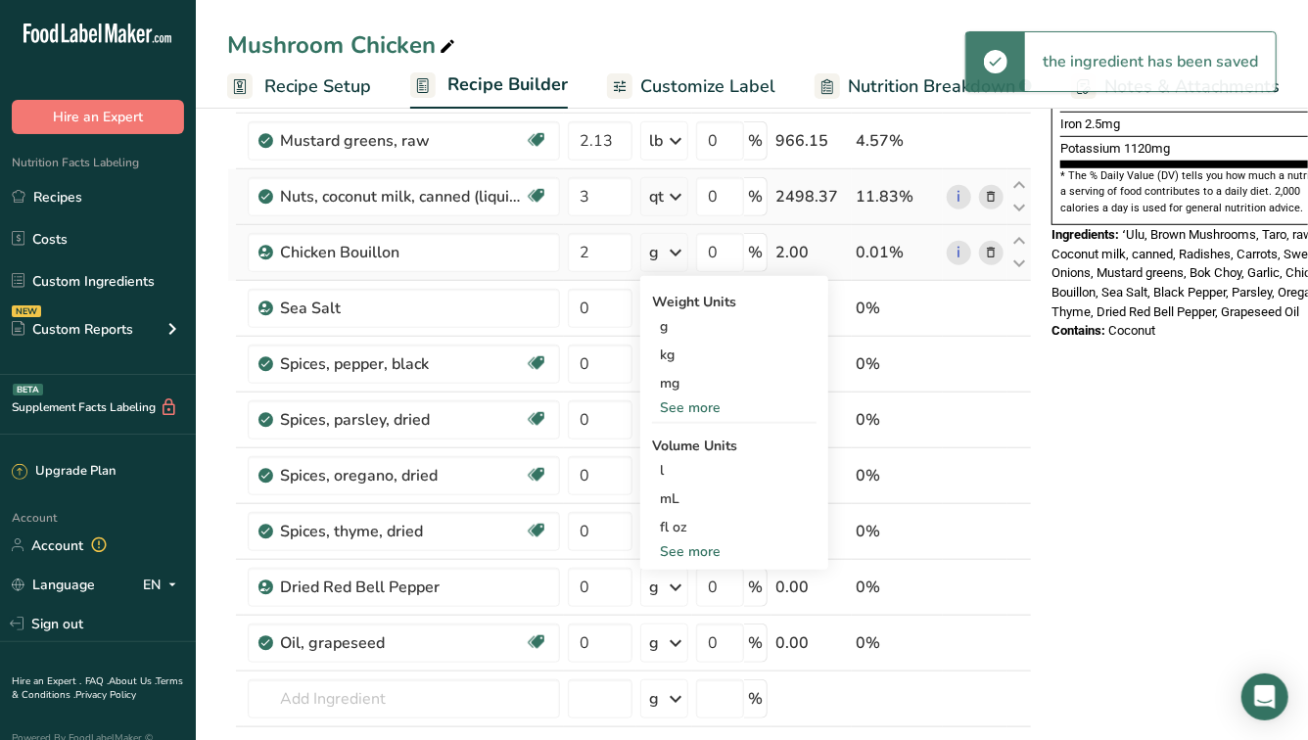
click at [685, 401] on div "See more" at bounding box center [734, 407] width 164 height 21
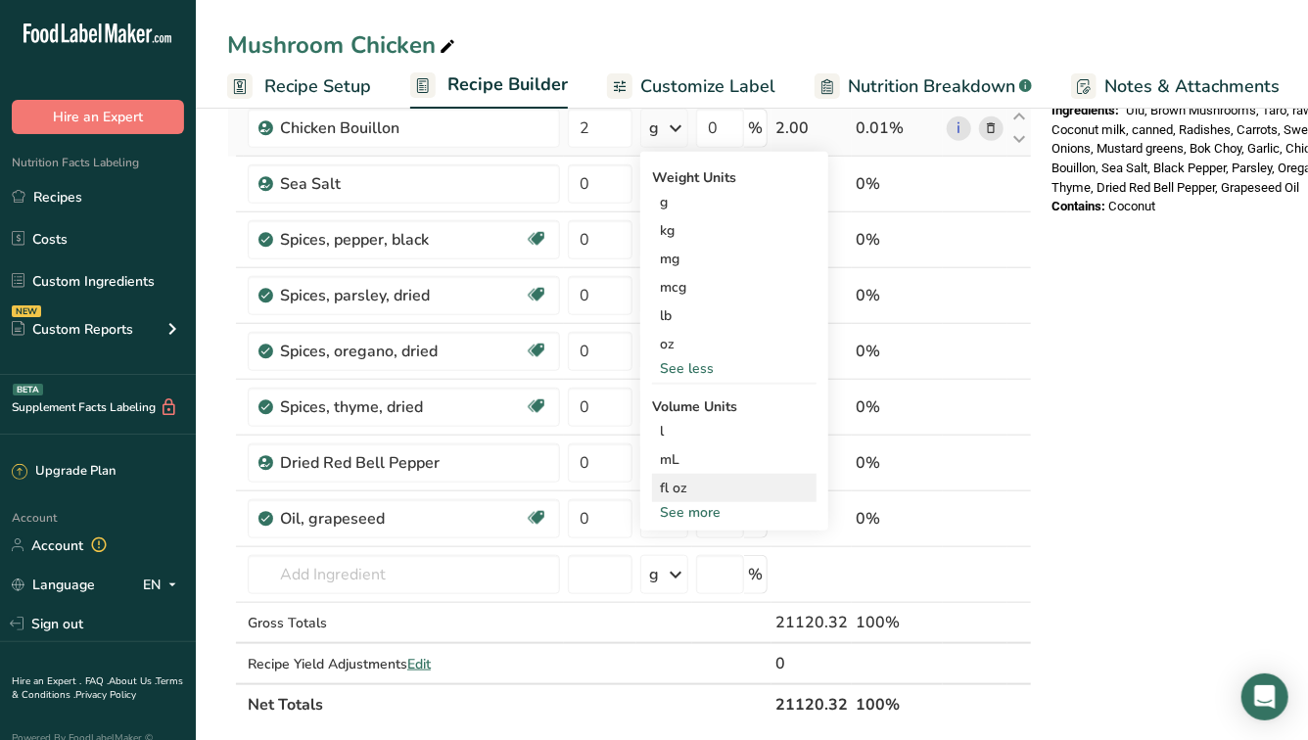
scroll to position [712, 0]
click at [685, 510] on div "See more" at bounding box center [734, 511] width 164 height 21
select select "22"
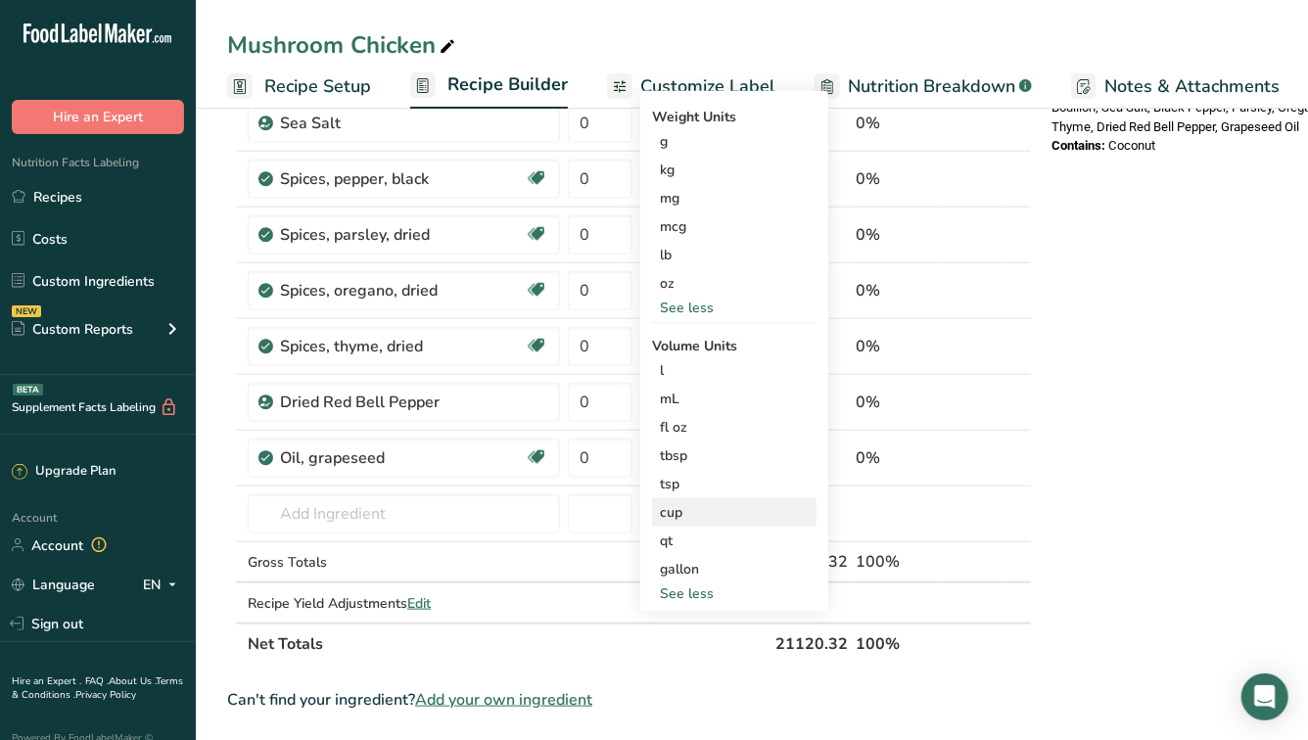
scroll to position [773, 0]
click at [678, 460] on div "tbsp" at bounding box center [734, 454] width 149 height 21
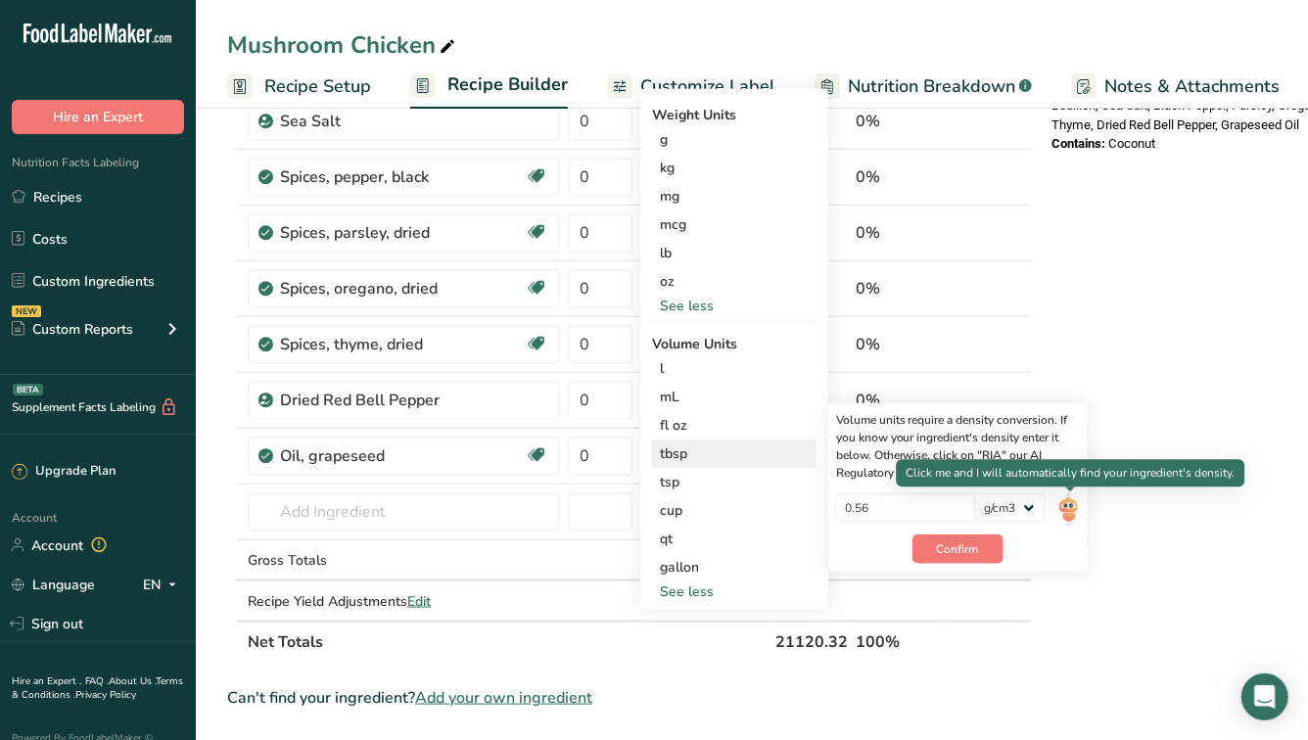
click at [1062, 512] on img at bounding box center [1068, 510] width 22 height 34
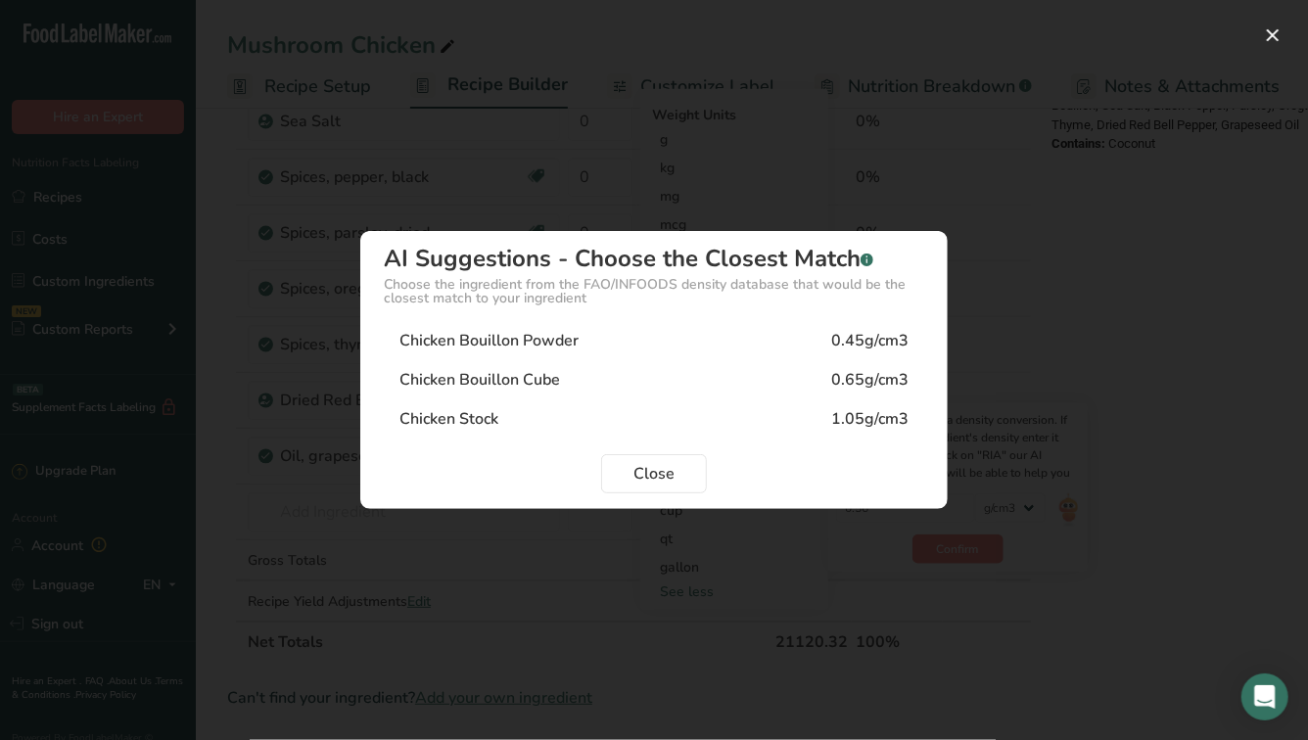
click at [641, 343] on div "Chicken Bouillon Powder 0.45g/cm3" at bounding box center [654, 340] width 540 height 39
type input "0.45"
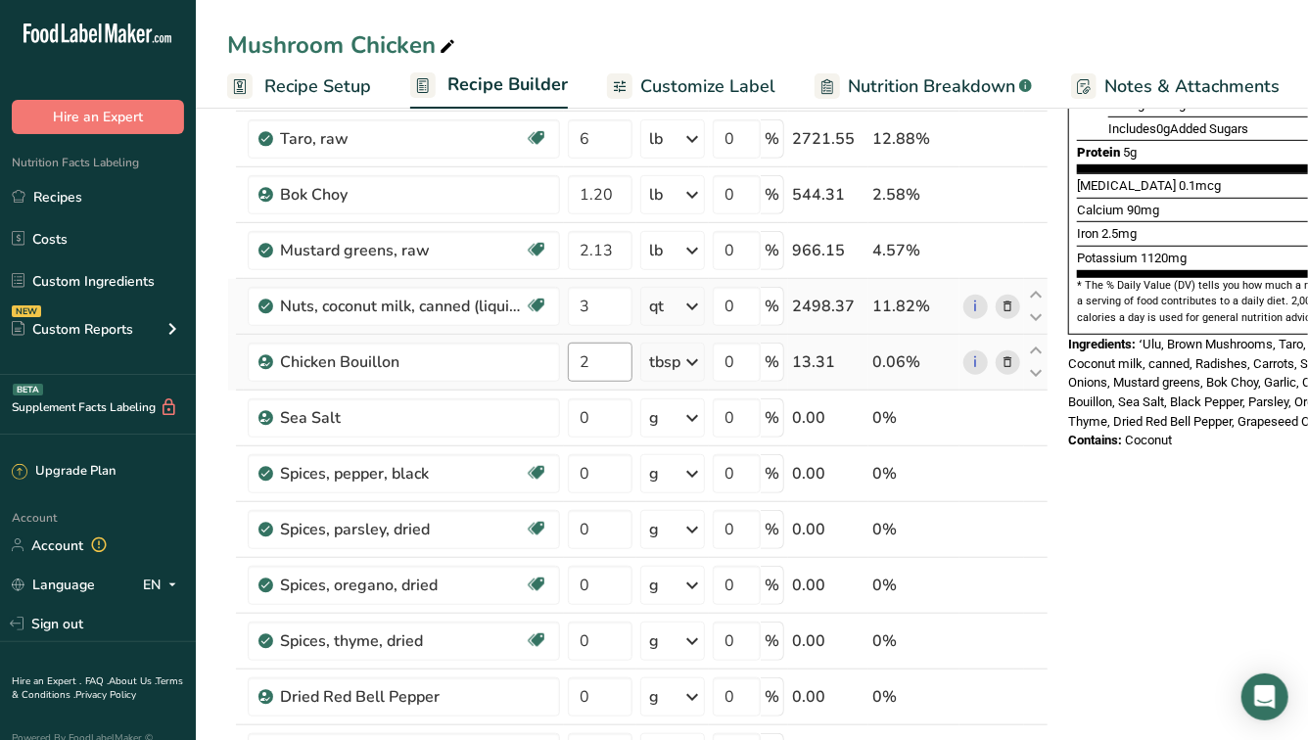
scroll to position [491, 0]
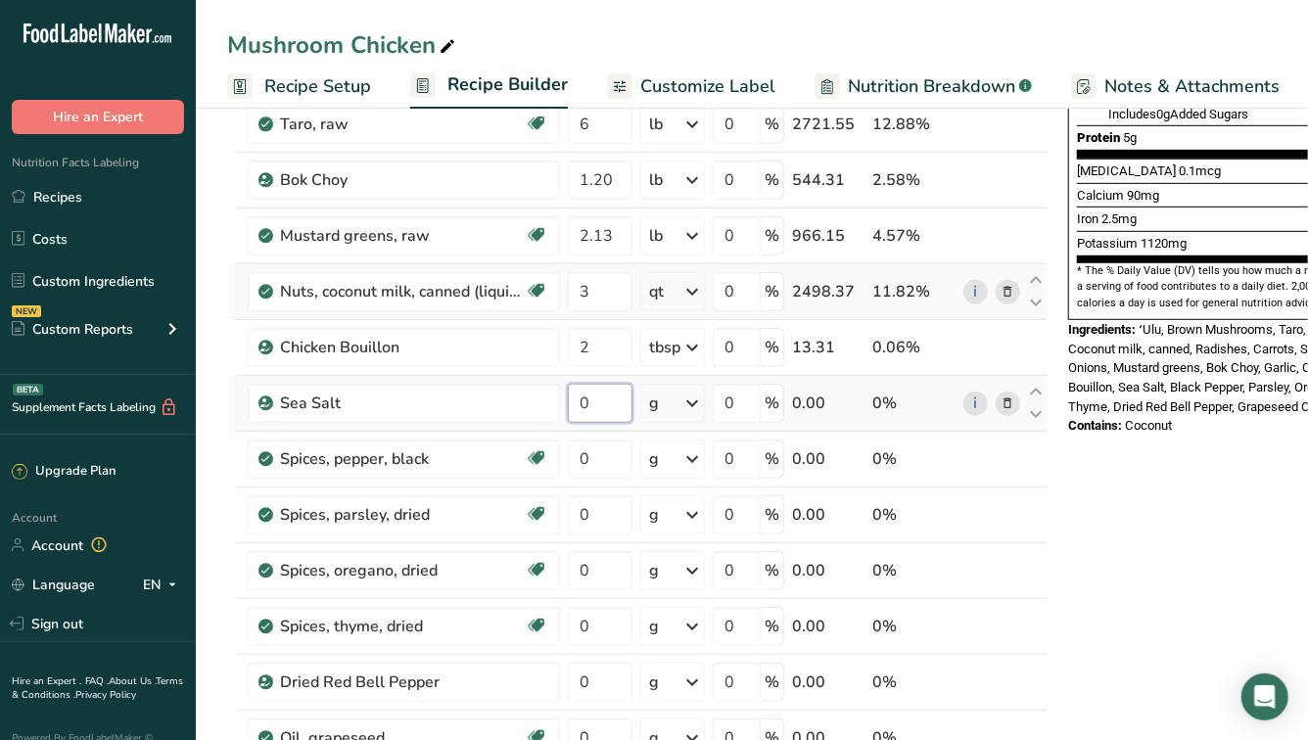
click at [602, 405] on input "0" at bounding box center [600, 403] width 65 height 39
type input "2"
click at [690, 407] on div "Ingredient * Amount * Unit * Waste * .a-a{fill:#347362;}.b-a{fill:#fff;} Grams …" at bounding box center [637, 332] width 821 height 1225
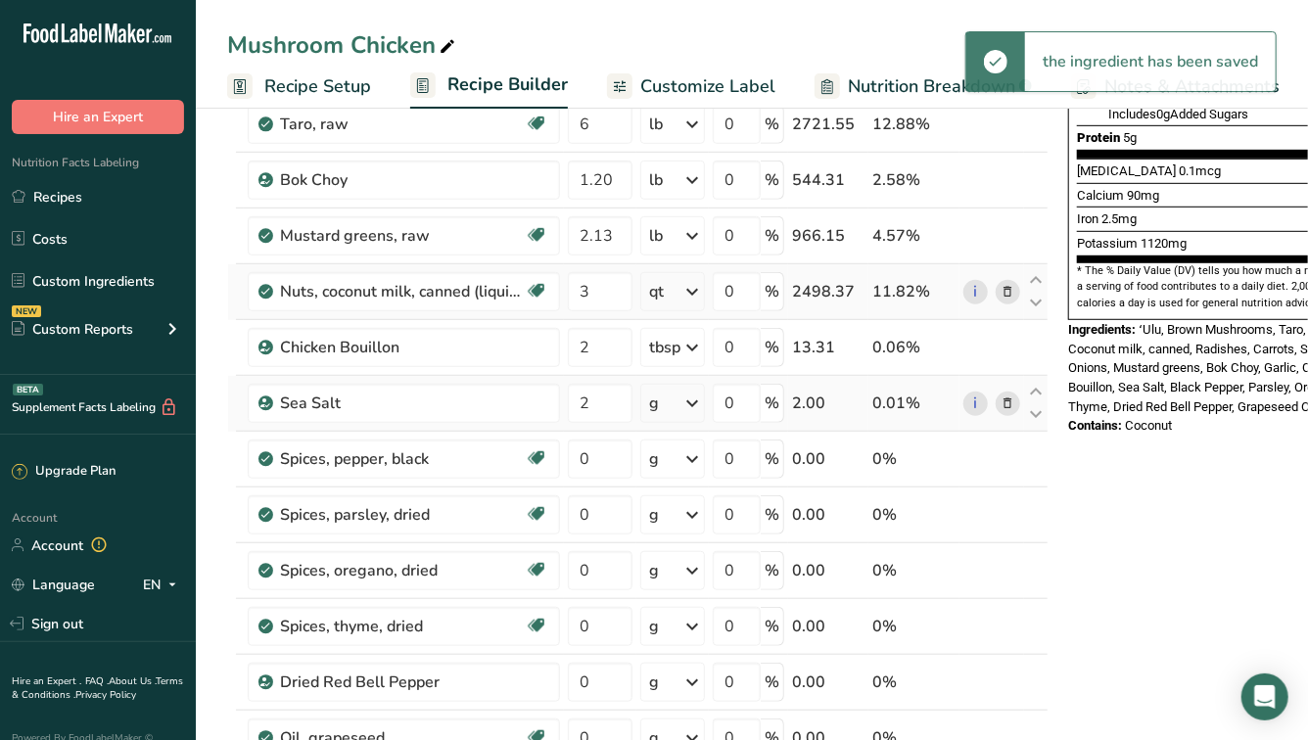
click at [690, 407] on icon at bounding box center [691, 403] width 23 height 35
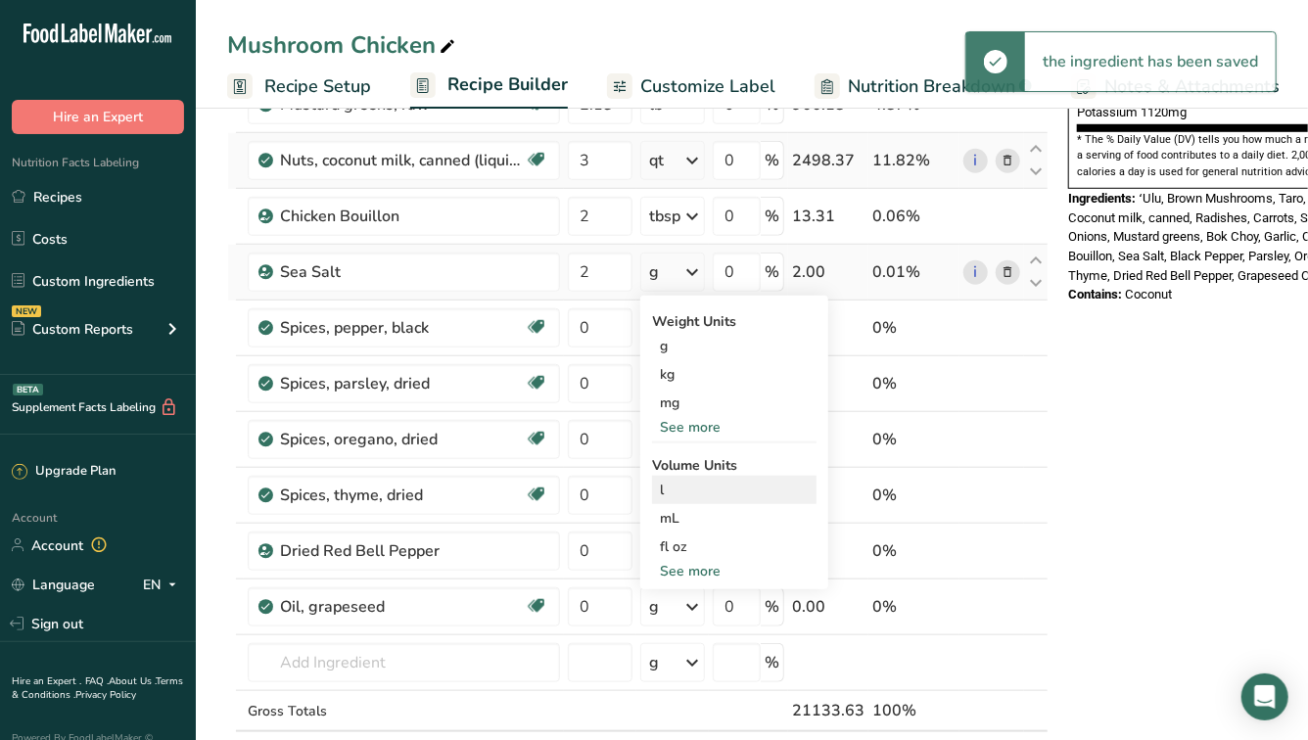
scroll to position [649, 0]
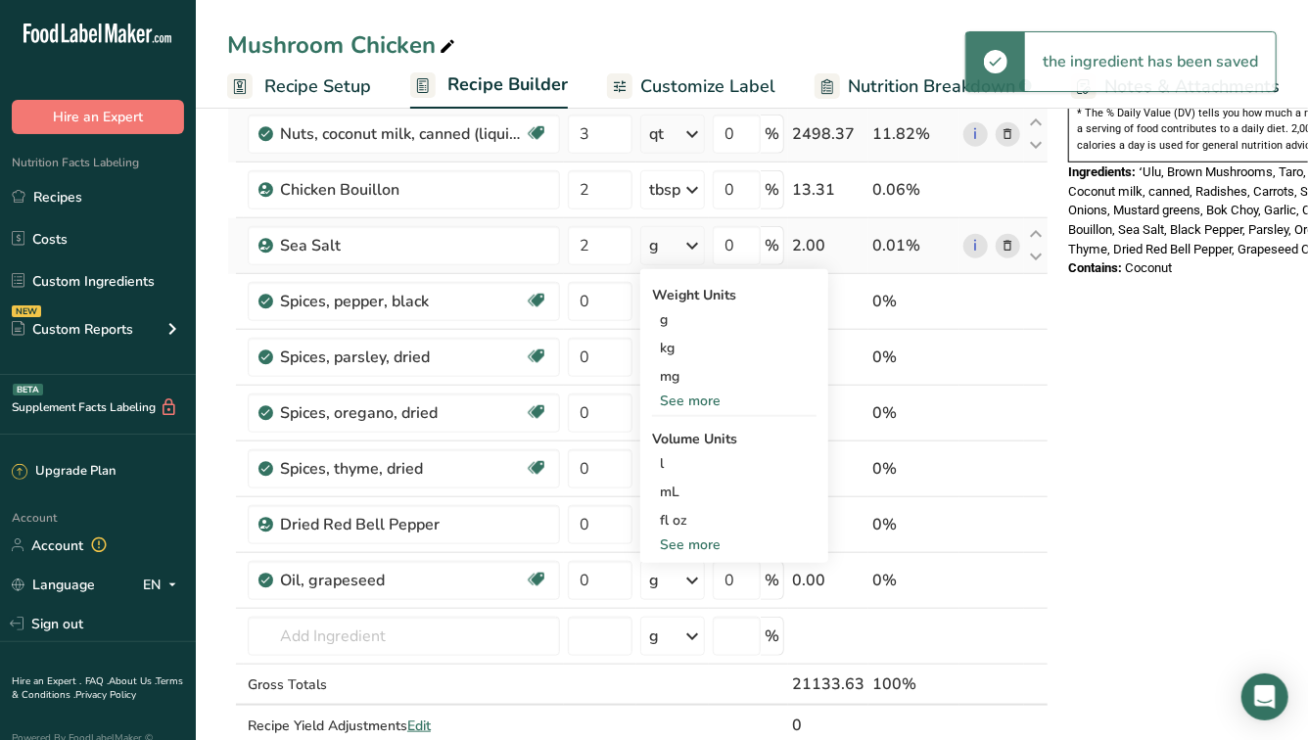
click at [678, 540] on div "See more" at bounding box center [734, 545] width 164 height 21
select select "22"
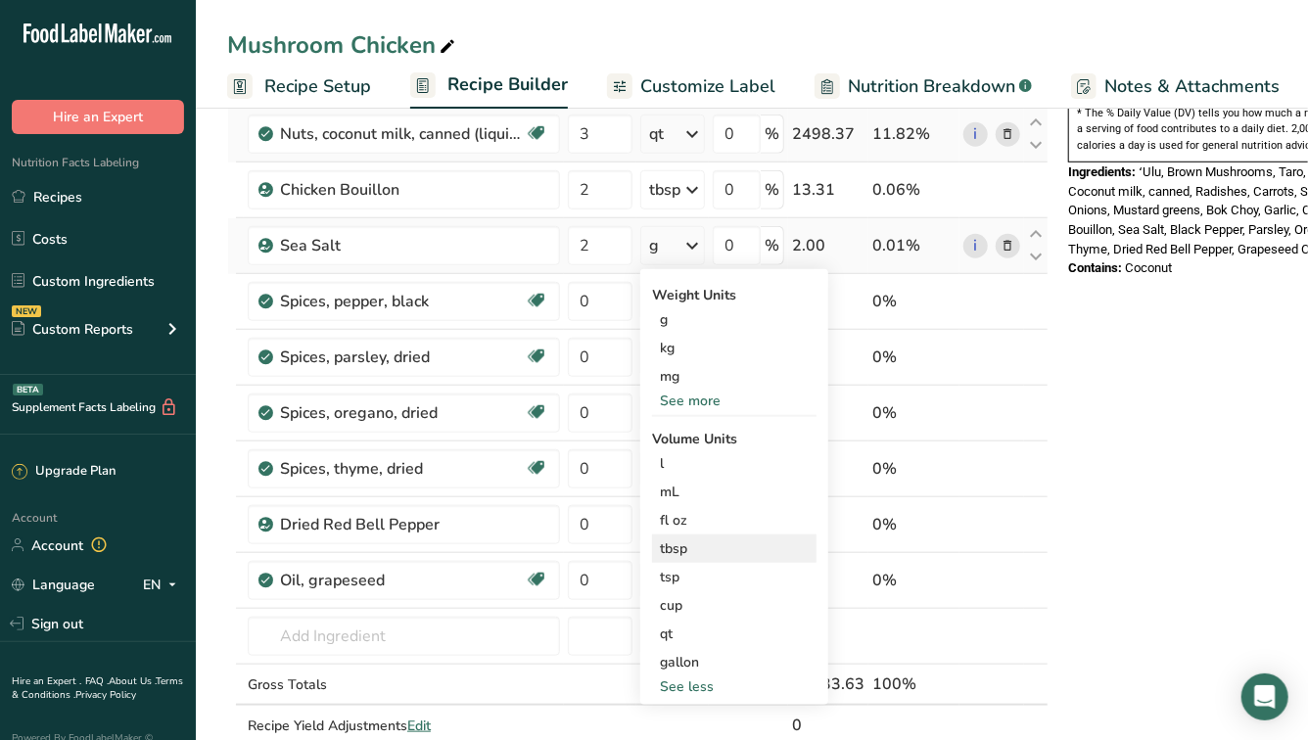
click at [673, 552] on div "tbsp" at bounding box center [734, 548] width 149 height 21
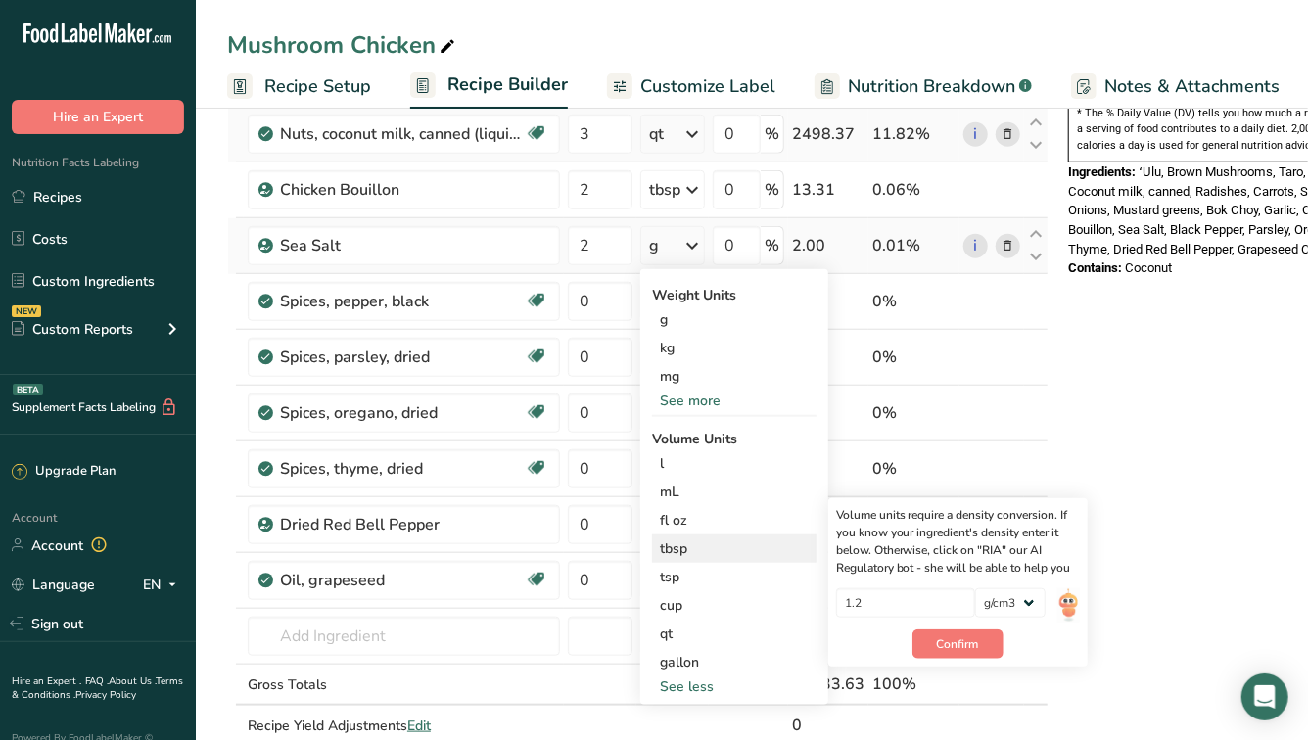
click at [1058, 601] on img at bounding box center [1068, 605] width 22 height 34
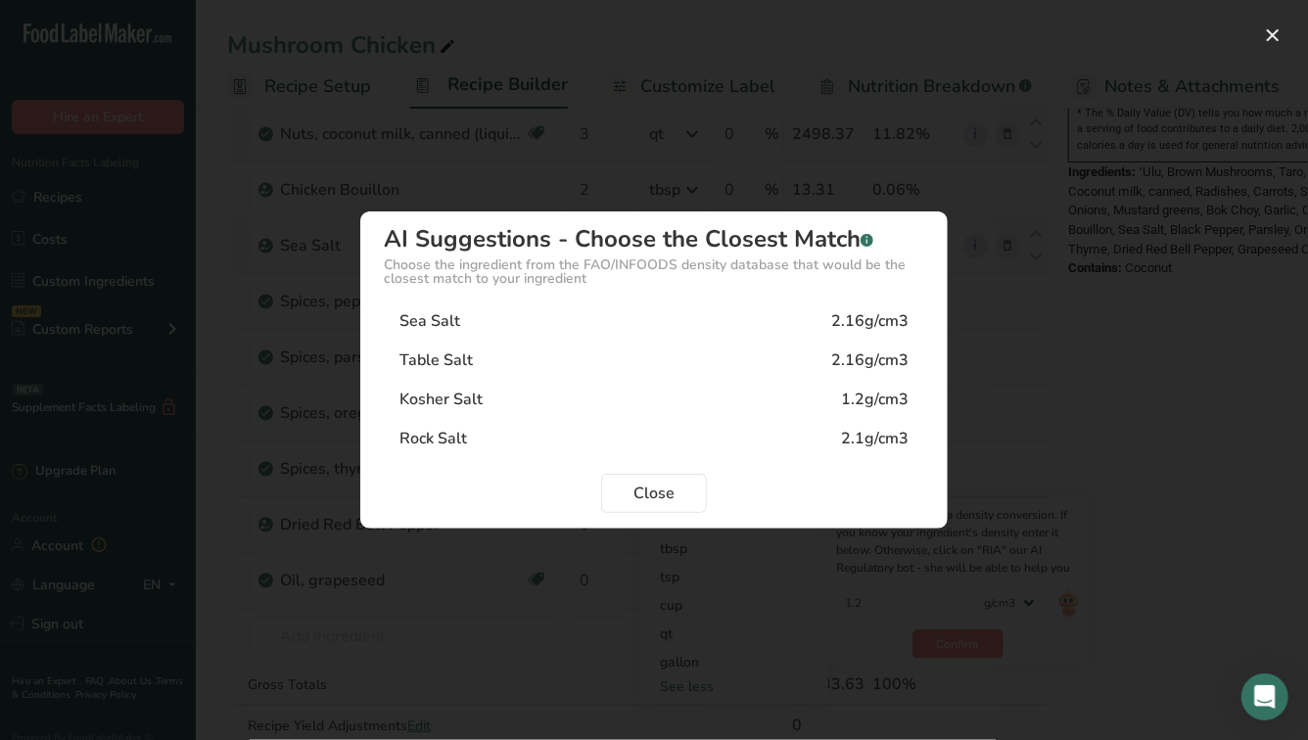
click at [684, 332] on div "Sea Salt 2.16g/cm3" at bounding box center [654, 321] width 540 height 39
type input "2.16"
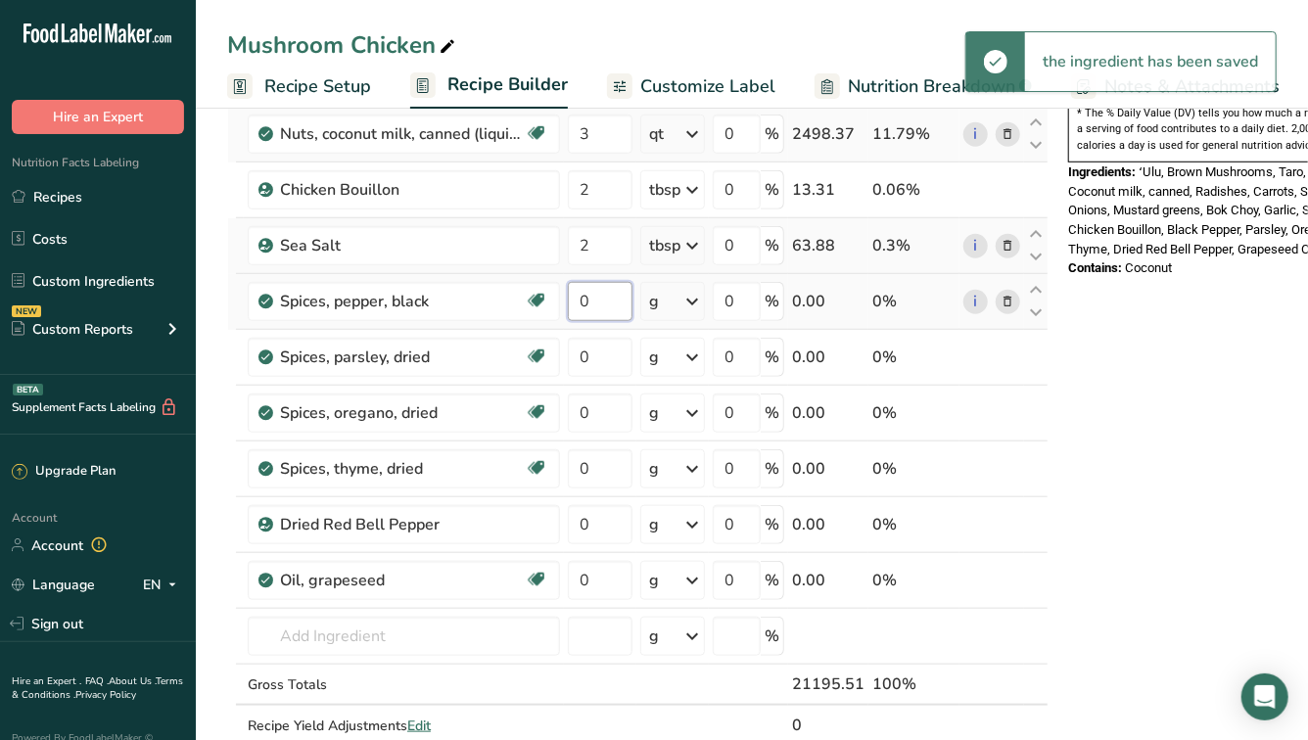
click at [596, 306] on input "0" at bounding box center [600, 301] width 65 height 39
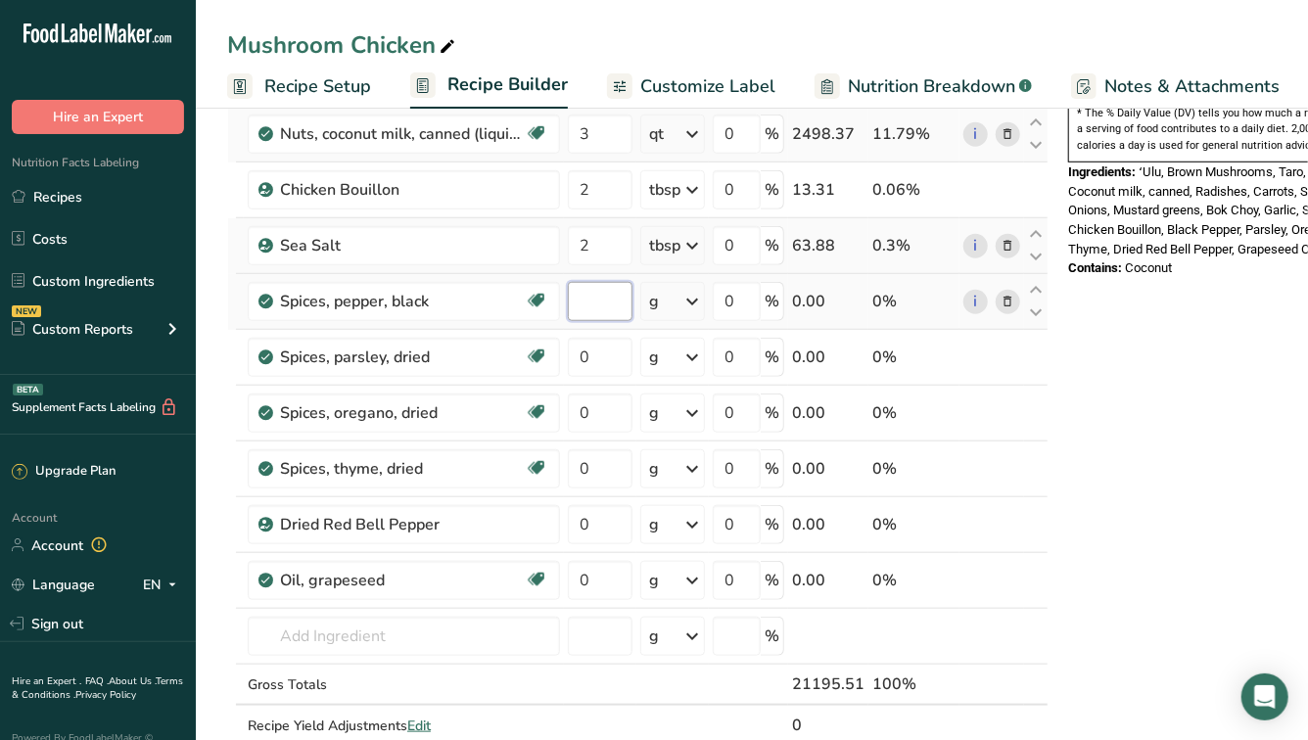
type input "2"
type input "1"
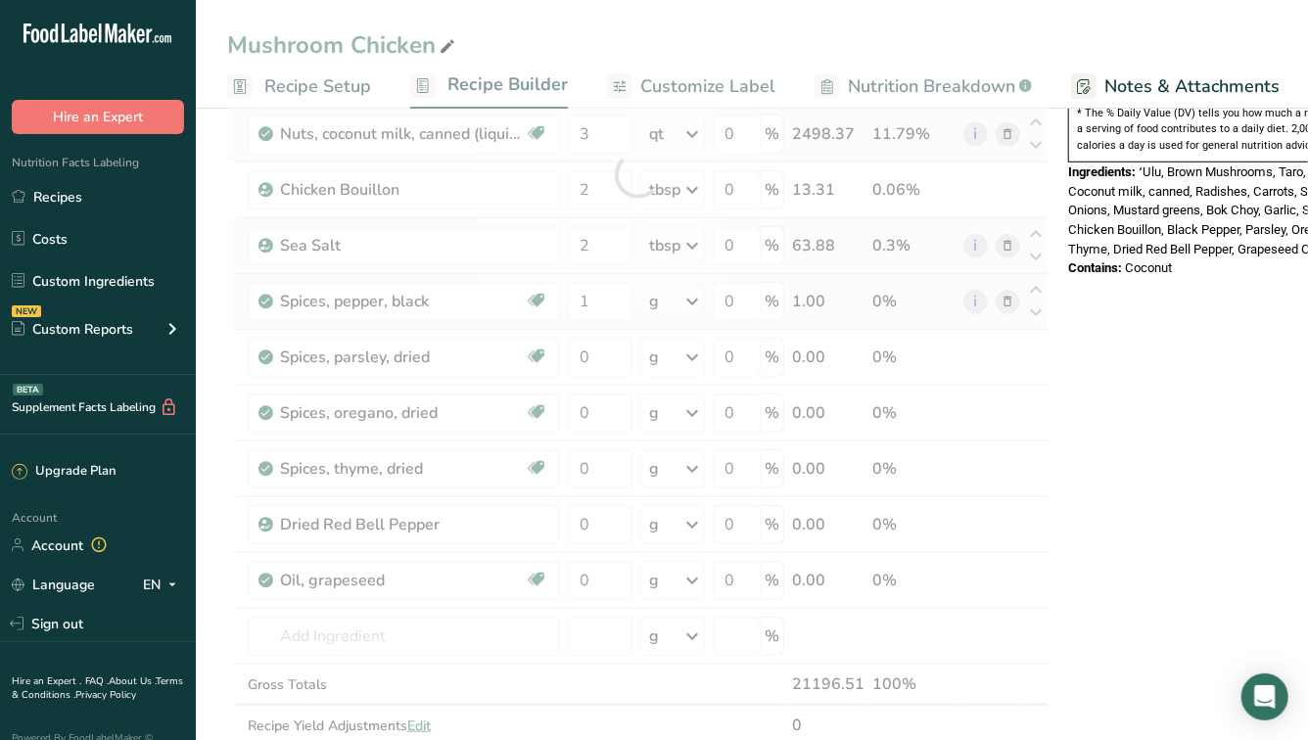
click at [686, 304] on div "Ingredient * Amount * Unit * Waste * .a-a{fill:#347362;}.b-a{fill:#fff;} Grams …" at bounding box center [637, 174] width 821 height 1225
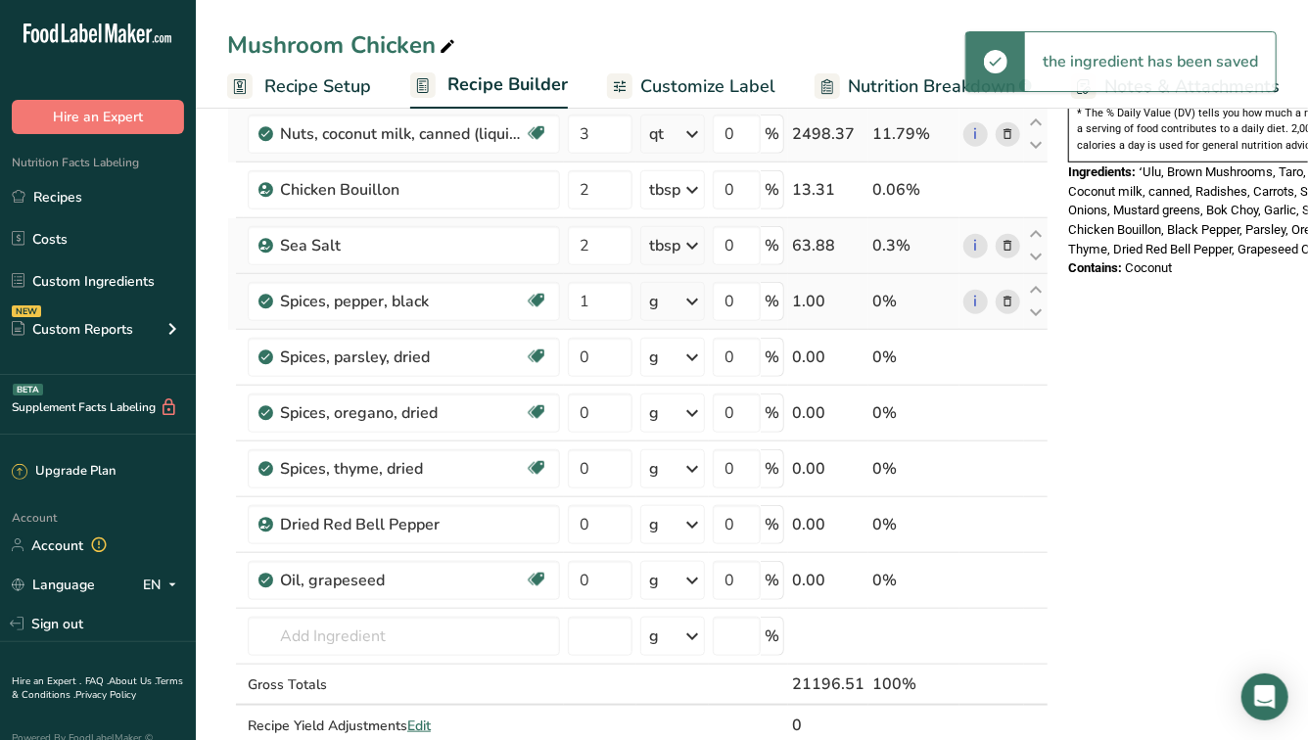
click at [686, 304] on icon at bounding box center [691, 301] width 23 height 35
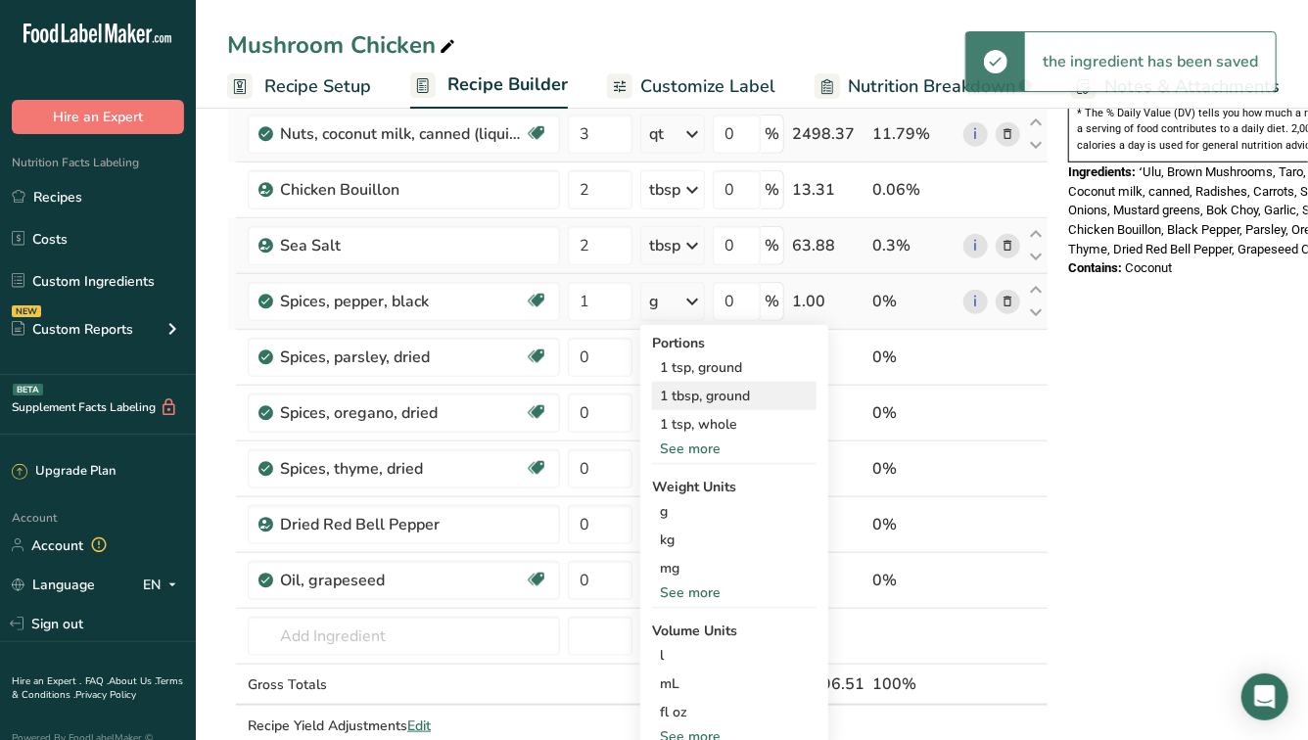
click at [698, 390] on div "1 tbsp, ground" at bounding box center [734, 396] width 164 height 28
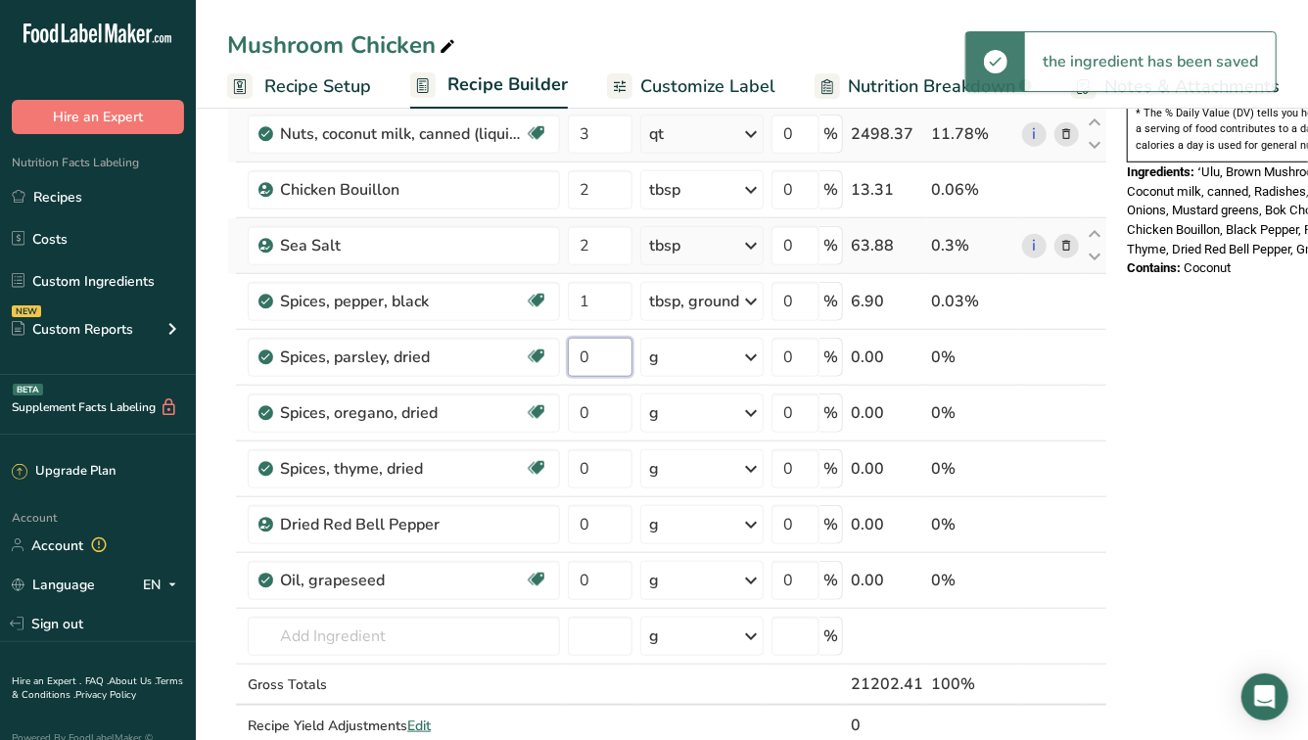
click at [605, 356] on input "0" at bounding box center [600, 357] width 65 height 39
type input "2"
click at [704, 367] on div "Ingredient * Amount * Unit * Waste * .a-a{fill:#347362;}.b-a{fill:#fff;} Grams …" at bounding box center [667, 174] width 880 height 1225
click at [743, 360] on icon at bounding box center [750, 357] width 23 height 35
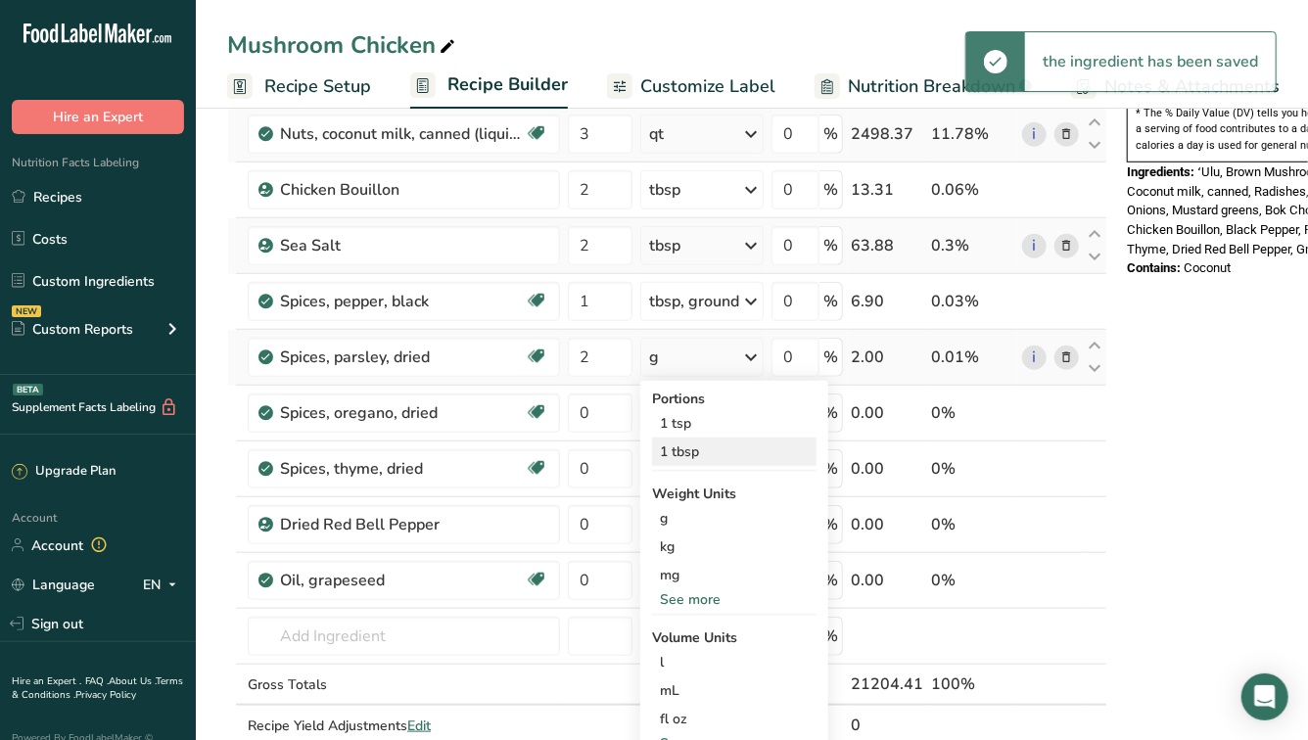
click at [695, 446] on div "1 tbsp" at bounding box center [734, 452] width 164 height 28
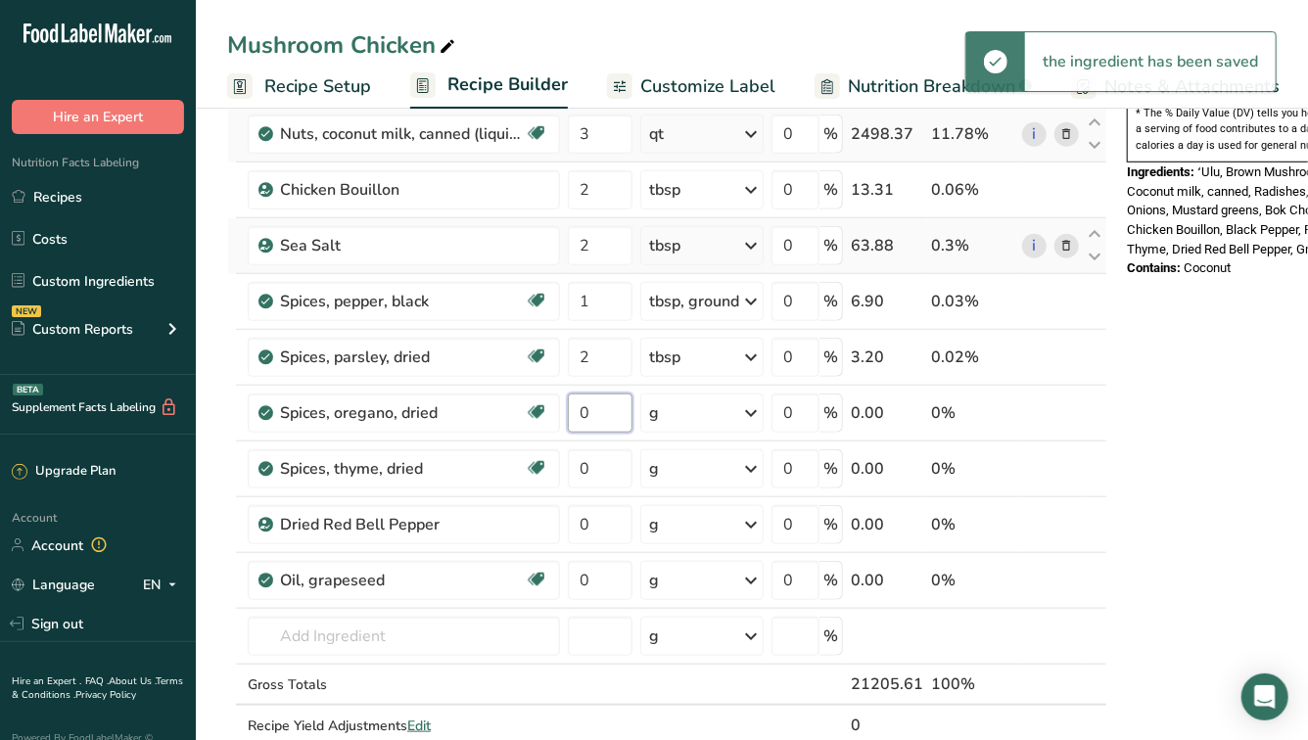
click at [605, 413] on input "0" at bounding box center [600, 413] width 65 height 39
type input "3"
click at [724, 413] on div "g" at bounding box center [701, 413] width 123 height 39
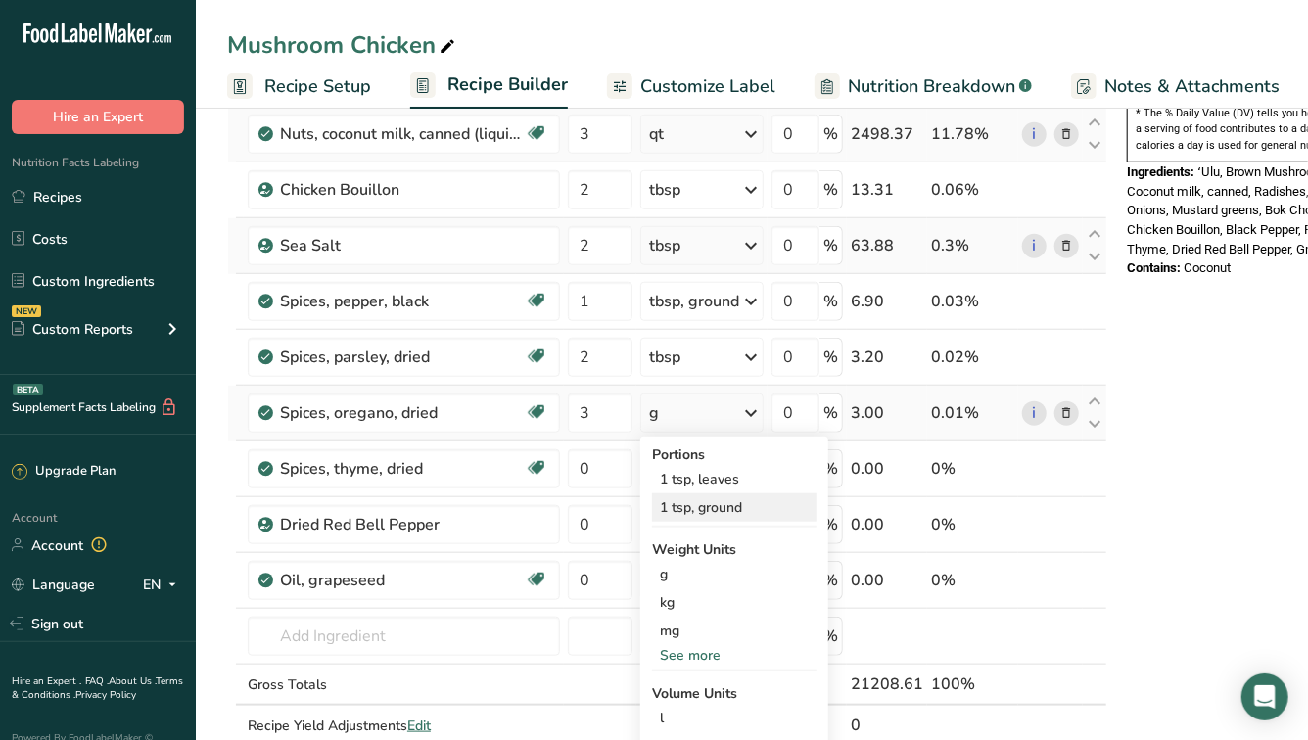
click at [698, 511] on div "1 tsp, ground" at bounding box center [734, 507] width 164 height 28
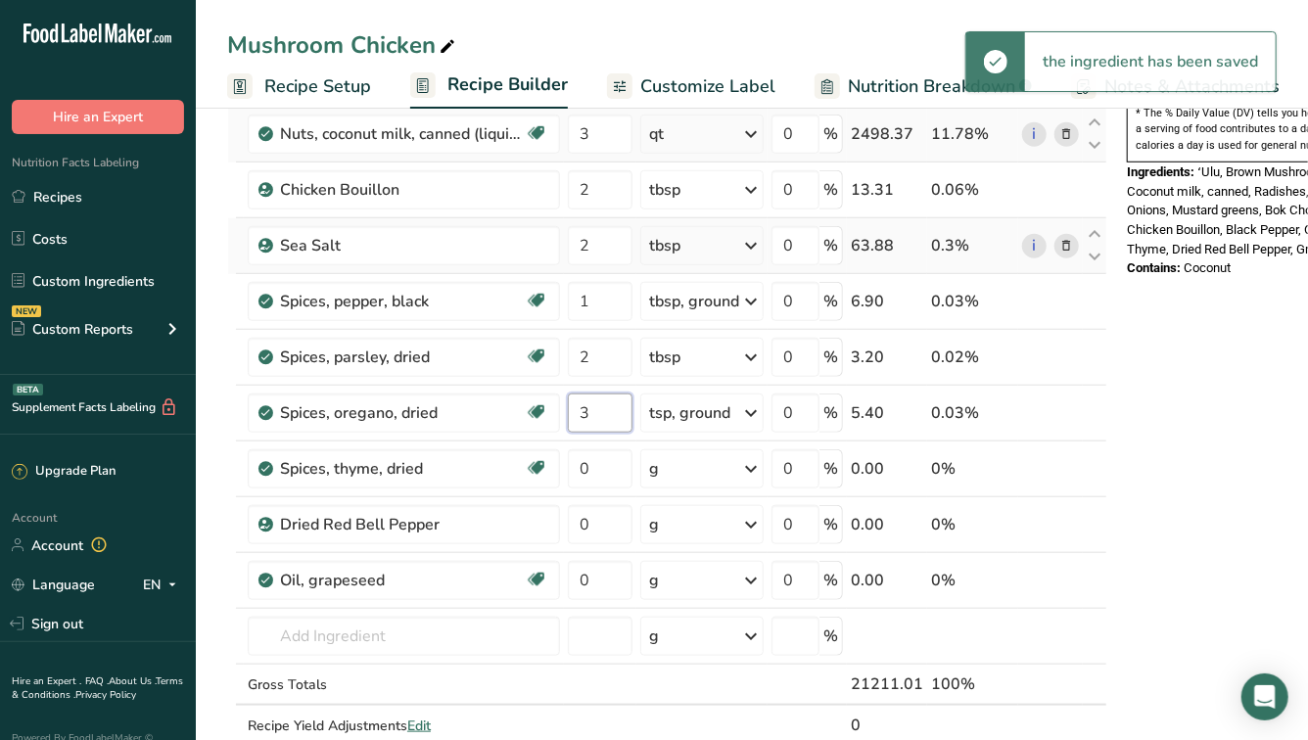
click at [609, 410] on input "3" at bounding box center [600, 413] width 65 height 39
type input "6"
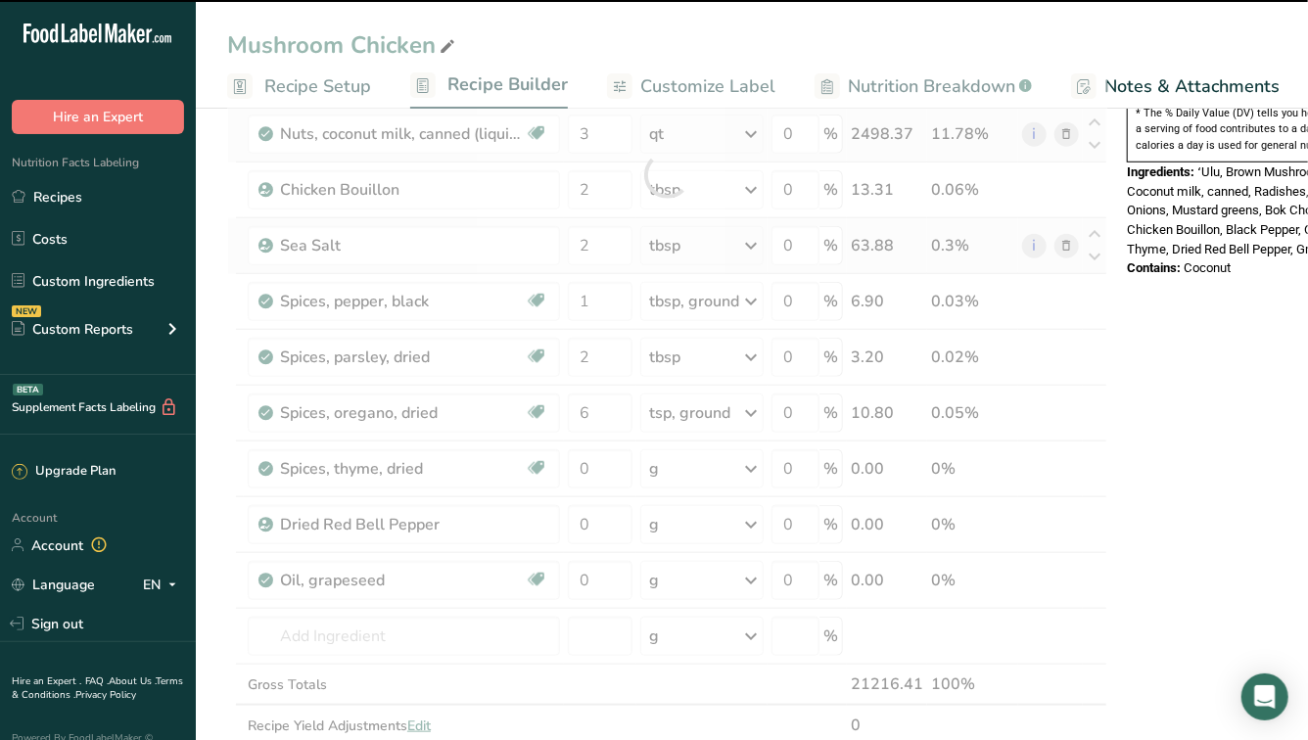
click at [602, 472] on div at bounding box center [667, 174] width 880 height 1225
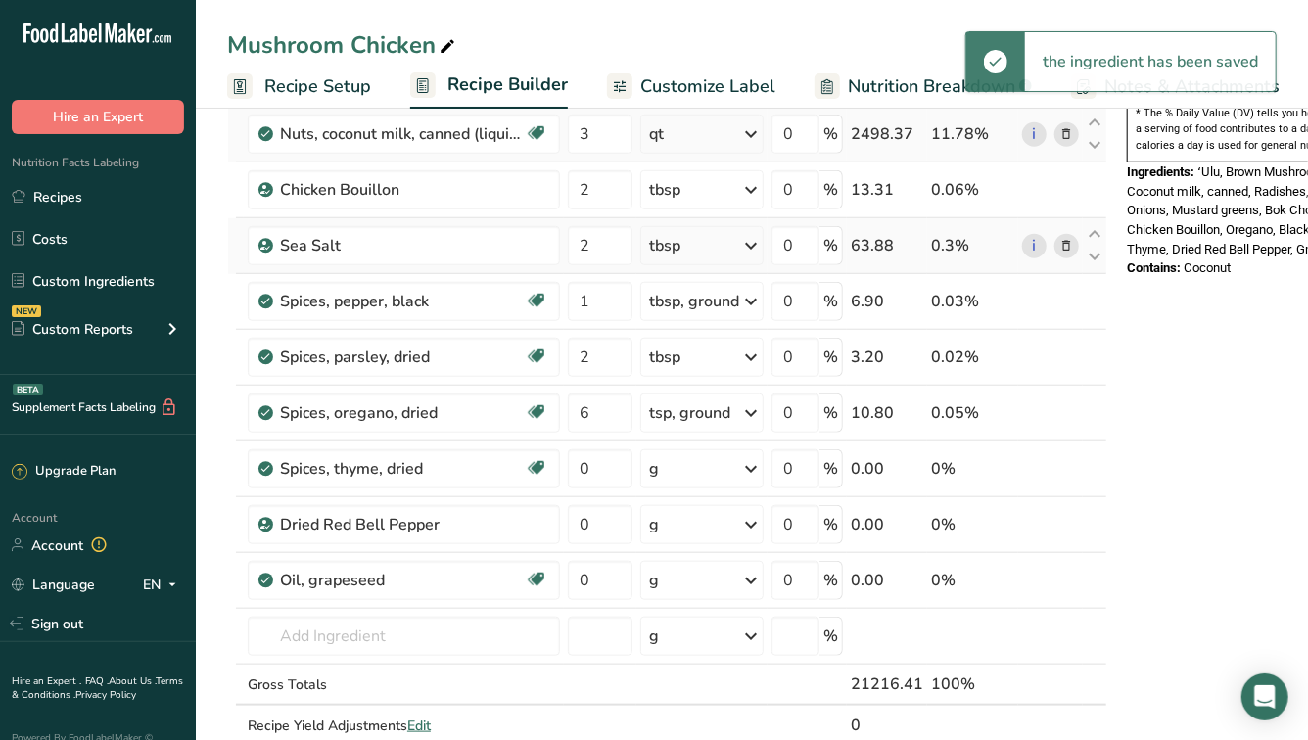
click at [682, 472] on div "g" at bounding box center [701, 468] width 123 height 39
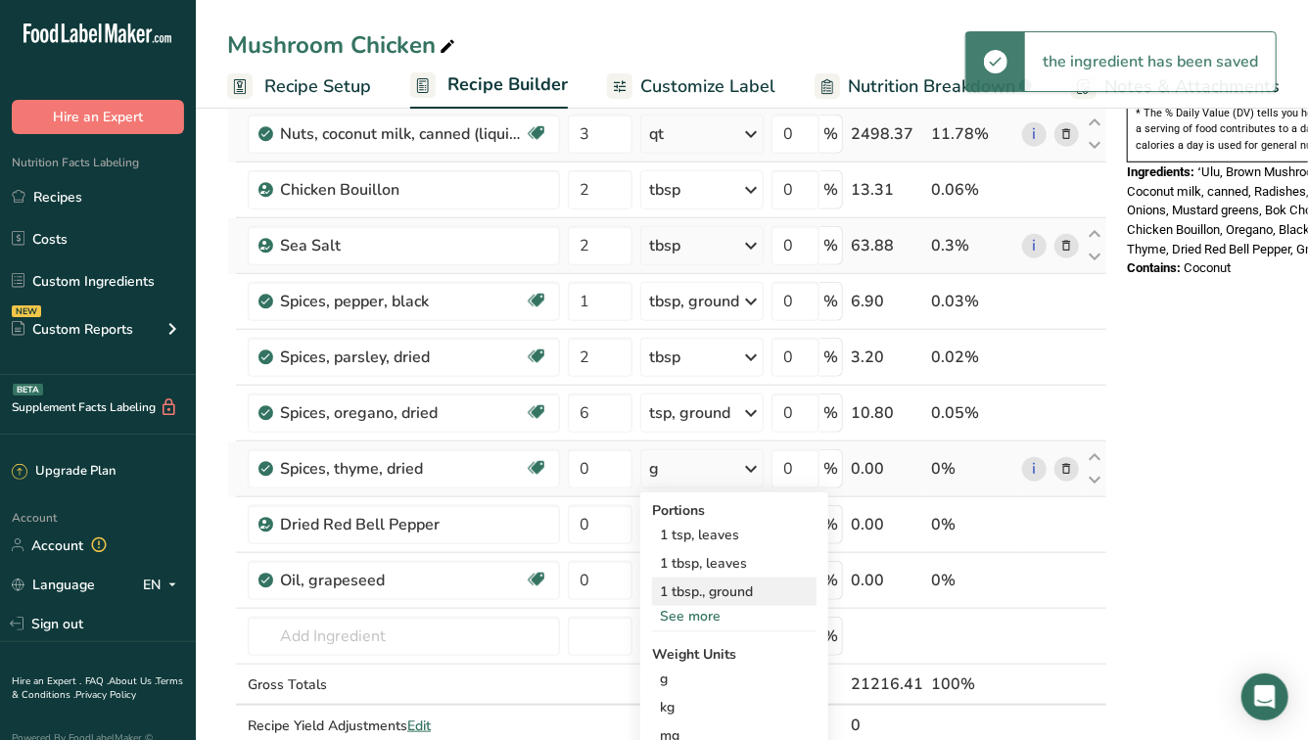
click at [705, 591] on div "1 tbsp., ground" at bounding box center [734, 592] width 164 height 28
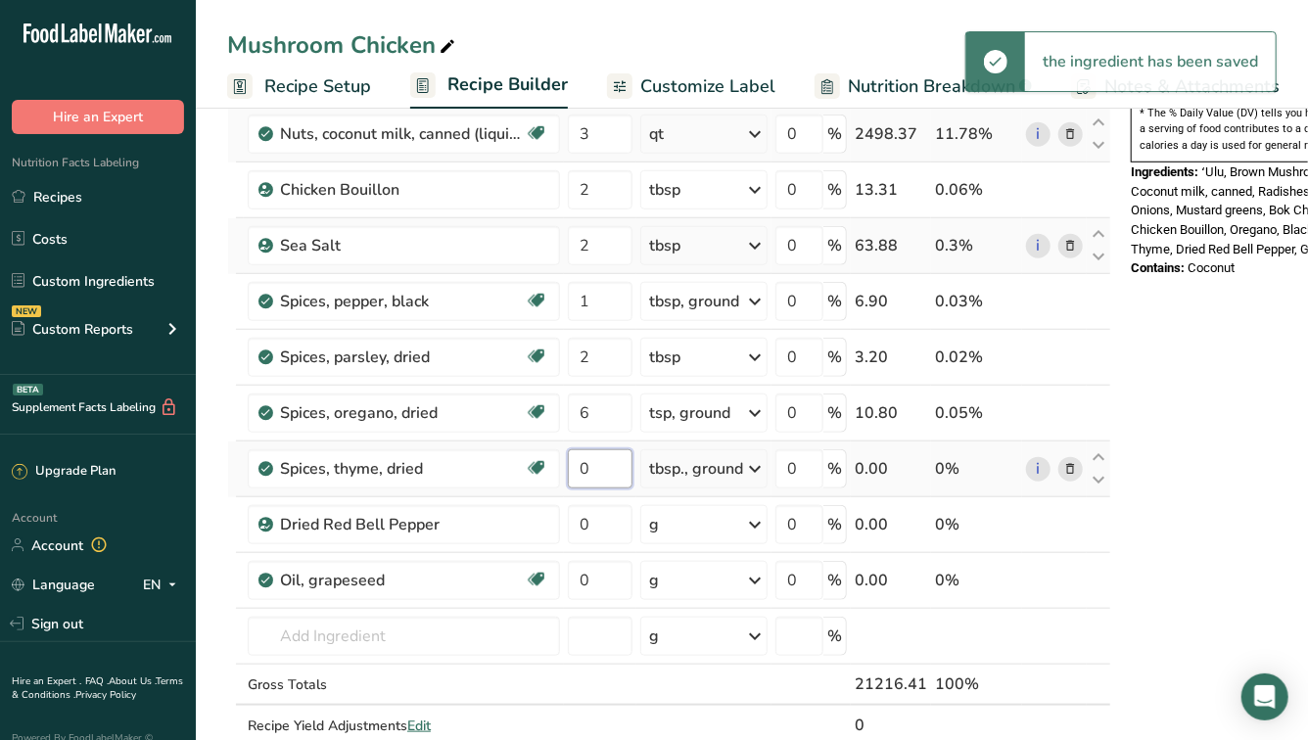
click at [602, 466] on input "0" at bounding box center [600, 468] width 65 height 39
type input "2"
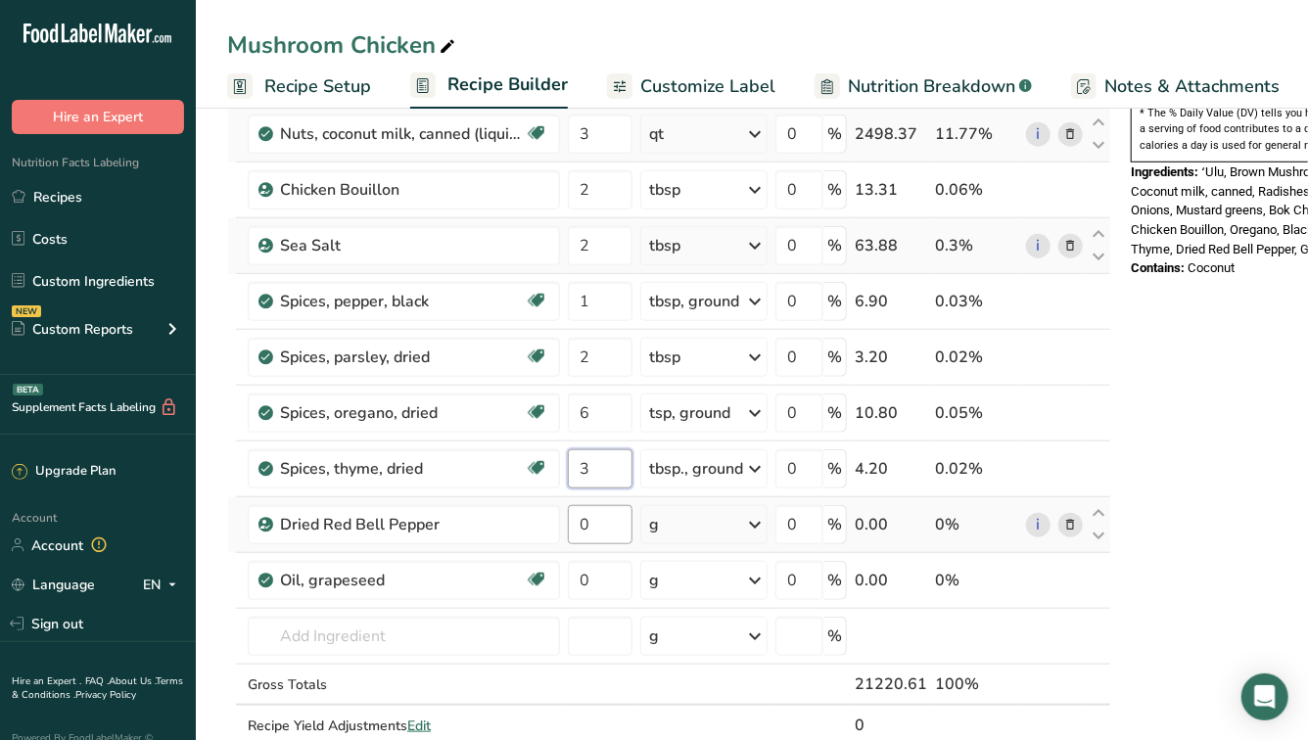
type input "3"
click at [618, 540] on div "Ingredient * Amount * Unit * Waste * .a-a{fill:#347362;}.b-a{fill:#fff;} Grams …" at bounding box center [669, 174] width 884 height 1225
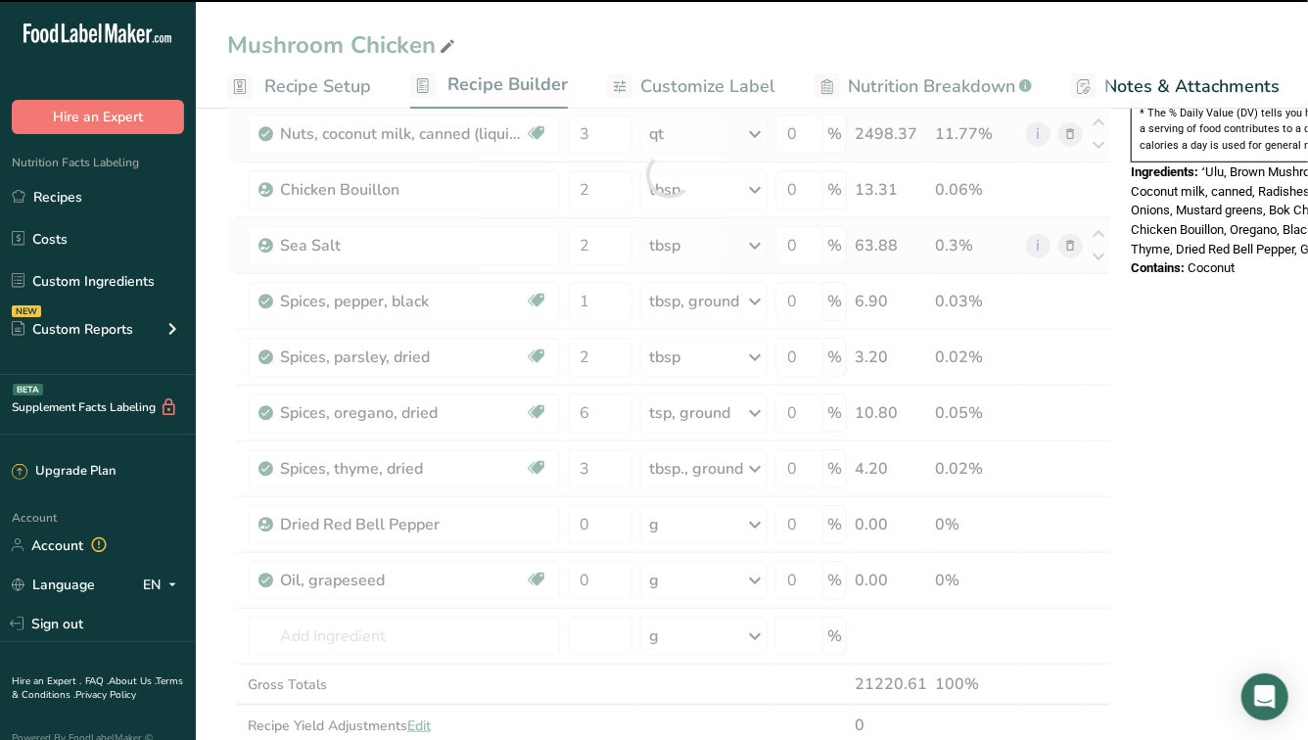
click at [707, 540] on div at bounding box center [669, 174] width 884 height 1225
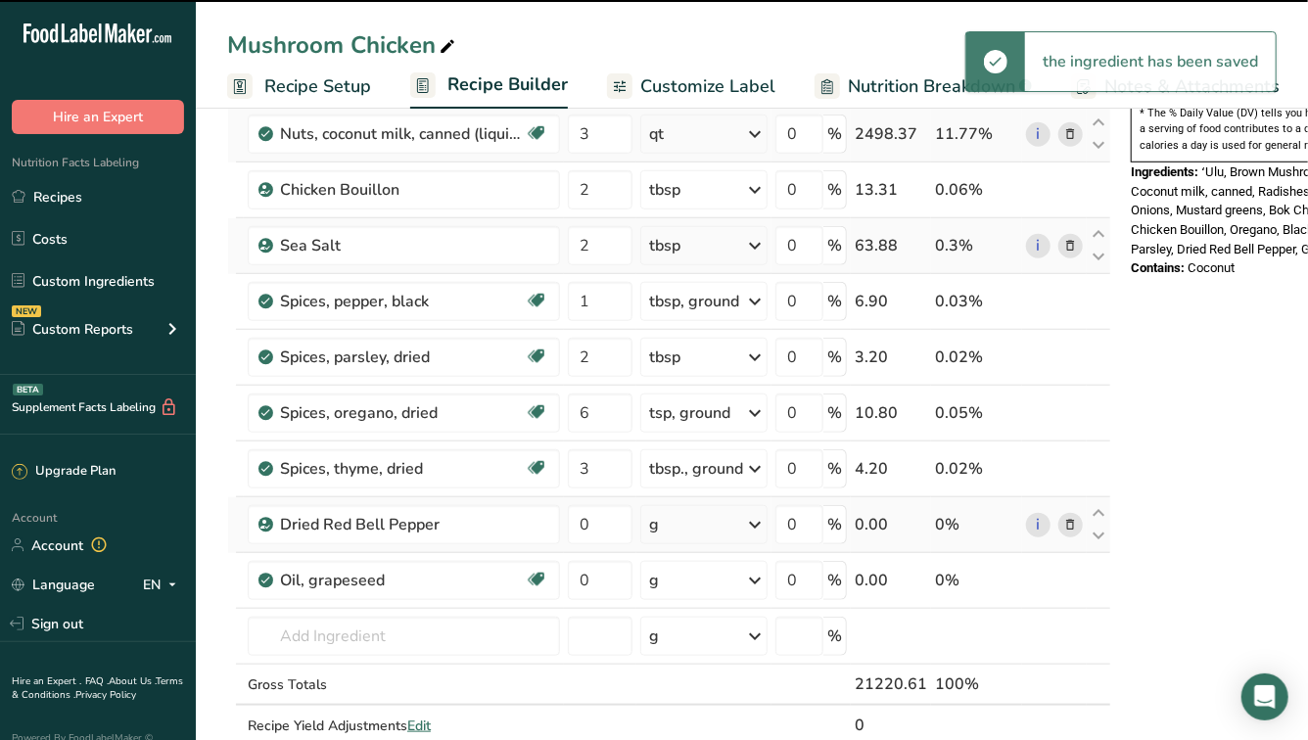
click at [729, 529] on div "g" at bounding box center [703, 524] width 127 height 39
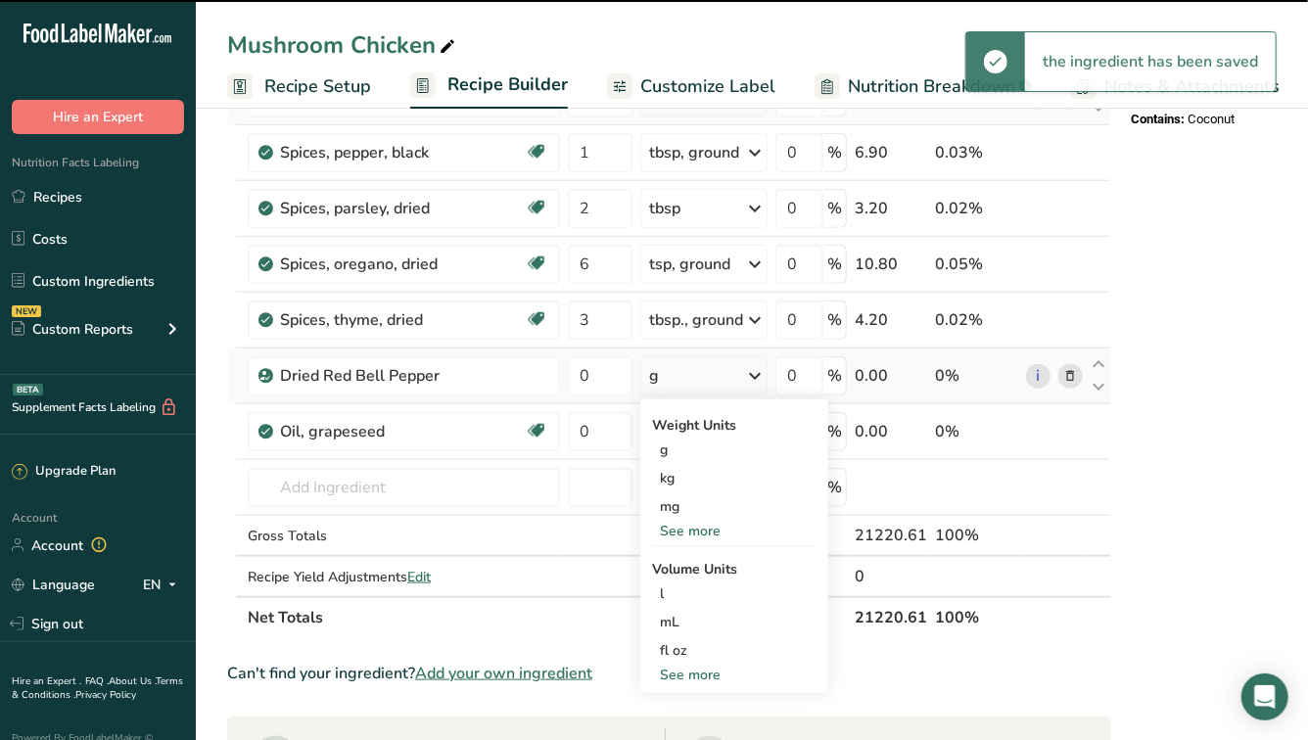
scroll to position [808, 0]
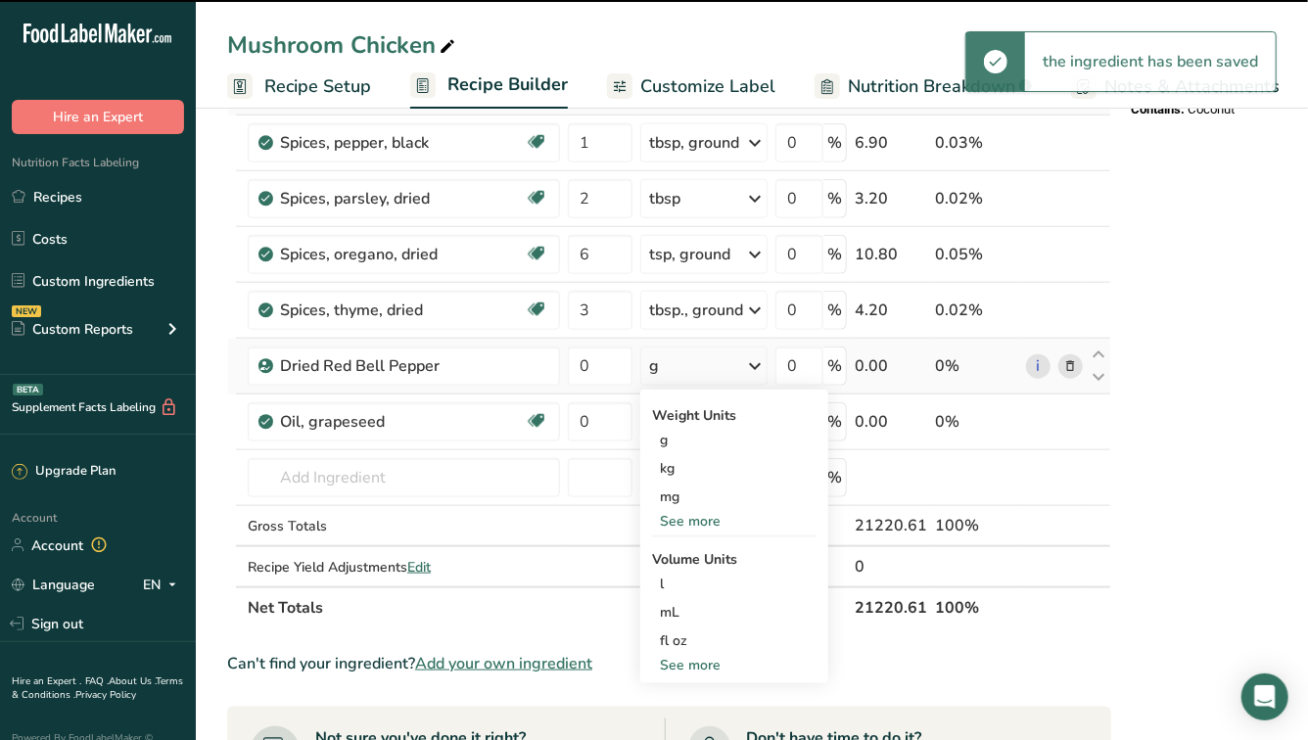
click at [692, 676] on div "Weight Units g kg mg See more Volume Units l Volume units require a density con…" at bounding box center [734, 537] width 188 height 294
click at [685, 664] on div "See more" at bounding box center [734, 665] width 164 height 21
select select "22"
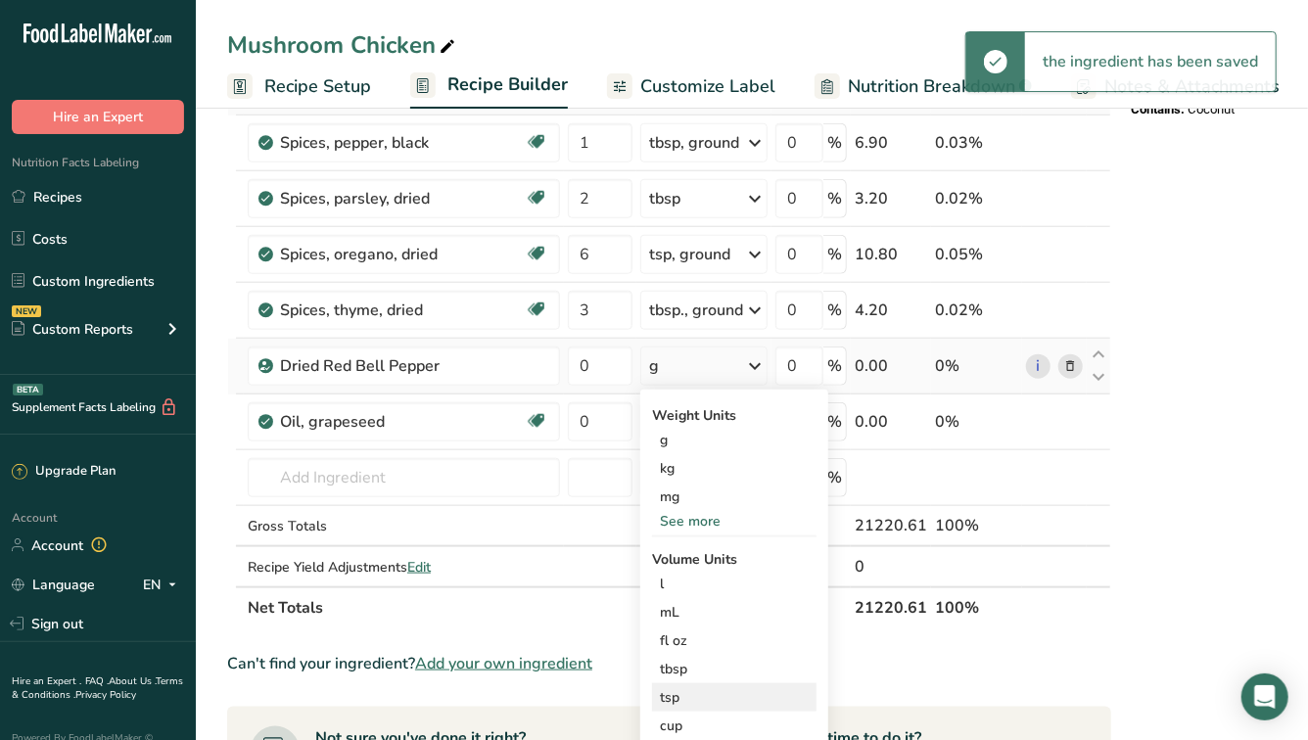
click at [685, 694] on div "tsp" at bounding box center [734, 697] width 149 height 21
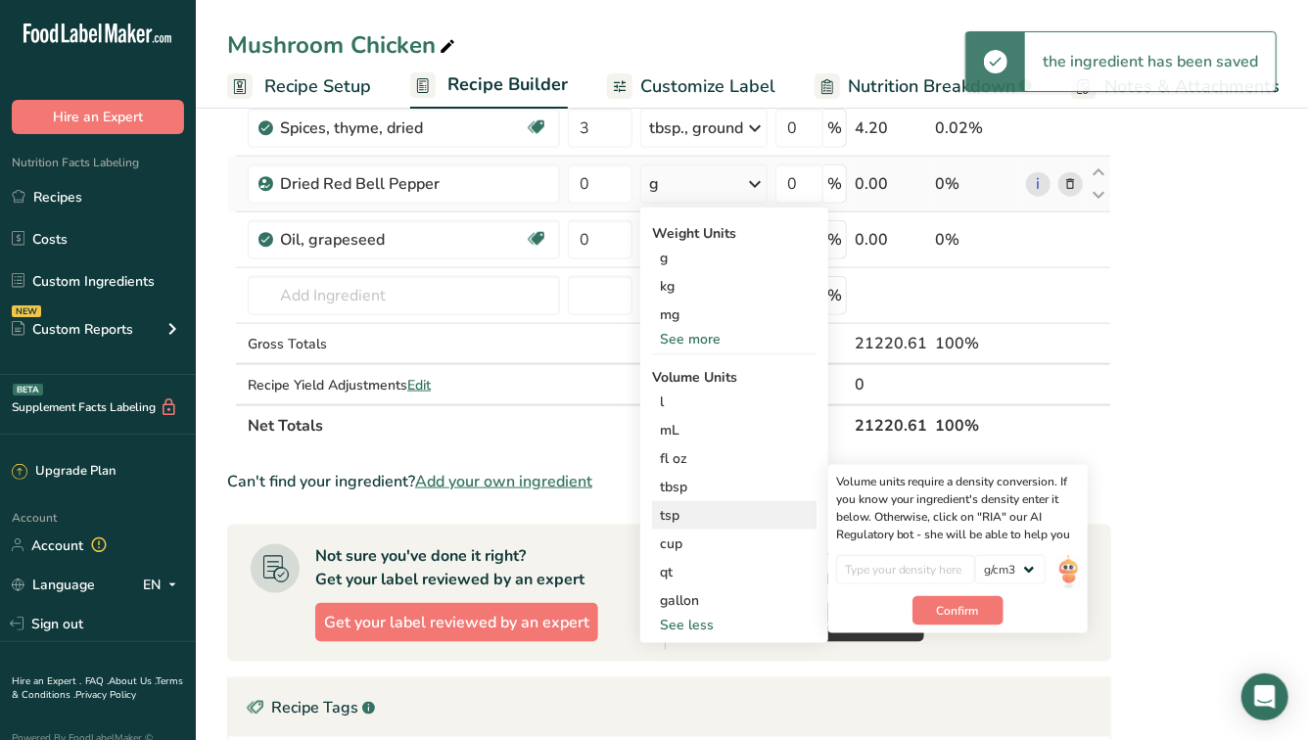
scroll to position [1018, 0]
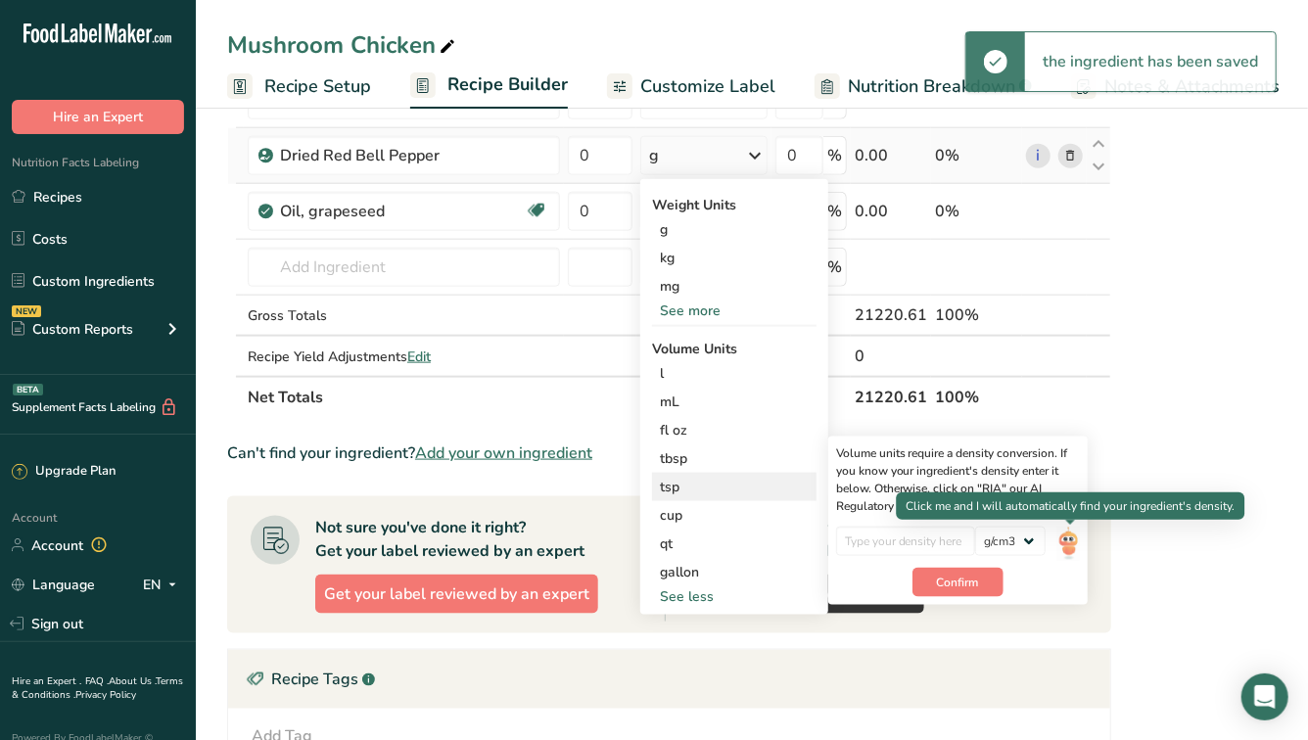
click at [1074, 543] on img at bounding box center [1068, 544] width 22 height 34
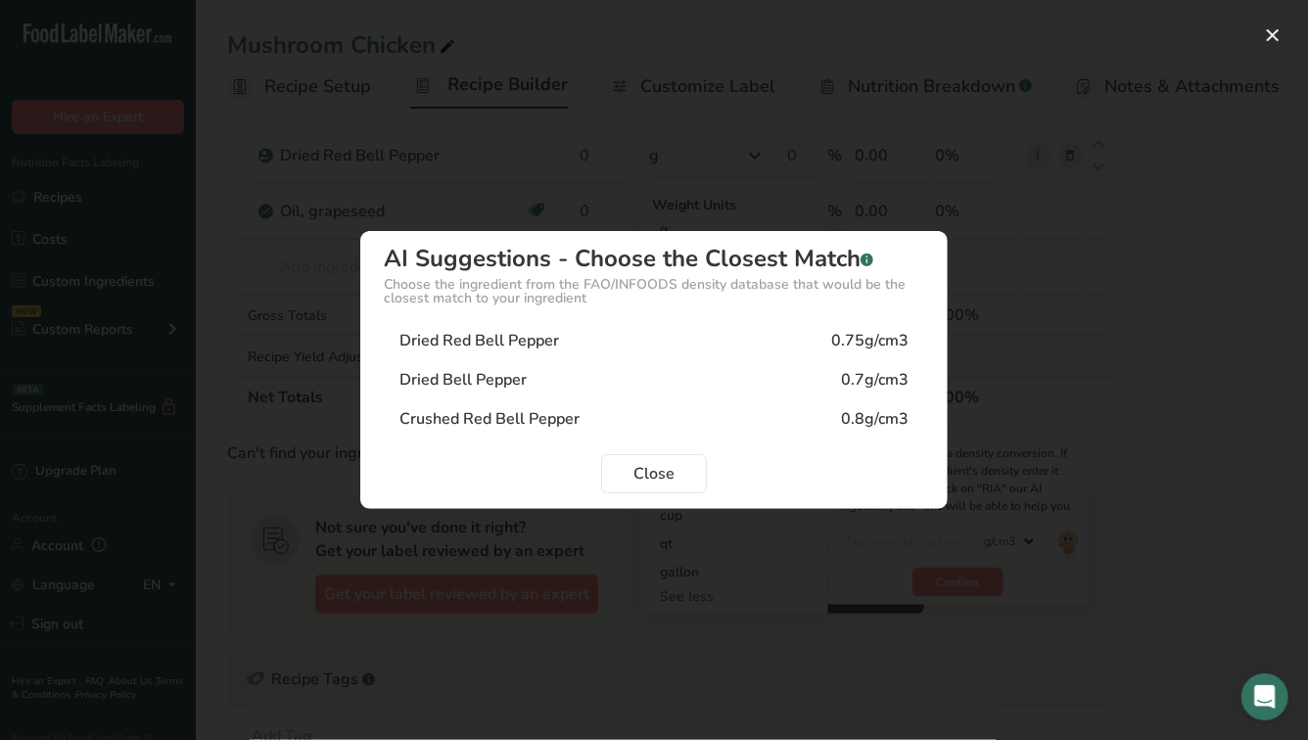
click at [624, 355] on div "Dried Red Bell Pepper 0.75g/cm3" at bounding box center [654, 340] width 540 height 39
type input "0.75"
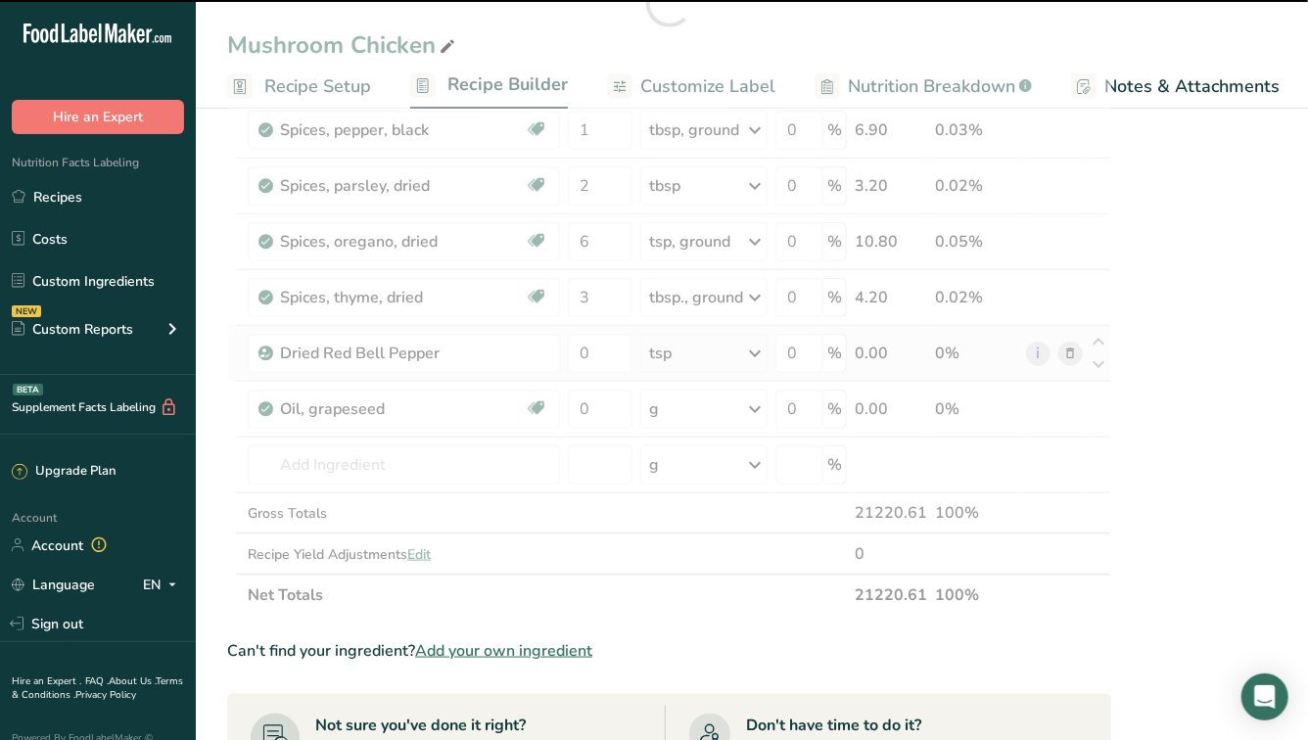
scroll to position [818, 0]
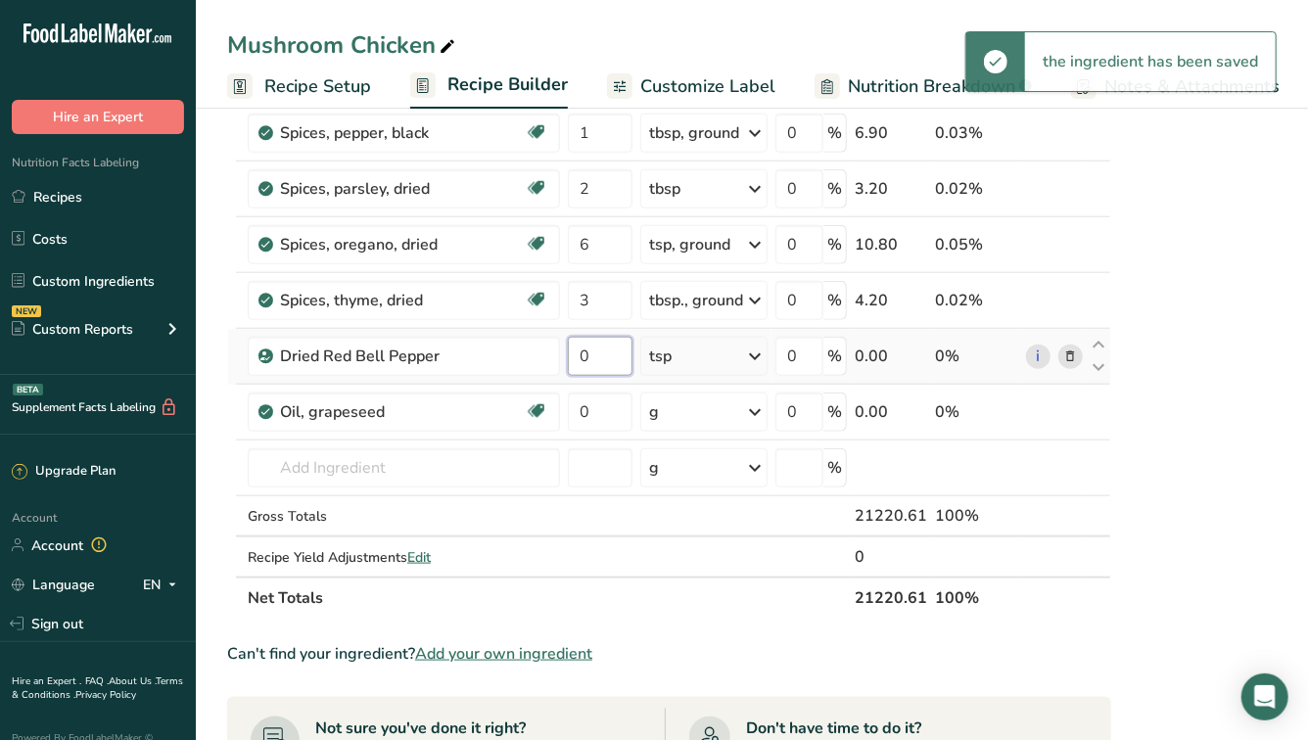
click at [605, 357] on input "0" at bounding box center [600, 356] width 65 height 39
type input "2"
click at [614, 422] on div "Ingredient * Amount * Unit * Waste * .a-a{fill:#347362;}.b-a{fill:#fff;} Grams …" at bounding box center [669, 6] width 884 height 1225
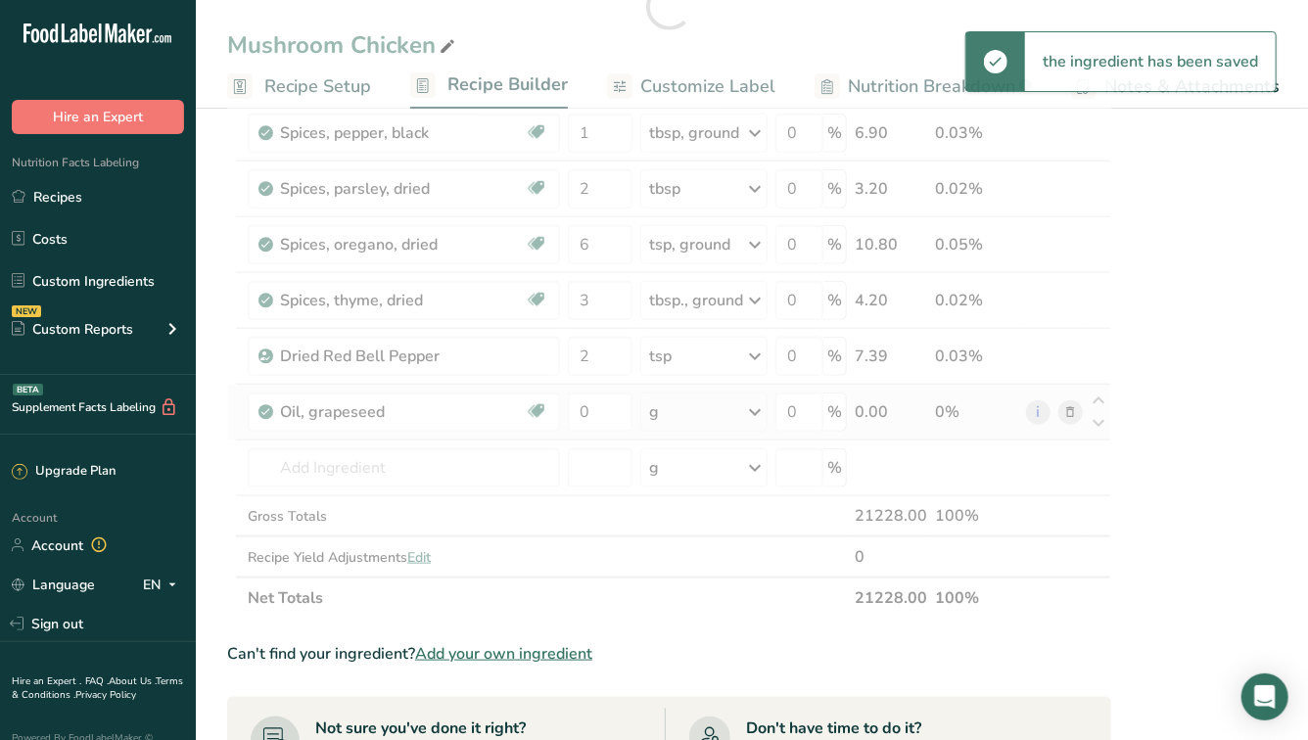
click at [678, 408] on div "Ingredient * Amount * Unit * Waste * .a-a{fill:#347362;}.b-a{fill:#fff;} Grams …" at bounding box center [669, 6] width 884 height 1225
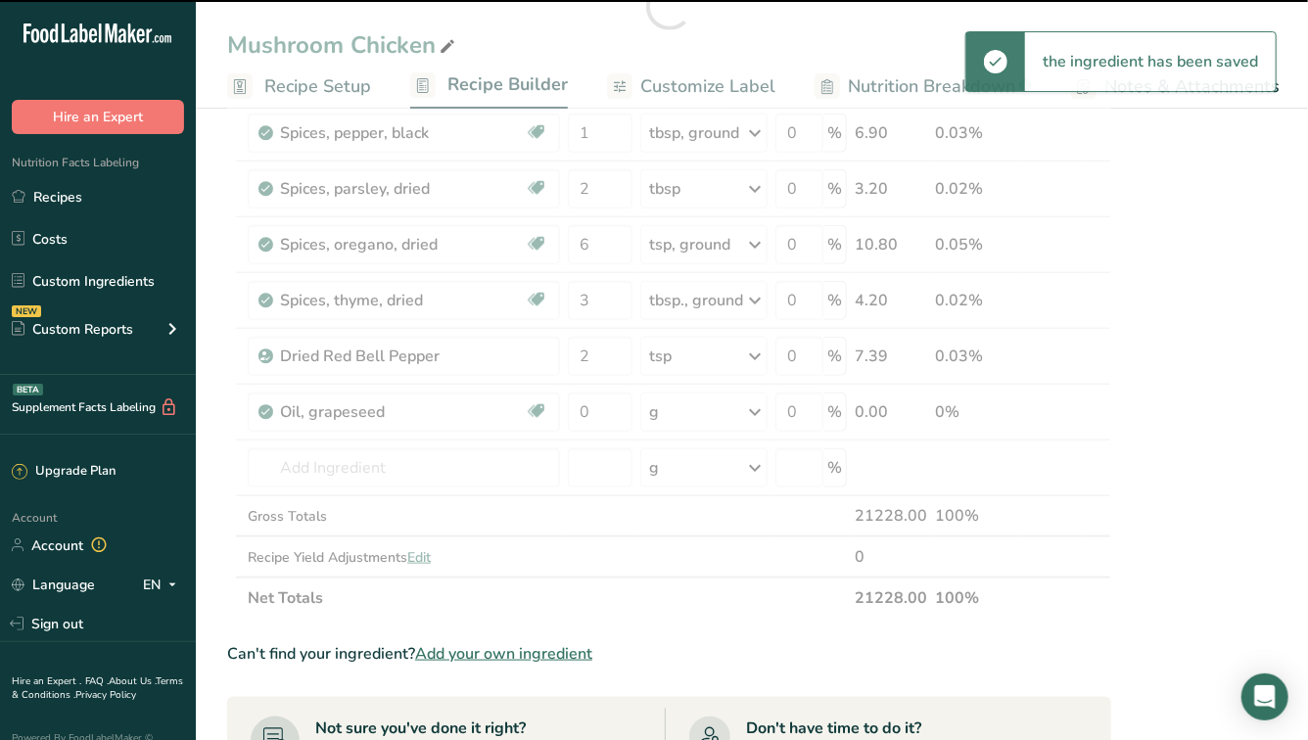
click at [674, 414] on div at bounding box center [669, 6] width 884 height 1225
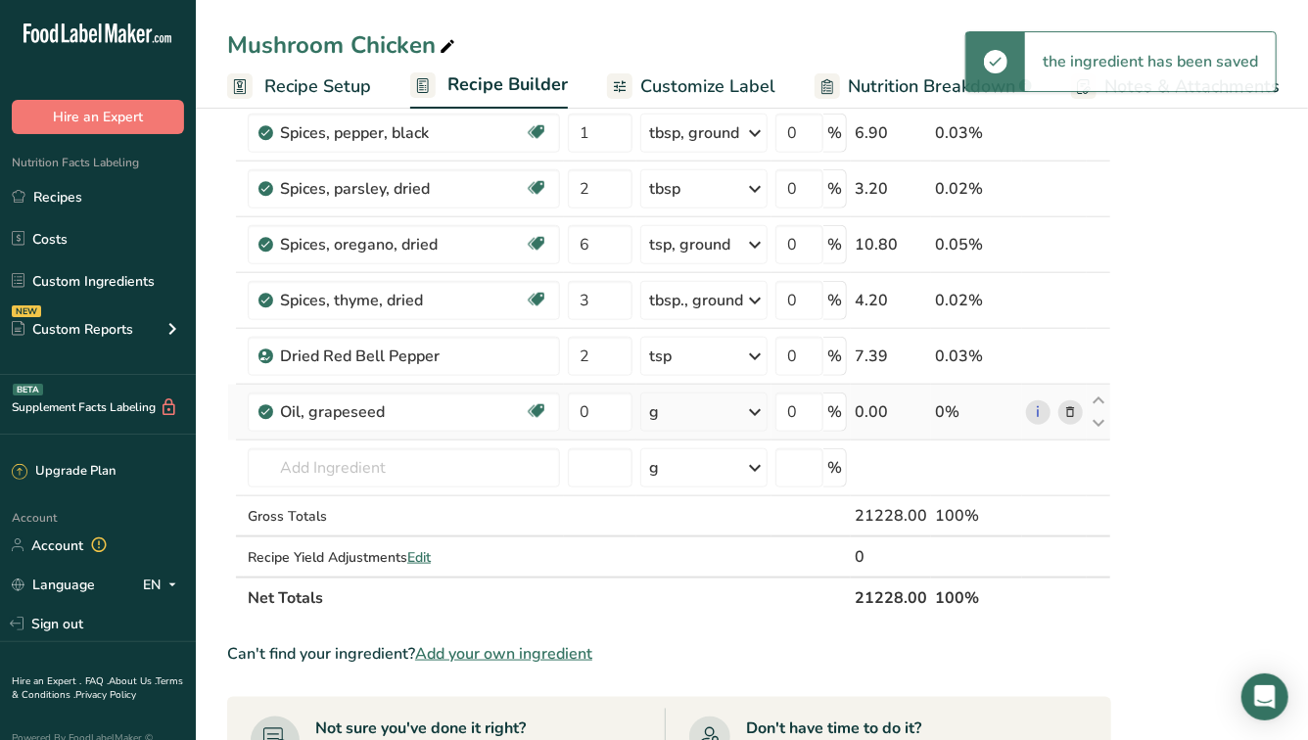
click at [690, 414] on div "g" at bounding box center [703, 412] width 127 height 39
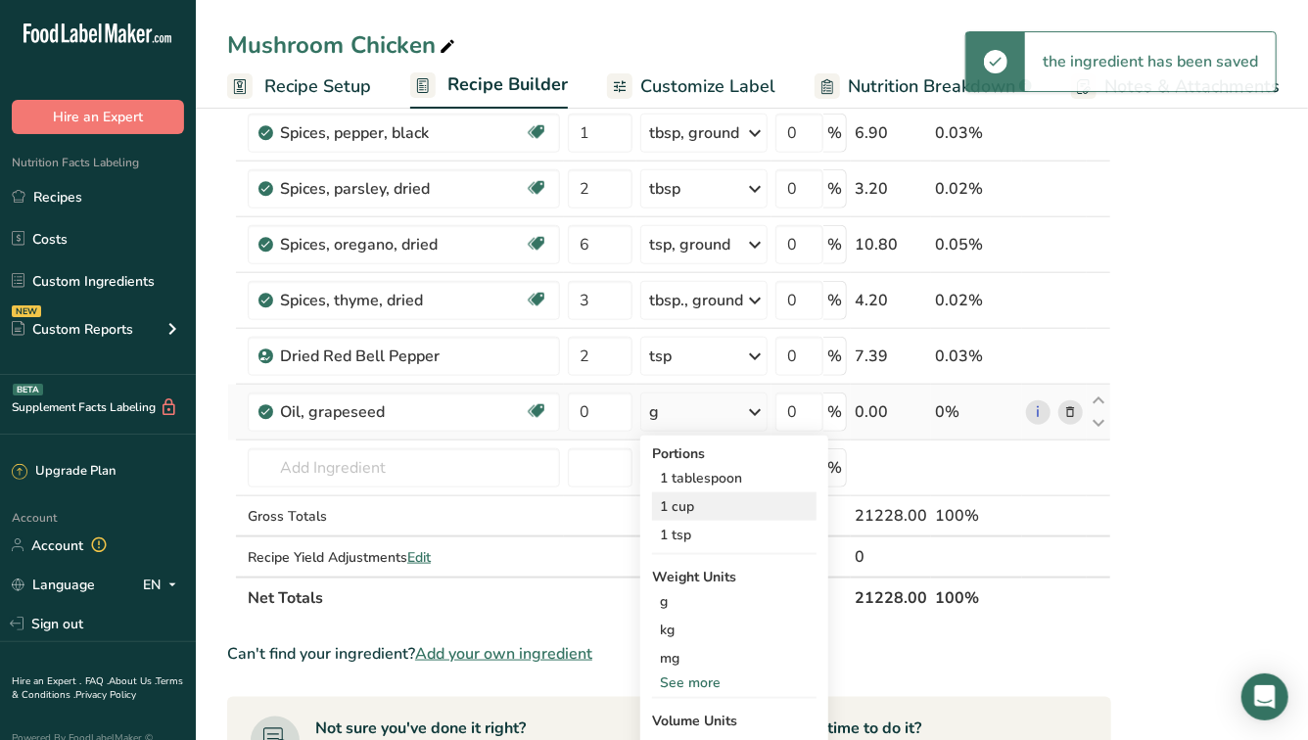
click at [696, 509] on div "1 cup" at bounding box center [734, 506] width 164 height 28
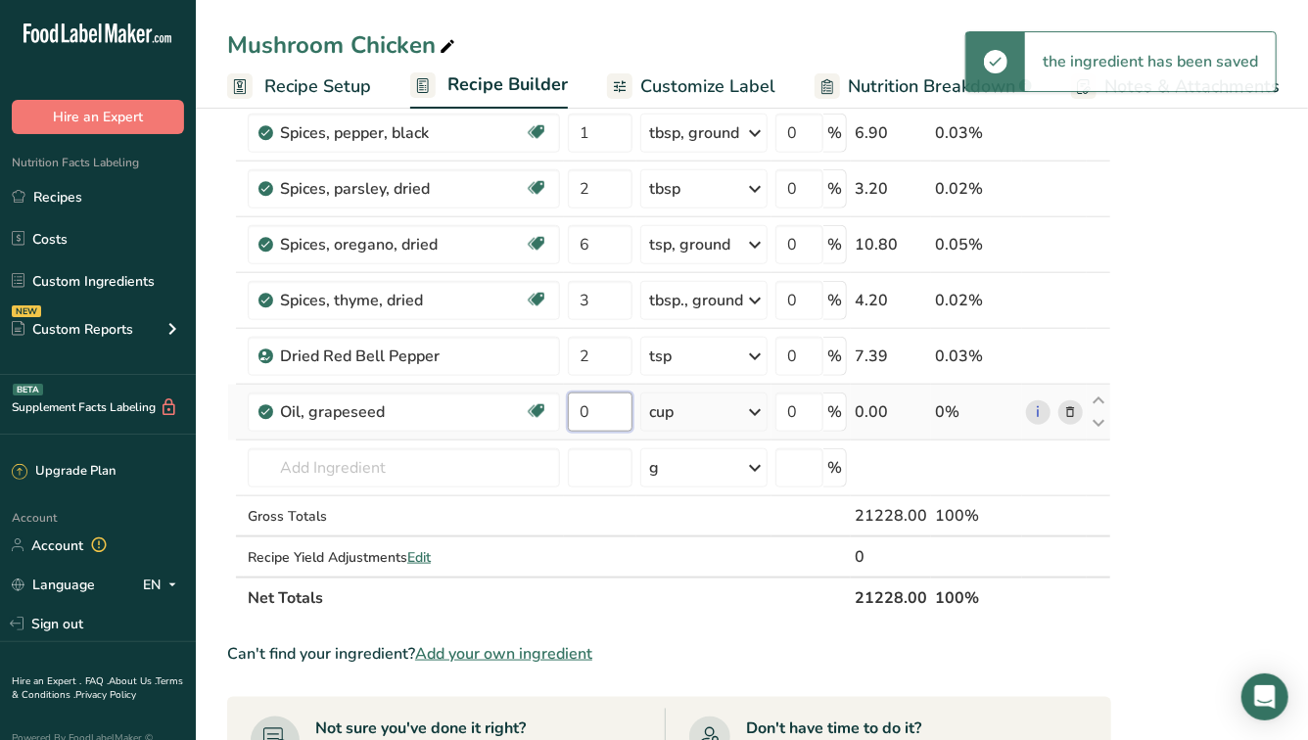
click at [599, 415] on input "0" at bounding box center [600, 412] width 65 height 39
type input "0.25"
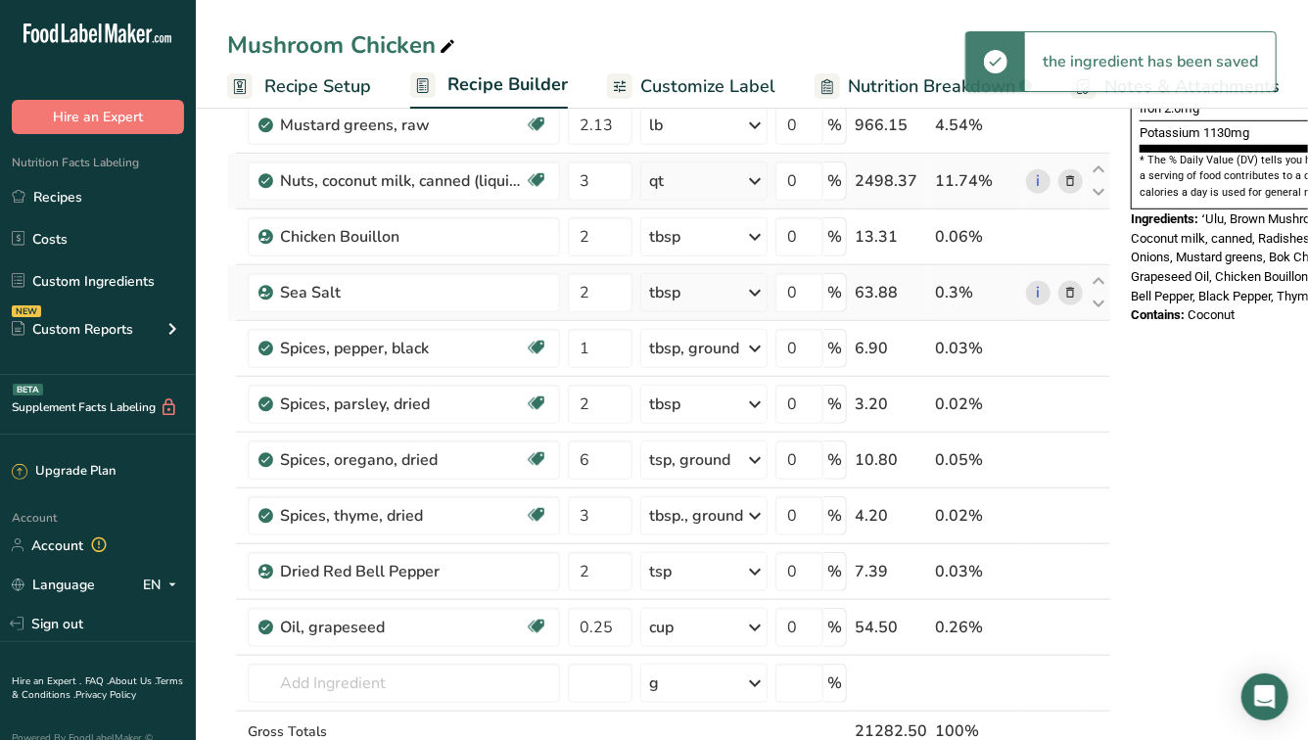
scroll to position [731, 0]
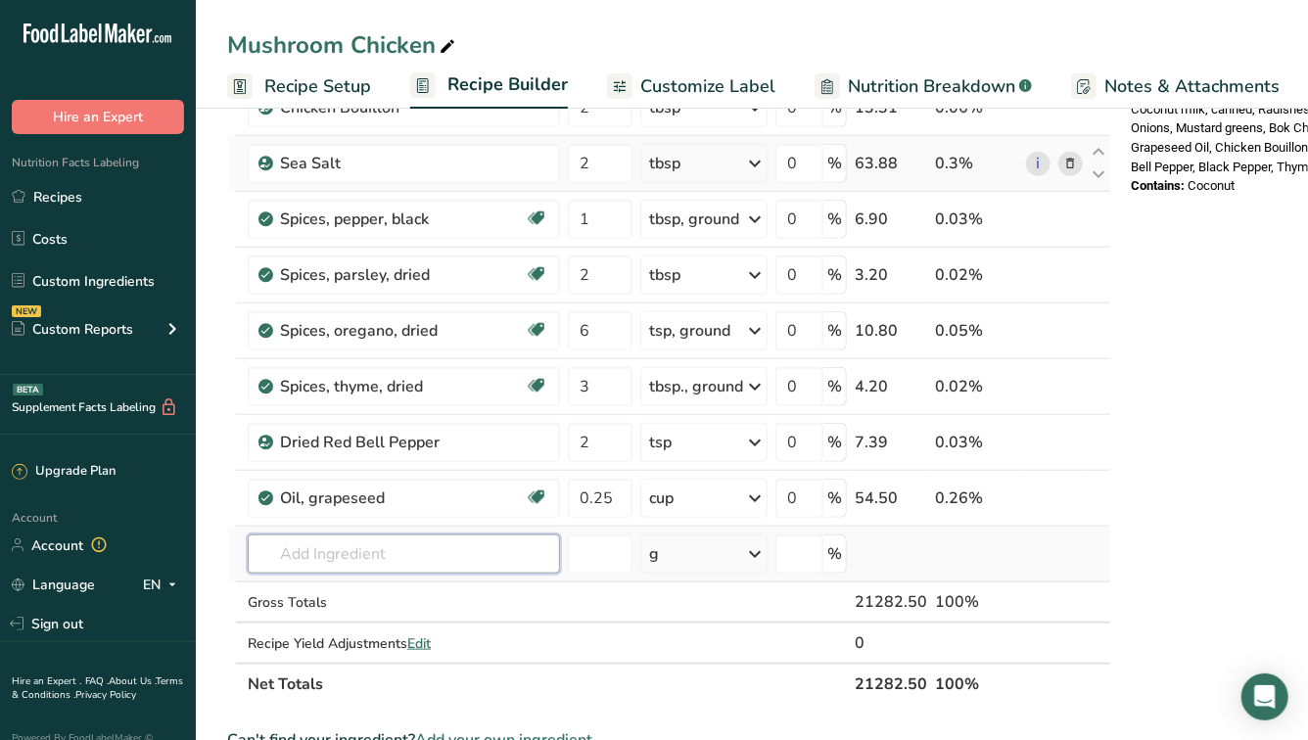
click at [455, 544] on input "text" at bounding box center [404, 554] width 312 height 39
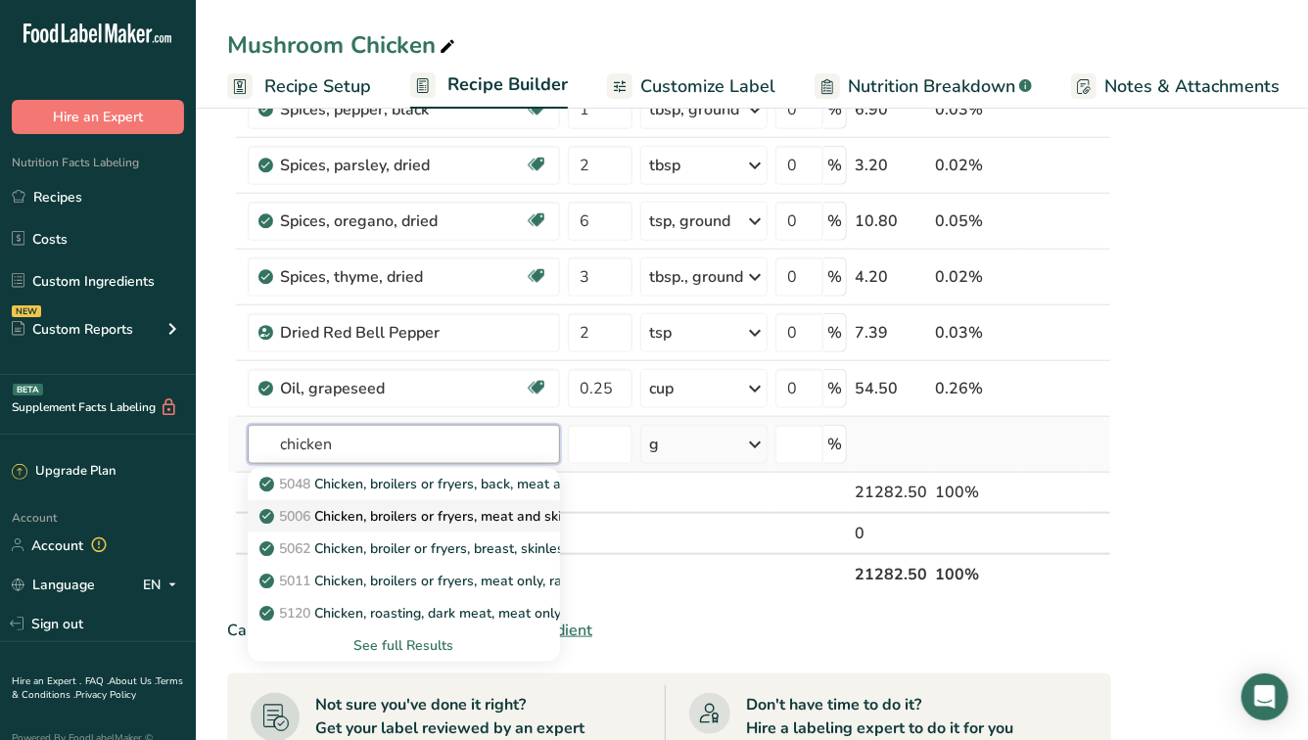
scroll to position [842, 0]
type input "chicken"
click at [420, 640] on div "See full Results" at bounding box center [403, 644] width 281 height 21
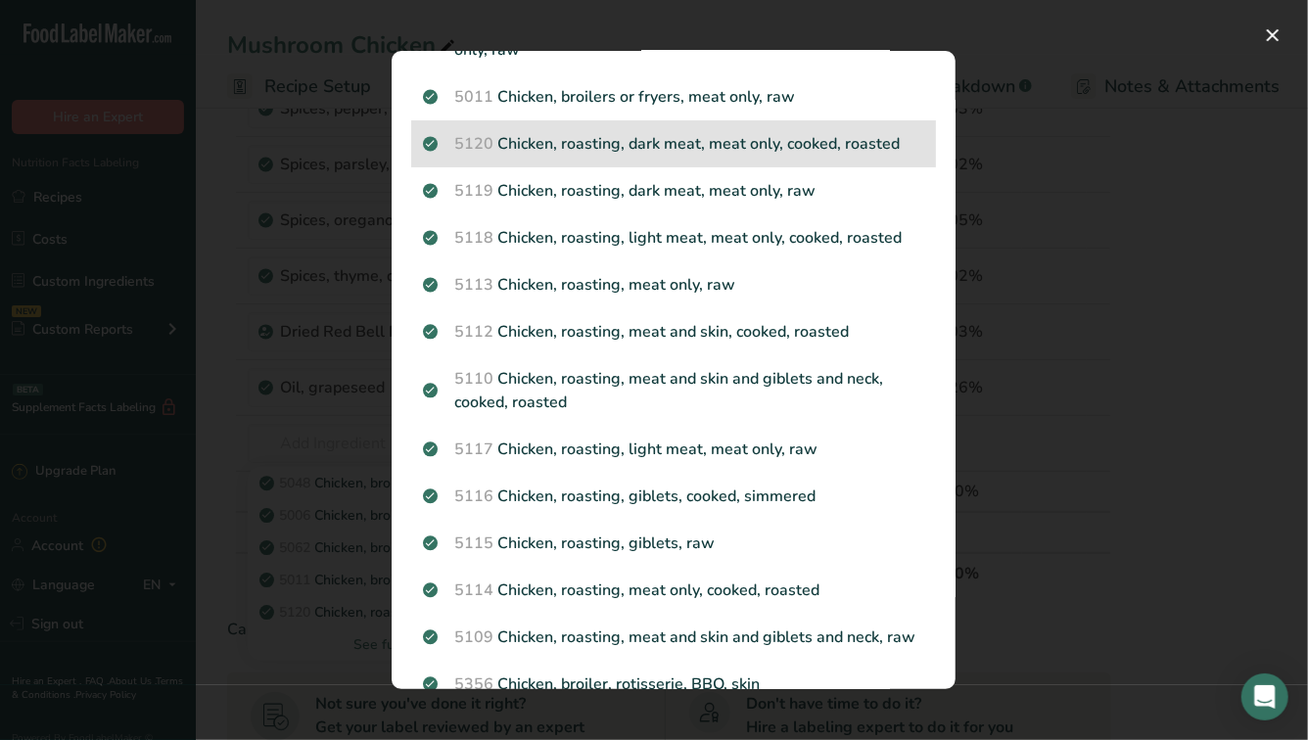
scroll to position [0, 0]
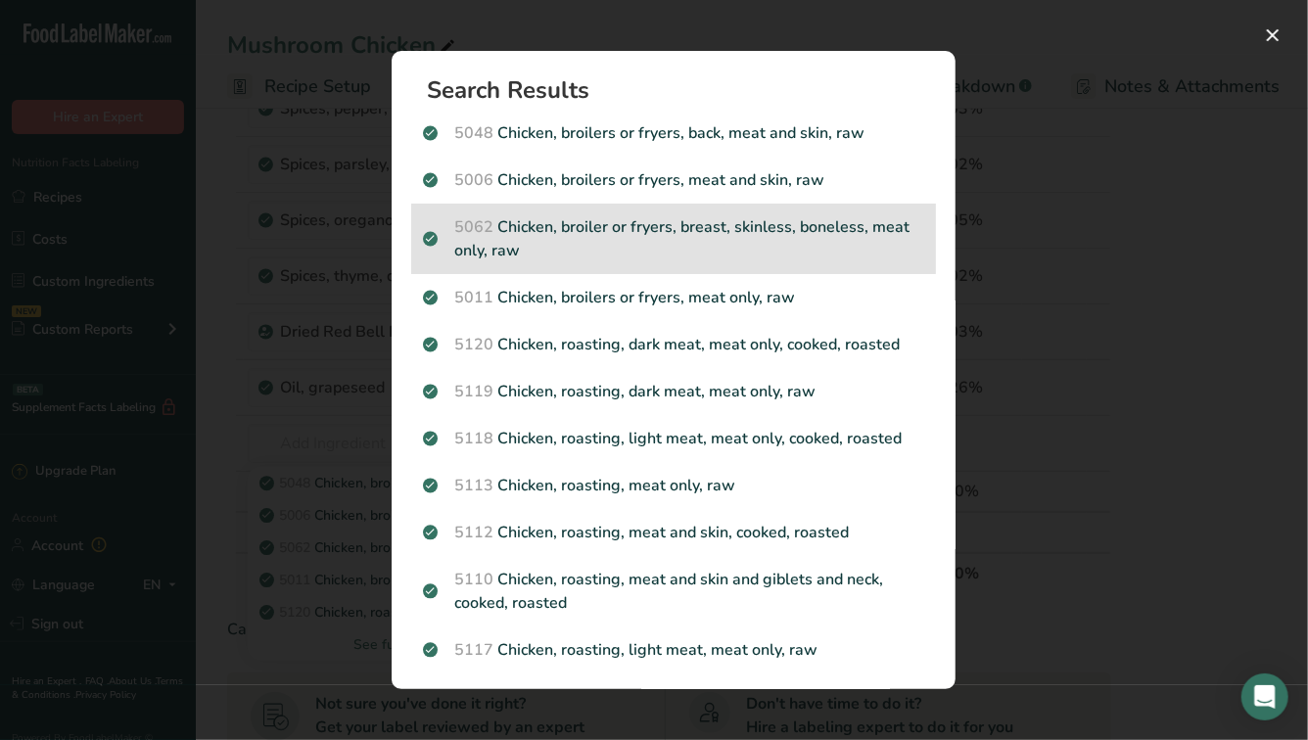
click at [670, 234] on p "5062 Chicken, broiler or fryers, breast, skinless, boneless, meat only, raw" at bounding box center [673, 238] width 501 height 47
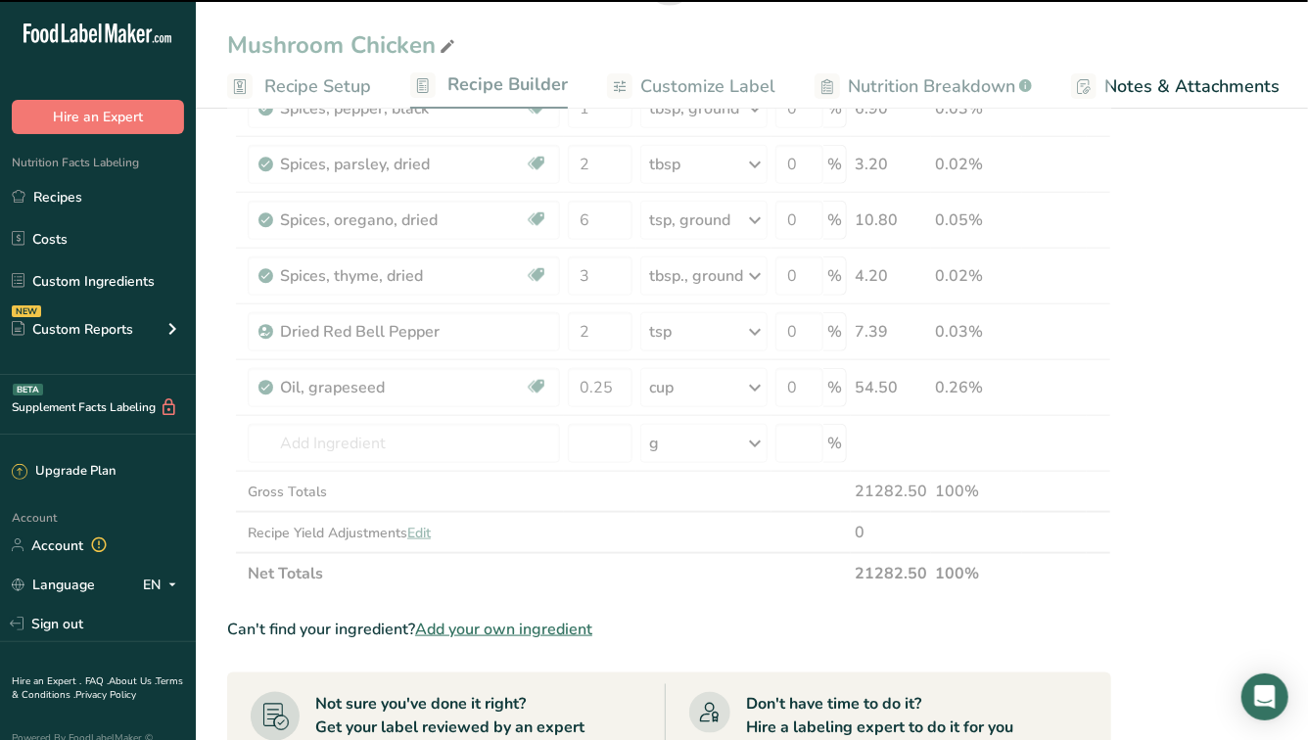
type input "0"
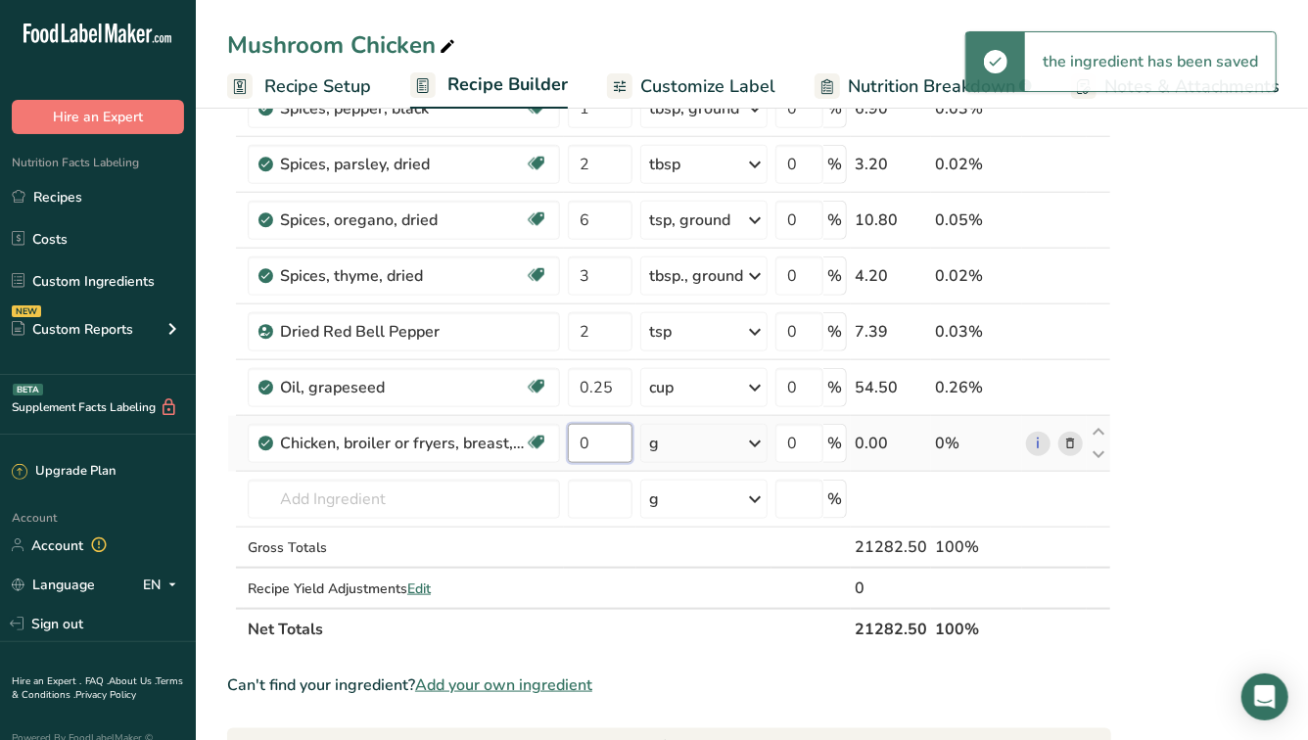
click at [605, 446] on input "0" at bounding box center [600, 443] width 65 height 39
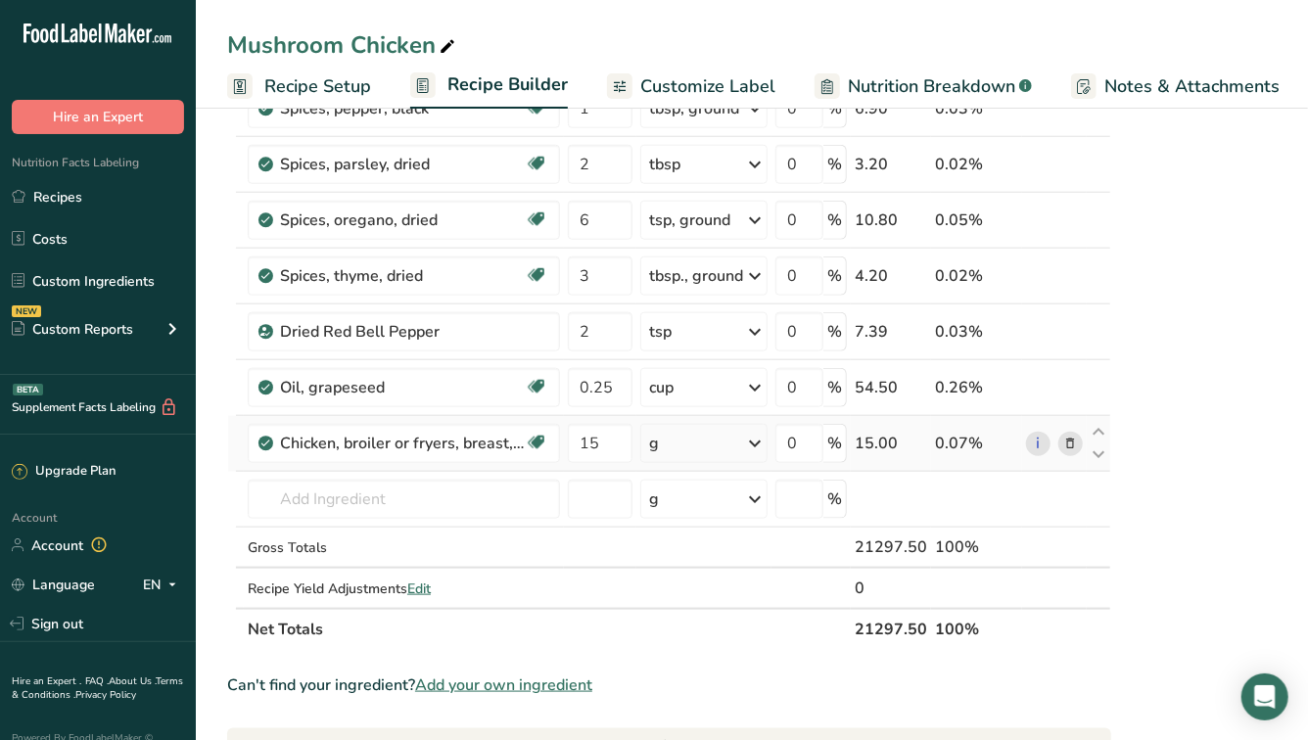
click at [725, 445] on div "Ingredient * Amount * Unit * Waste * .a-a{fill:#347362;}.b-a{fill:#fff;} Grams …" at bounding box center [669, 9] width 884 height 1281
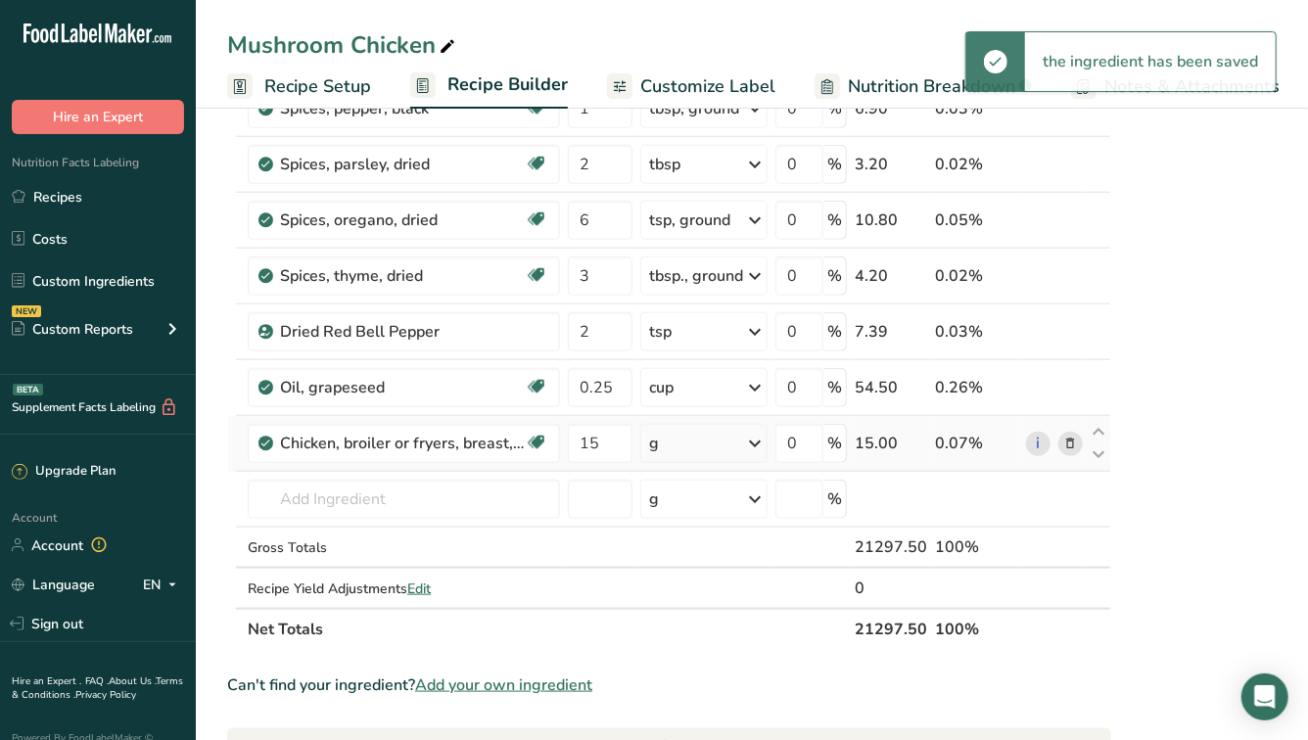
click at [744, 445] on icon at bounding box center [754, 443] width 23 height 35
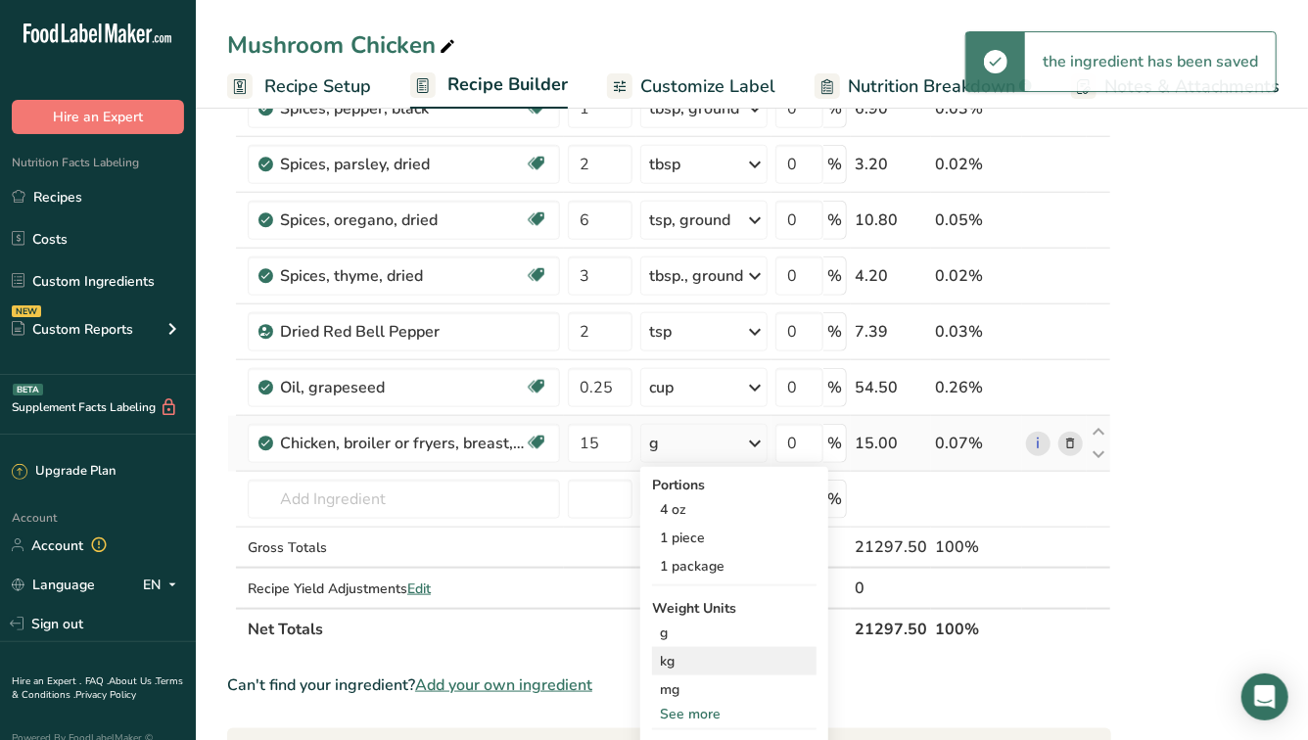
scroll to position [849, 0]
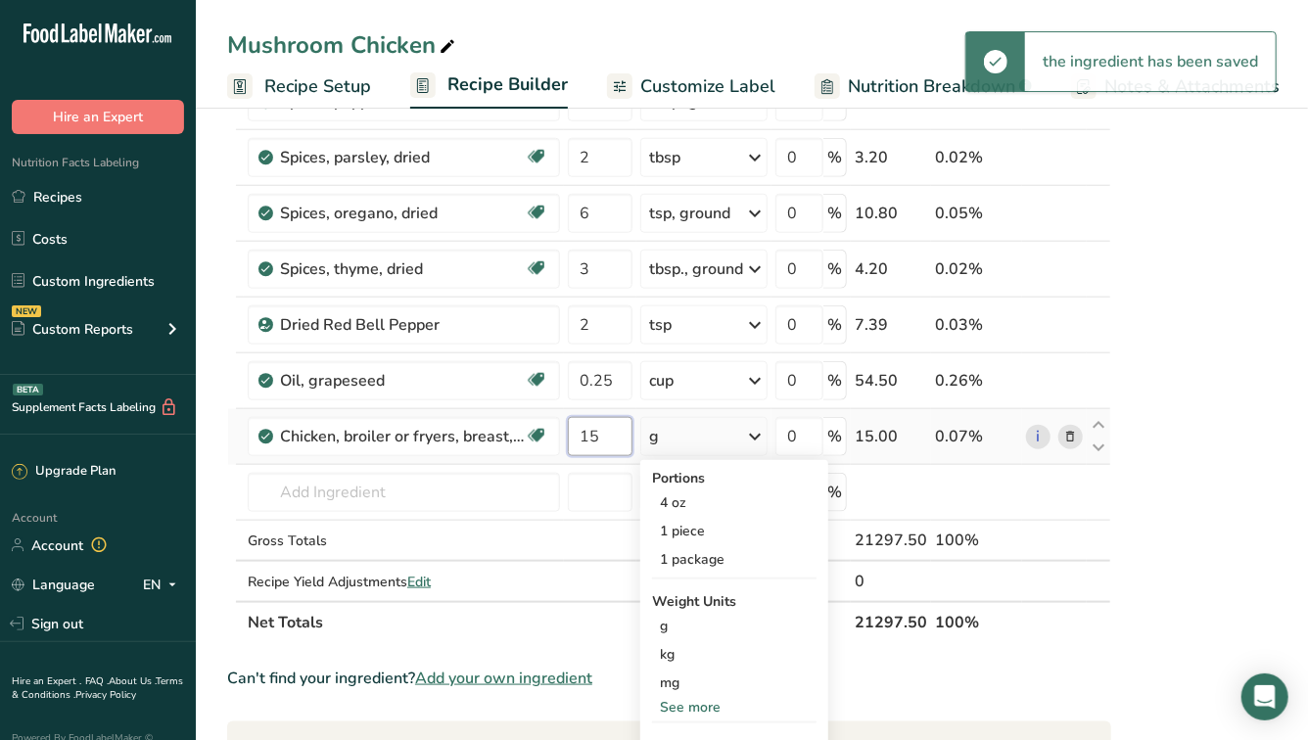
click at [616, 421] on input "15" at bounding box center [600, 436] width 65 height 39
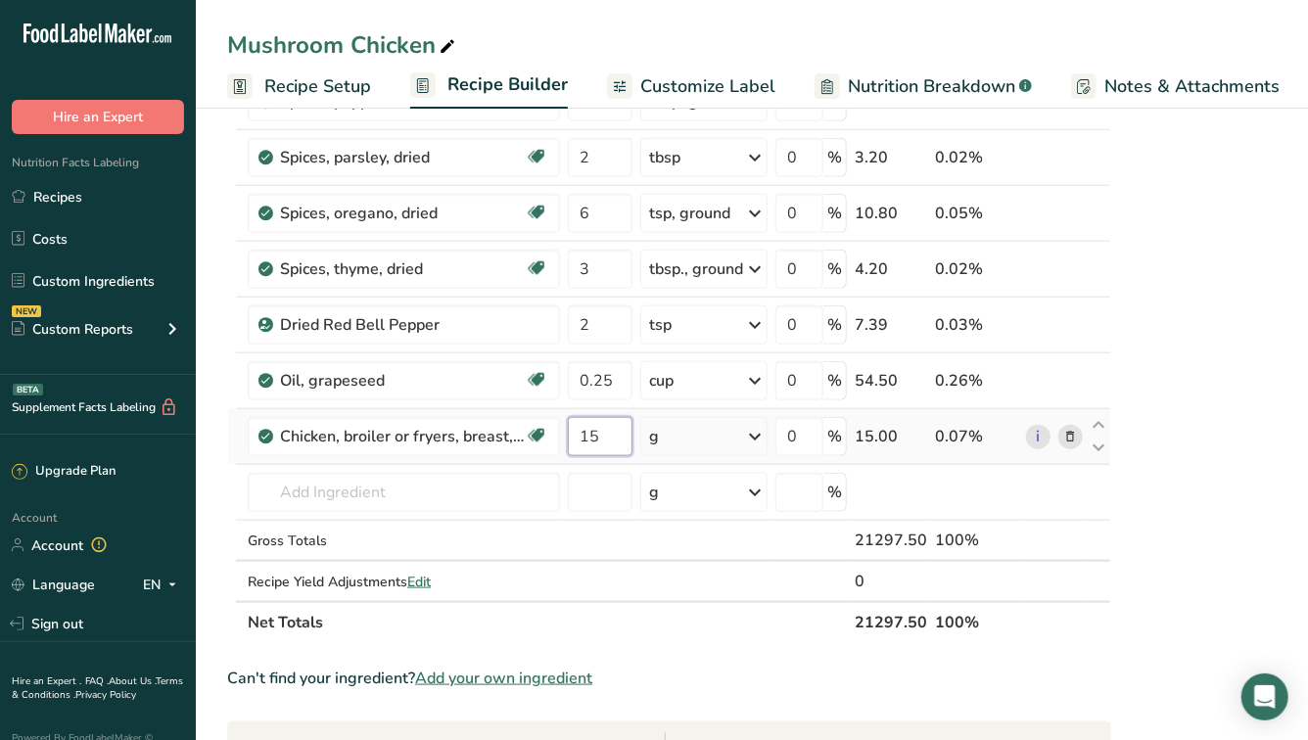
click at [610, 432] on input "15" at bounding box center [600, 436] width 65 height 39
type input "14"
click at [722, 452] on div "Ingredient * Amount * Unit * Waste * .a-a{fill:#347362;}.b-a{fill:#fff;} Grams …" at bounding box center [669, 3] width 884 height 1281
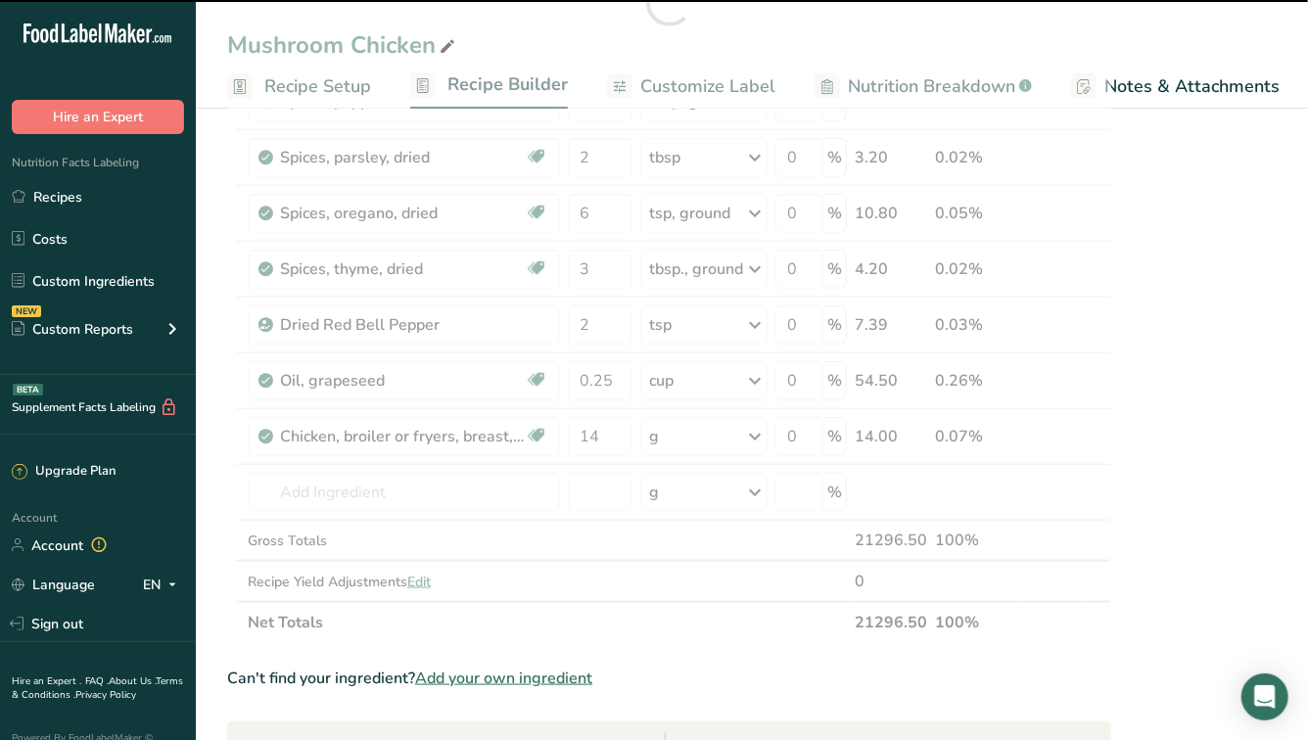
click at [733, 436] on div at bounding box center [669, 3] width 884 height 1281
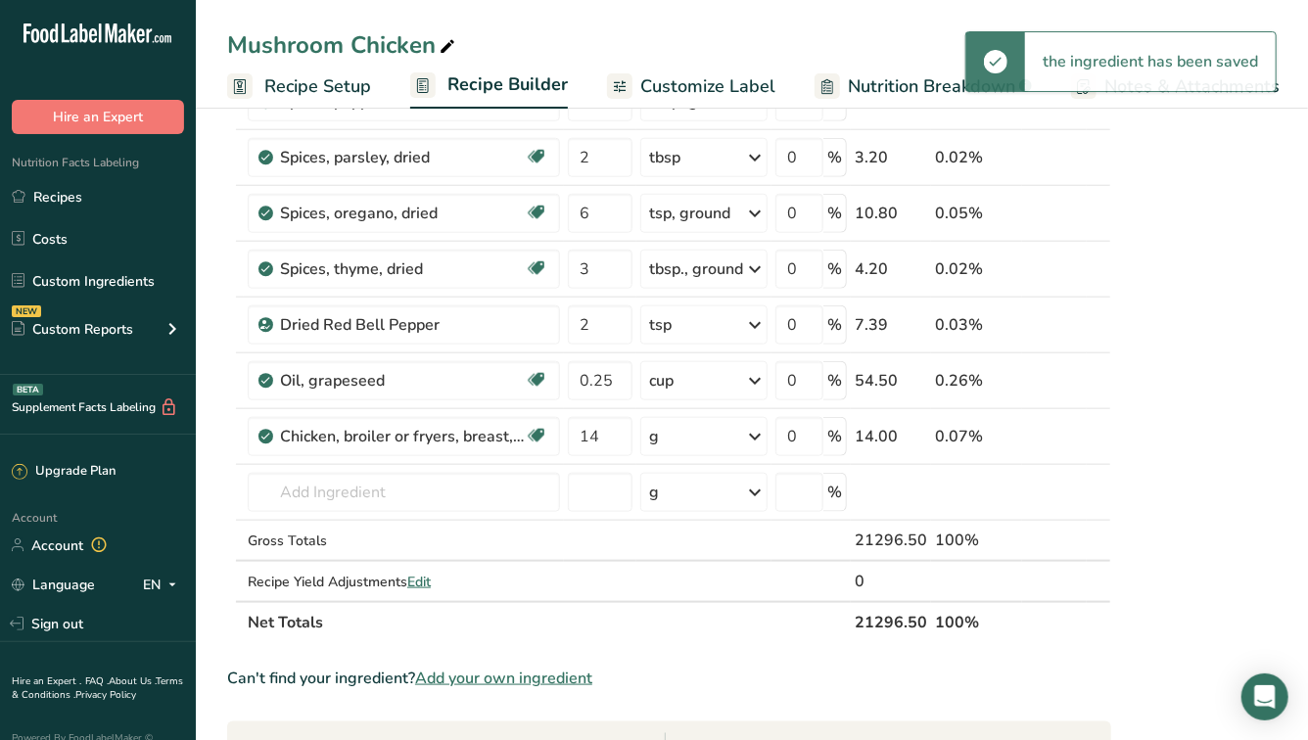
click at [733, 436] on div "g" at bounding box center [703, 436] width 127 height 39
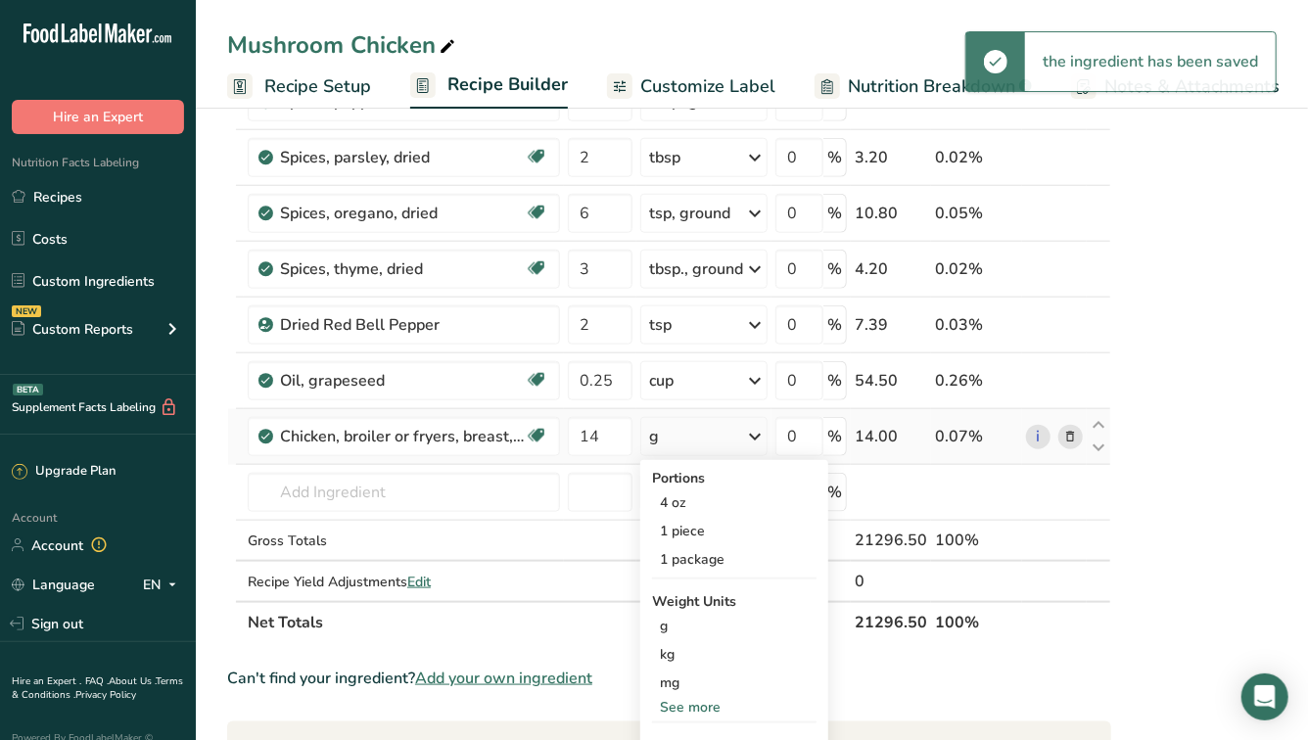
click at [684, 706] on div "See more" at bounding box center [734, 707] width 164 height 21
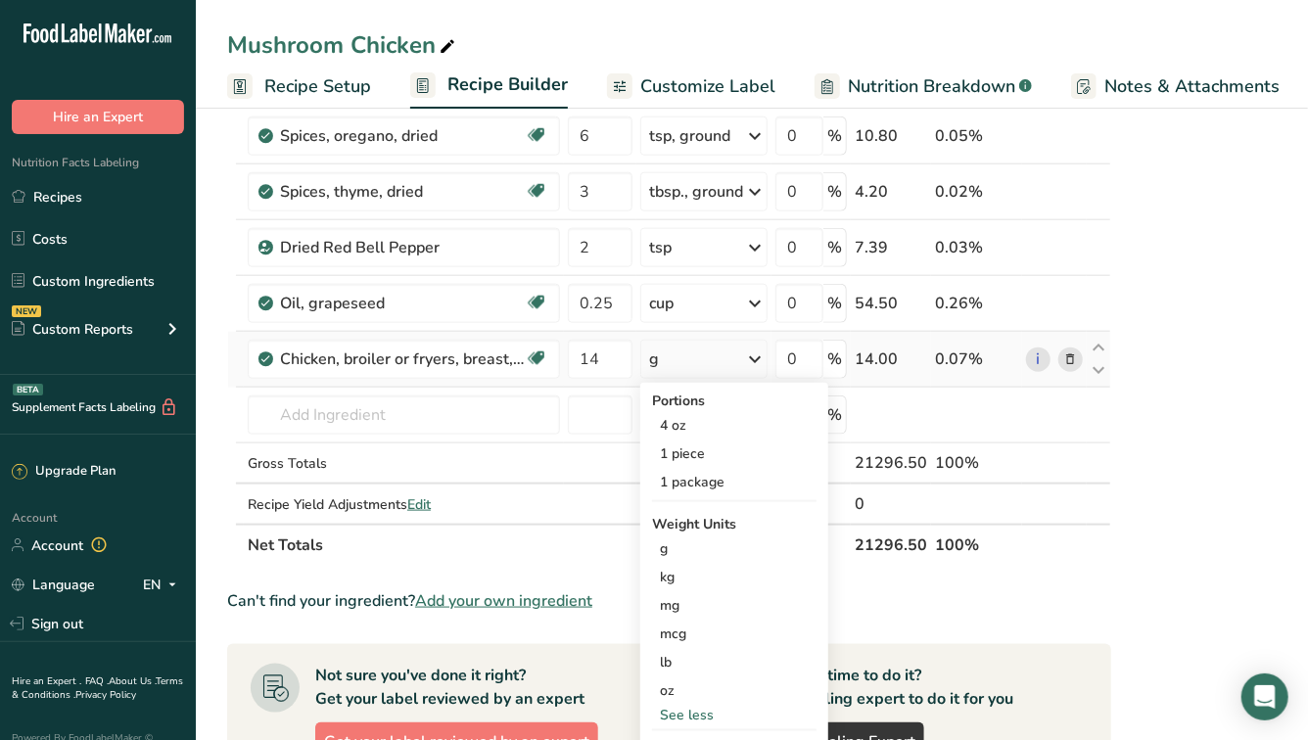
scroll to position [954, 0]
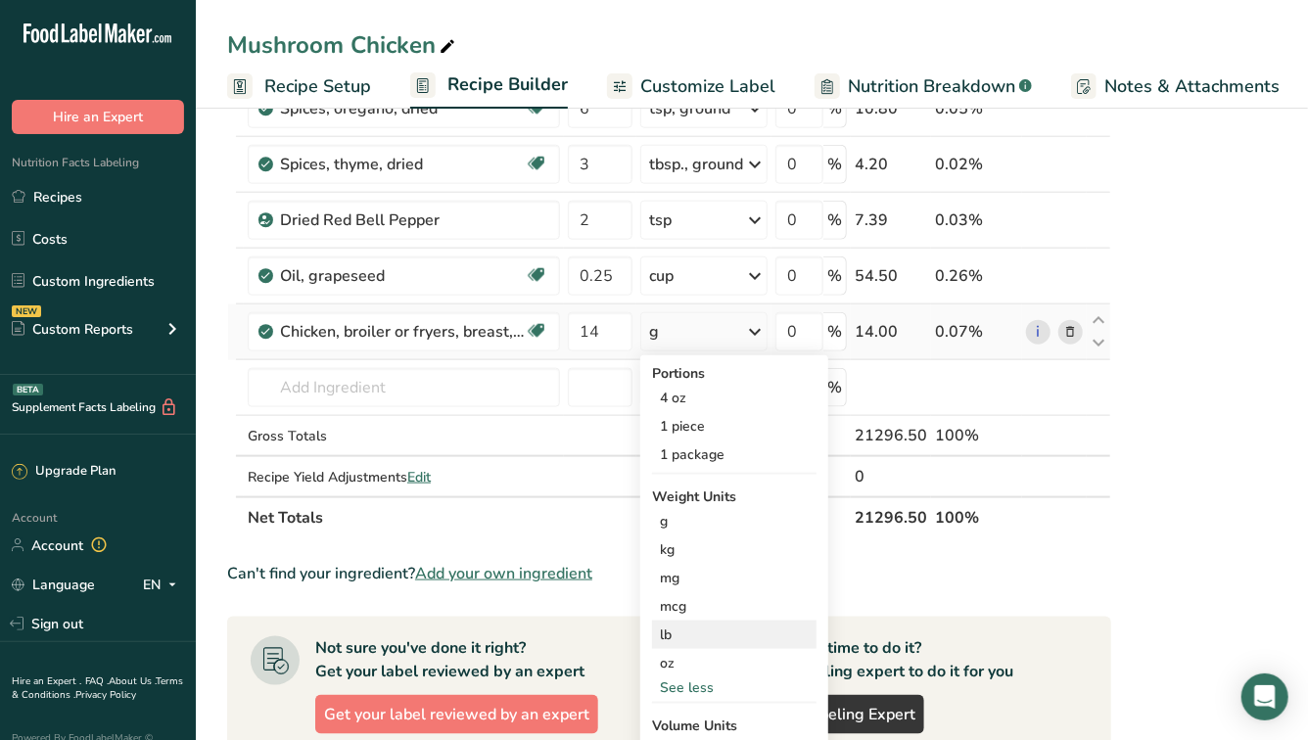
click at [673, 633] on div "lb" at bounding box center [734, 635] width 164 height 28
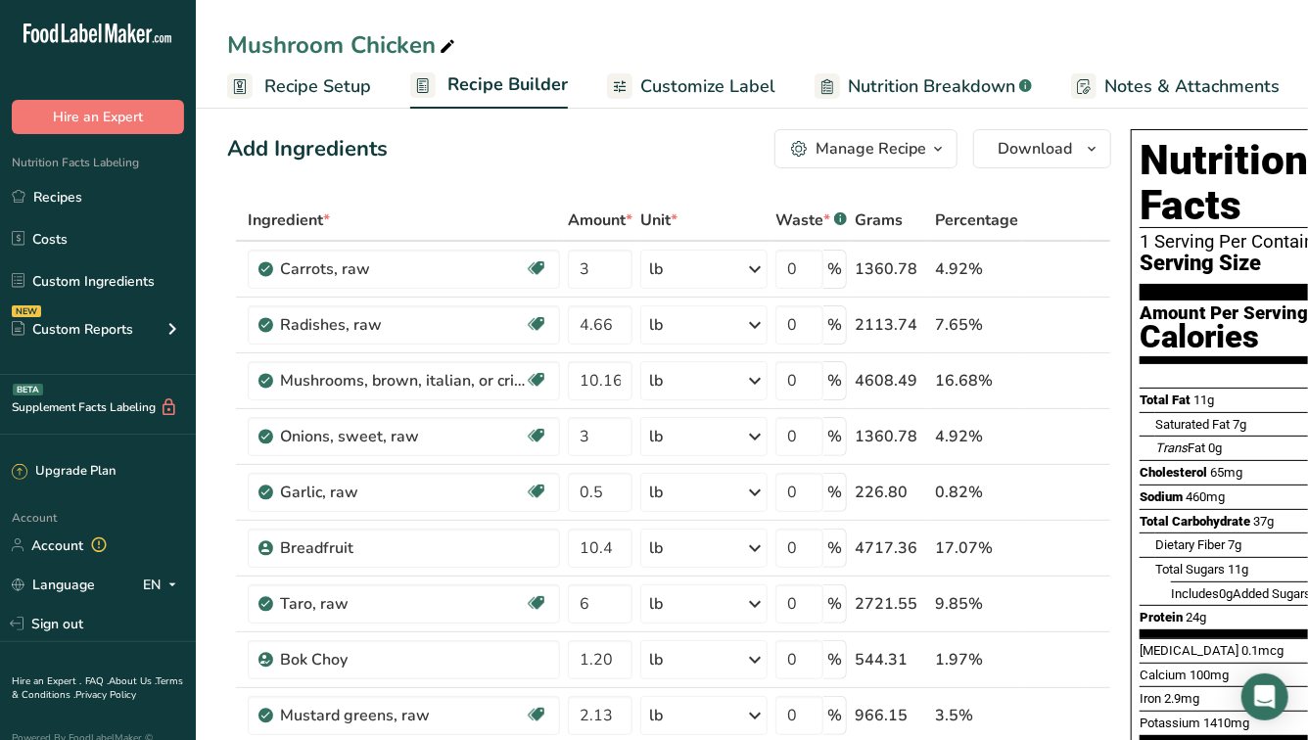
scroll to position [0, 0]
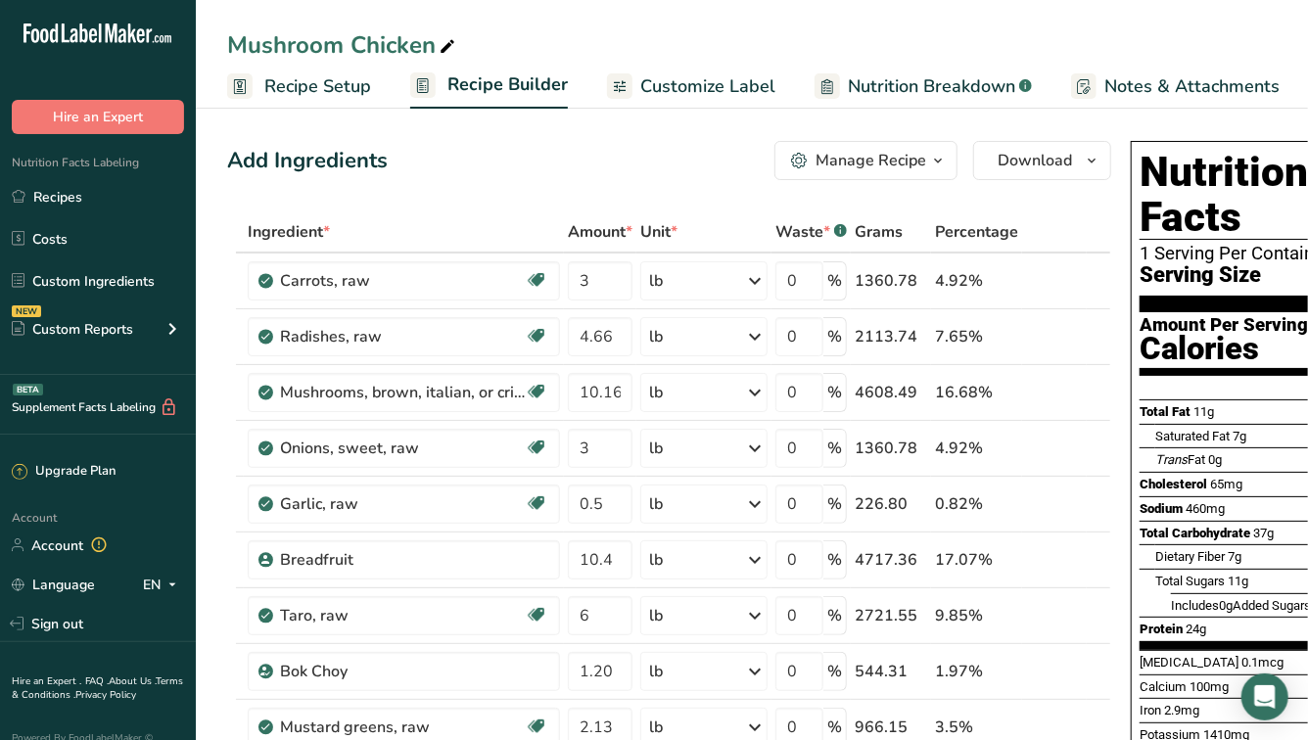
click at [733, 93] on span "Customize Label" at bounding box center [707, 86] width 135 height 26
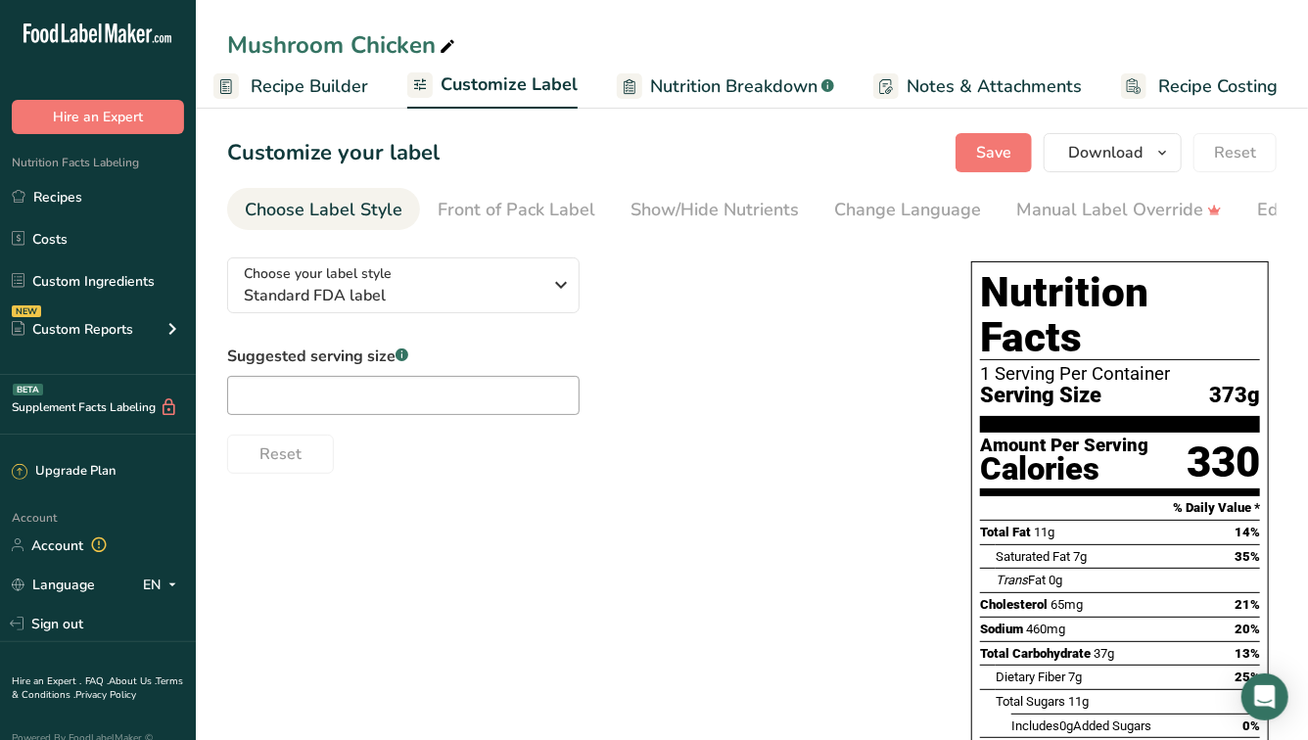
click at [719, 87] on span "Nutrition Breakdown" at bounding box center [733, 86] width 167 height 26
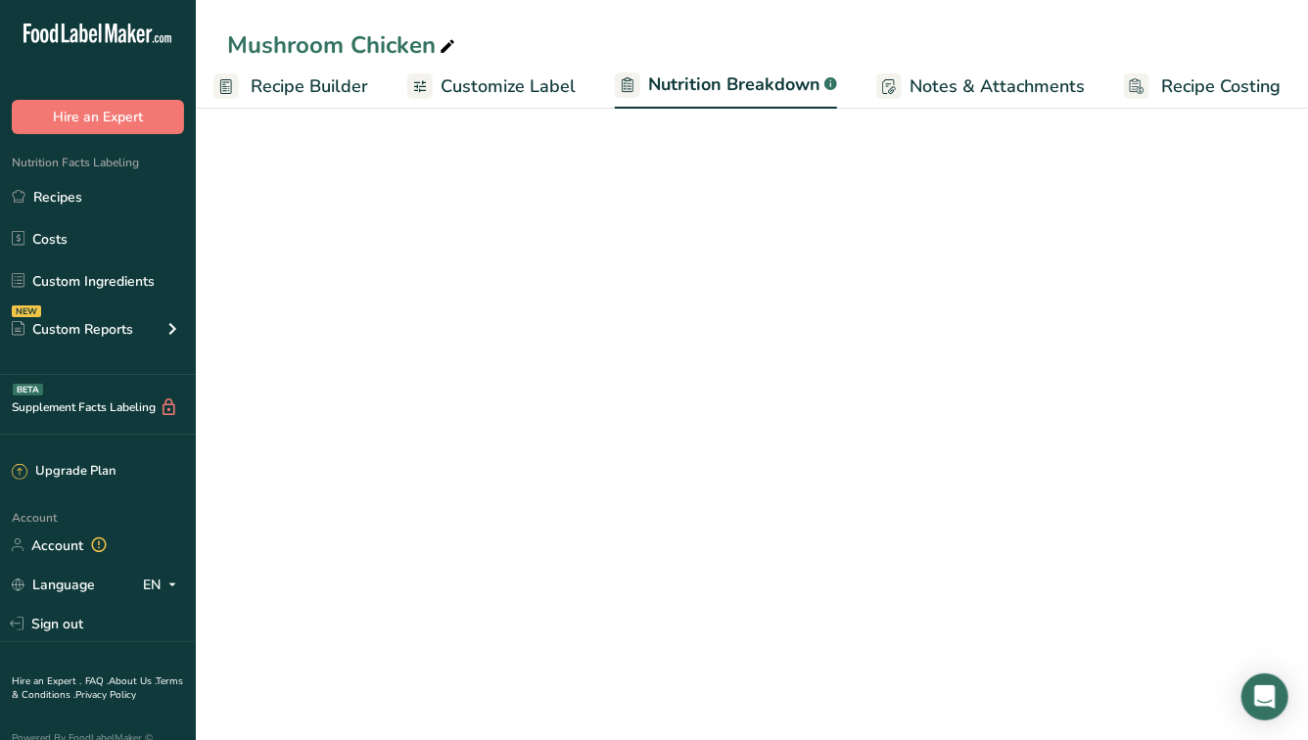
scroll to position [0, 199]
select select "Calories"
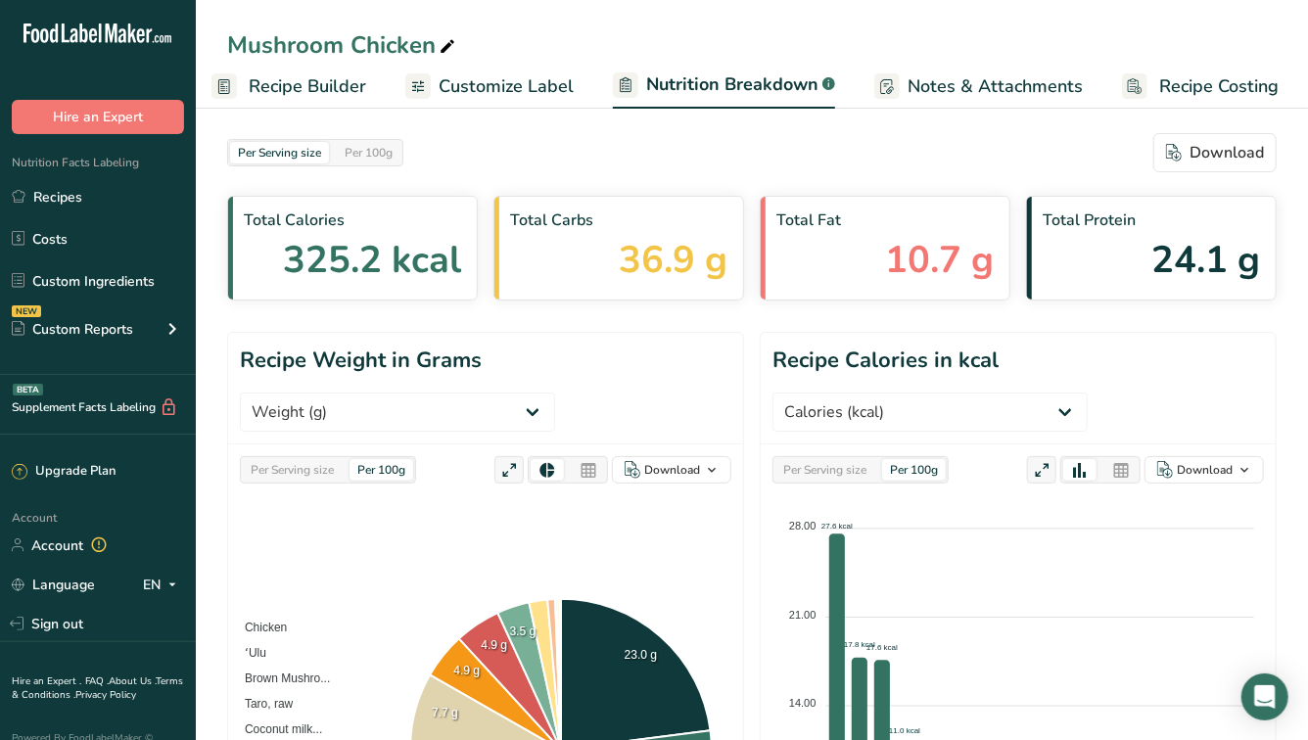
click at [557, 106] on link "Customize Label" at bounding box center [489, 87] width 168 height 44
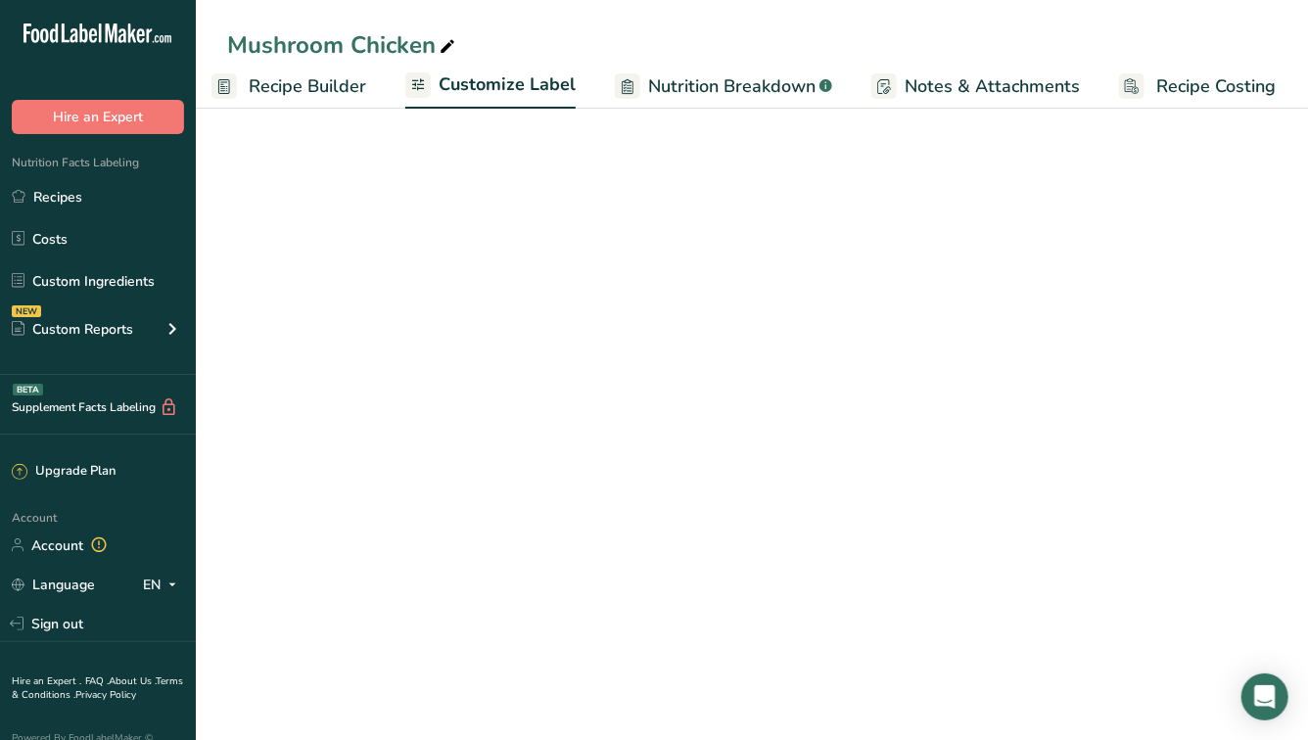
scroll to position [0, 197]
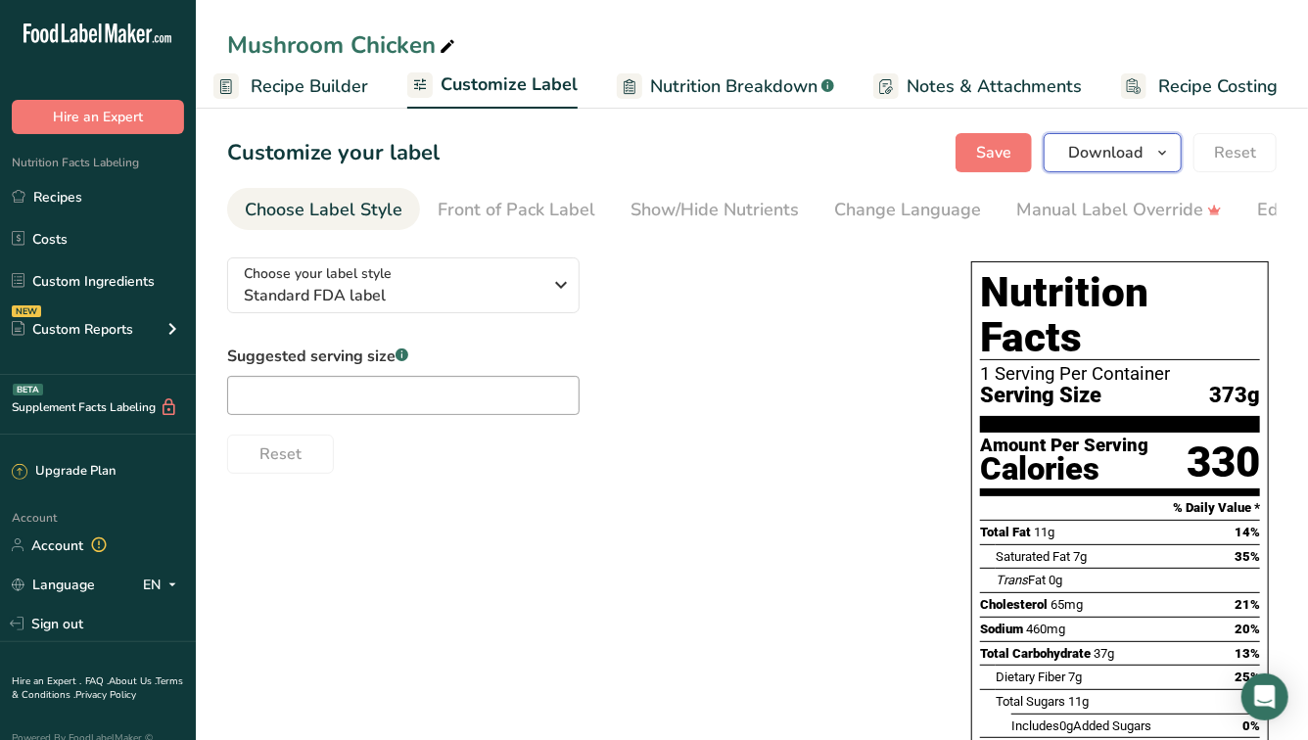
click at [1105, 148] on span "Download" at bounding box center [1105, 152] width 74 height 23
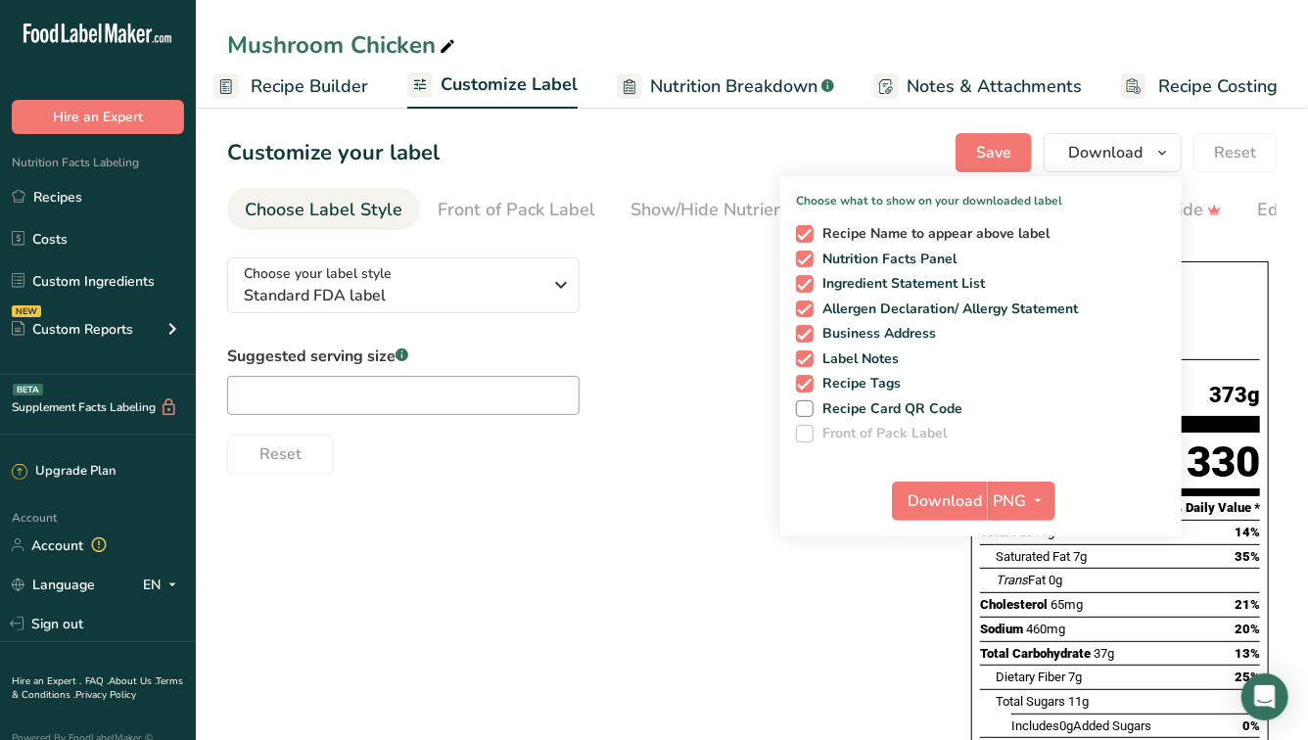
click at [901, 235] on span "Recipe Name to appear above label" at bounding box center [932, 234] width 237 height 18
click at [809, 235] on input "Recipe Name to appear above label" at bounding box center [802, 233] width 13 height 13
checkbox input "false"
click at [890, 286] on span "Ingredient Statement List" at bounding box center [900, 284] width 172 height 18
click at [809, 286] on input "Ingredient Statement List" at bounding box center [802, 283] width 13 height 13
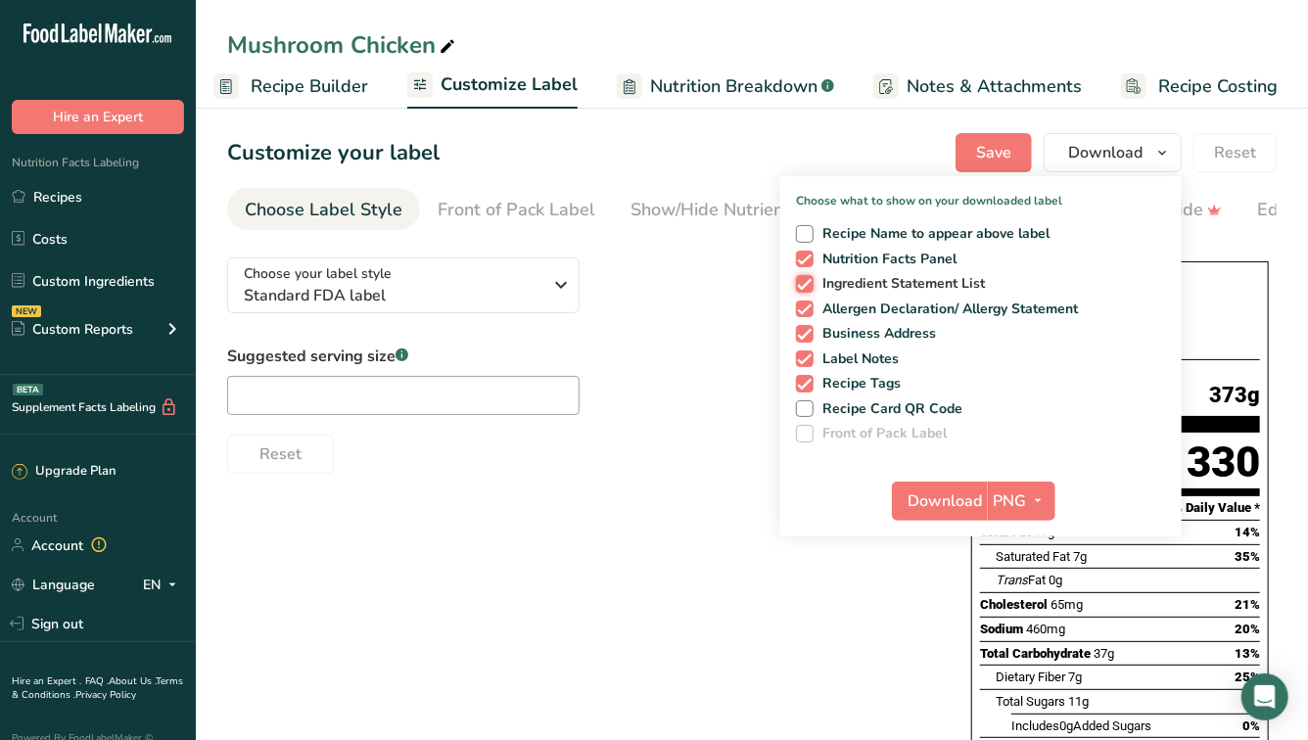
checkbox input "false"
click at [885, 310] on span "Allergen Declaration/ Allergy Statement" at bounding box center [946, 310] width 265 height 18
click at [809, 310] on input "Allergen Declaration/ Allergy Statement" at bounding box center [802, 309] width 13 height 13
checkbox input "false"
click at [877, 331] on span "Business Address" at bounding box center [875, 334] width 123 height 18
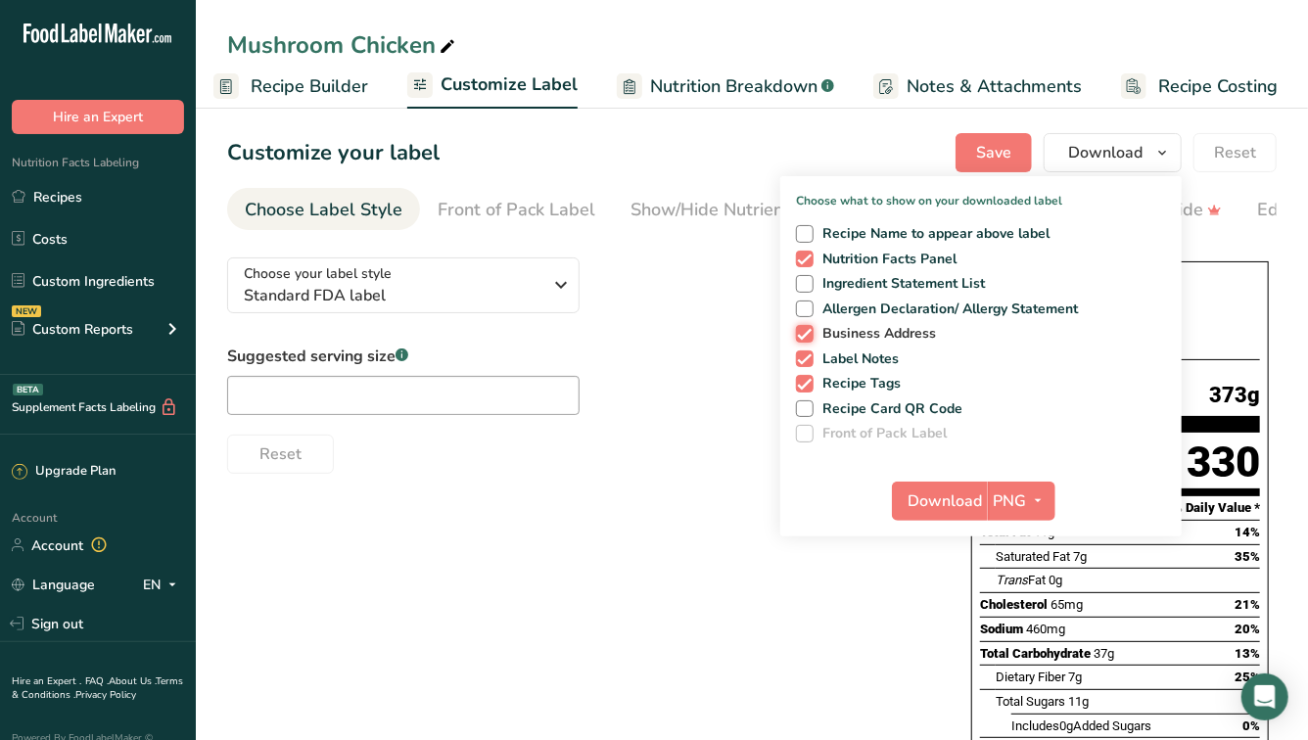
click at [809, 331] on input "Business Address" at bounding box center [802, 333] width 13 height 13
checkbox input "false"
click at [869, 359] on span "Label Notes" at bounding box center [857, 360] width 86 height 18
click at [809, 359] on input "Label Notes" at bounding box center [802, 358] width 13 height 13
checkbox input "false"
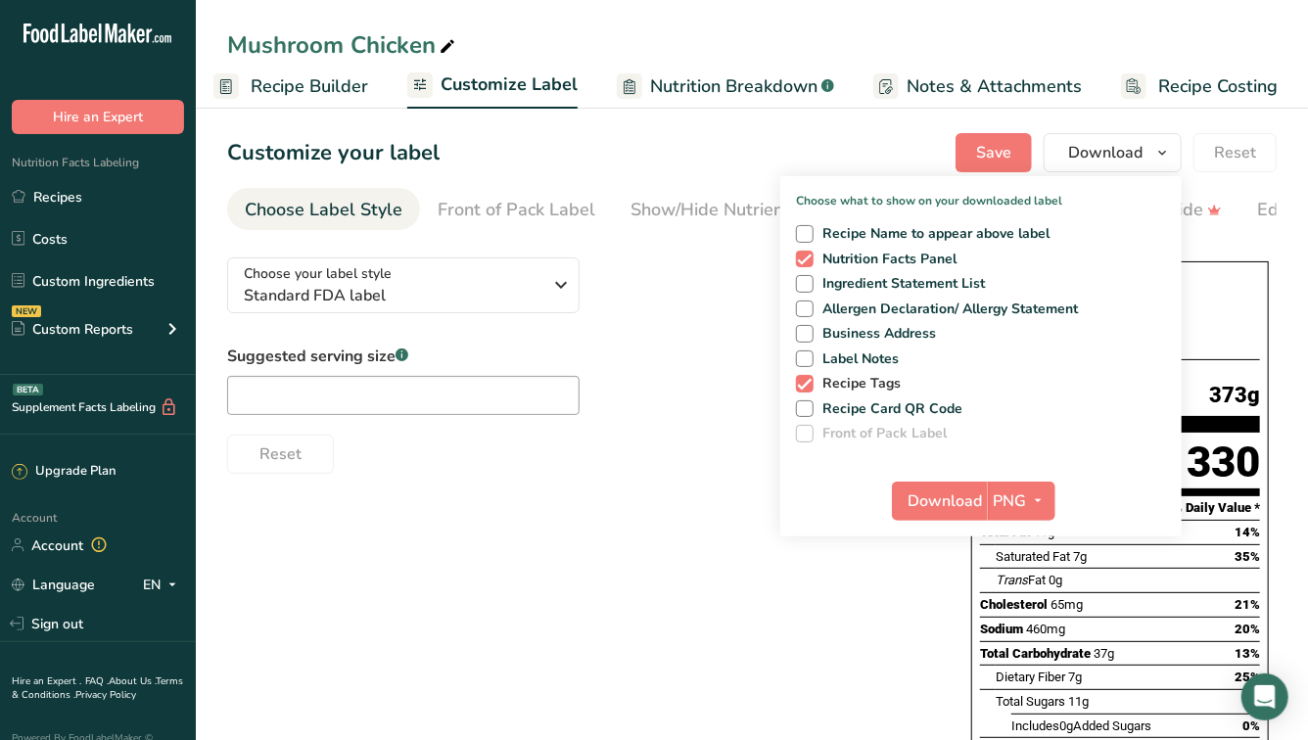
click at [868, 390] on span "Recipe Tags" at bounding box center [858, 384] width 88 height 18
click at [809, 390] on input "Recipe Tags" at bounding box center [802, 383] width 13 height 13
checkbox input "false"
click at [863, 301] on span "Allergen Declaration/ Allergy Statement" at bounding box center [946, 310] width 265 height 18
click at [809, 303] on input "Allergen Declaration/ Allergy Statement" at bounding box center [802, 309] width 13 height 13
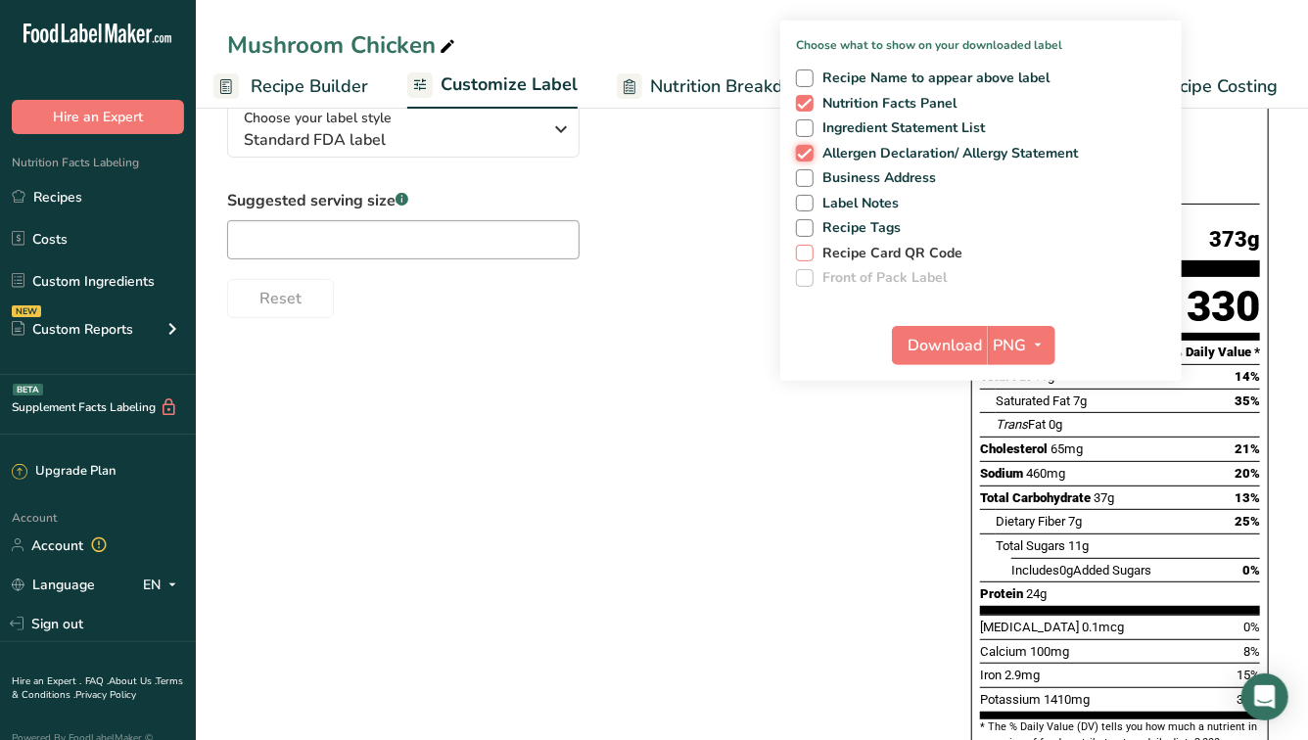
scroll to position [144, 0]
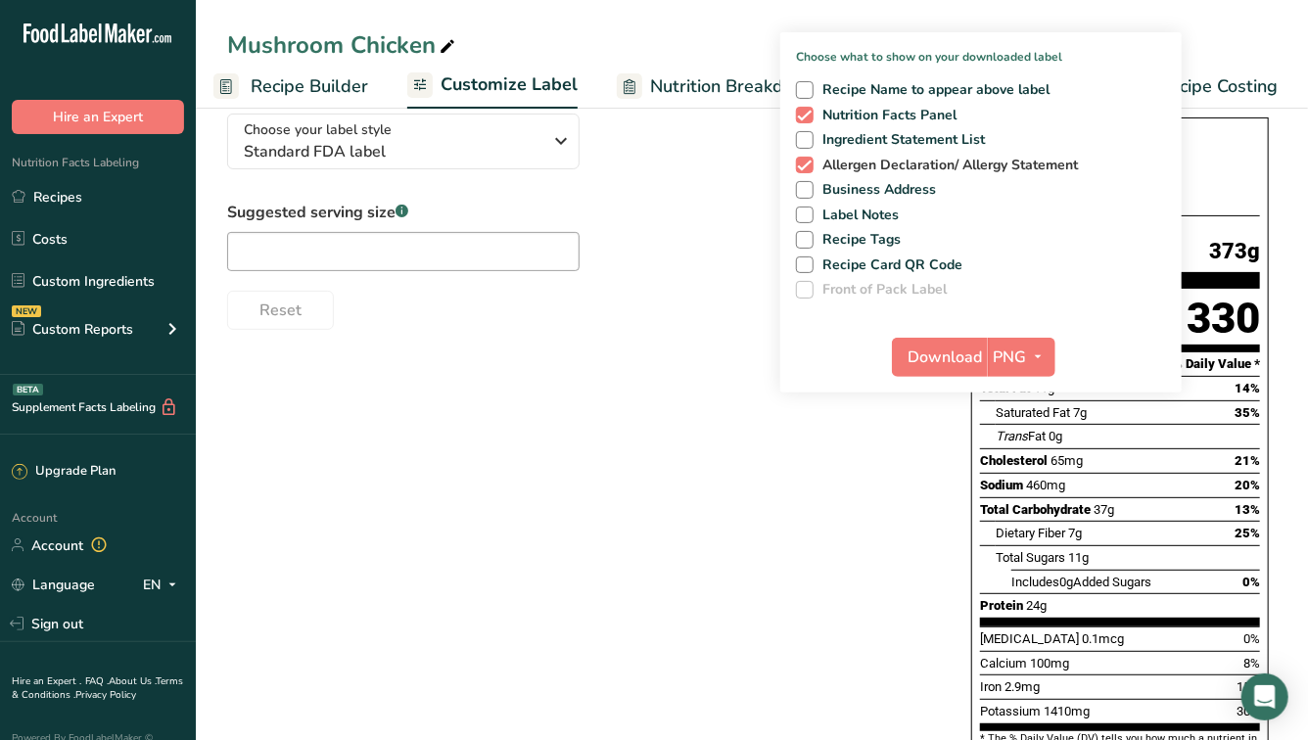
click at [851, 164] on span "Allergen Declaration/ Allergy Statement" at bounding box center [946, 166] width 265 height 18
click at [809, 164] on input "Allergen Declaration/ Allergy Statement" at bounding box center [802, 165] width 13 height 13
checkbox input "false"
click at [942, 357] on span "Download" at bounding box center [946, 357] width 74 height 23
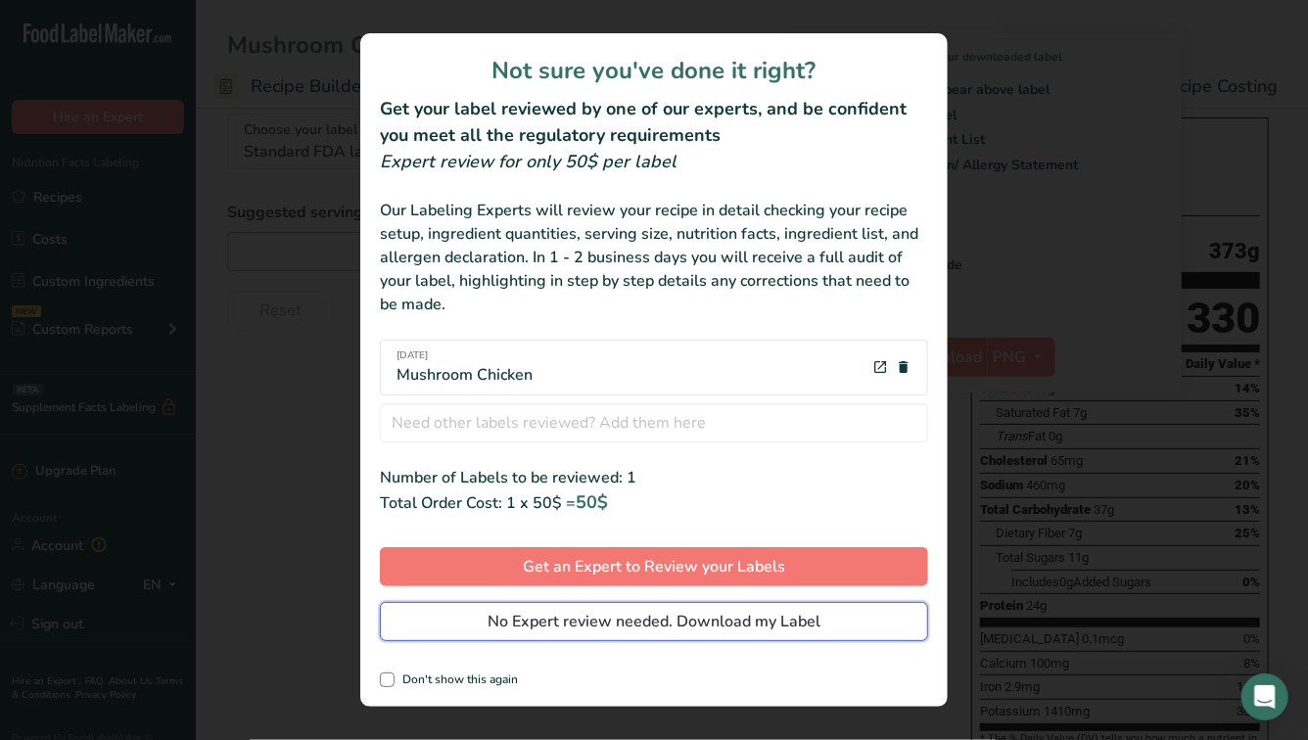
click at [630, 619] on span "No Expert review needed. Download my Label" at bounding box center [654, 621] width 333 height 23
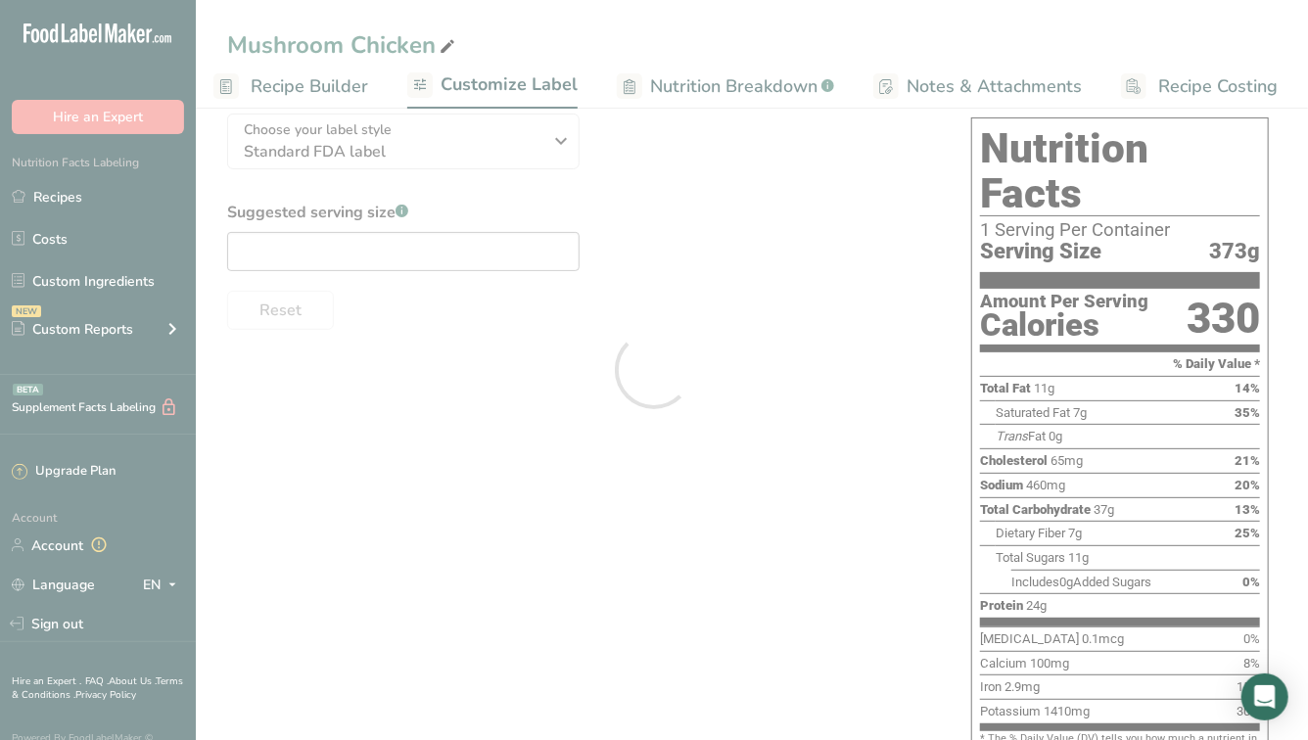
scroll to position [0, 0]
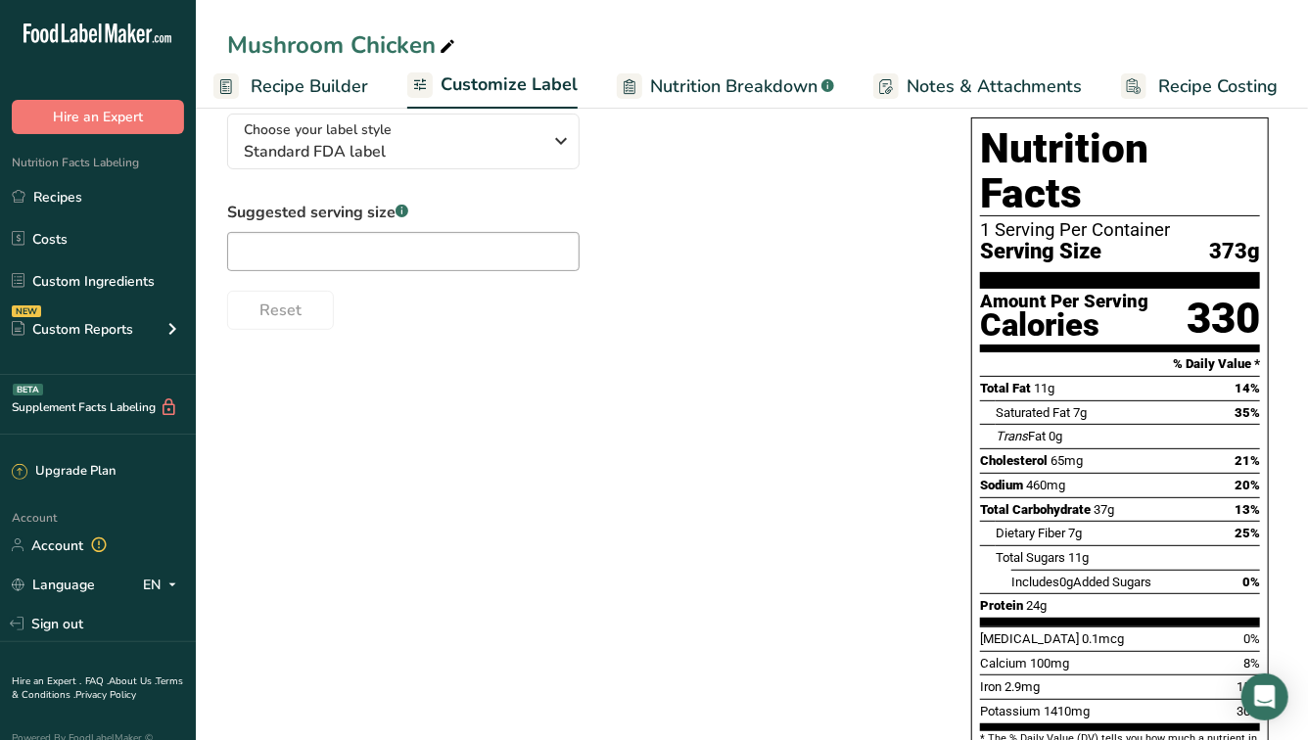
click at [342, 94] on span "Recipe Builder" at bounding box center [309, 86] width 117 height 26
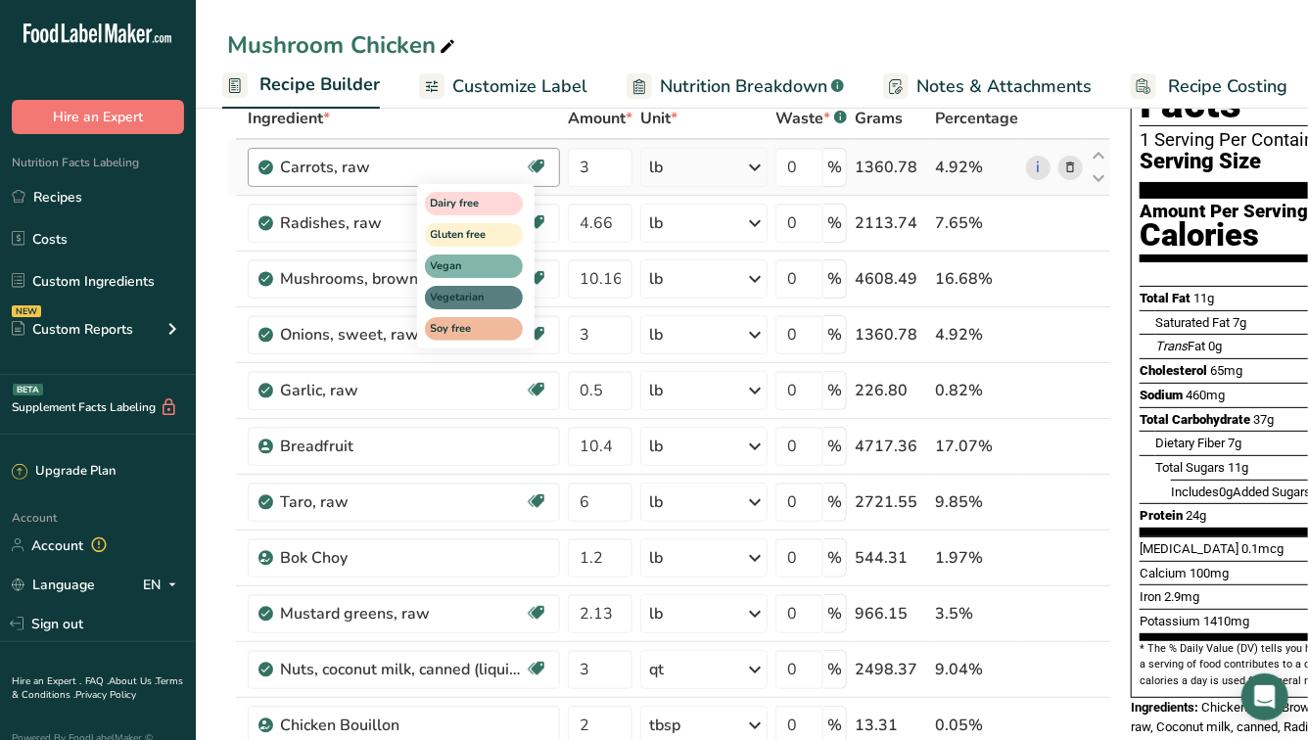
scroll to position [133, 0]
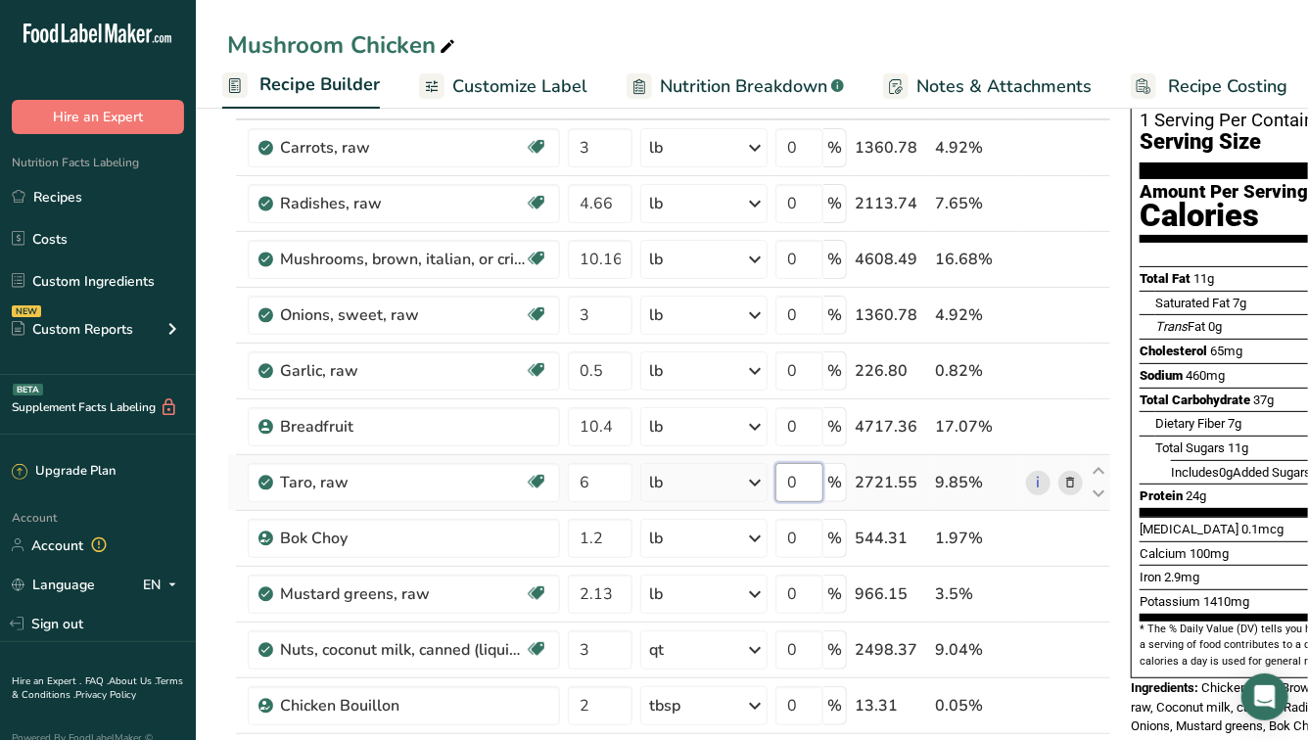
click at [808, 477] on input "0" at bounding box center [799, 482] width 48 height 39
type input "15"
click at [804, 429] on div "Ingredient * Amount * Unit * Waste * .a-a{fill:#347362;}.b-a{fill:#fff;} Grams …" at bounding box center [669, 718] width 884 height 1281
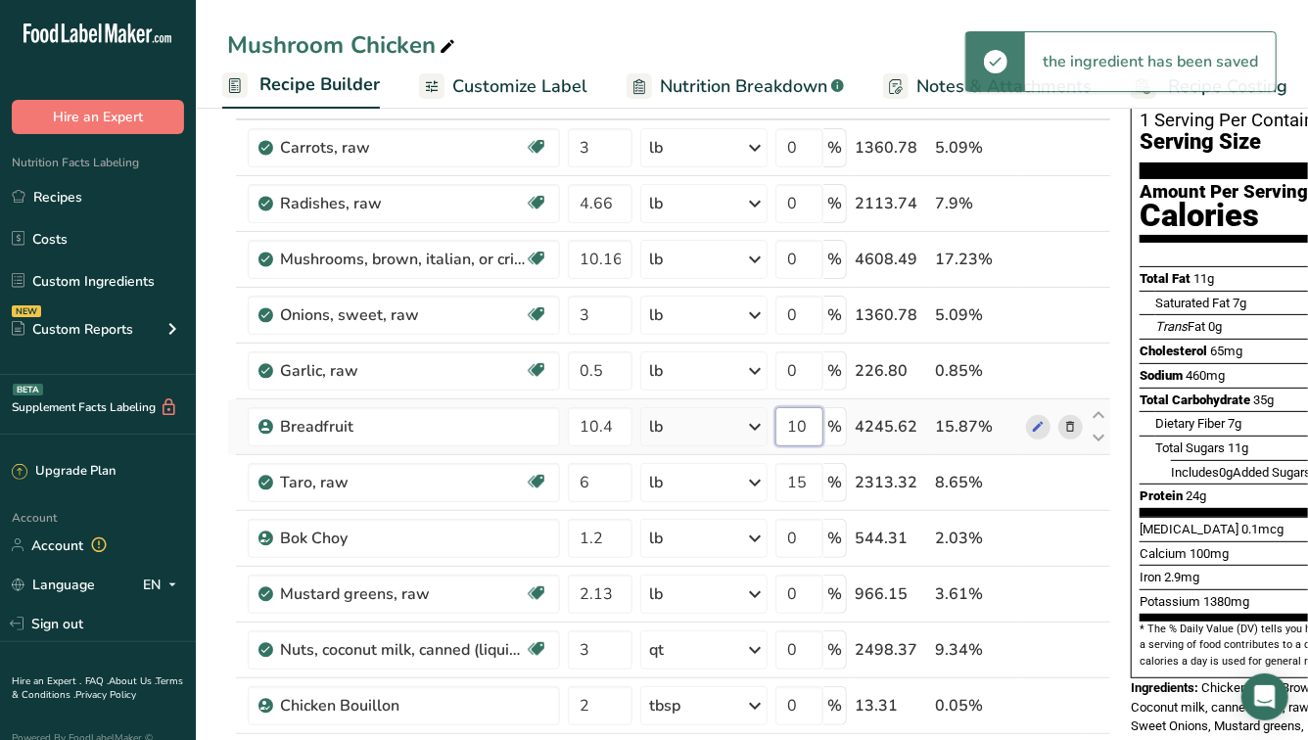
type input "10"
click at [802, 152] on input "0" at bounding box center [799, 147] width 48 height 39
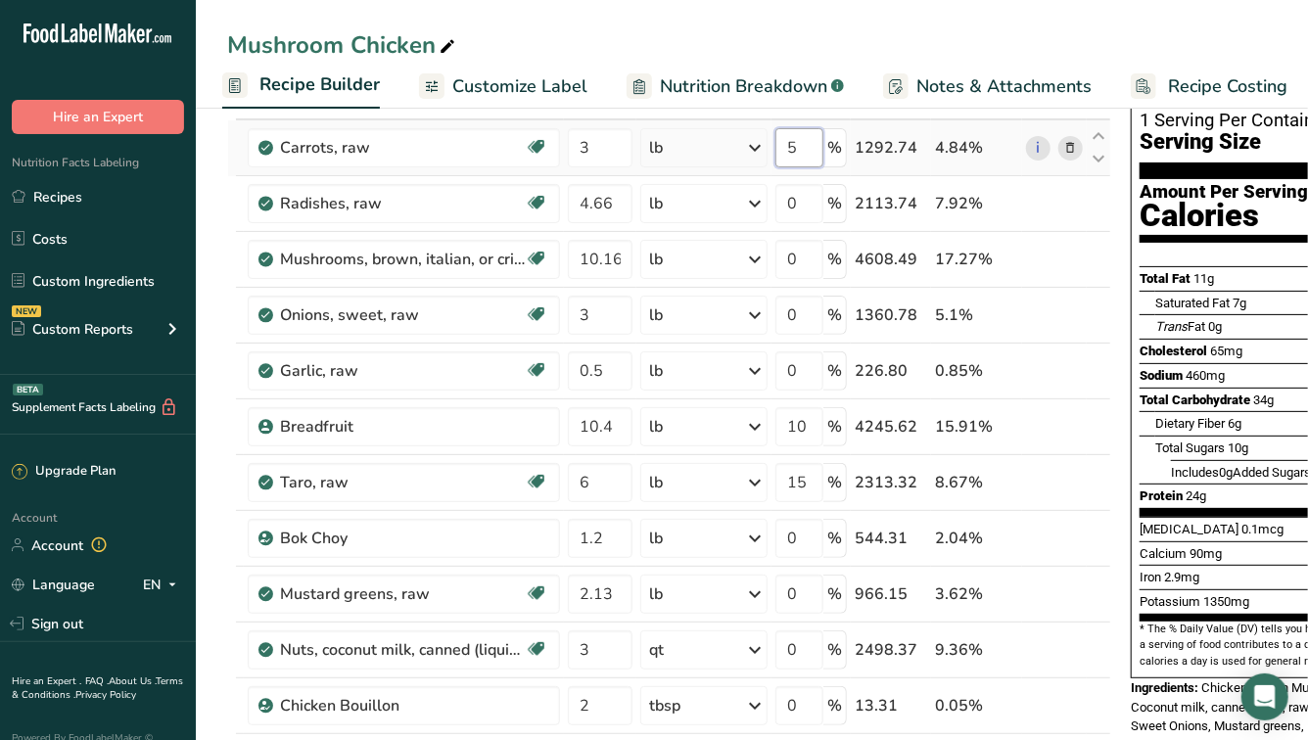
type input "5"
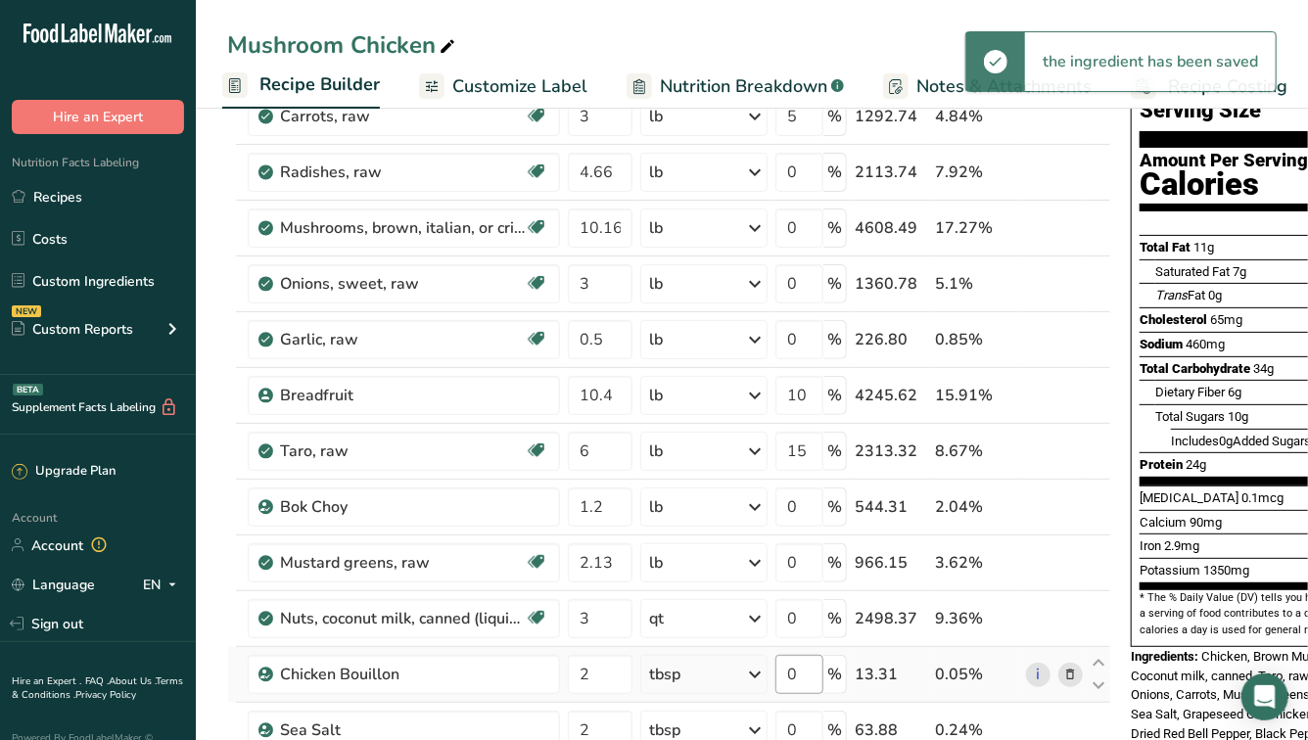
scroll to position [284, 0]
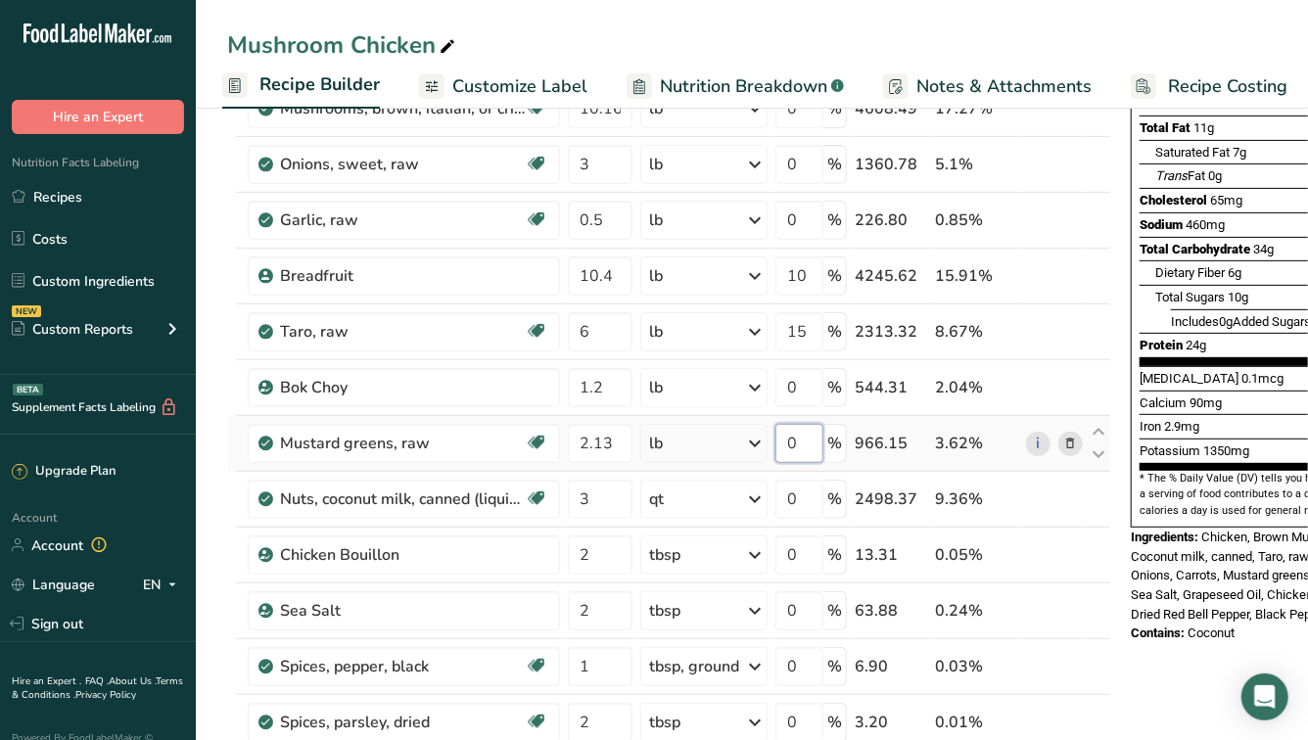
click at [807, 443] on input "0" at bounding box center [799, 443] width 48 height 39
type input "5"
click at [808, 389] on div "Ingredient * Amount * Unit * Waste * .a-a{fill:#347362;}.b-a{fill:#fff;} Grams …" at bounding box center [669, 568] width 884 height 1281
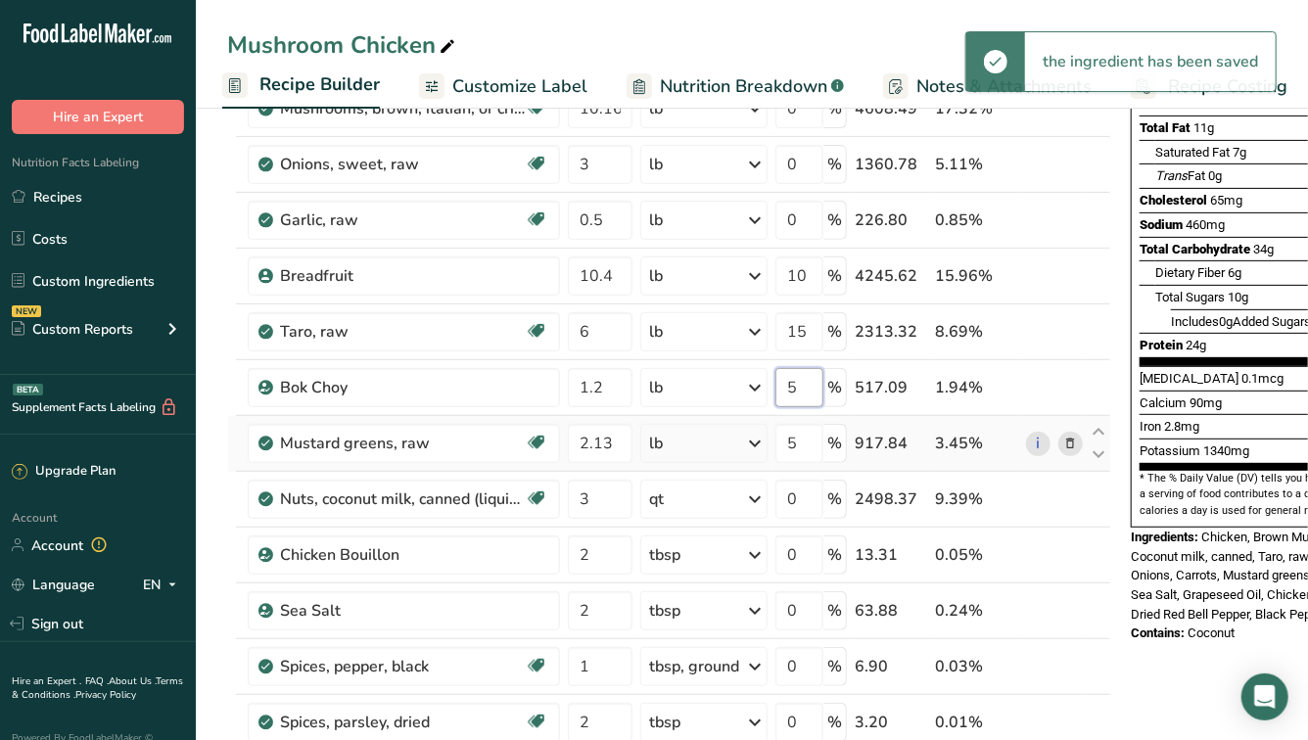
type input "5"
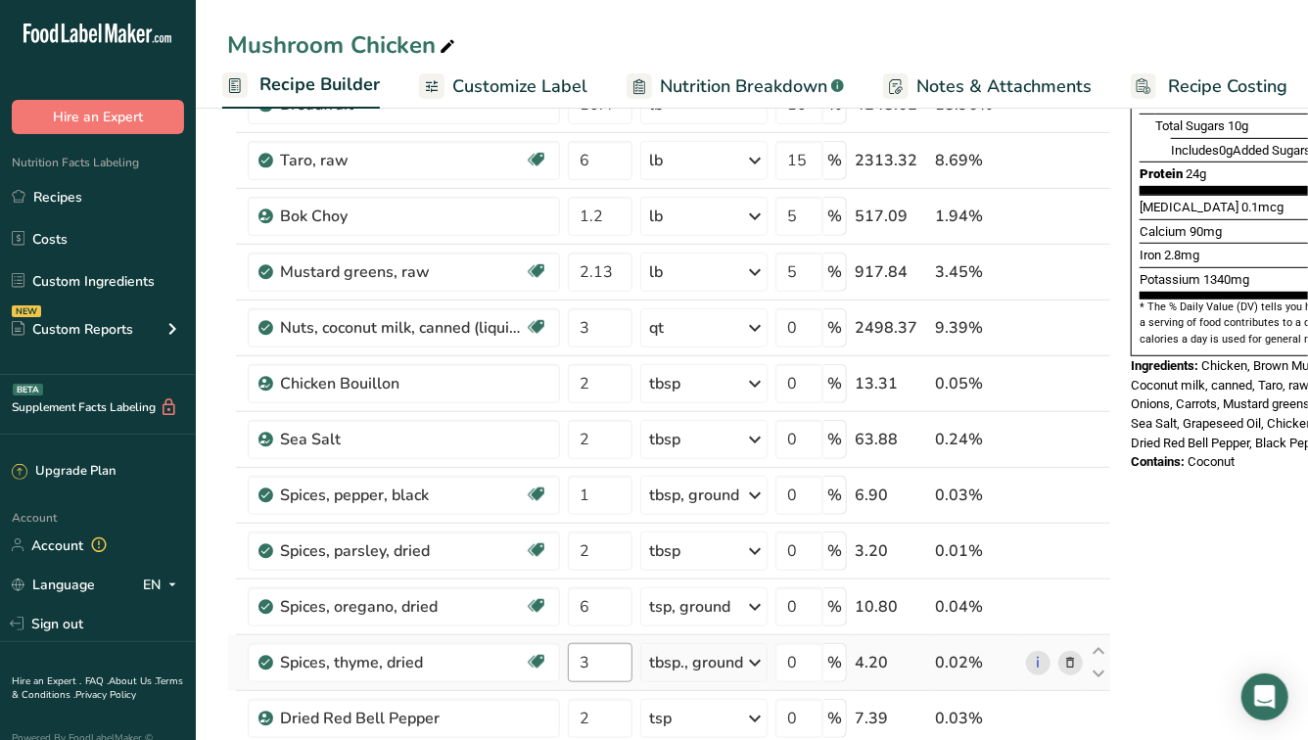
scroll to position [344, 0]
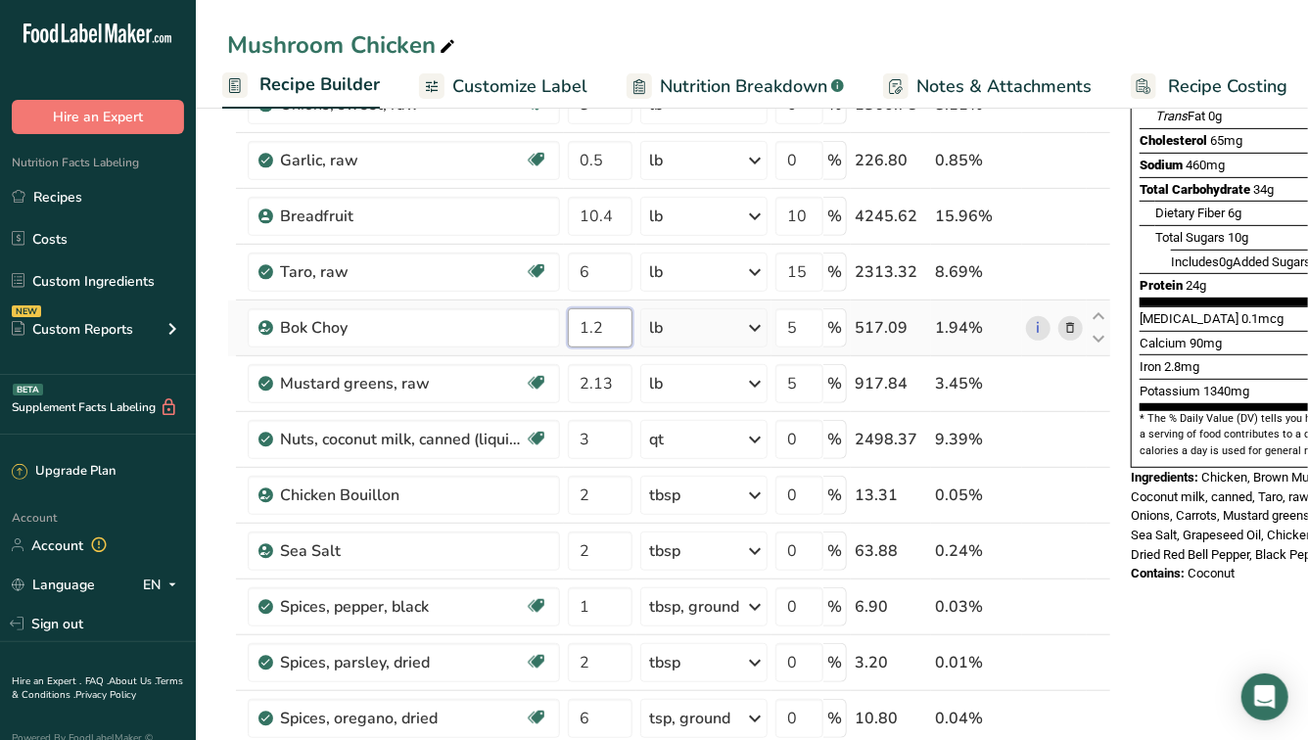
click at [603, 322] on input "1.2" at bounding box center [600, 327] width 65 height 39
type input "1"
type input "3.43"
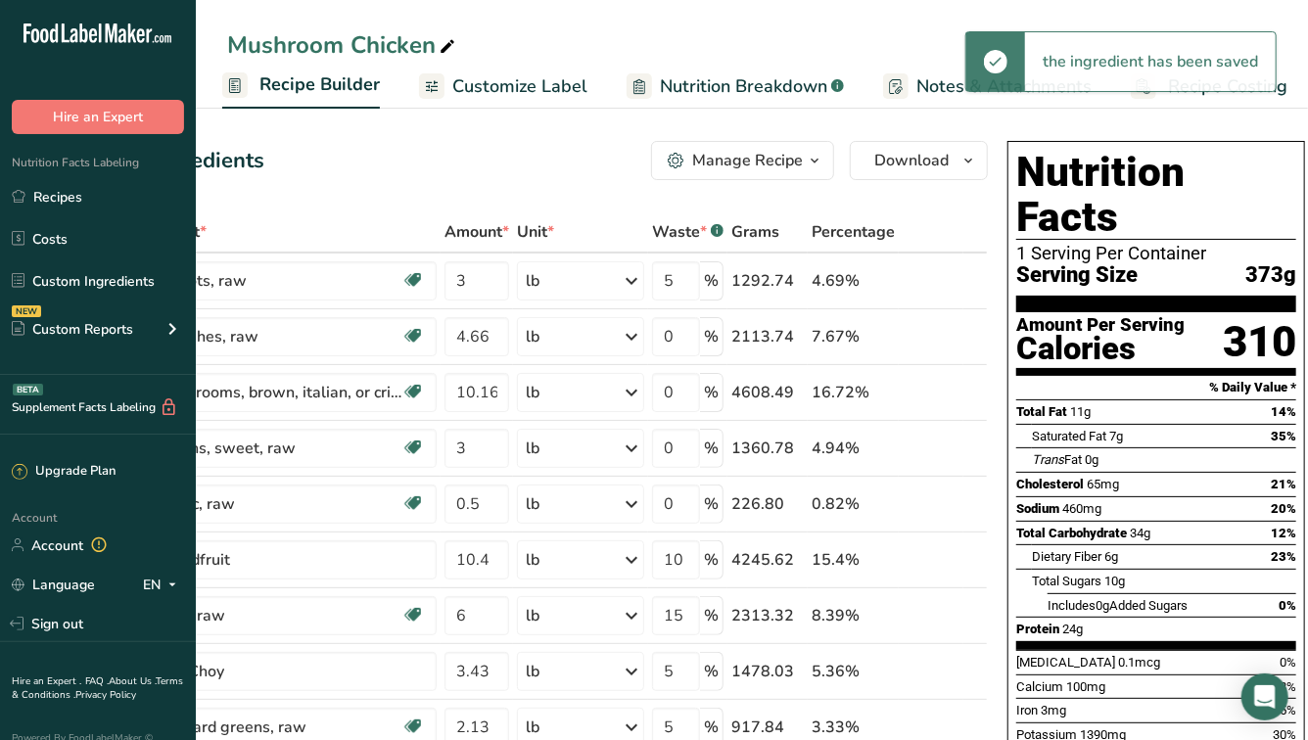
scroll to position [0, 0]
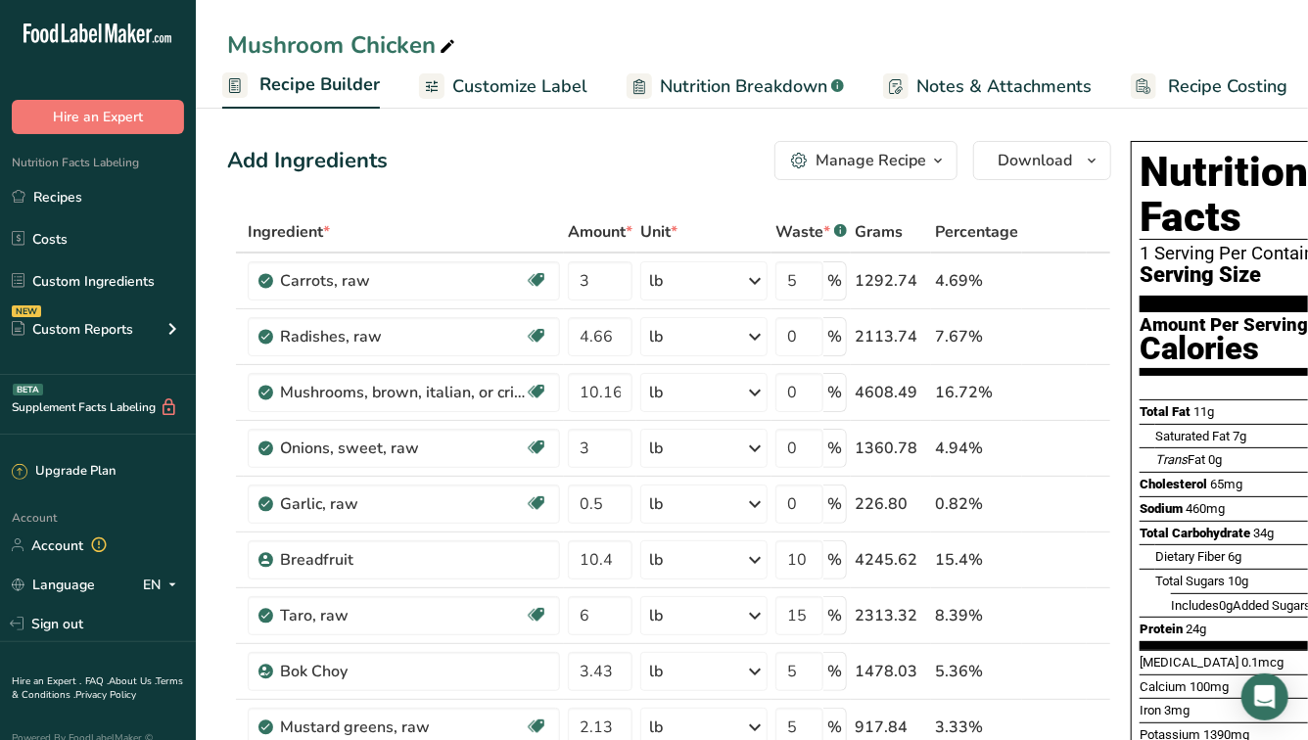
click at [892, 85] on rect at bounding box center [895, 85] width 25 height 25
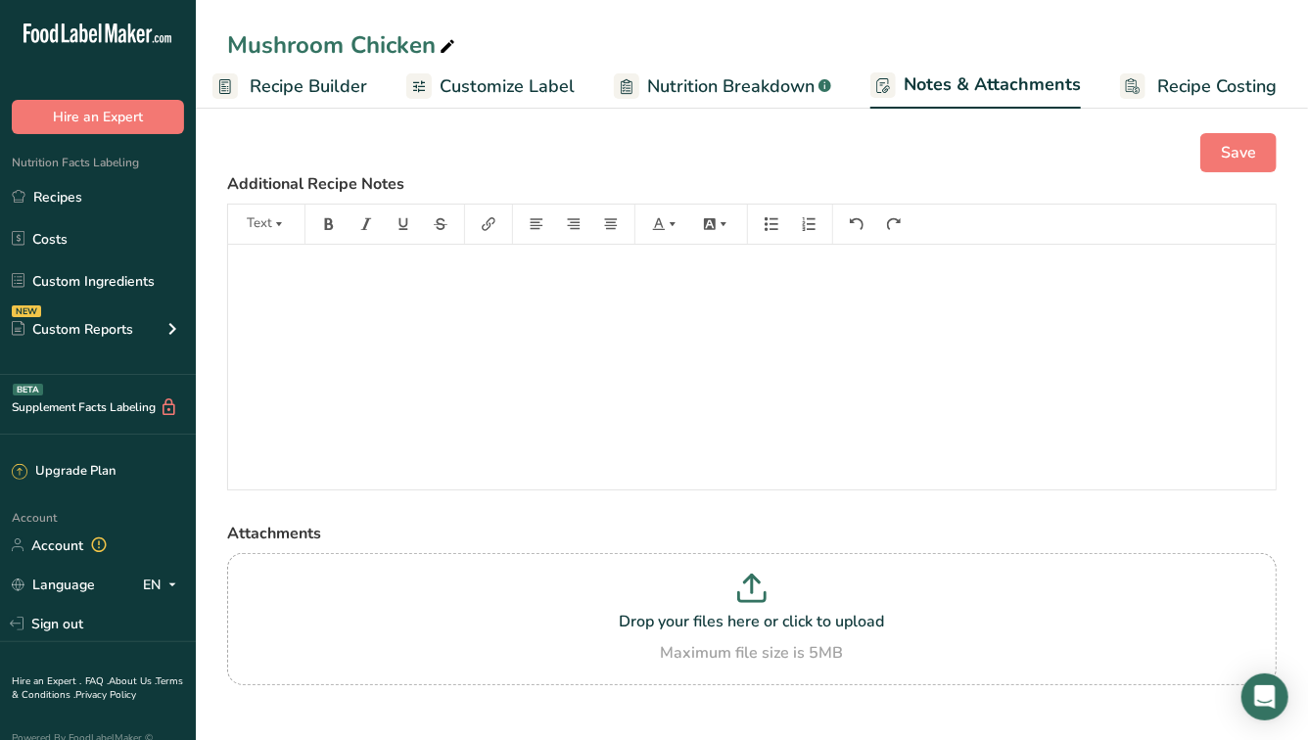
click at [553, 78] on span "Customize Label" at bounding box center [507, 86] width 135 height 26
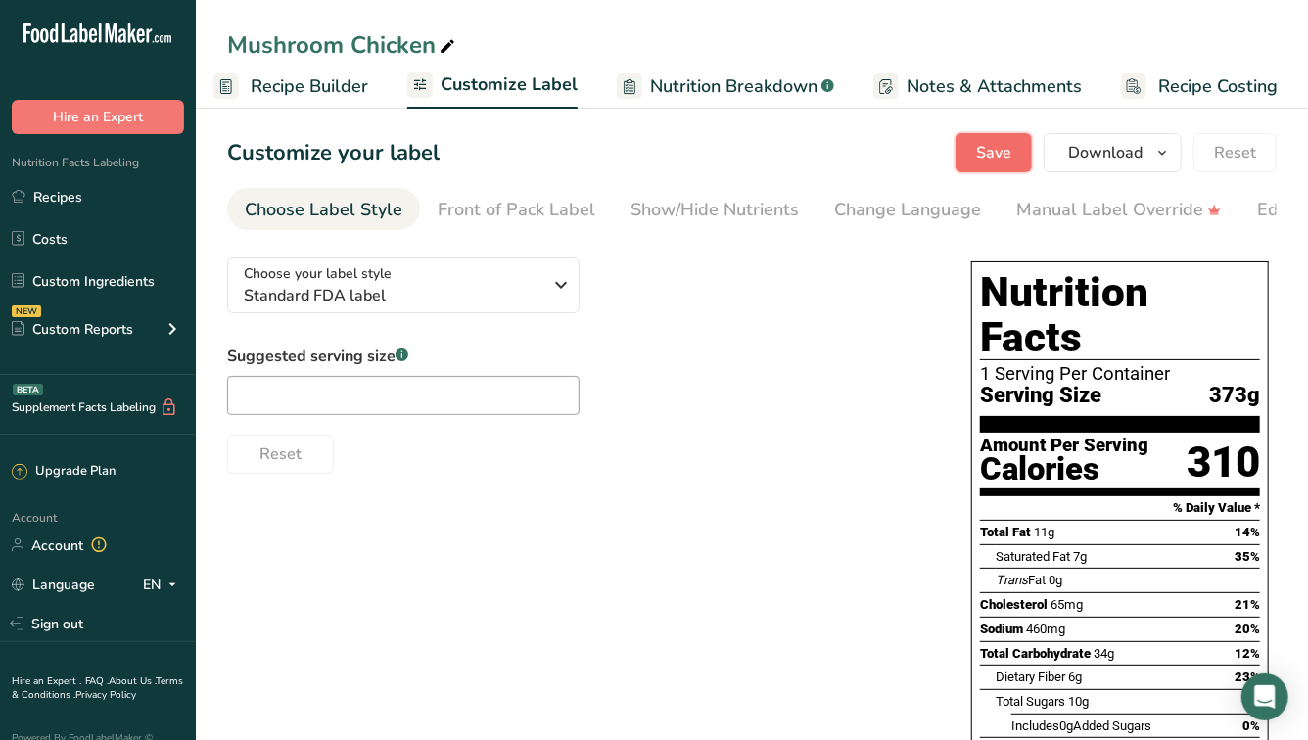
click at [989, 148] on span "Save" at bounding box center [993, 152] width 35 height 23
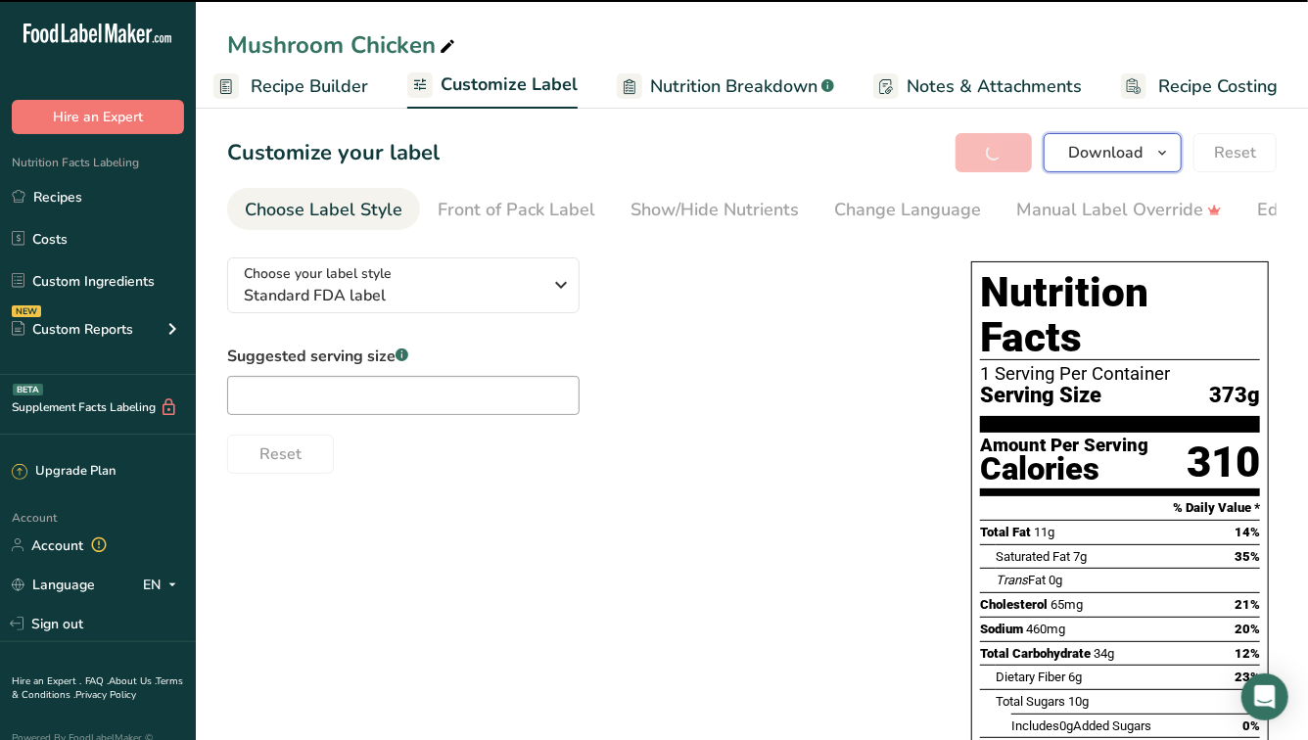
click at [1113, 164] on span "Download" at bounding box center [1105, 152] width 74 height 23
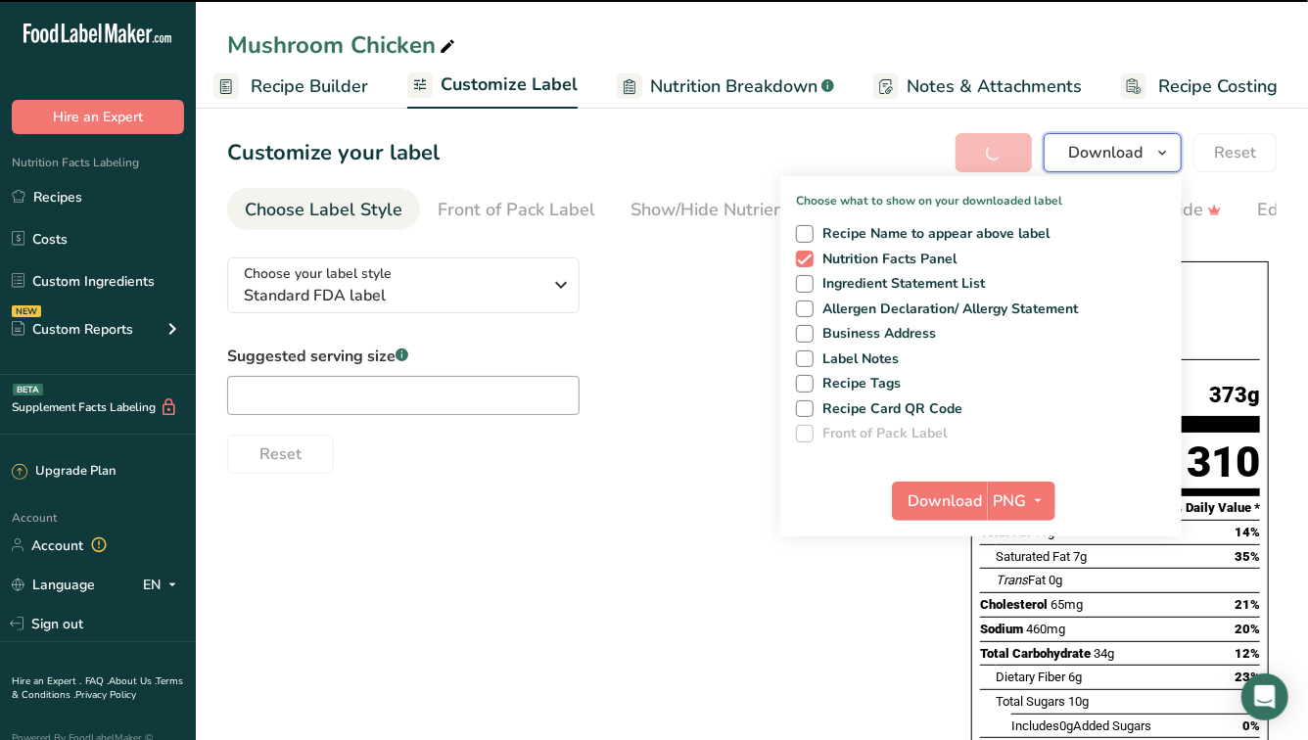
click at [1113, 164] on span "Download" at bounding box center [1105, 152] width 74 height 23
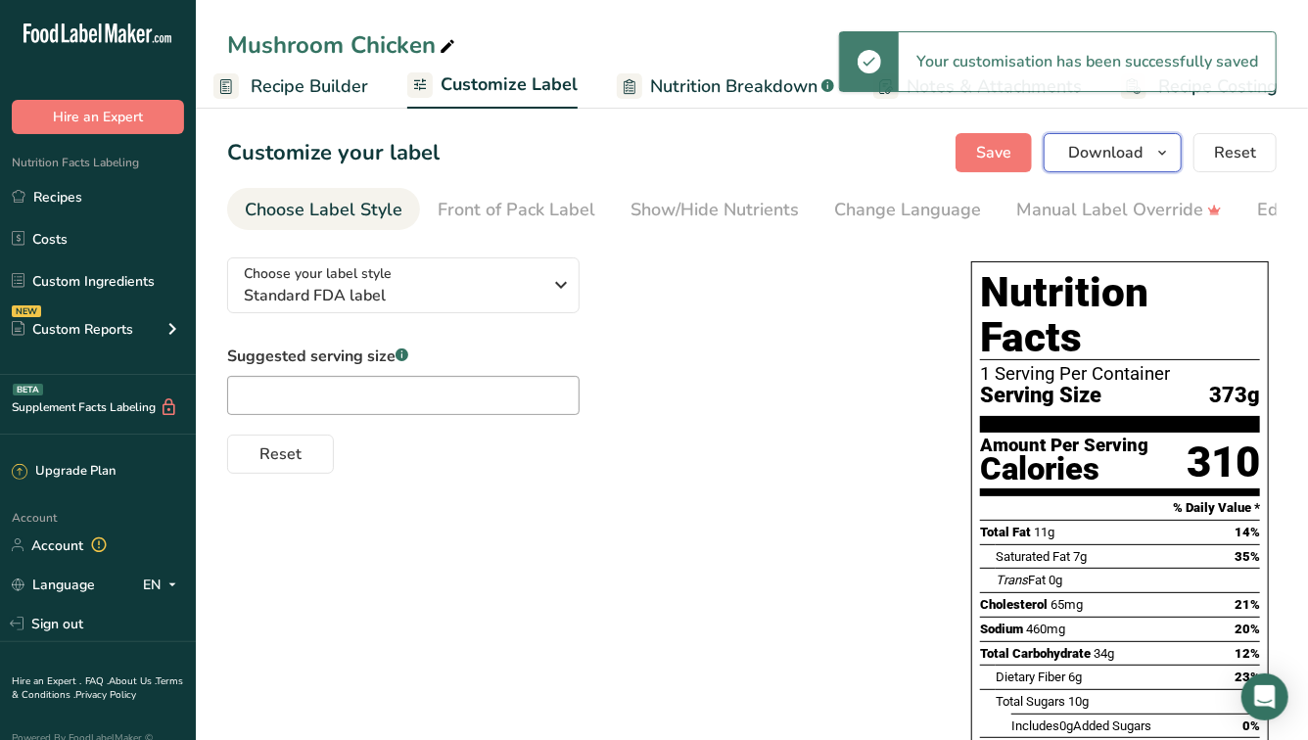
click at [1081, 157] on span "Download" at bounding box center [1105, 152] width 74 height 23
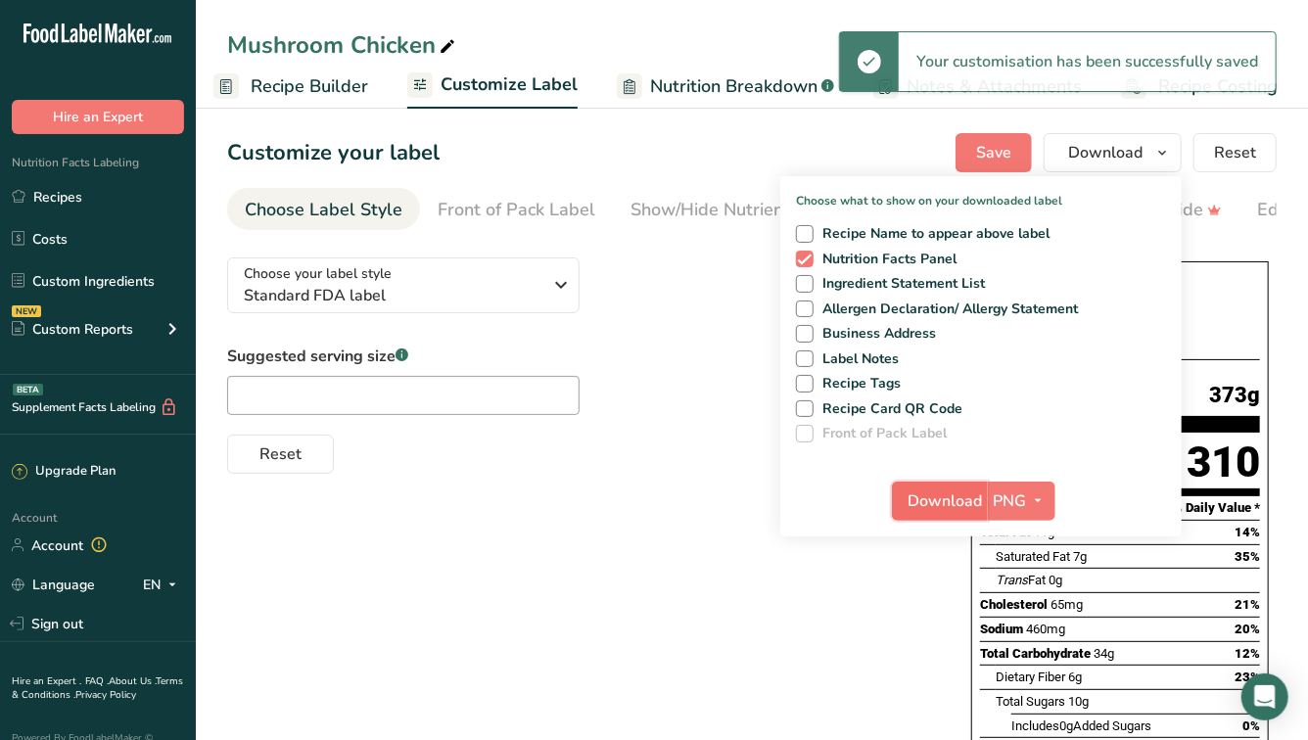
click at [934, 502] on span "Download" at bounding box center [946, 501] width 74 height 23
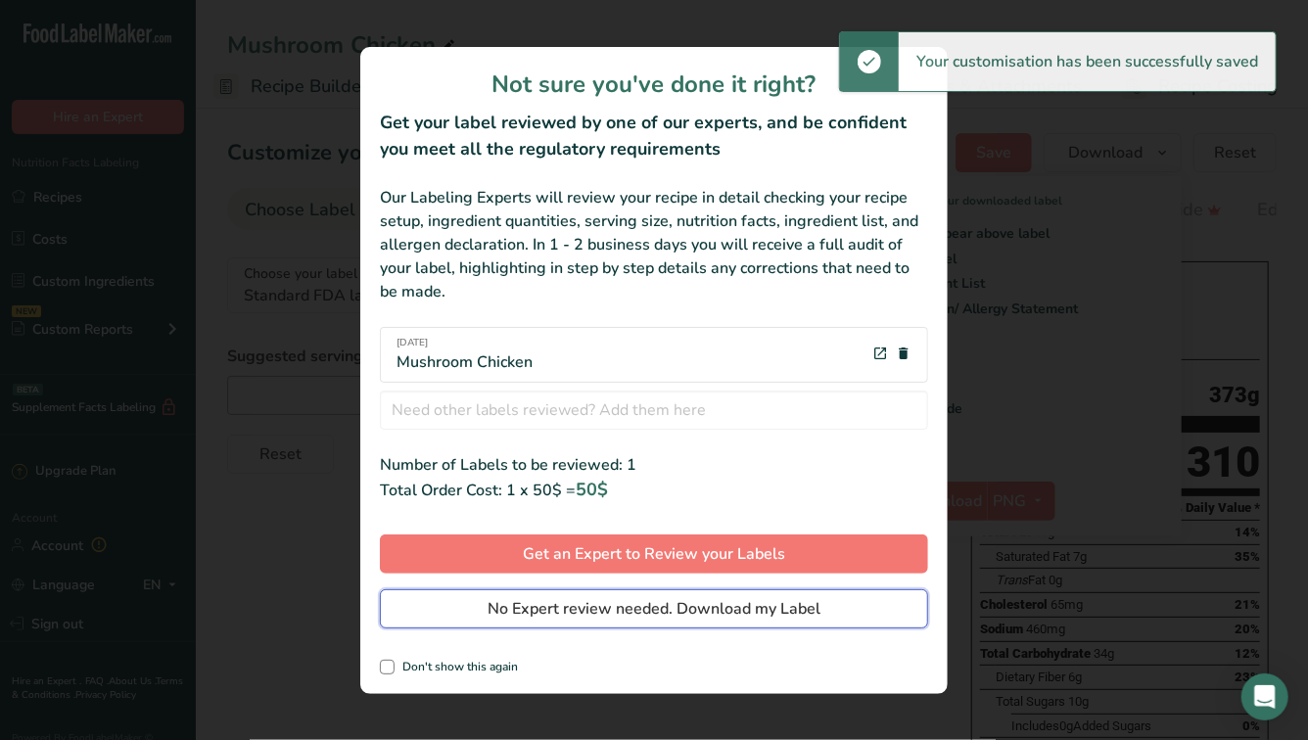
click at [616, 619] on span "No Expert review needed. Download my Label" at bounding box center [654, 608] width 333 height 23
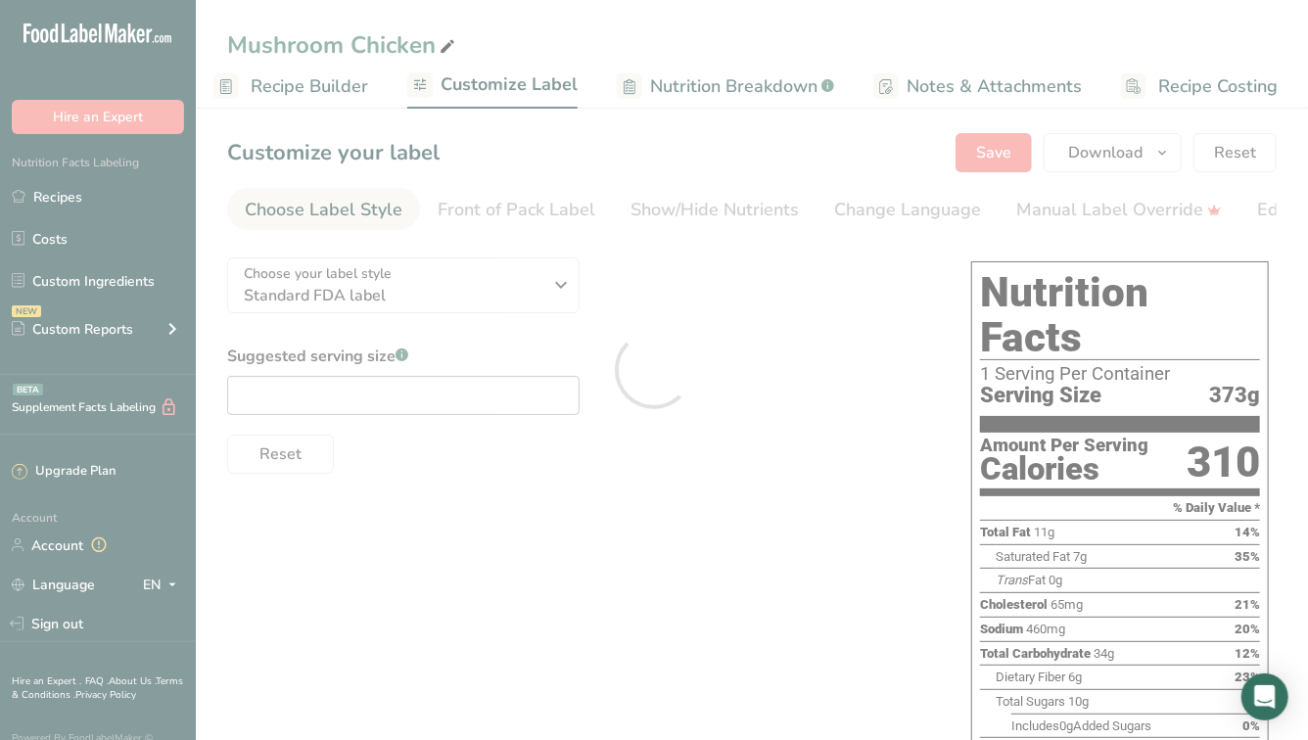
scroll to position [0, 0]
